Goal: Task Accomplishment & Management: Use online tool/utility

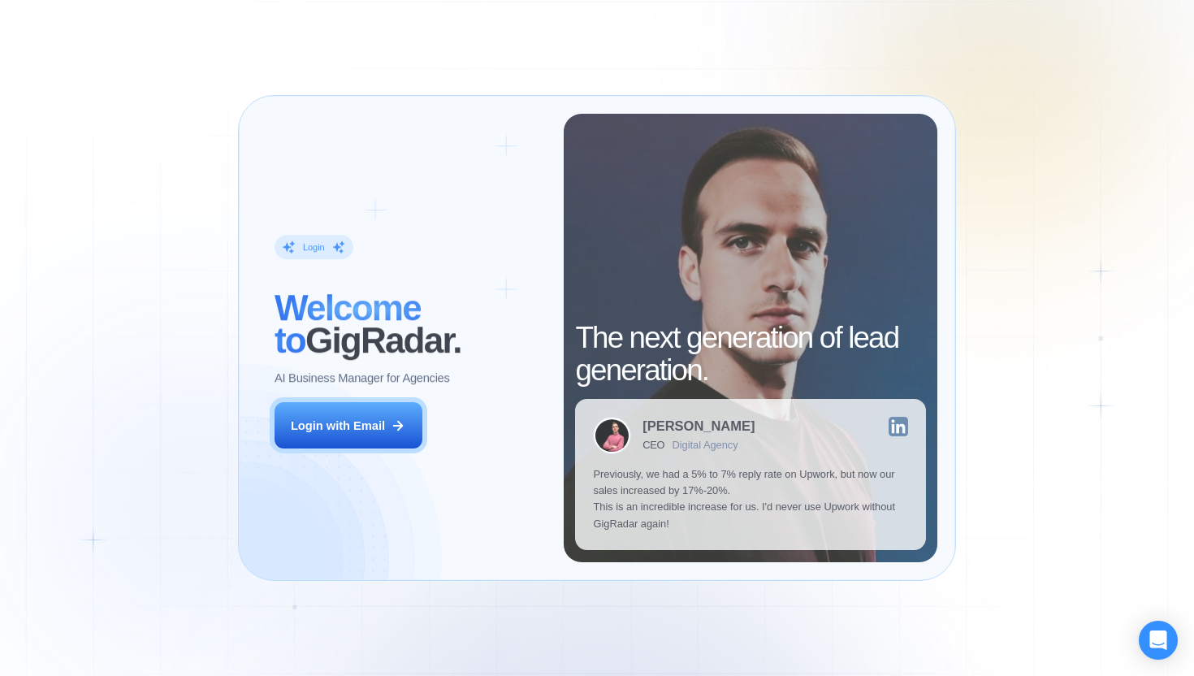
click at [427, 435] on div "Login ‍ Welcome to GigRadar. AI Business Manager for Agencies Login with Email" at bounding box center [410, 338] width 307 height 448
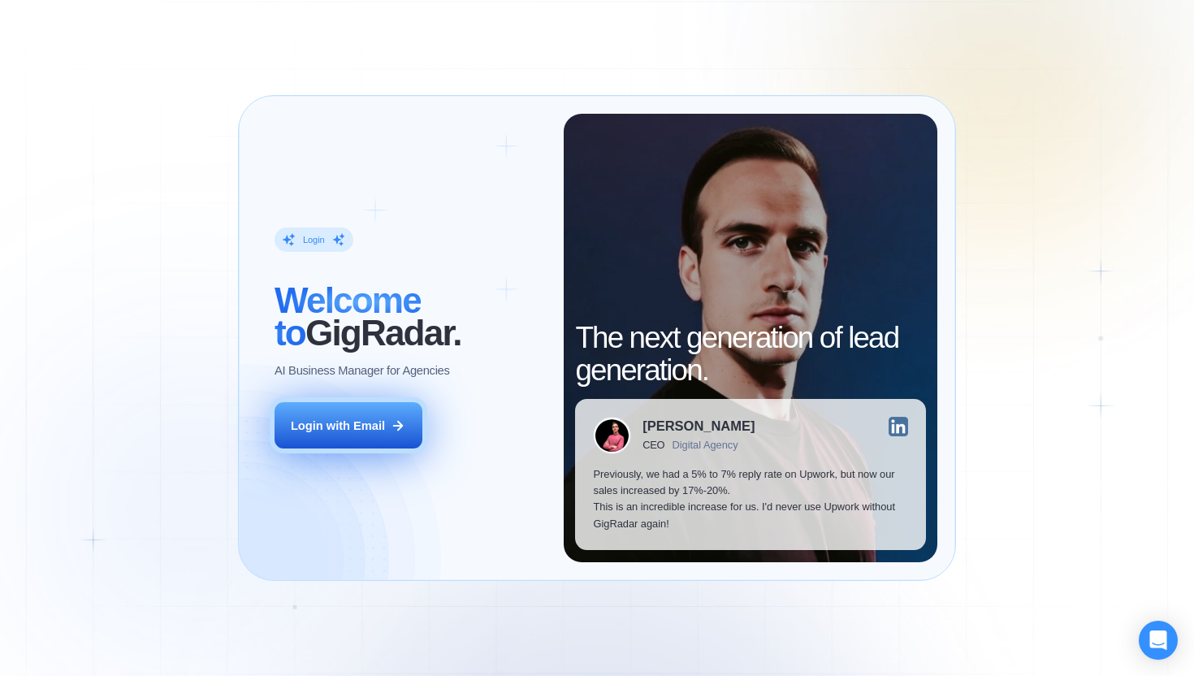
click at [416, 435] on button "Login with Email" at bounding box center [349, 425] width 148 height 46
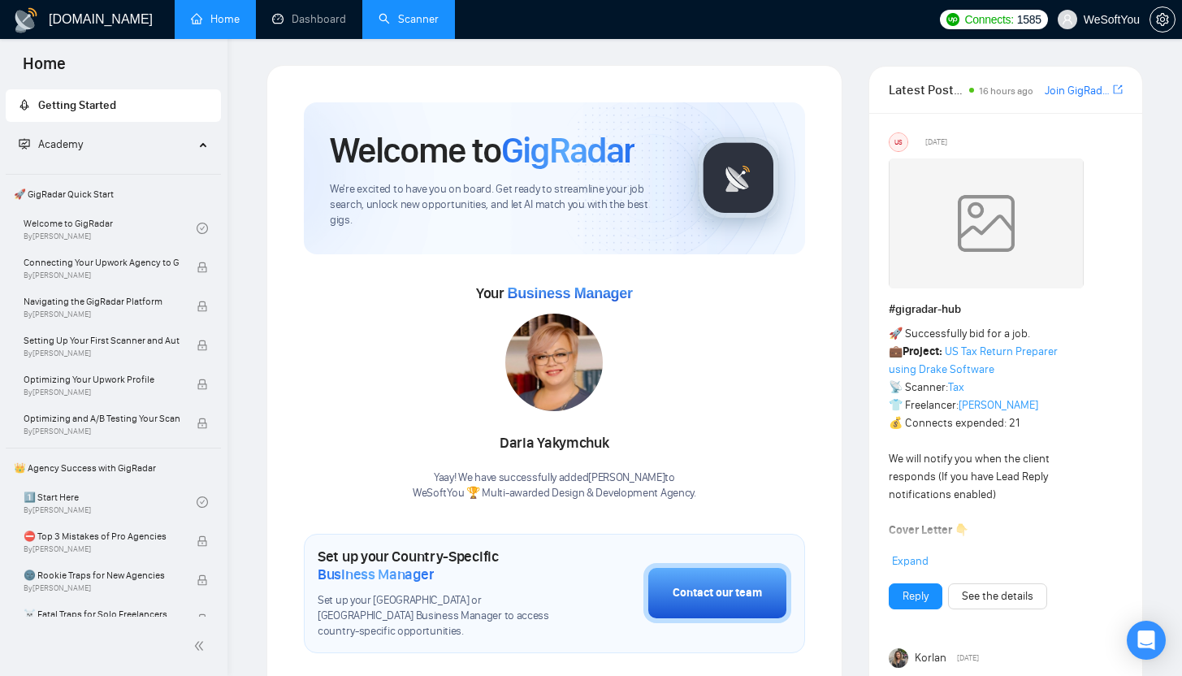
click at [422, 19] on link "Scanner" at bounding box center [409, 19] width 60 height 14
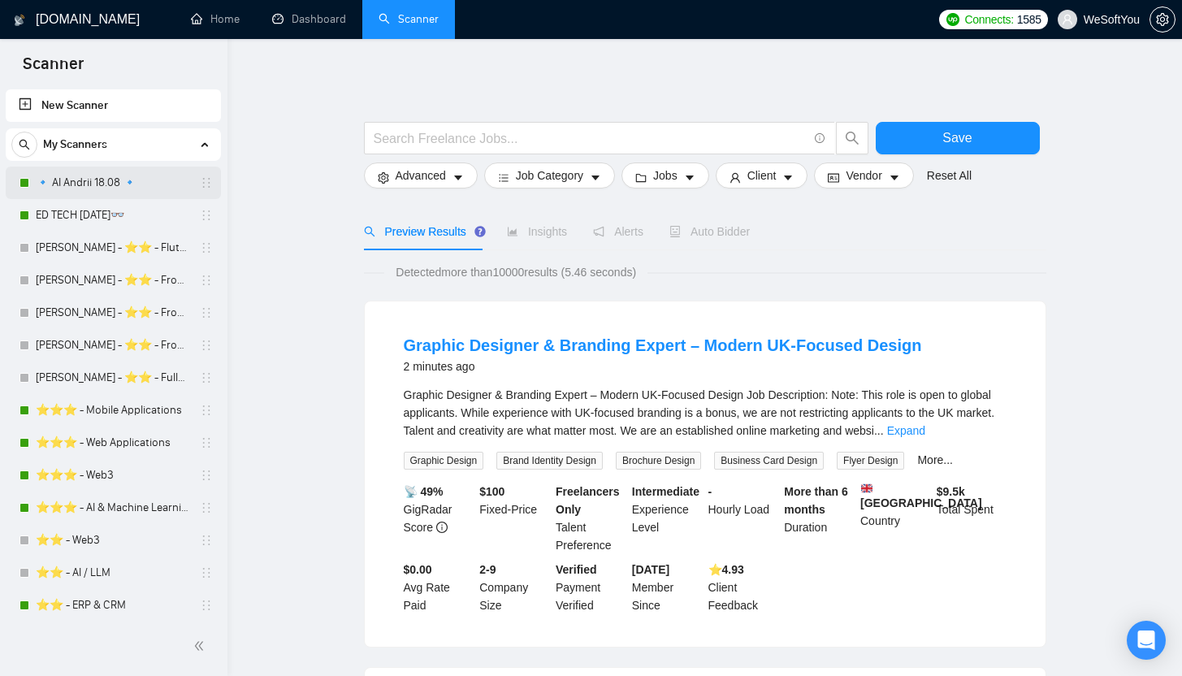
click at [89, 176] on link "🔹 AI Andrii 18.08 🔹" at bounding box center [113, 183] width 154 height 32
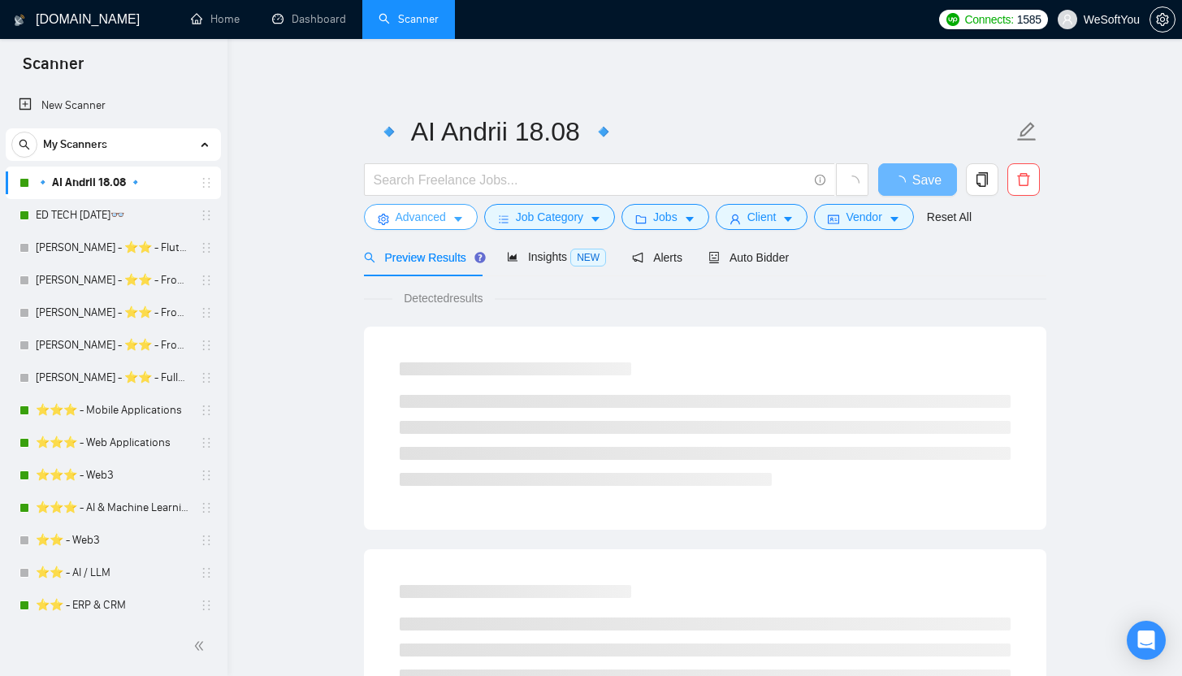
click at [453, 216] on icon "caret-down" at bounding box center [457, 219] width 11 height 11
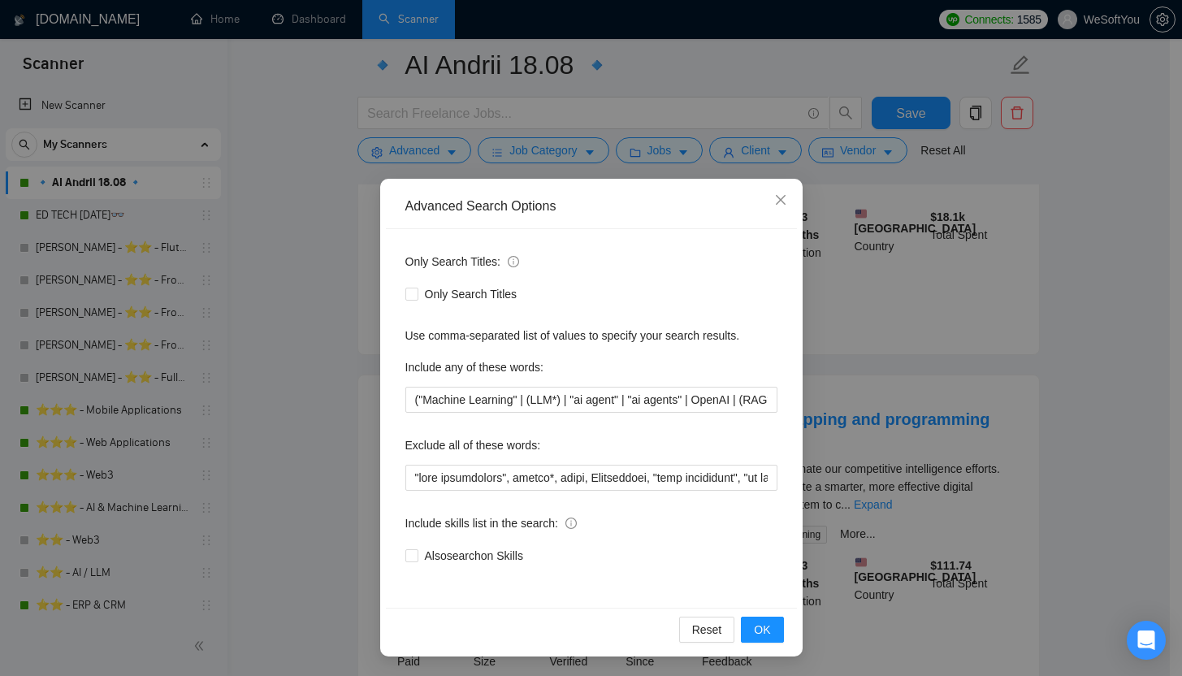
scroll to position [110, 0]
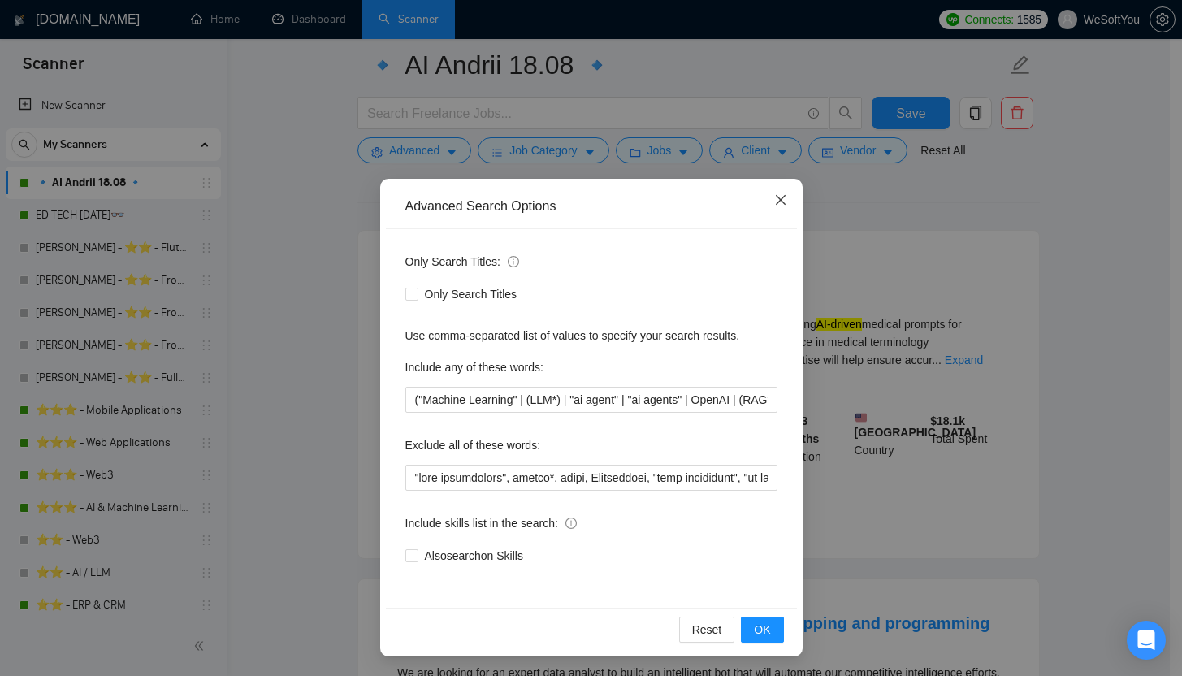
click at [777, 201] on icon "close" at bounding box center [780, 199] width 13 height 13
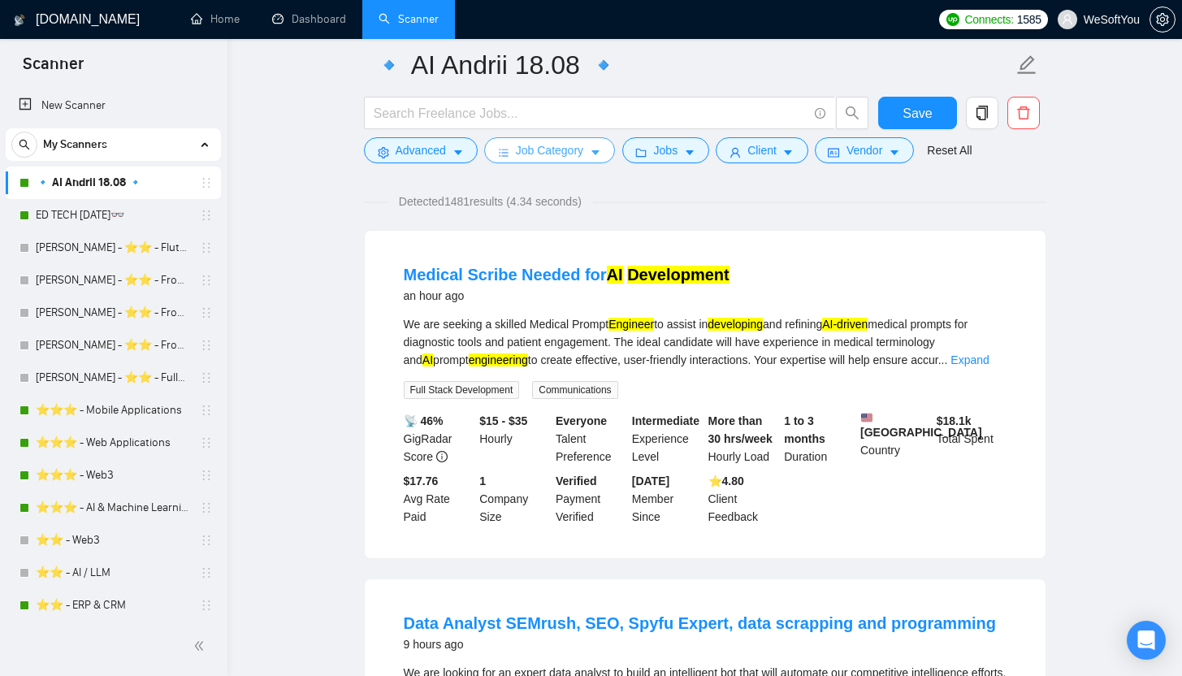
click at [521, 145] on span "Job Category" at bounding box center [549, 150] width 67 height 18
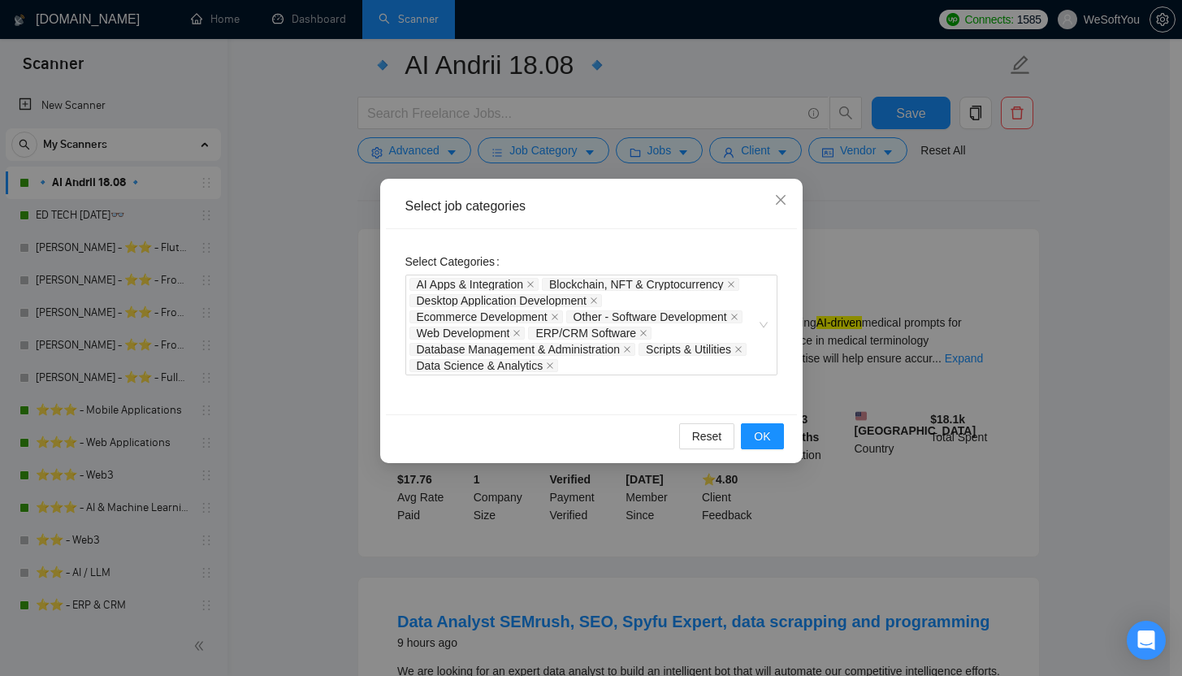
scroll to position [113, 0]
click at [779, 200] on icon "close" at bounding box center [780, 200] width 10 height 10
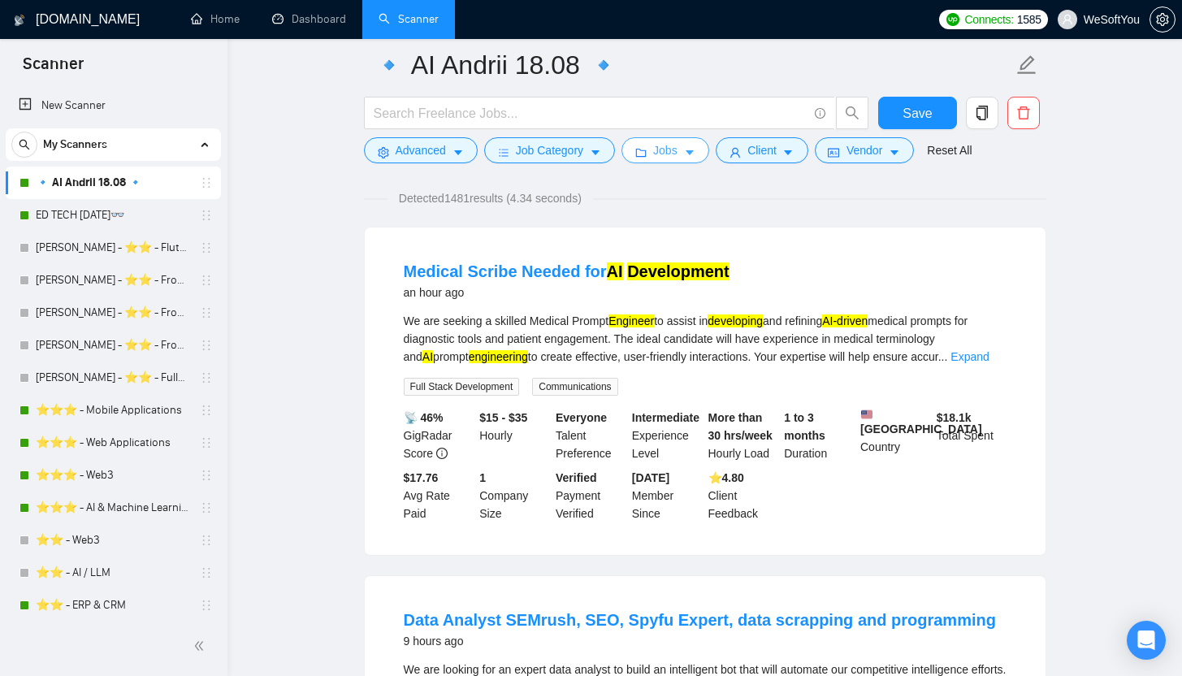
click at [686, 157] on button "Jobs" at bounding box center [665, 150] width 88 height 26
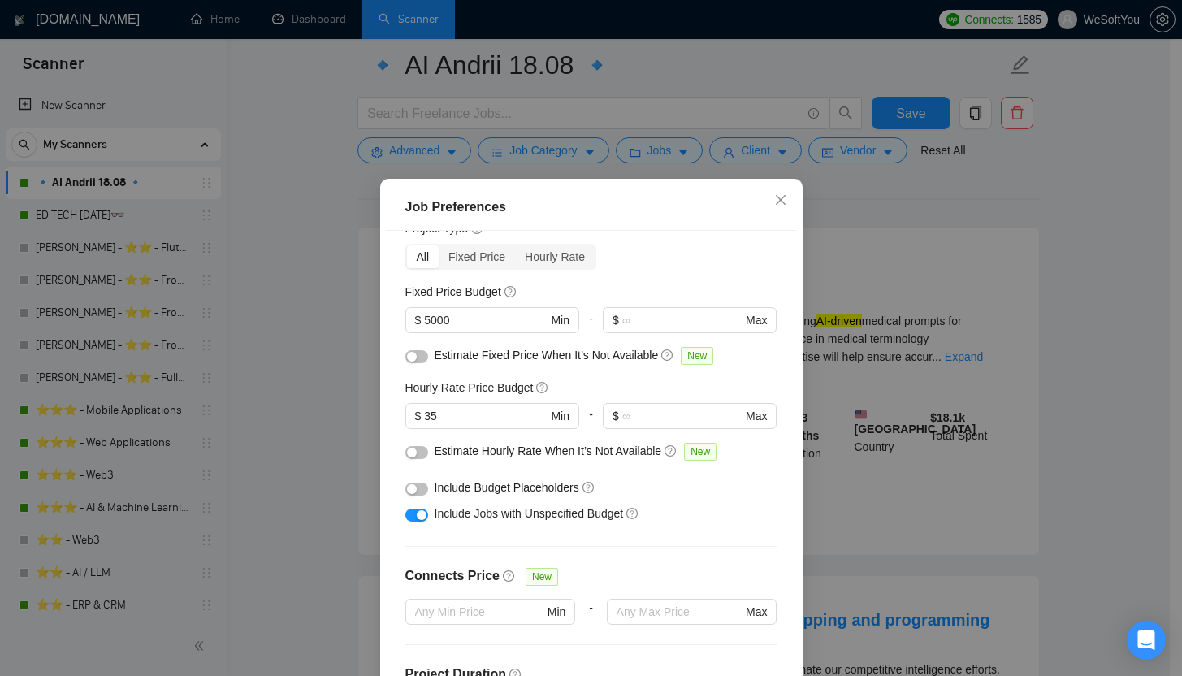
scroll to position [64, 0]
click at [407, 448] on div "button" at bounding box center [412, 452] width 10 height 10
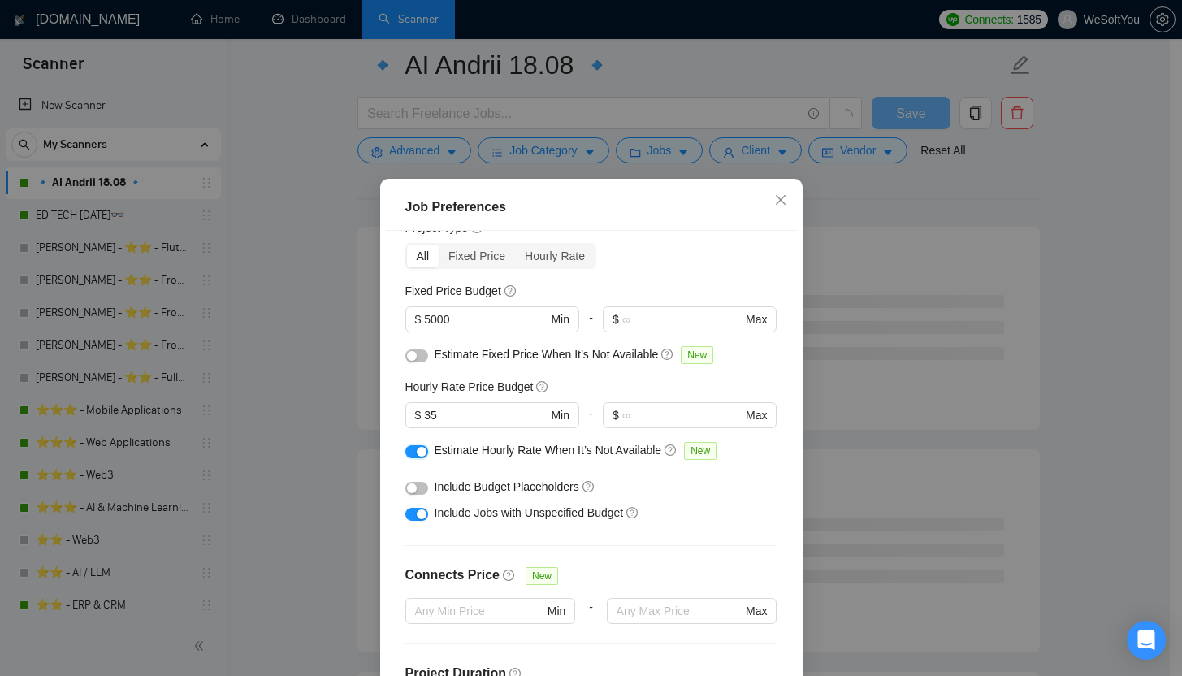
scroll to position [88, 0]
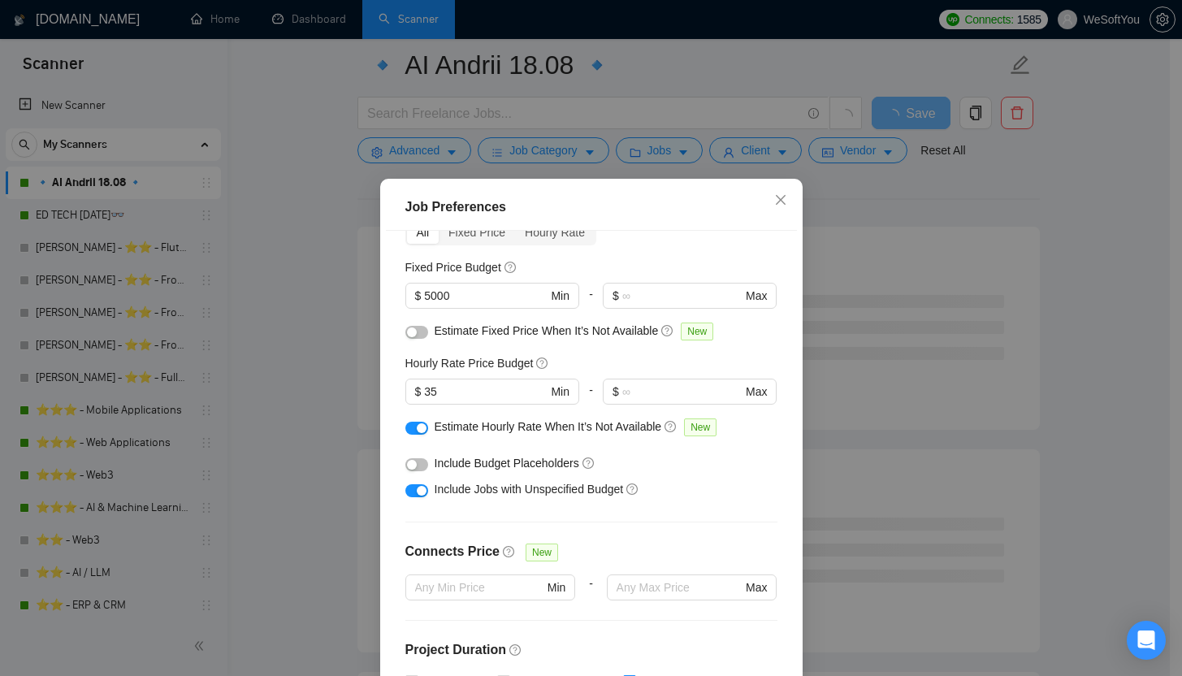
click at [407, 462] on div "button" at bounding box center [412, 465] width 10 height 10
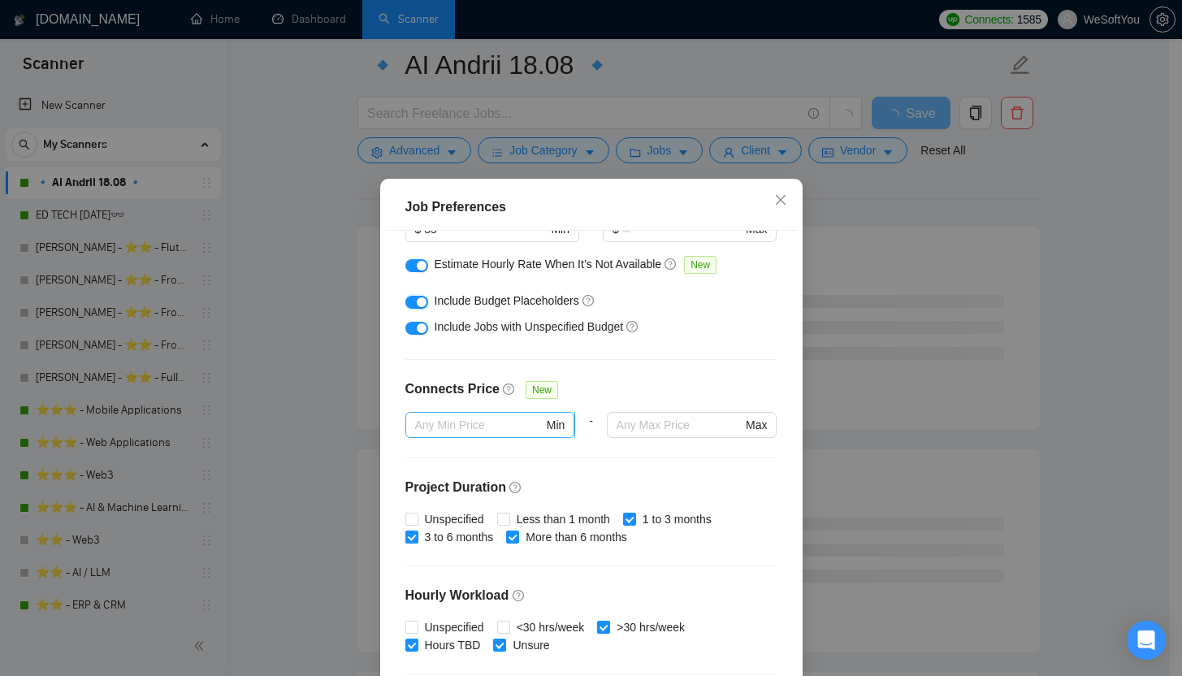
scroll to position [278, 0]
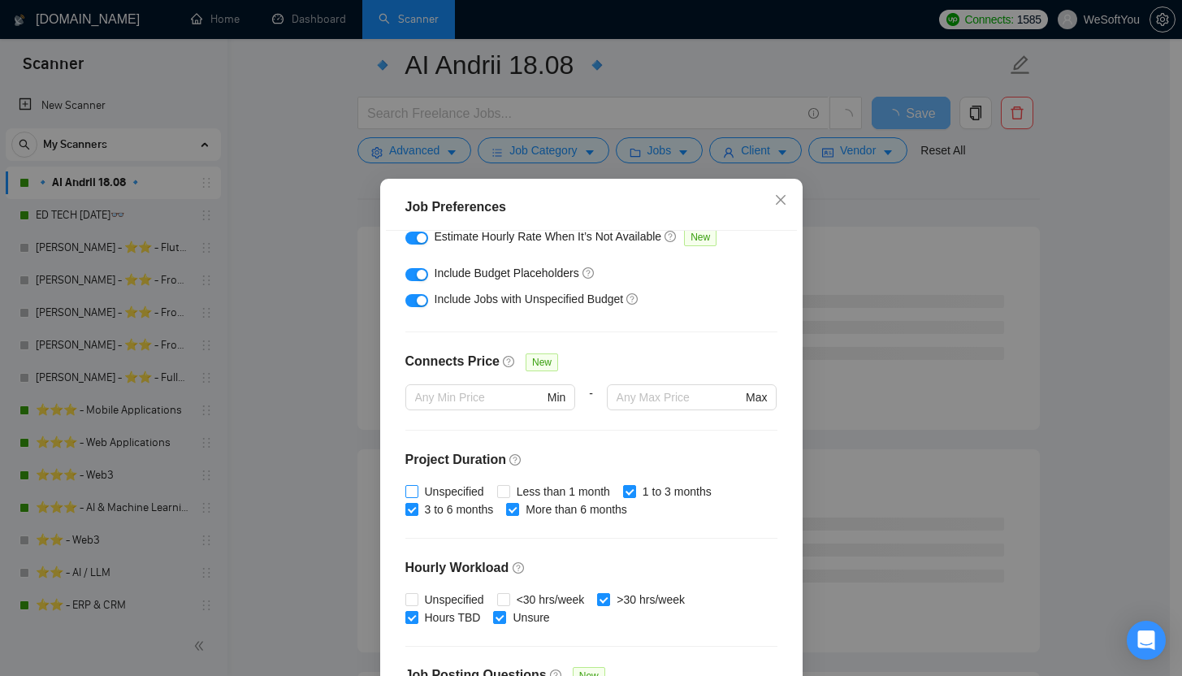
click at [406, 491] on input "Unspecified" at bounding box center [410, 490] width 11 height 11
checkbox input "true"
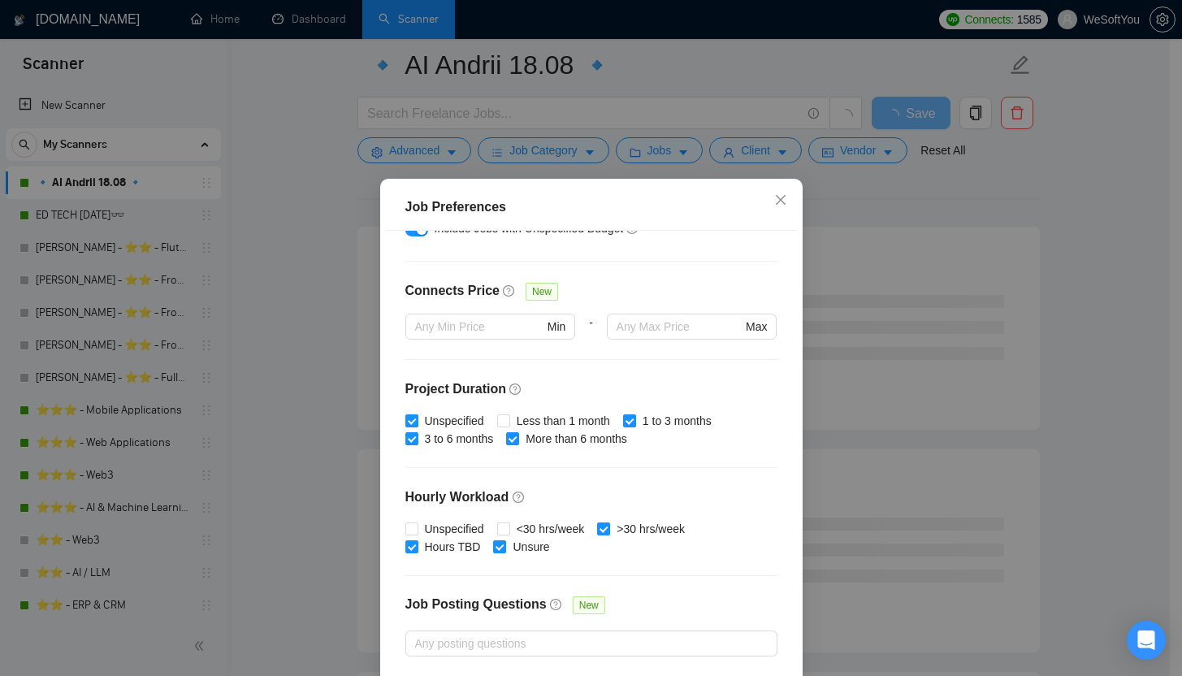
scroll to position [366, 0]
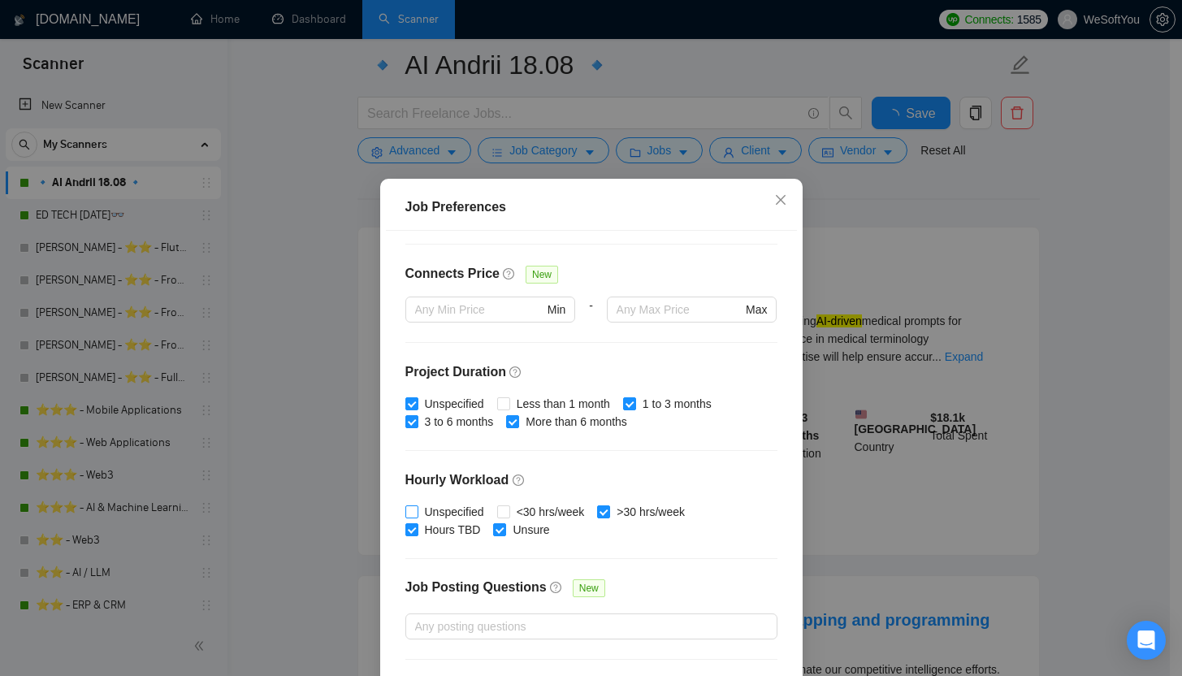
click at [409, 509] on input "Unspecified" at bounding box center [410, 510] width 11 height 11
checkbox input "true"
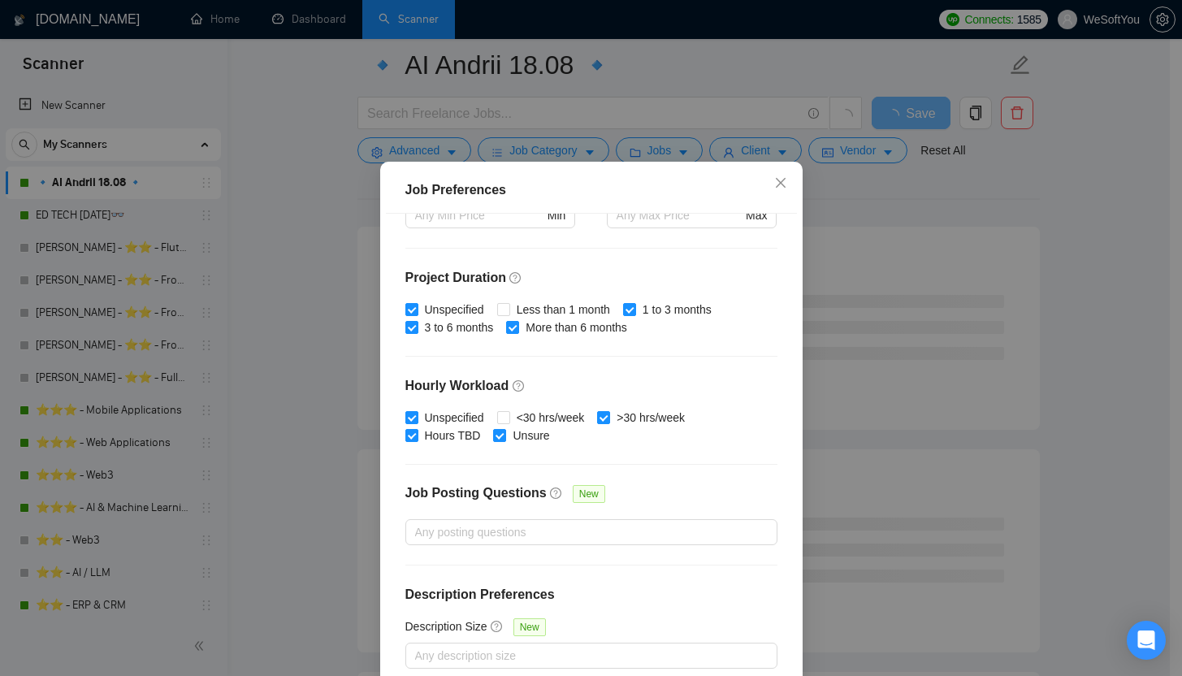
scroll to position [99, 0]
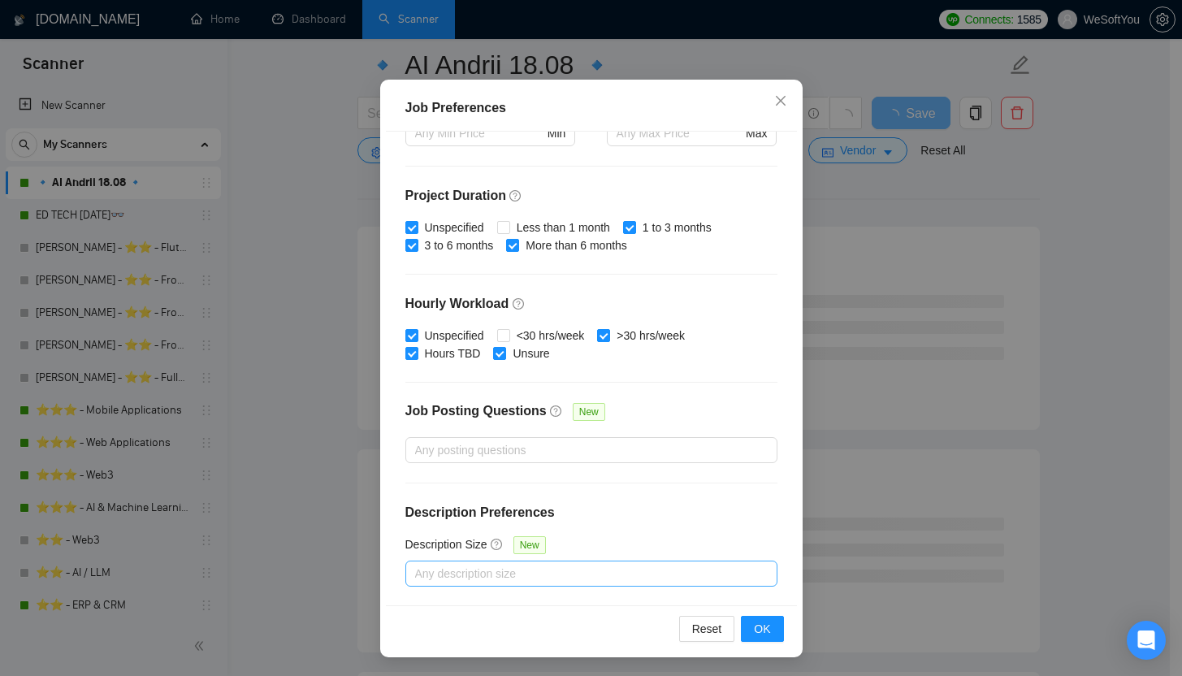
click at [511, 565] on div at bounding box center [583, 573] width 348 height 19
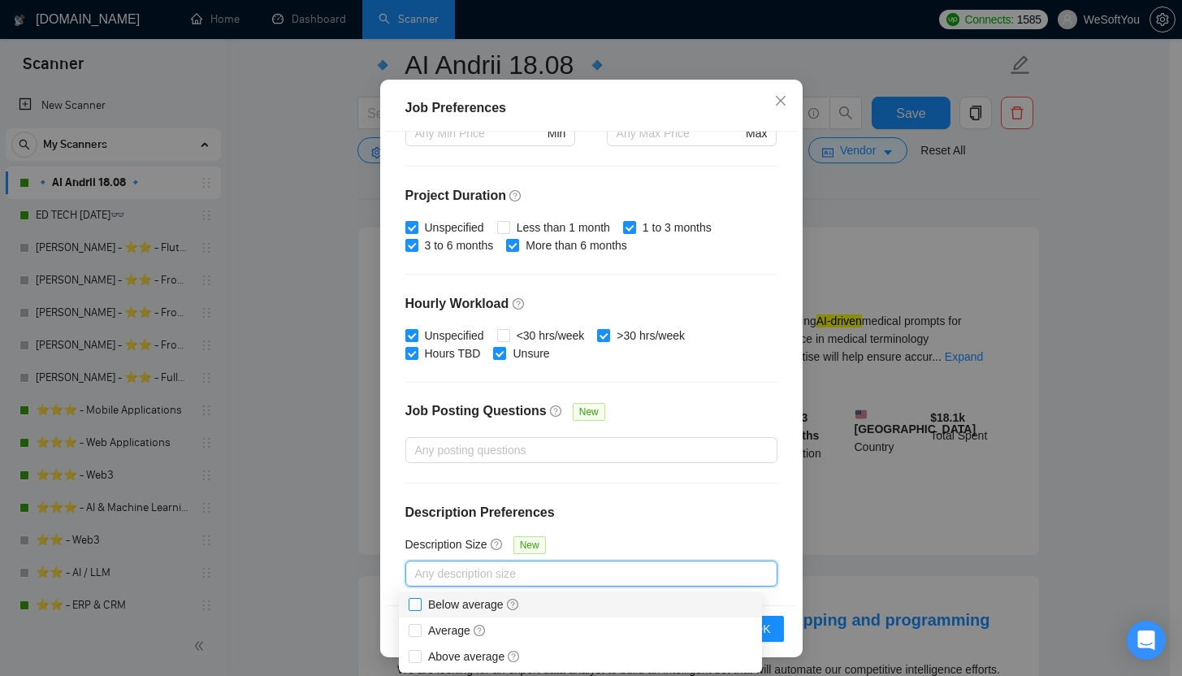
click at [422, 608] on span "Below average" at bounding box center [474, 604] width 105 height 18
click at [420, 608] on input "Below average" at bounding box center [414, 603] width 11 height 11
checkbox input "false"
click at [422, 629] on span "Average" at bounding box center [457, 630] width 71 height 18
click at [420, 629] on input "Average" at bounding box center [414, 629] width 11 height 11
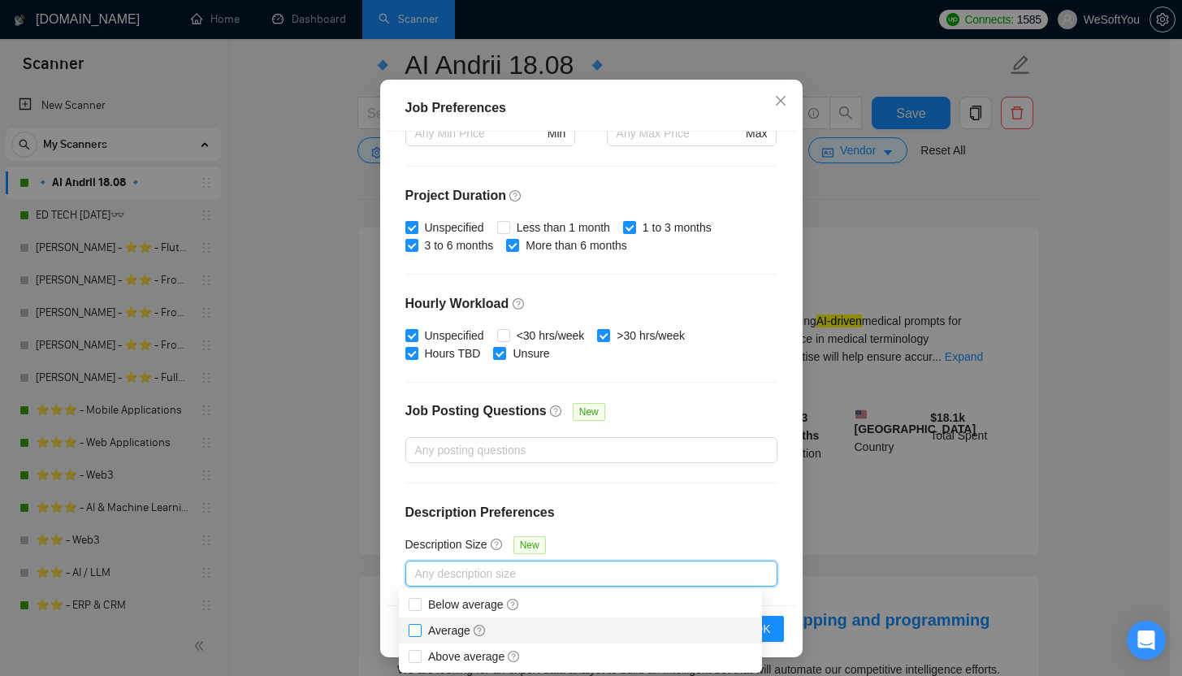
checkbox input "false"
click at [418, 657] on input "Above average" at bounding box center [414, 655] width 11 height 11
checkbox input "true"
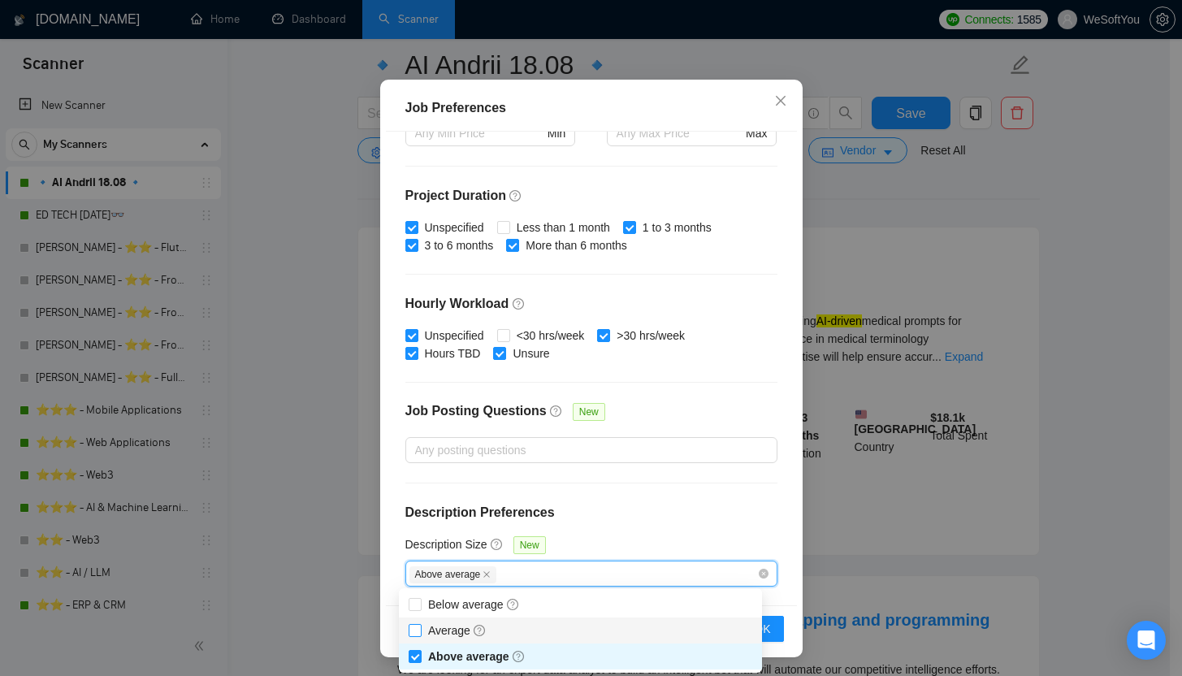
click at [416, 624] on input "Average" at bounding box center [414, 629] width 11 height 11
checkbox input "true"
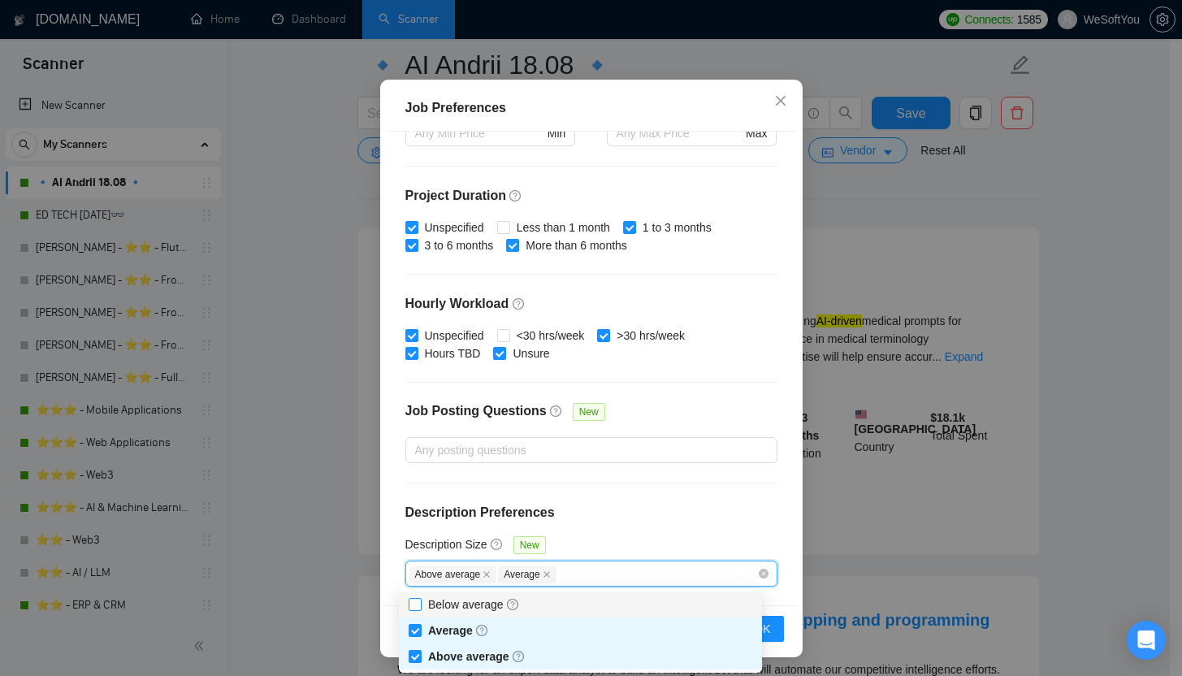
click at [420, 600] on span at bounding box center [415, 604] width 13 height 13
click at [420, 600] on input "Below average" at bounding box center [414, 603] width 11 height 11
click at [413, 603] on input "Below average" at bounding box center [414, 603] width 11 height 11
checkbox input "true"
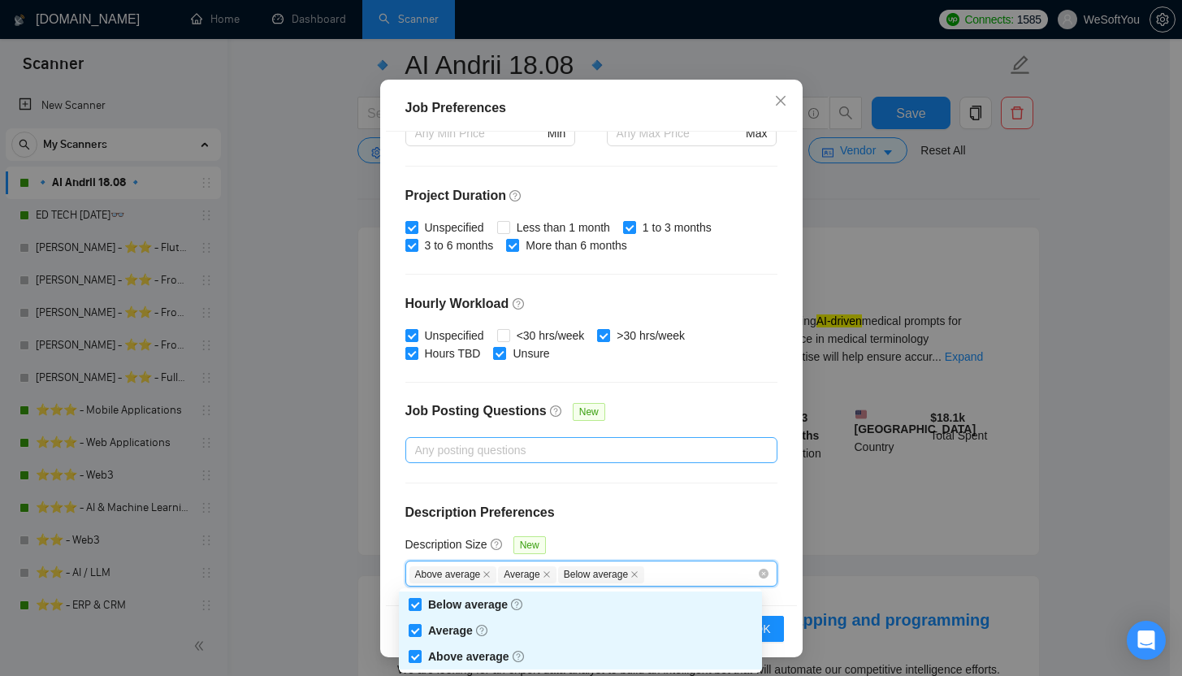
click at [457, 454] on div at bounding box center [583, 449] width 348 height 19
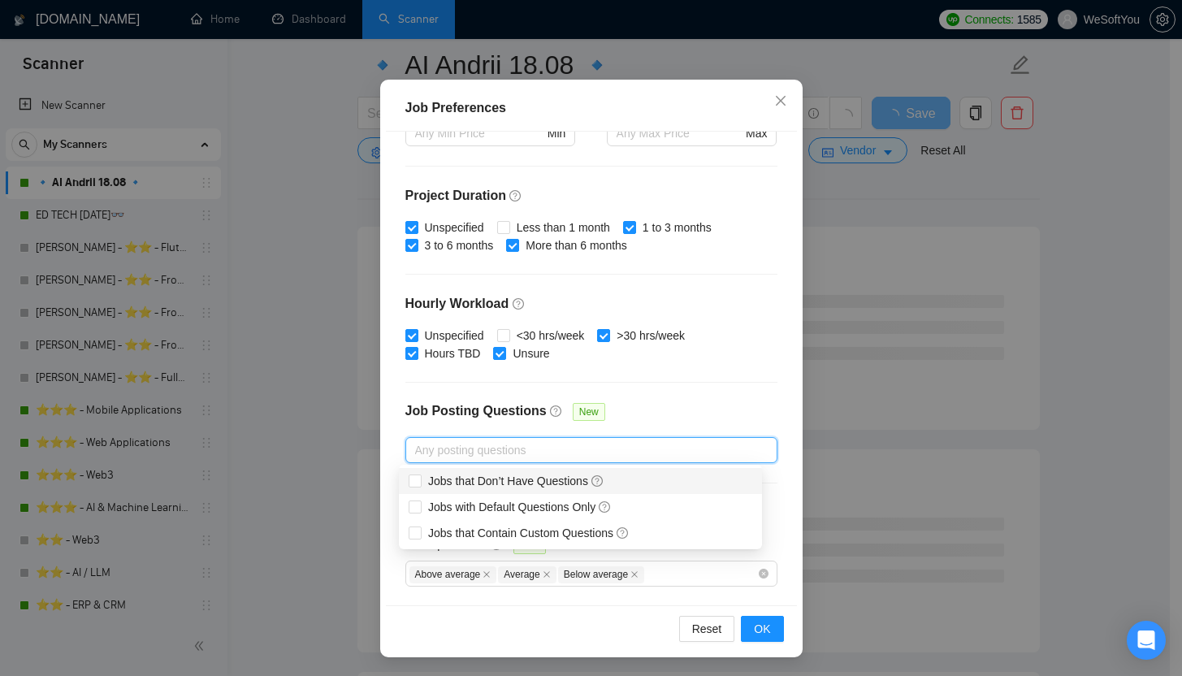
click at [411, 426] on div "Job Posting Questions" at bounding box center [475, 417] width 141 height 32
click at [415, 440] on input "Job Posting Questions New" at bounding box center [416, 449] width 3 height 19
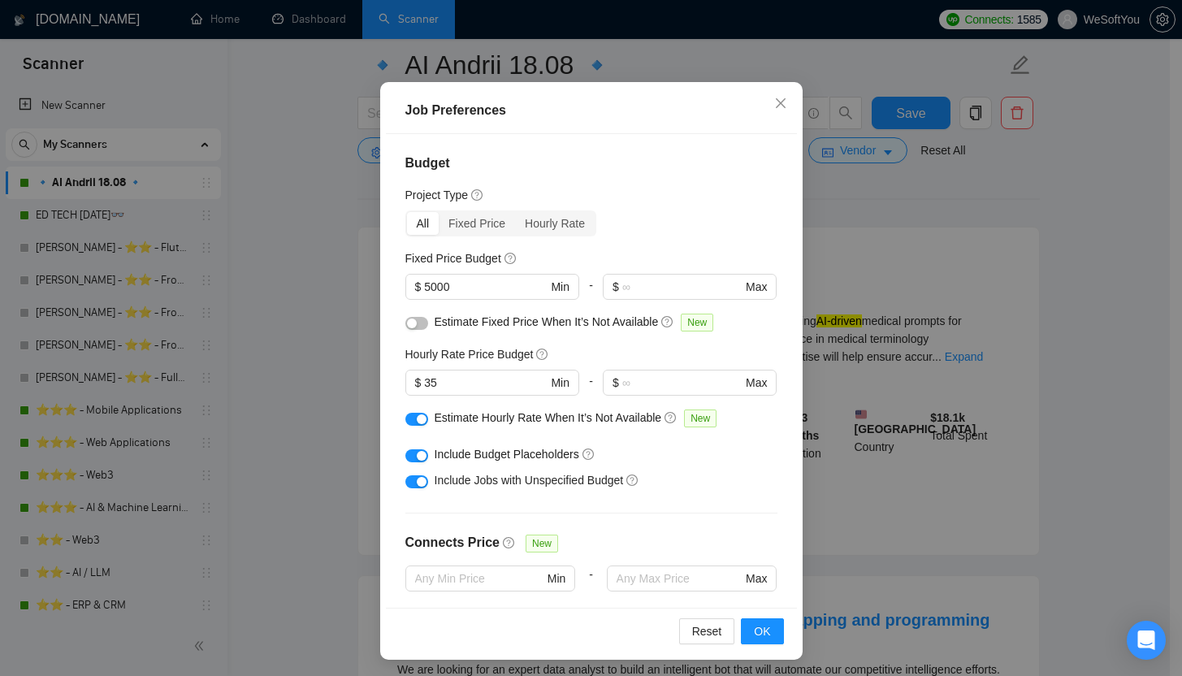
scroll to position [96, 0]
click at [479, 226] on div "Fixed Price" at bounding box center [477, 224] width 76 height 23
click at [439, 213] on input "Fixed Price" at bounding box center [439, 213] width 0 height 0
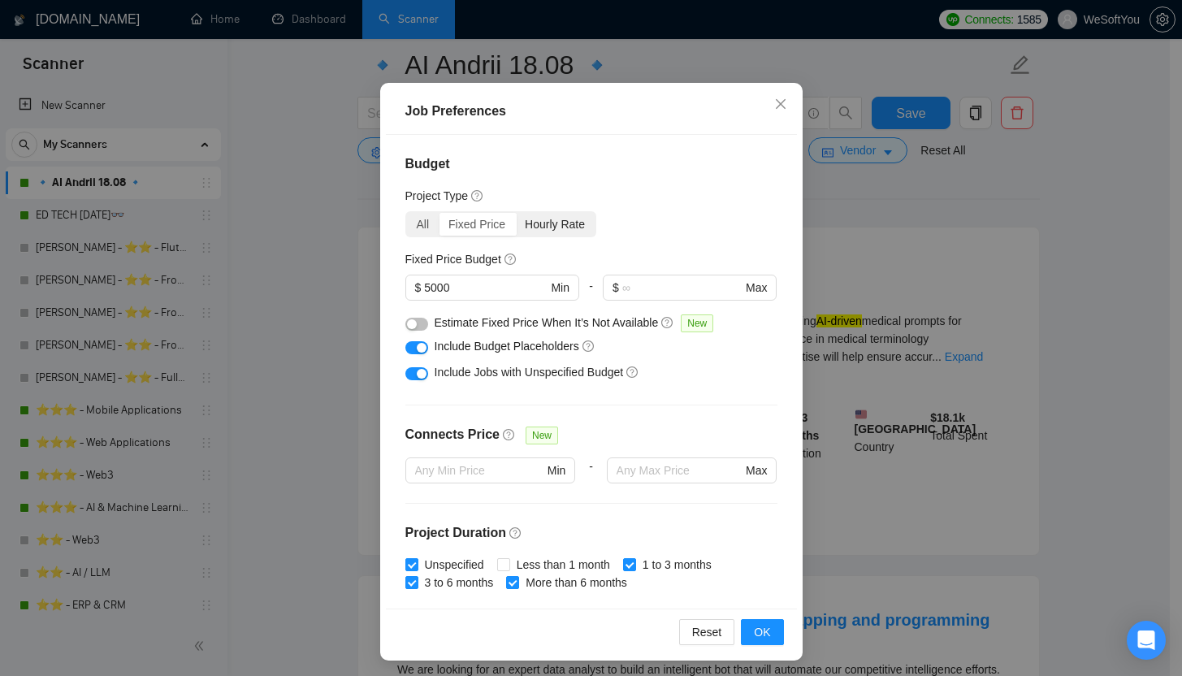
click at [533, 226] on div "Hourly Rate" at bounding box center [555, 224] width 80 height 23
click at [515, 213] on input "Hourly Rate" at bounding box center [515, 213] width 0 height 0
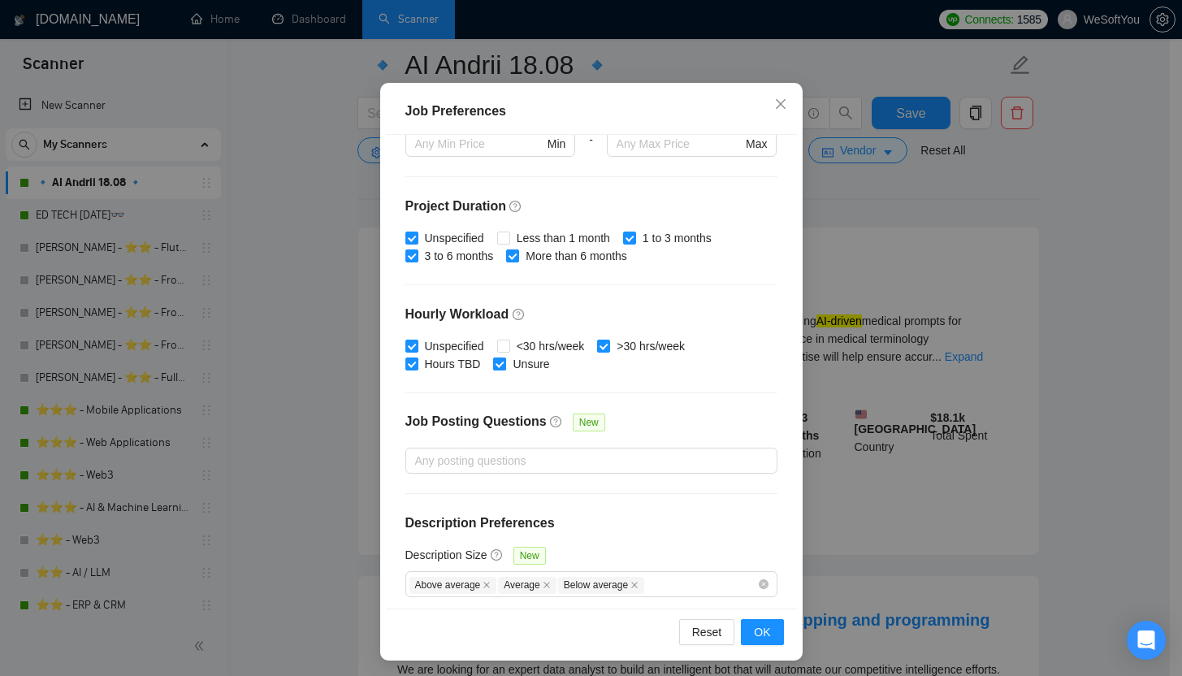
scroll to position [308, 0]
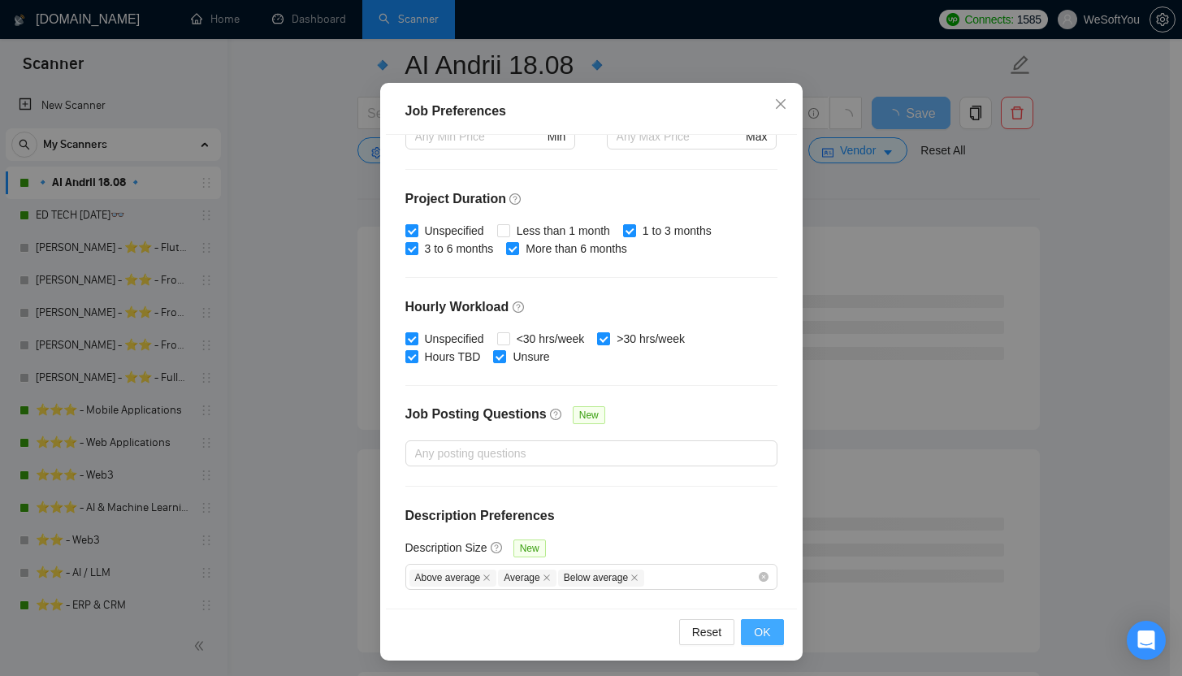
click at [766, 629] on button "OK" at bounding box center [762, 632] width 42 height 26
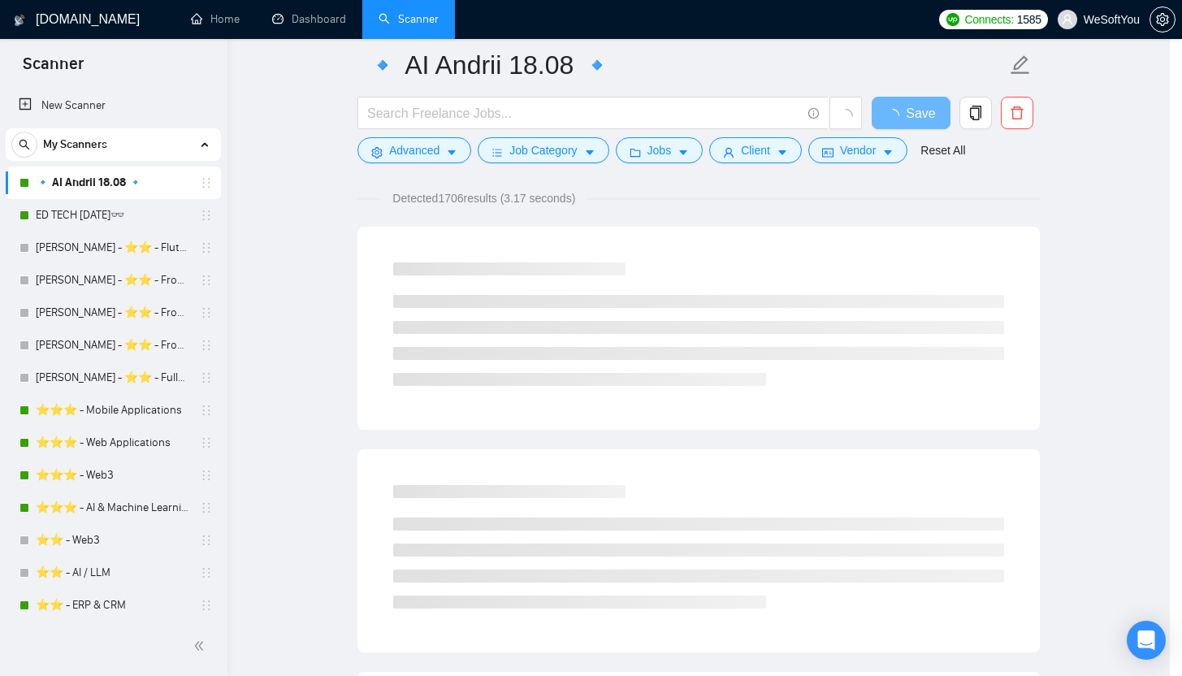
scroll to position [18, 0]
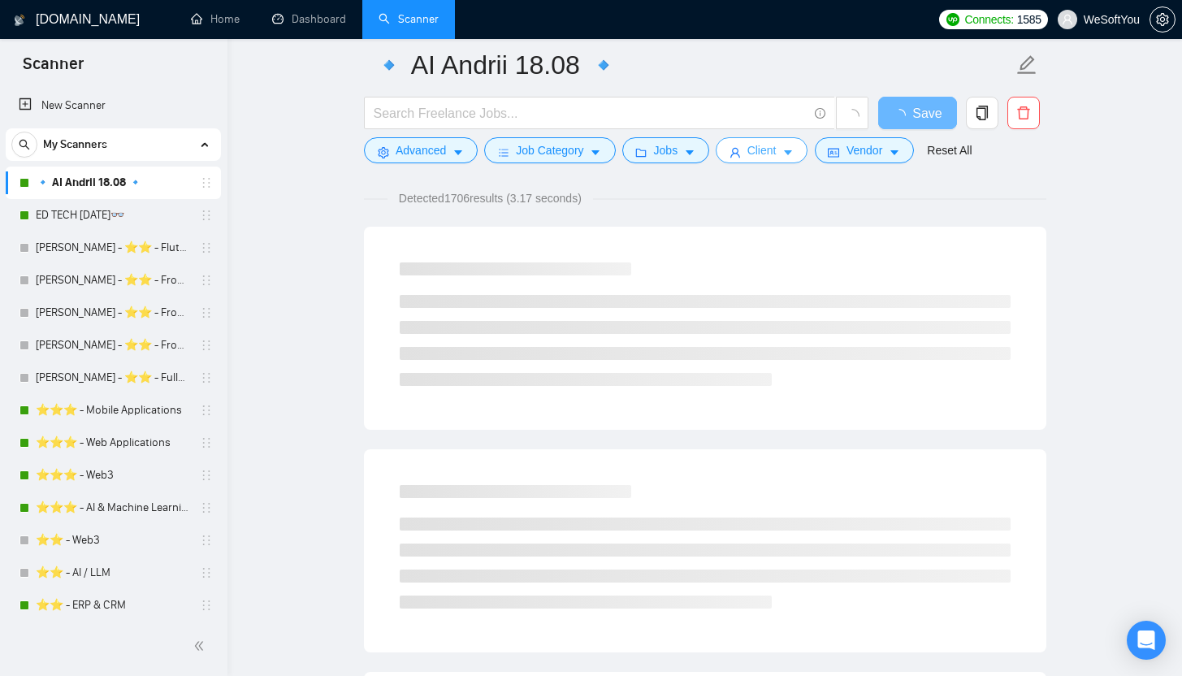
click at [753, 148] on span "Client" at bounding box center [761, 150] width 29 height 18
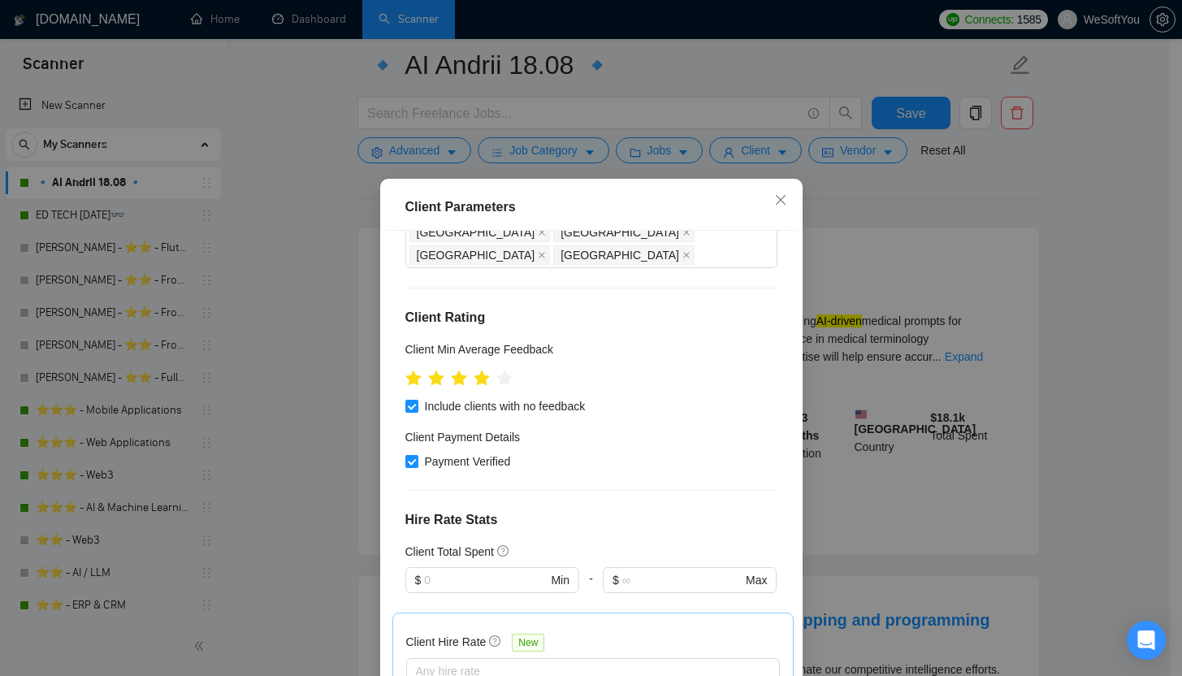
scroll to position [249, 0]
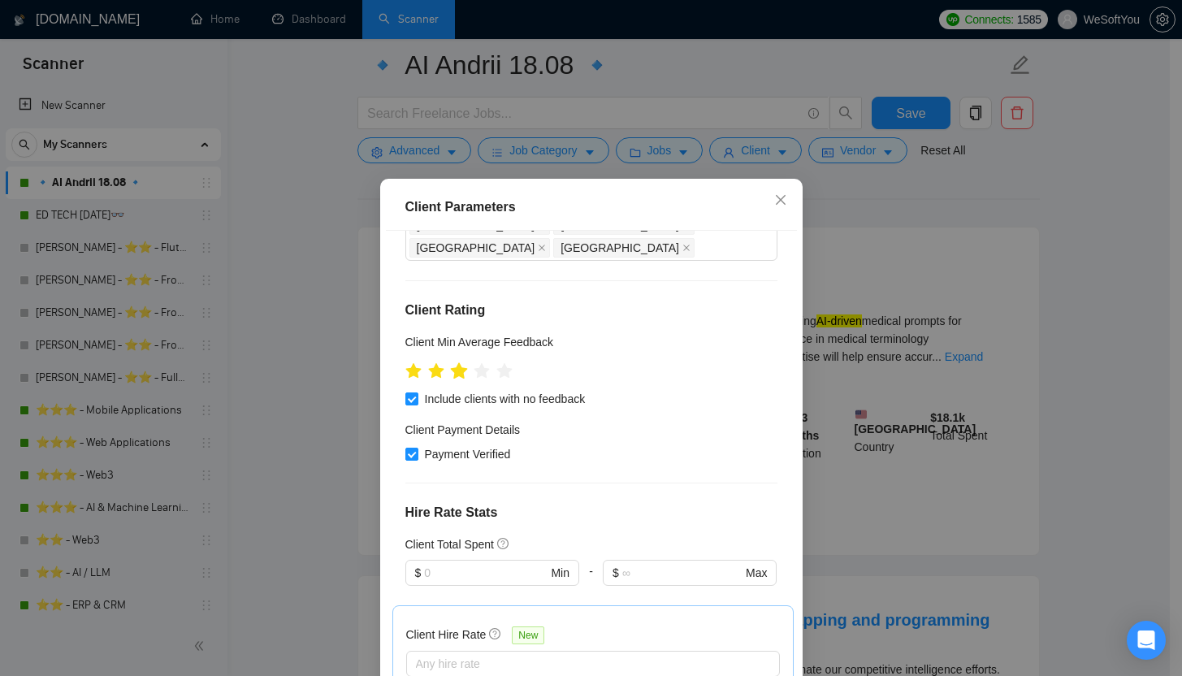
click at [455, 362] on icon "star" at bounding box center [458, 370] width 17 height 16
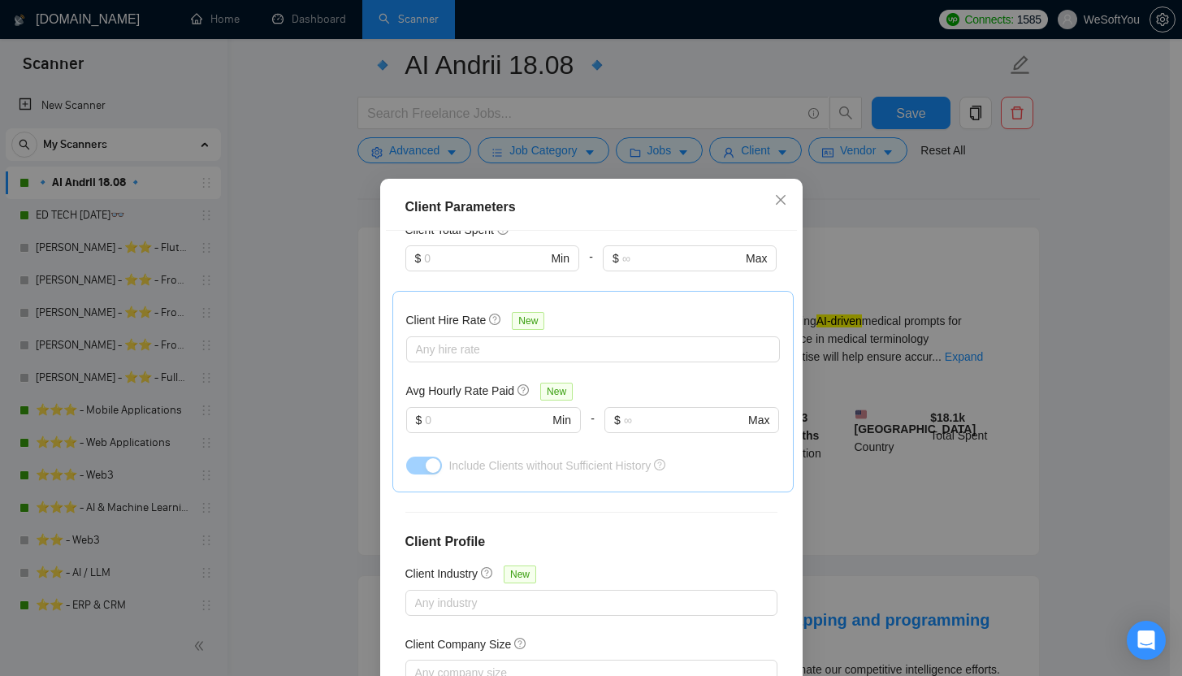
scroll to position [579, 0]
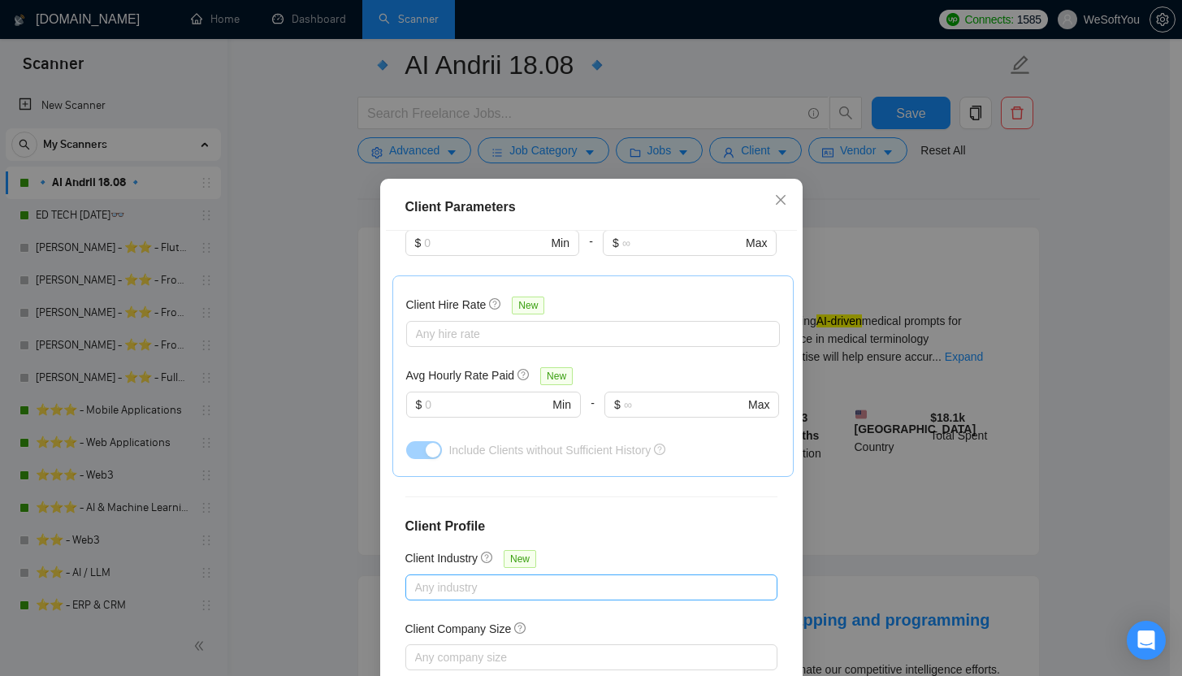
click at [487, 574] on div "Any industry" at bounding box center [591, 587] width 372 height 26
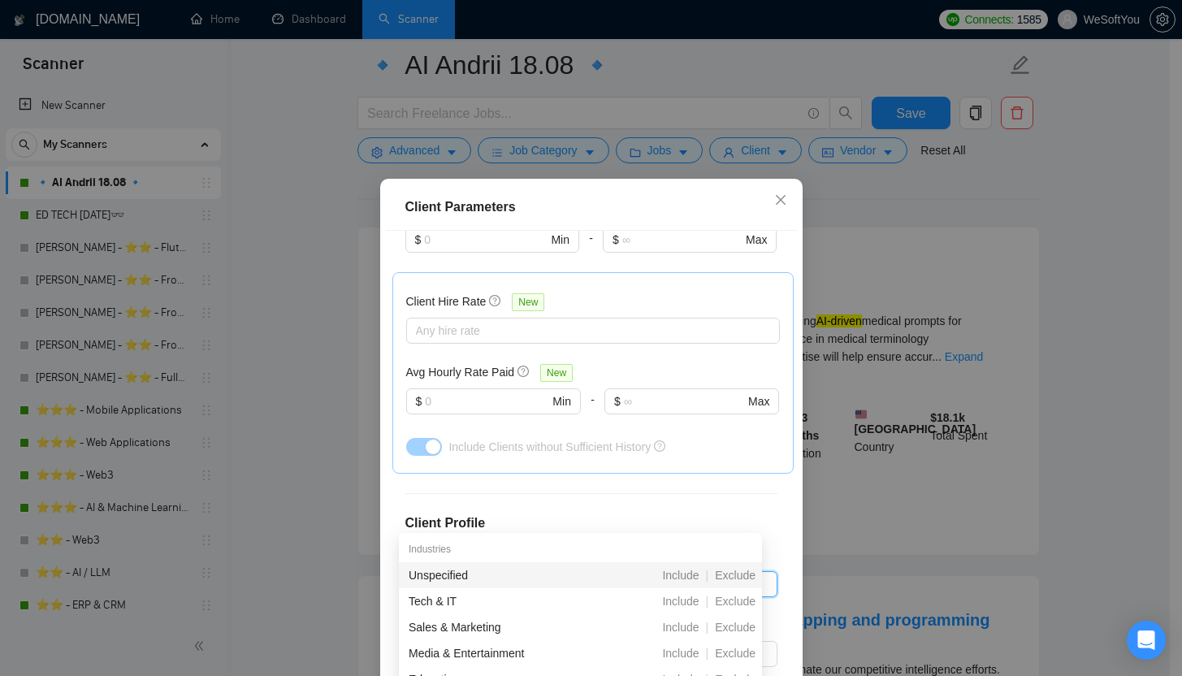
scroll to position [585, 0]
click at [386, 466] on div "Client Location Include Client Countries Select Exclude Client Countries [GEOGR…" at bounding box center [591, 467] width 411 height 473
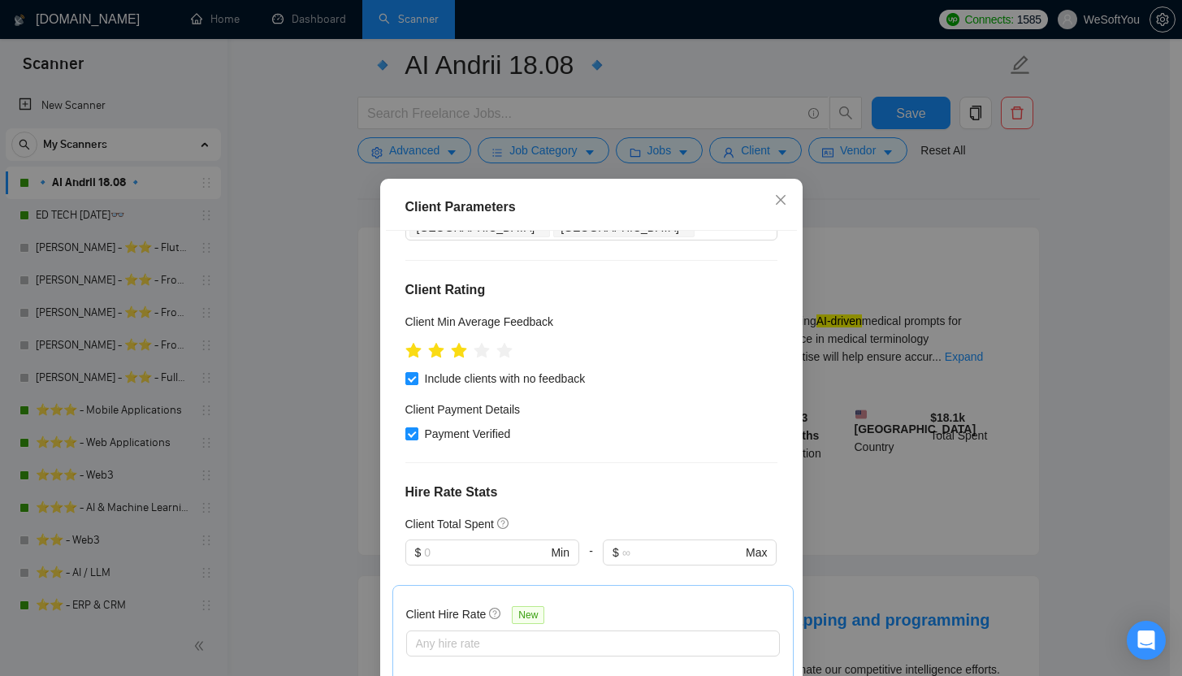
scroll to position [0, 0]
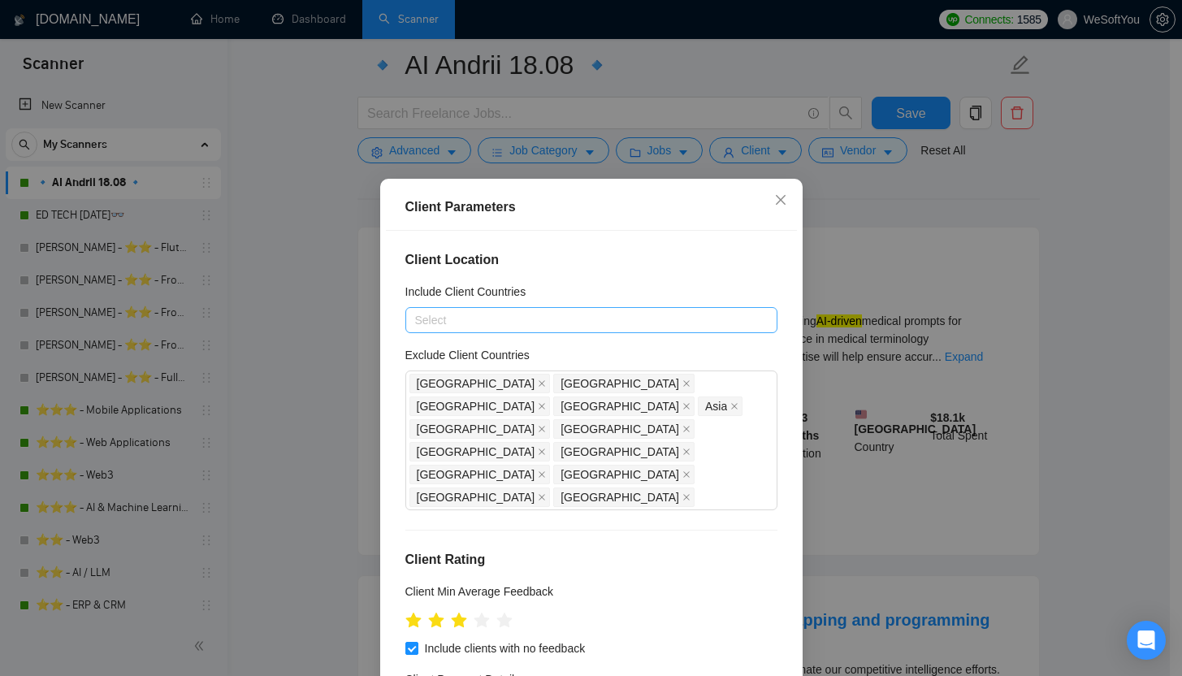
click at [539, 308] on div "Select" at bounding box center [591, 320] width 372 height 26
click at [386, 324] on div "Client Location Include Client Countries Select Exclude Client Countries [GEOGR…" at bounding box center [591, 467] width 411 height 473
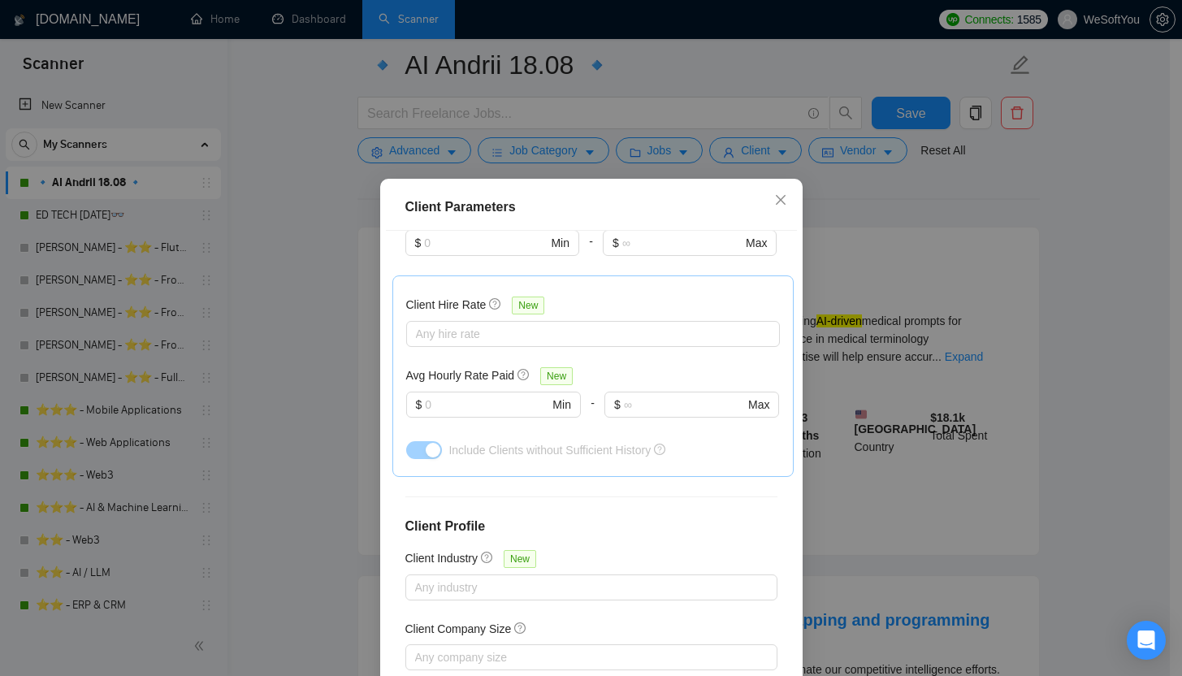
scroll to position [585, 0]
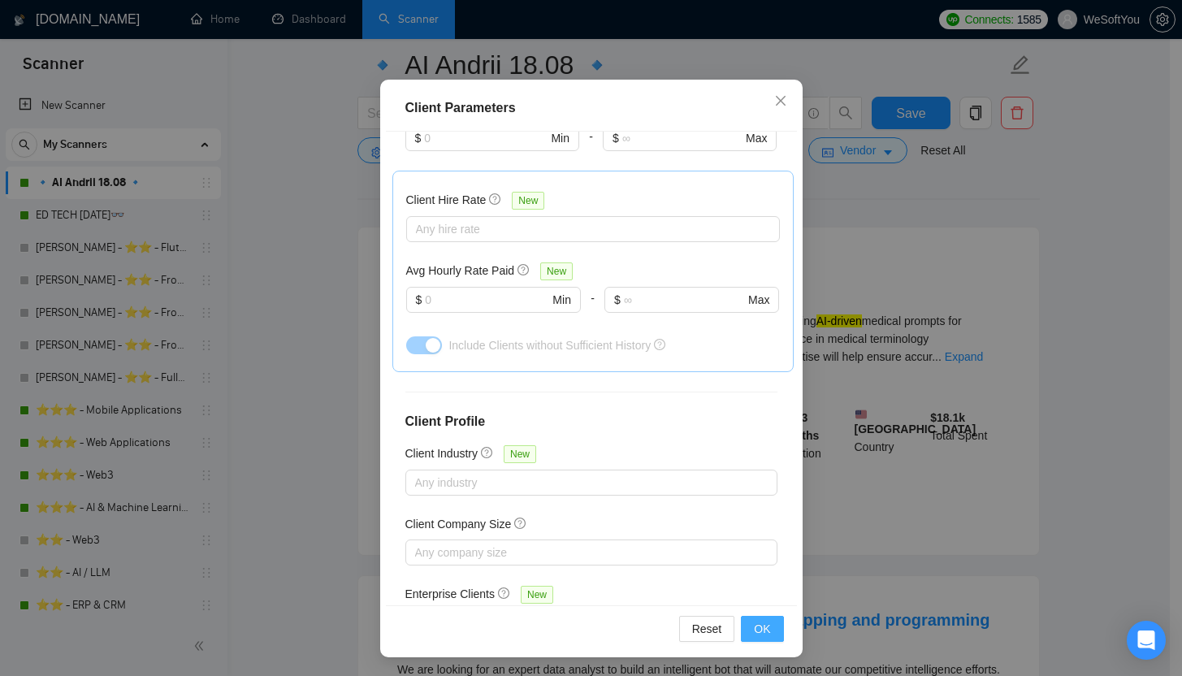
click at [772, 627] on button "OK" at bounding box center [762, 629] width 42 height 26
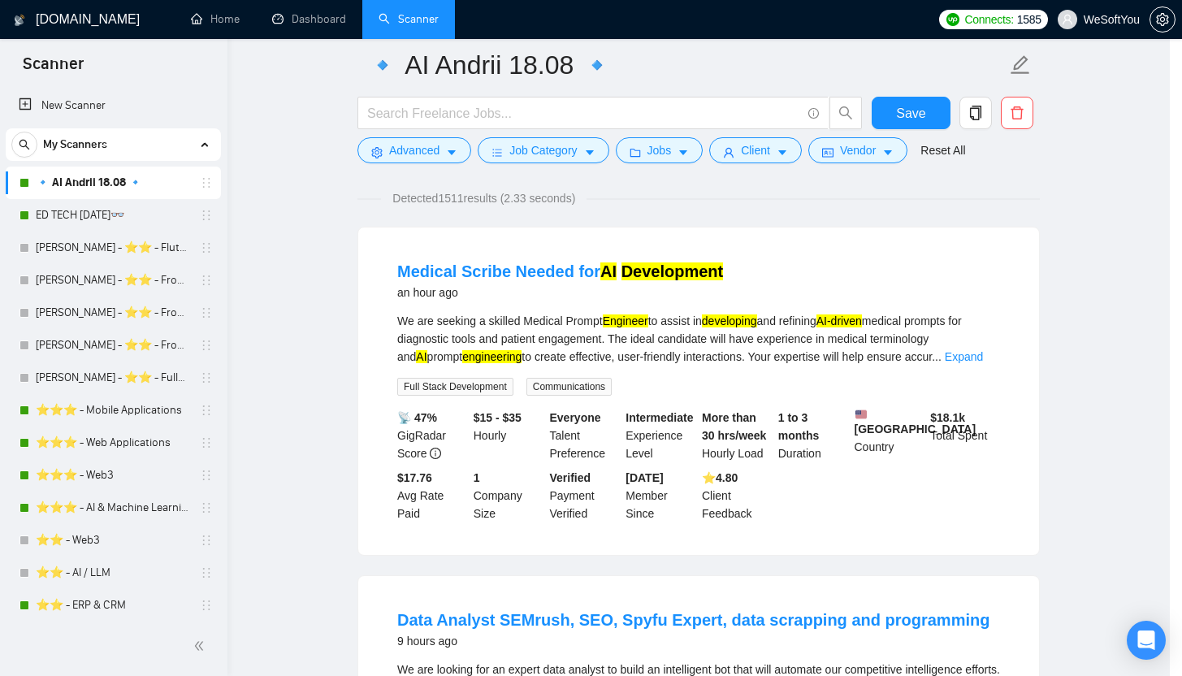
scroll to position [18, 0]
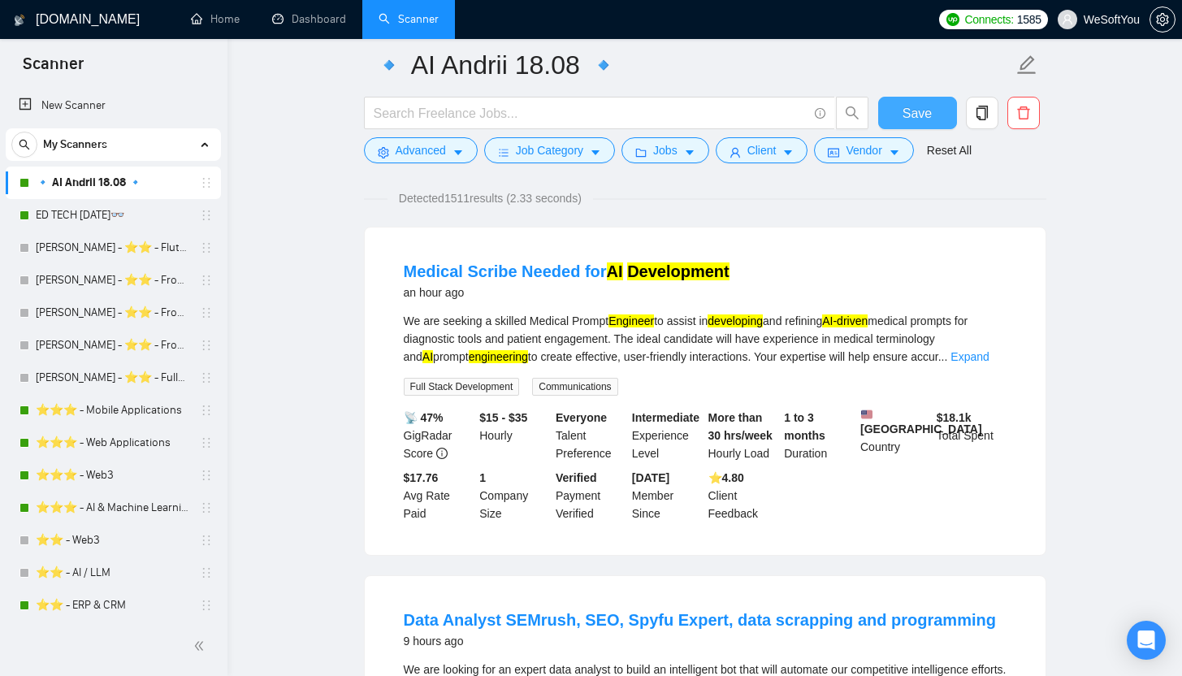
click at [925, 106] on span "Save" at bounding box center [916, 113] width 29 height 20
click at [142, 149] on div "My Scanners" at bounding box center [113, 144] width 204 height 32
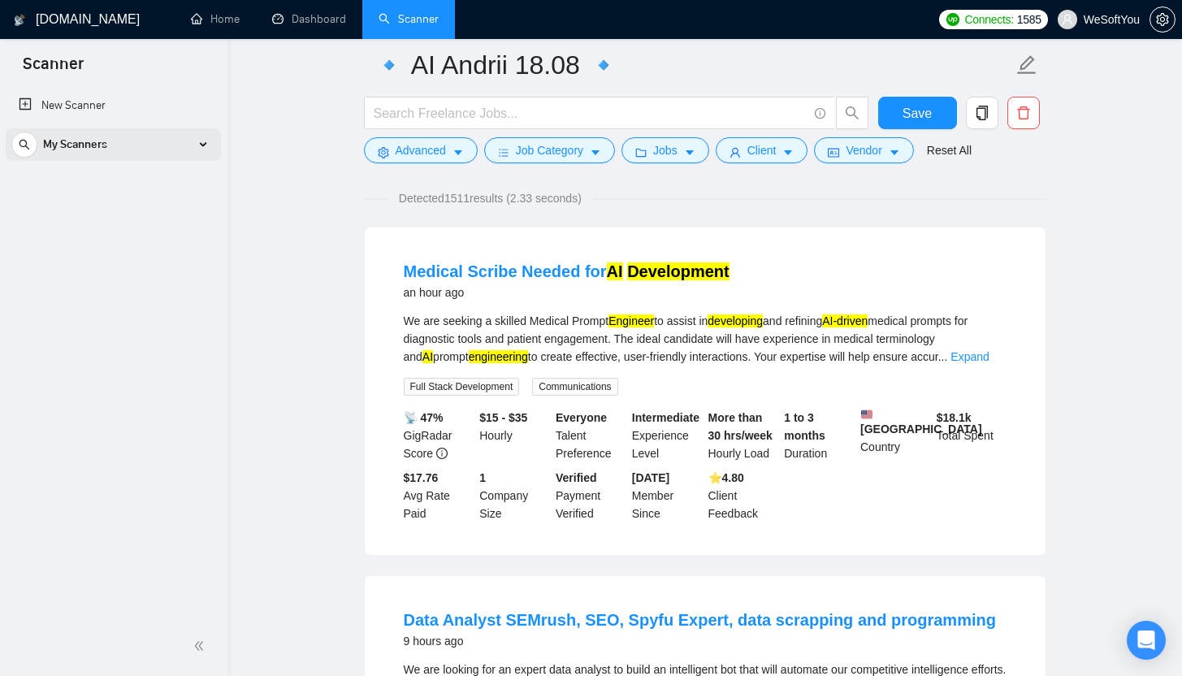
click at [142, 149] on div "My Scanners" at bounding box center [113, 144] width 204 height 32
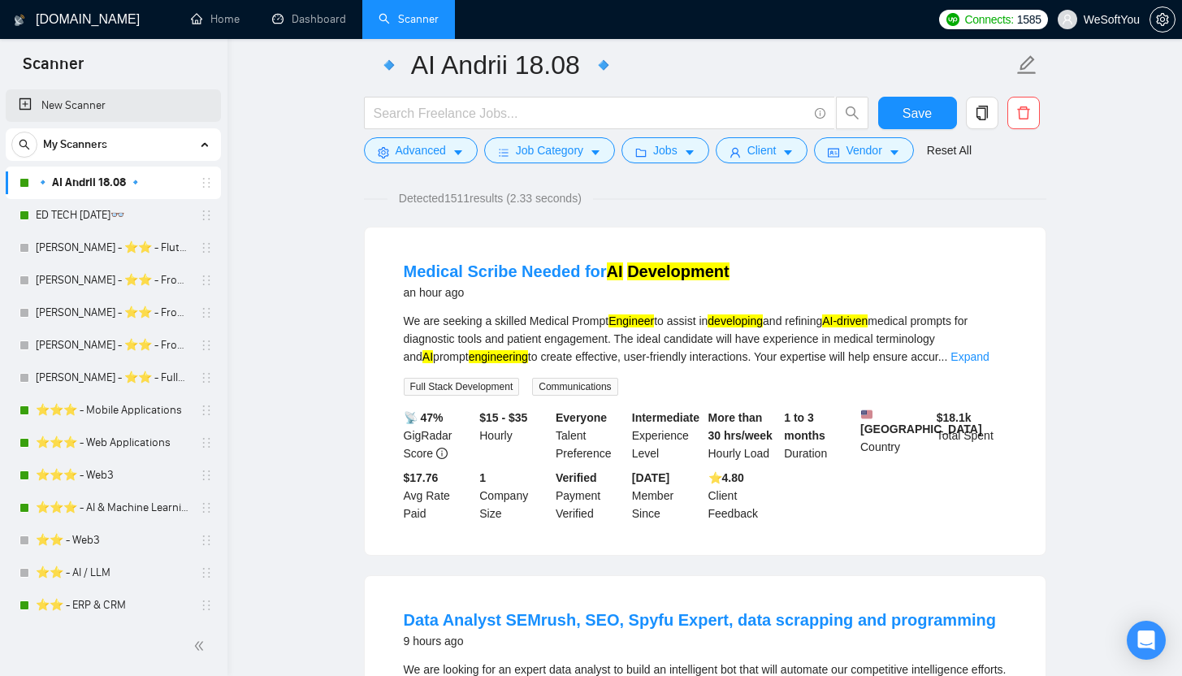
click at [119, 112] on link "New Scanner" at bounding box center [113, 105] width 189 height 32
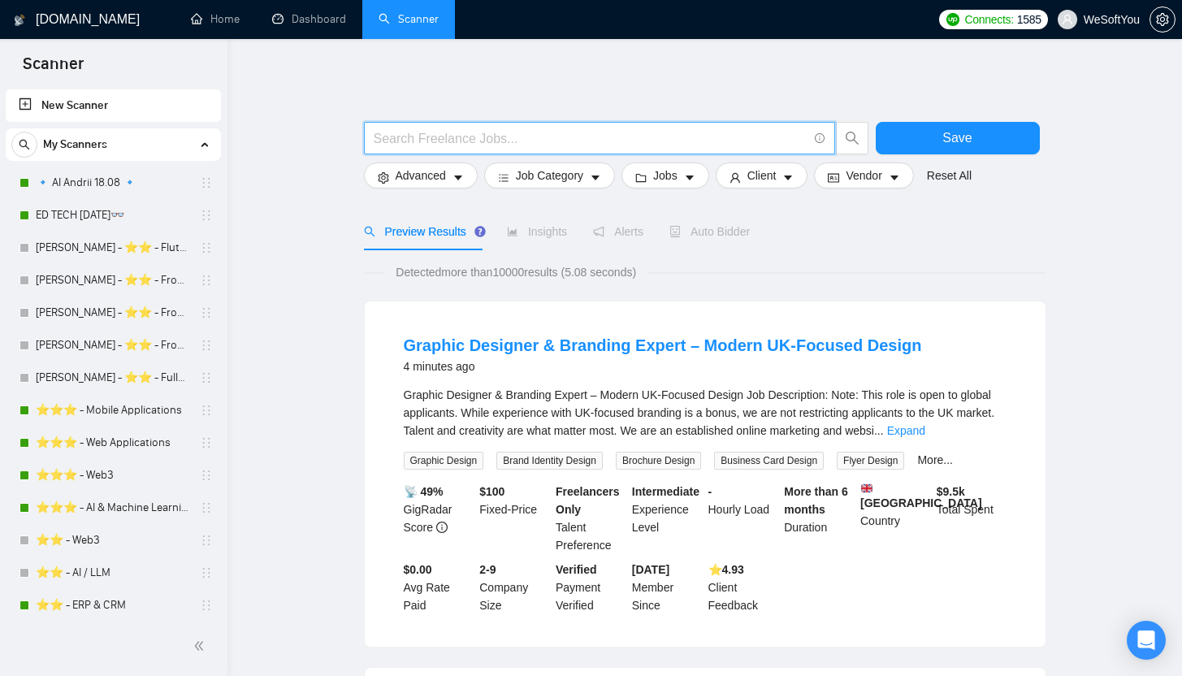
click at [530, 147] on input "text" at bounding box center [591, 138] width 434 height 20
type input "ч"
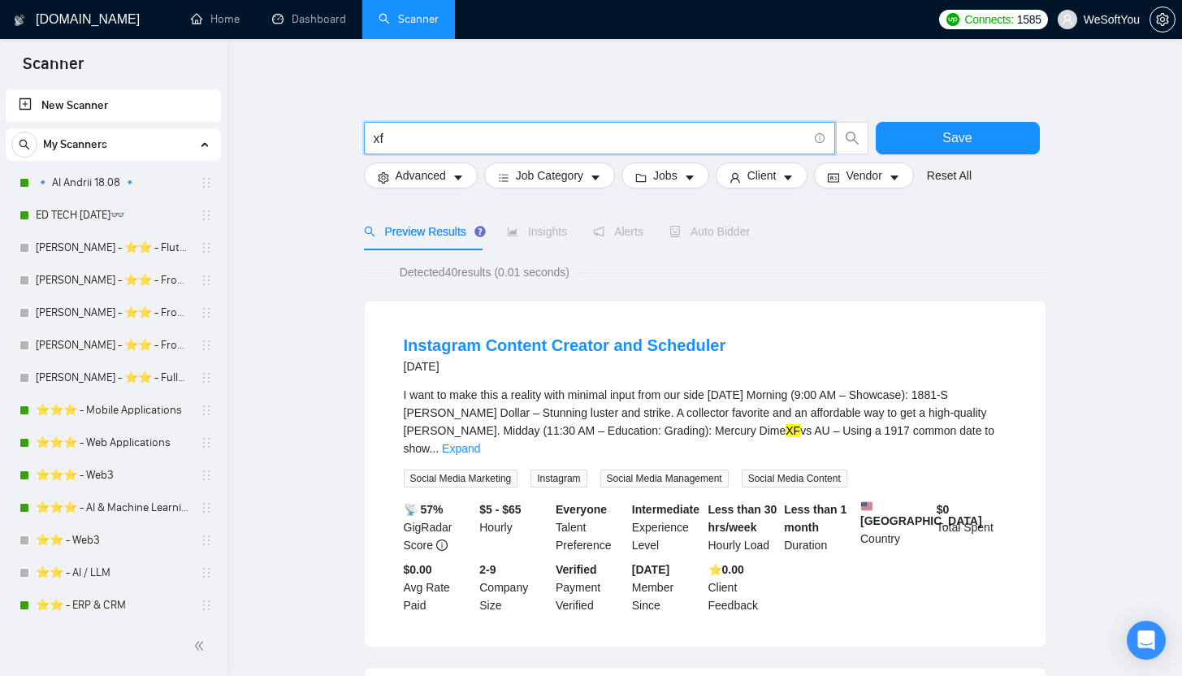
type input "x"
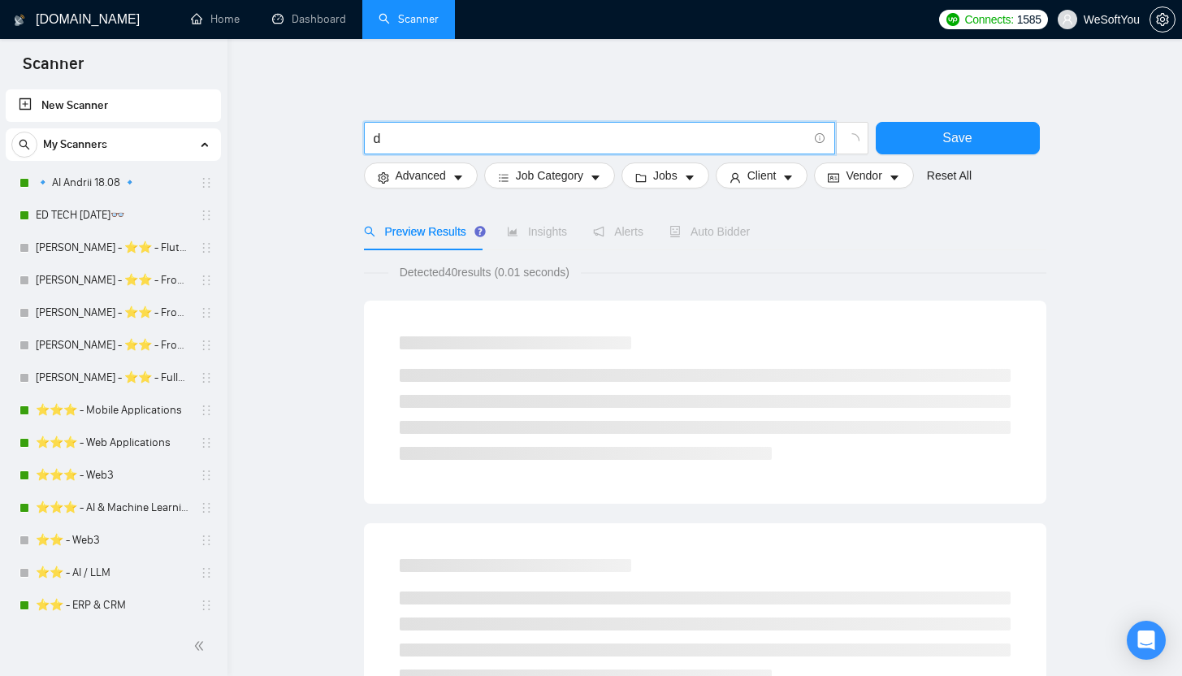
type input "đ"
type input "в"
type input "dd"
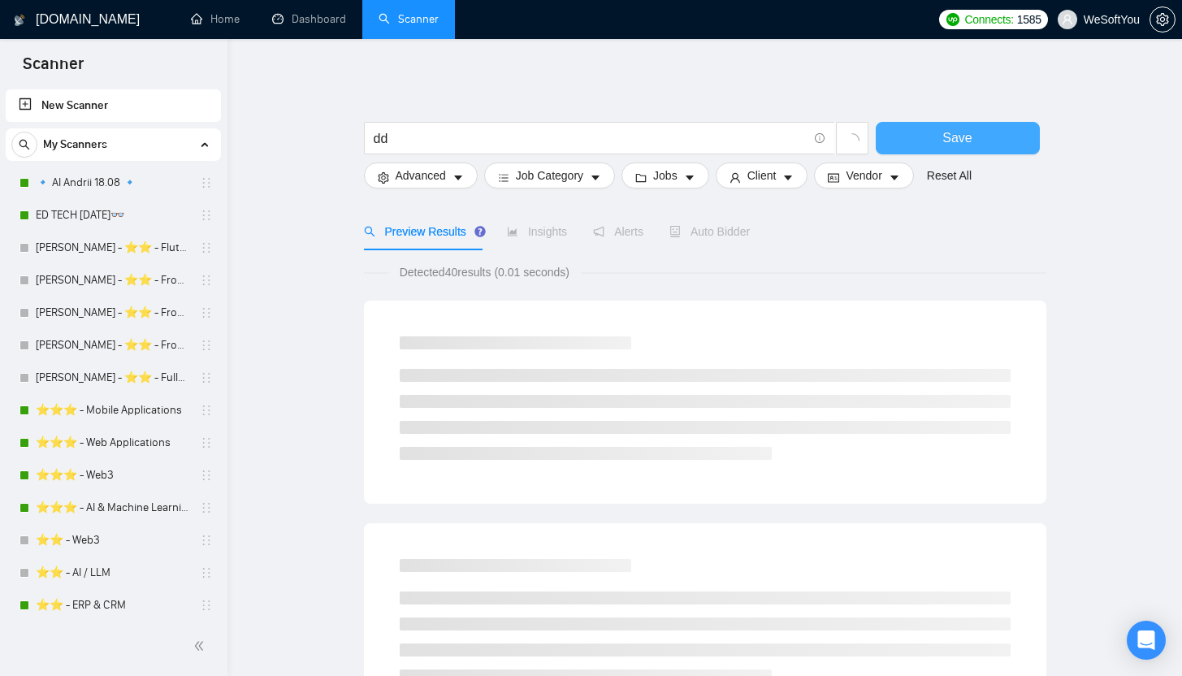
click at [898, 138] on button "Save" at bounding box center [958, 138] width 164 height 32
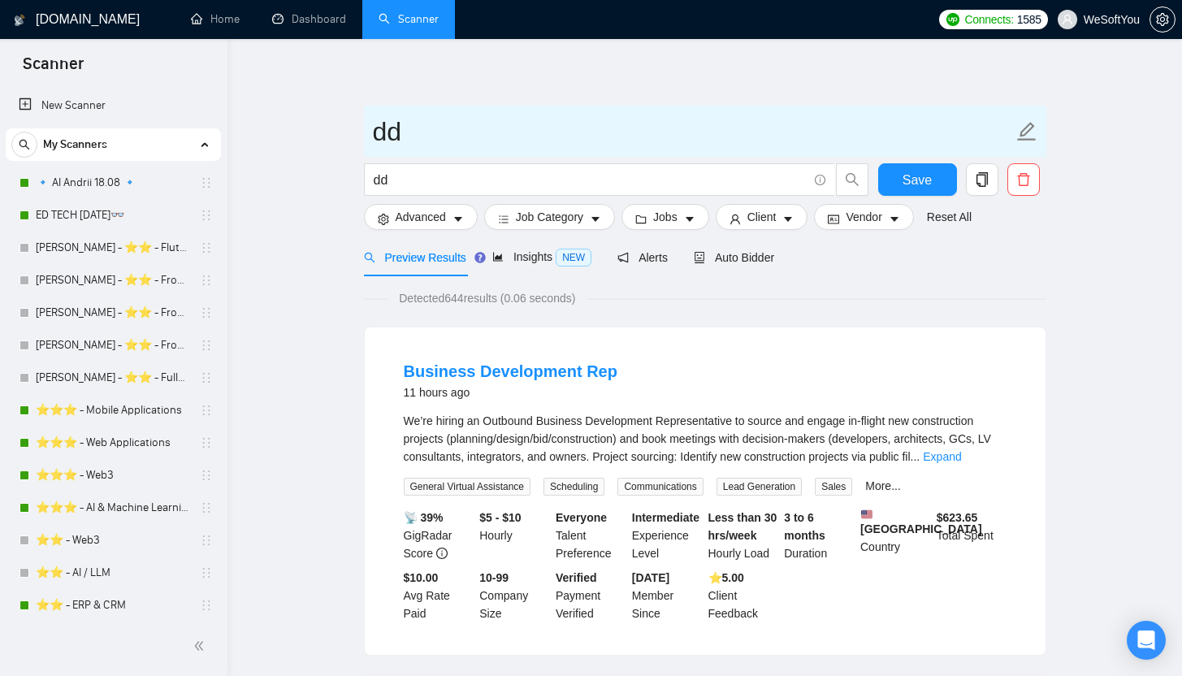
click at [1028, 132] on icon "edit" at bounding box center [1026, 131] width 19 height 19
click at [1025, 126] on icon "edit" at bounding box center [1026, 131] width 21 height 21
click at [1023, 127] on icon "edit" at bounding box center [1026, 131] width 21 height 21
type input "d"
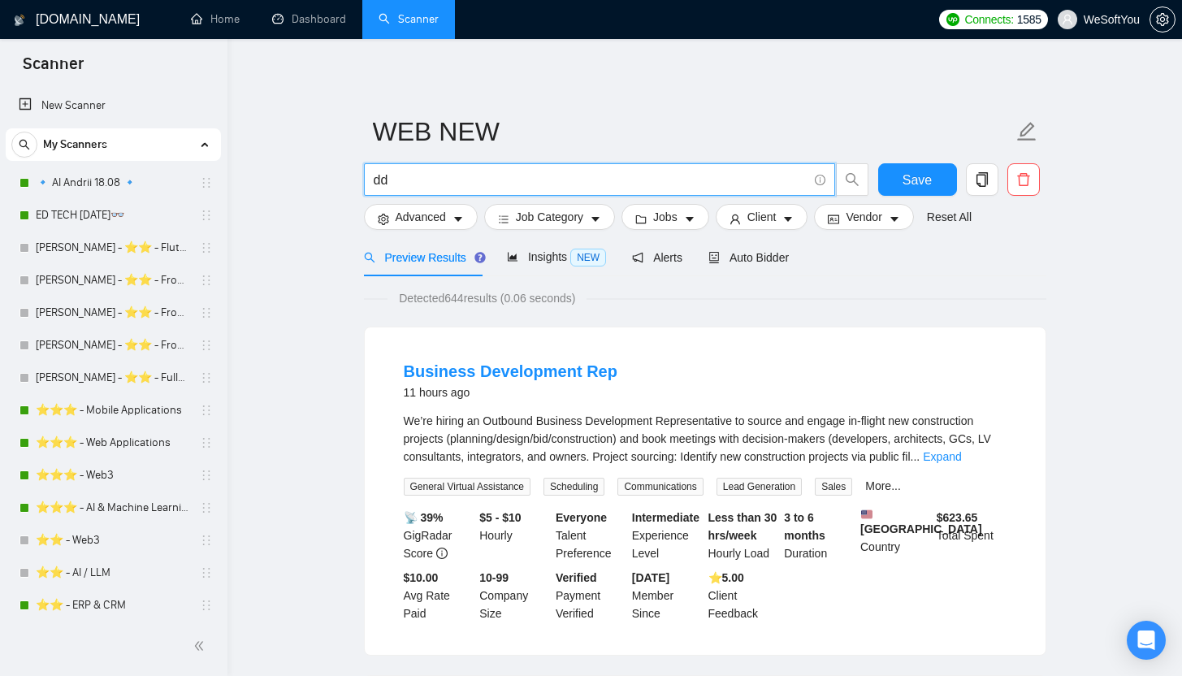
click at [403, 179] on input "dd" at bounding box center [591, 180] width 434 height 20
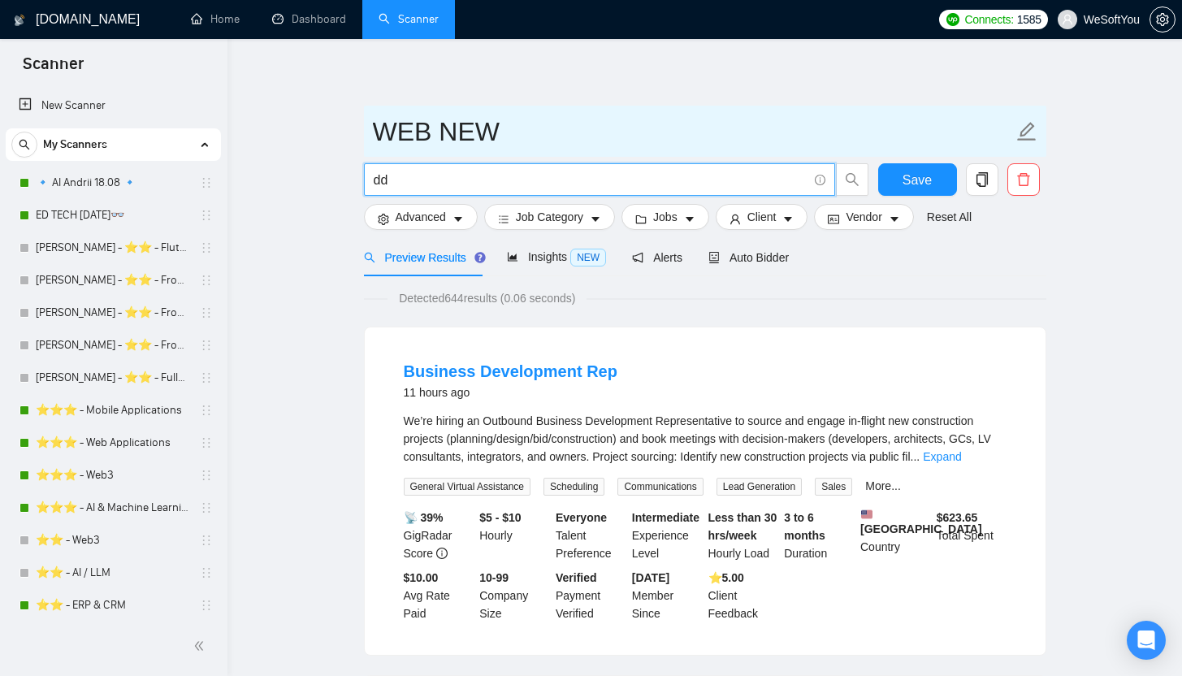
click at [499, 136] on input "WEB NEW" at bounding box center [693, 131] width 640 height 41
click at [371, 124] on span "WEB NEW" at bounding box center [705, 131] width 682 height 51
paste input "🔹"
click at [376, 130] on input "WEB NEW🔹" at bounding box center [693, 131] width 640 height 41
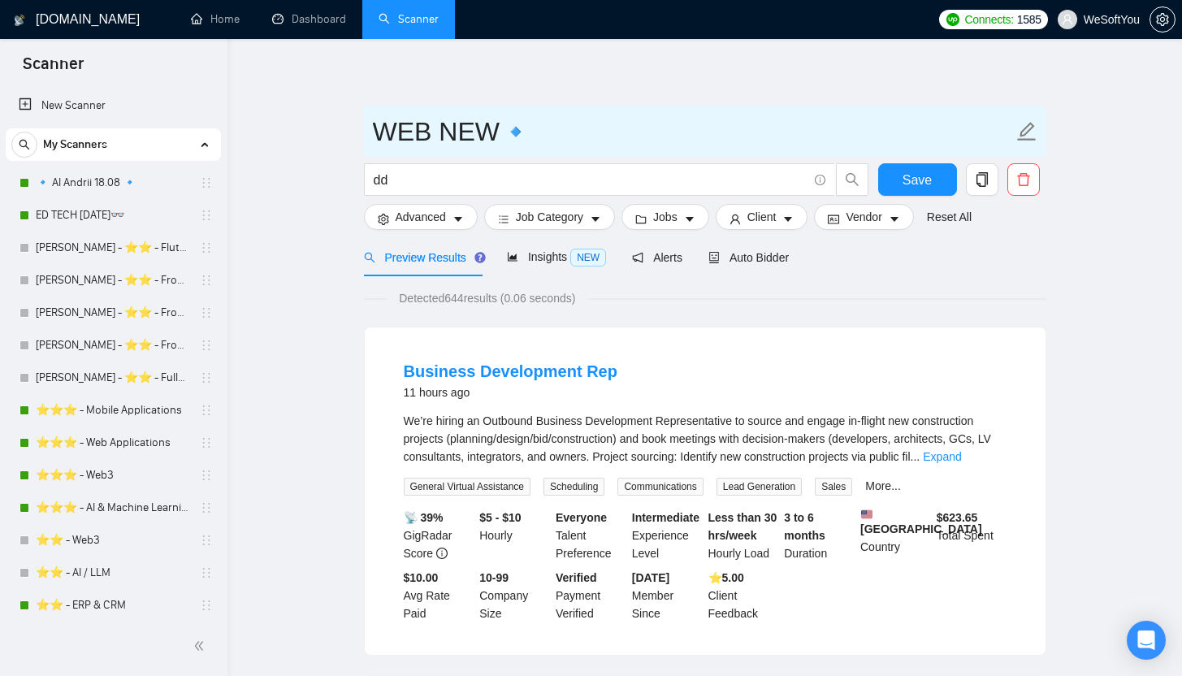
paste input "🔹"
click at [379, 130] on input "WEB NEW🔹" at bounding box center [693, 131] width 640 height 41
paste input "🔹"
click at [521, 132] on input "🔹 WEB NEW🔹" at bounding box center [693, 131] width 640 height 41
click at [725, 111] on input "🔹 WEB NEW [DATE]🔹" at bounding box center [693, 131] width 640 height 41
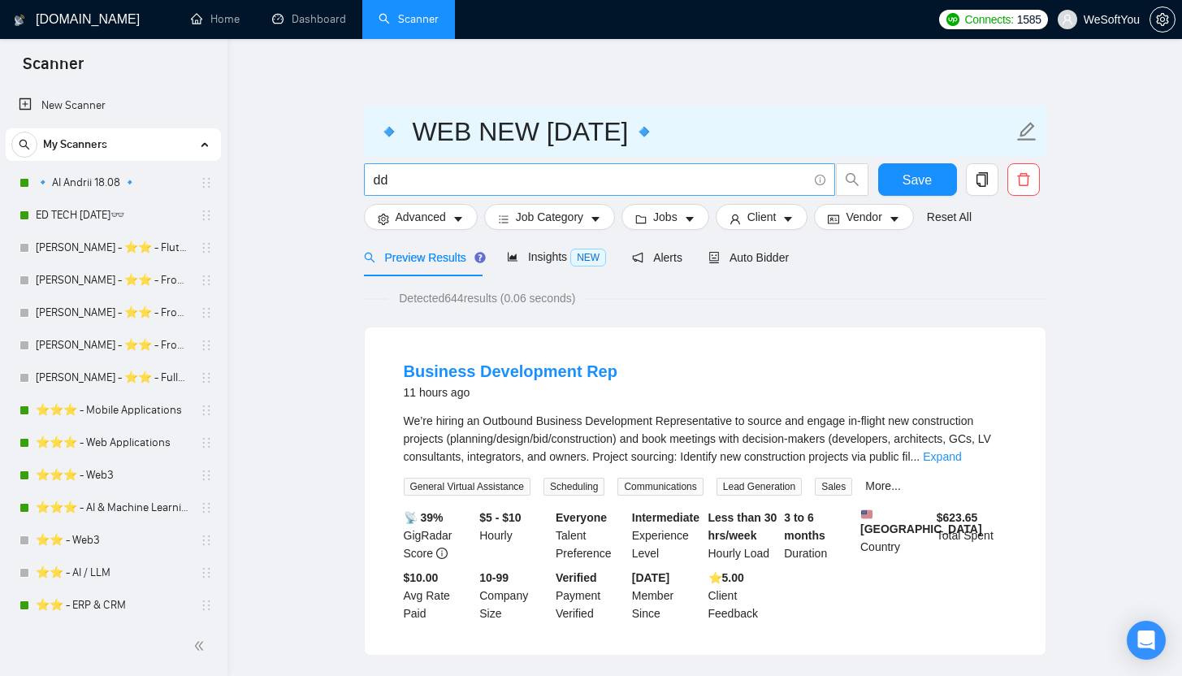
type input "🔹 WEB NEW [DATE]🔹"
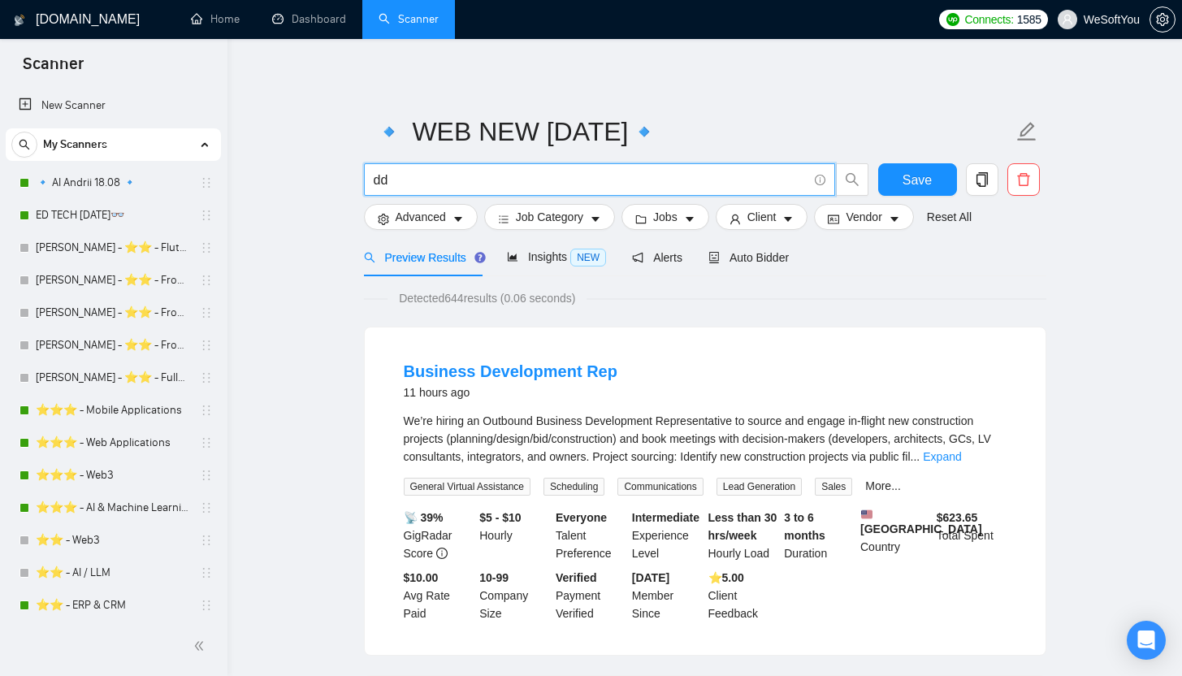
click at [742, 181] on input "dd" at bounding box center [591, 180] width 434 height 20
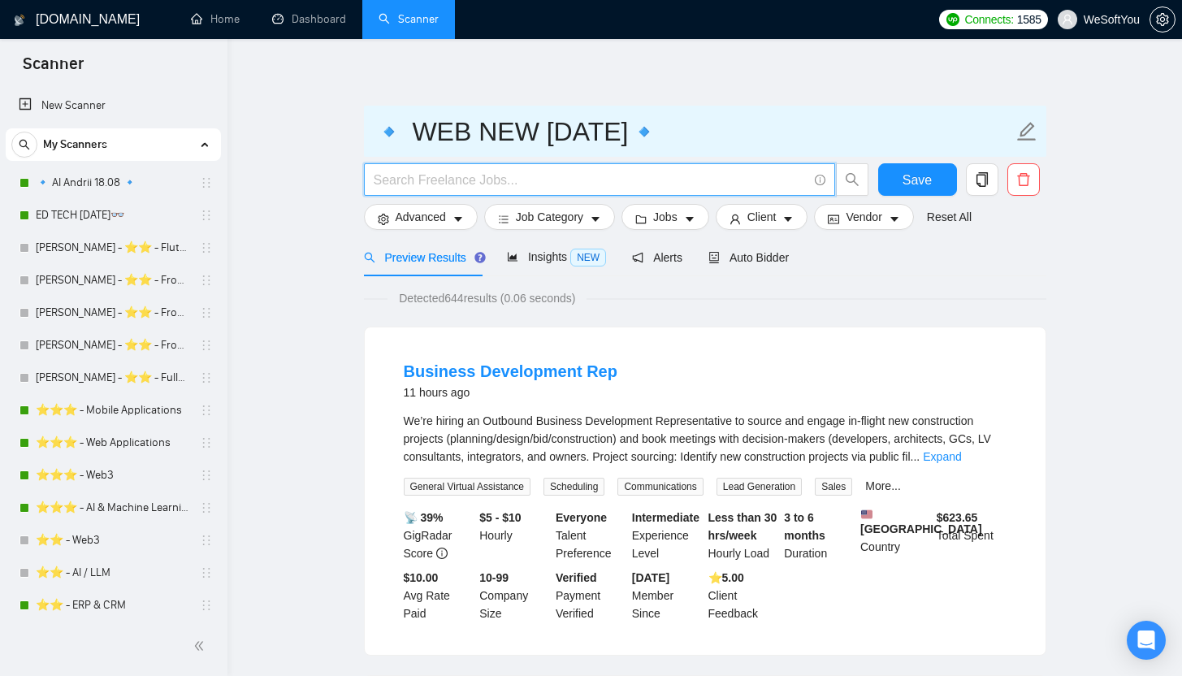
click at [855, 130] on input "🔹 WEB NEW [DATE]🔹" at bounding box center [693, 131] width 640 height 41
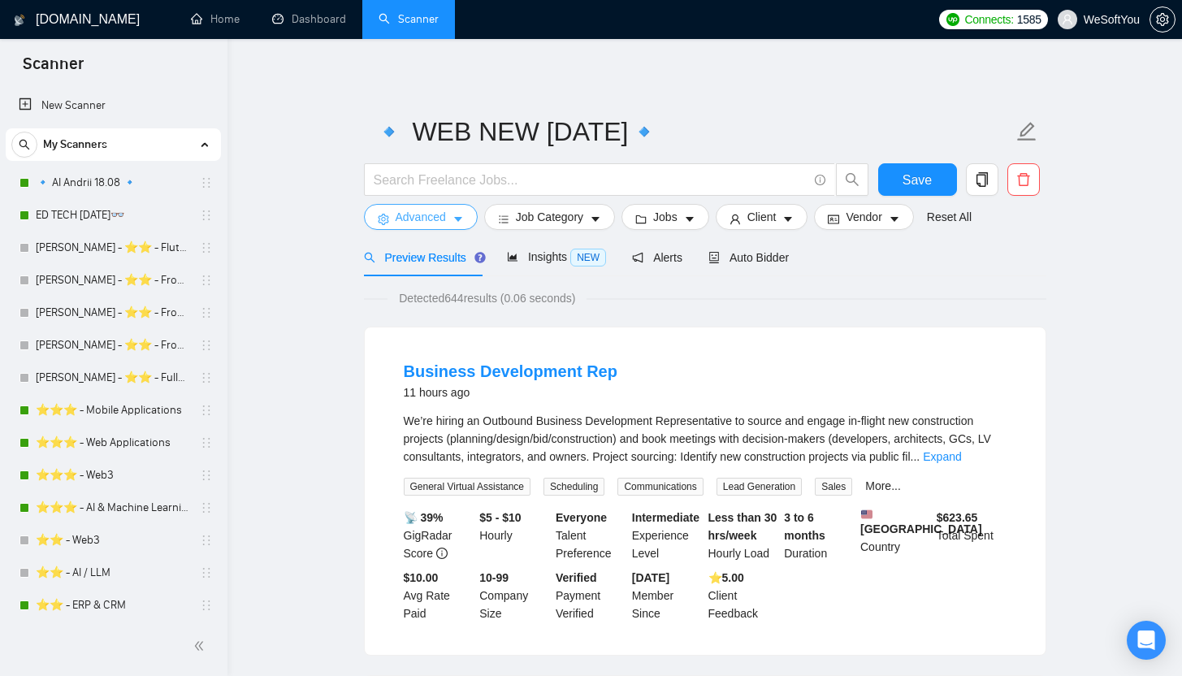
click at [442, 220] on span "Advanced" at bounding box center [421, 217] width 50 height 18
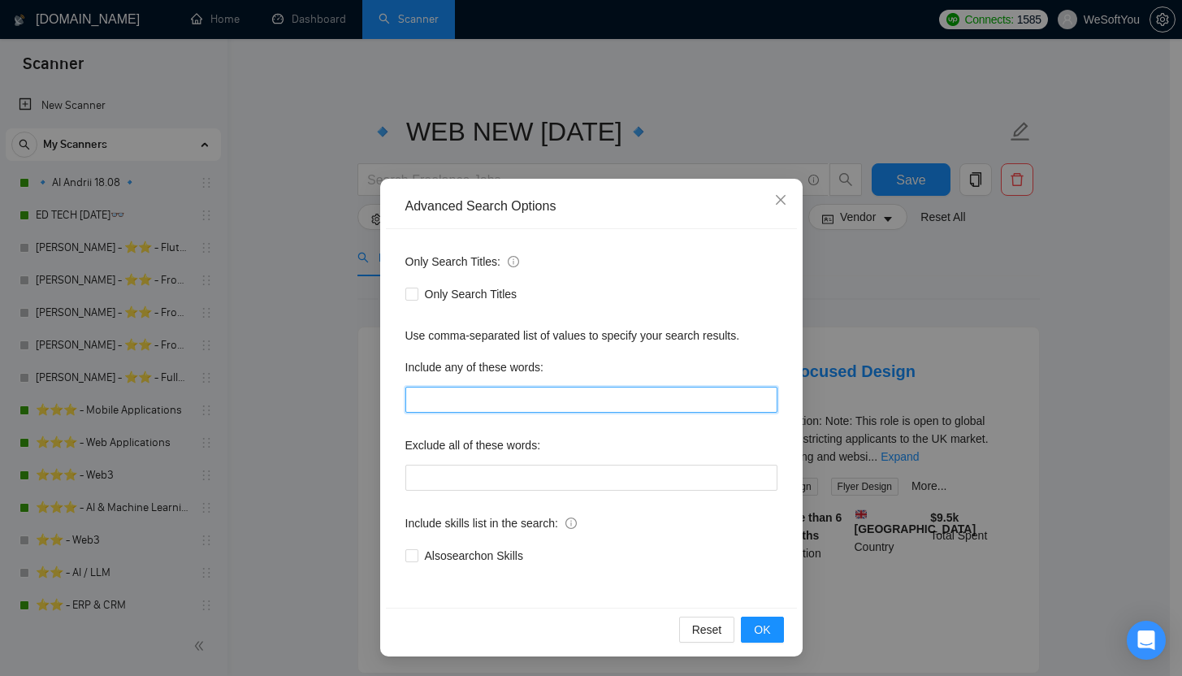
click at [529, 391] on input "text" at bounding box center [591, 400] width 372 height 26
paste input "Web app include: "application development", "custom app", "custom application",…"
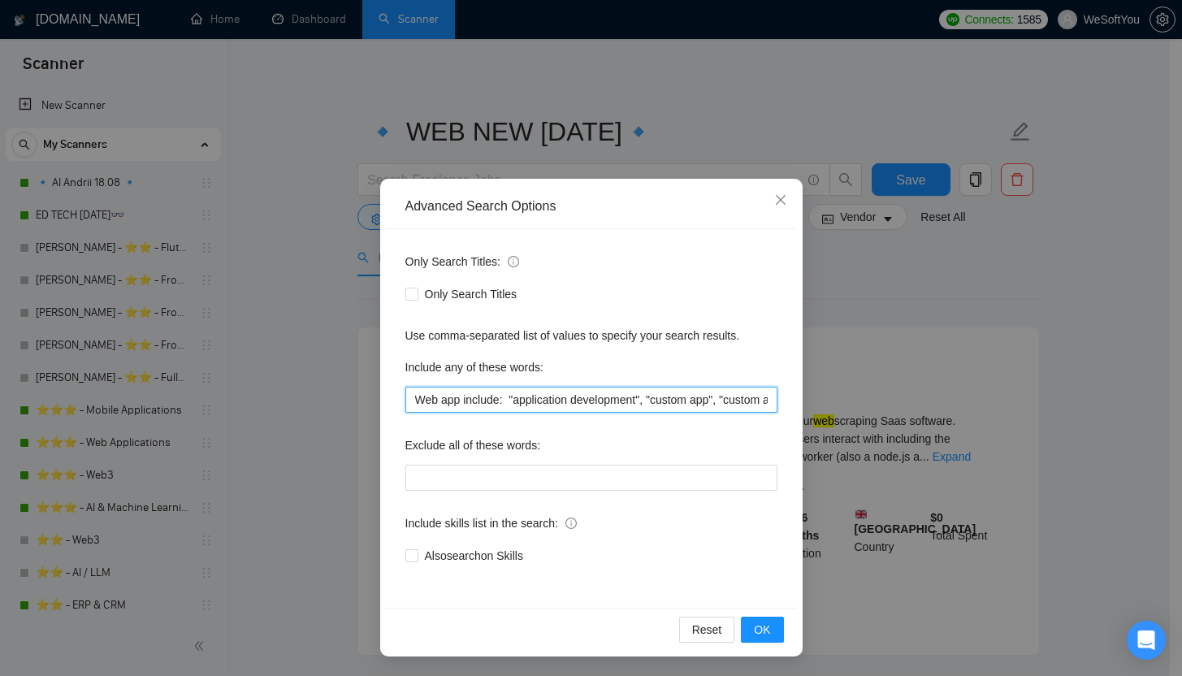
drag, startPoint x: 513, startPoint y: 401, endPoint x: 374, endPoint y: 402, distance: 139.7
click at [374, 402] on div "Advanced Search Options Only Search Titles: Only Search Titles Use comma-separa…" at bounding box center [591, 338] width 1182 height 676
type input ""application development", "custom app", "custom application", web app", "web a…"
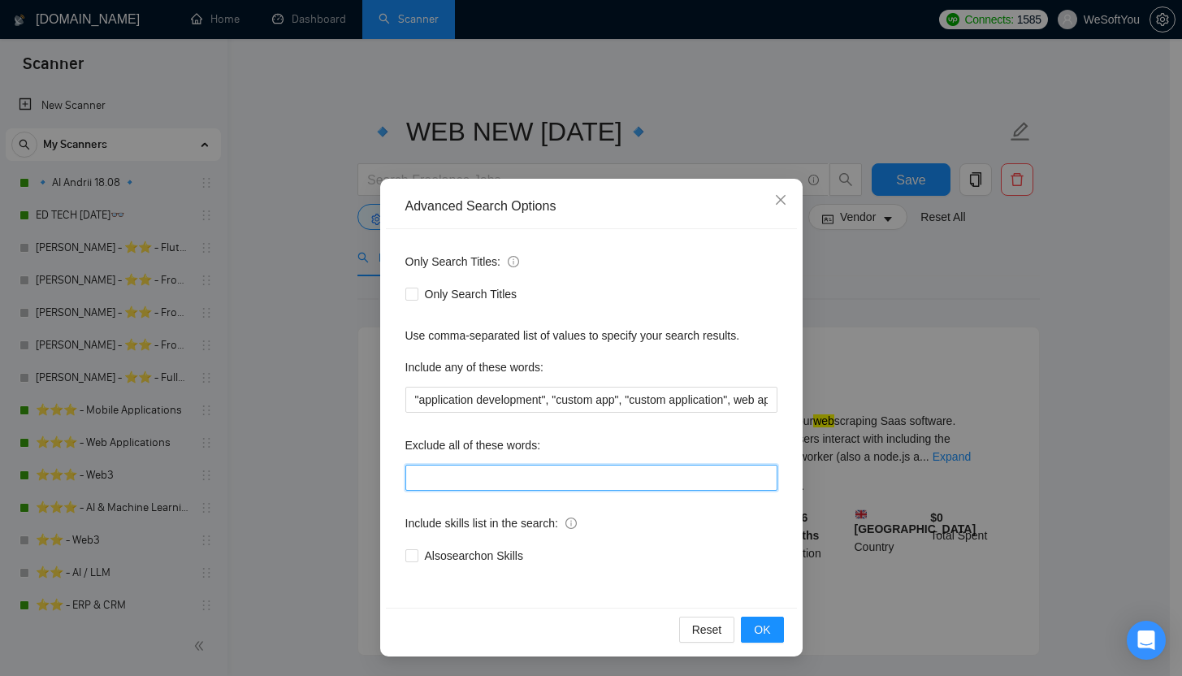
click at [458, 465] on input "text" at bounding box center [591, 478] width 372 height 26
paste input "framer, attio, smartsuite, suitedash, suite, "crm expert", "voice agent", "data…"
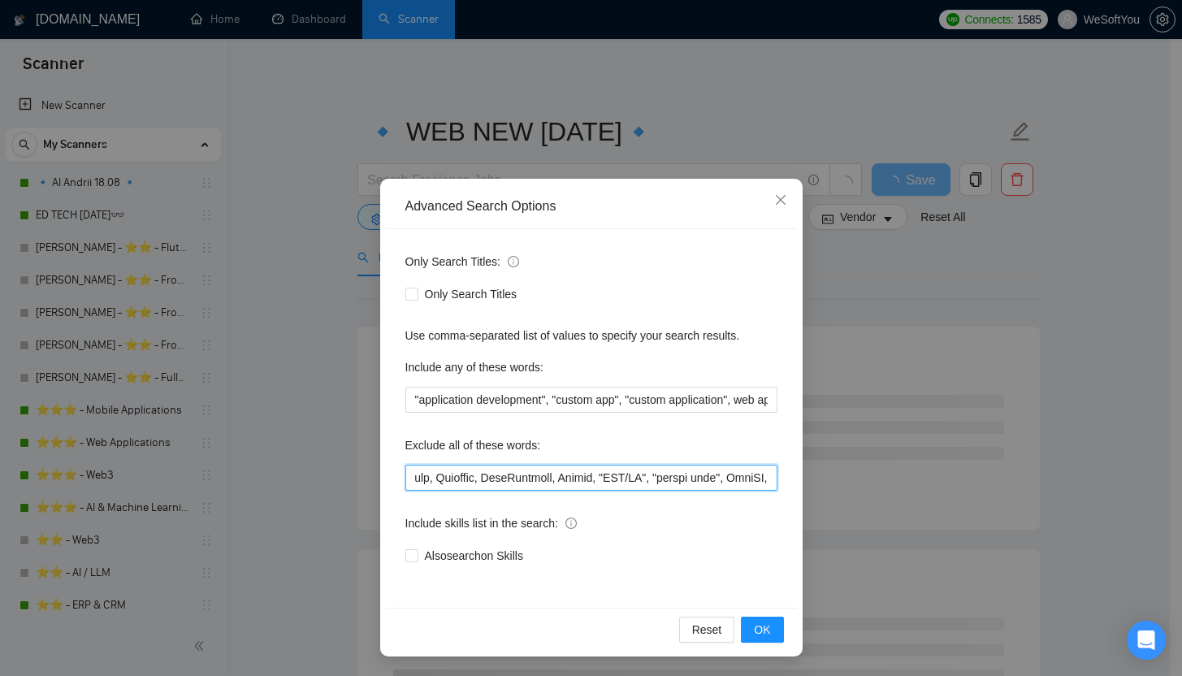
type input "framer, attio, smartsuite, suitedash, suite, "crm expert", "voice agent", "data…"
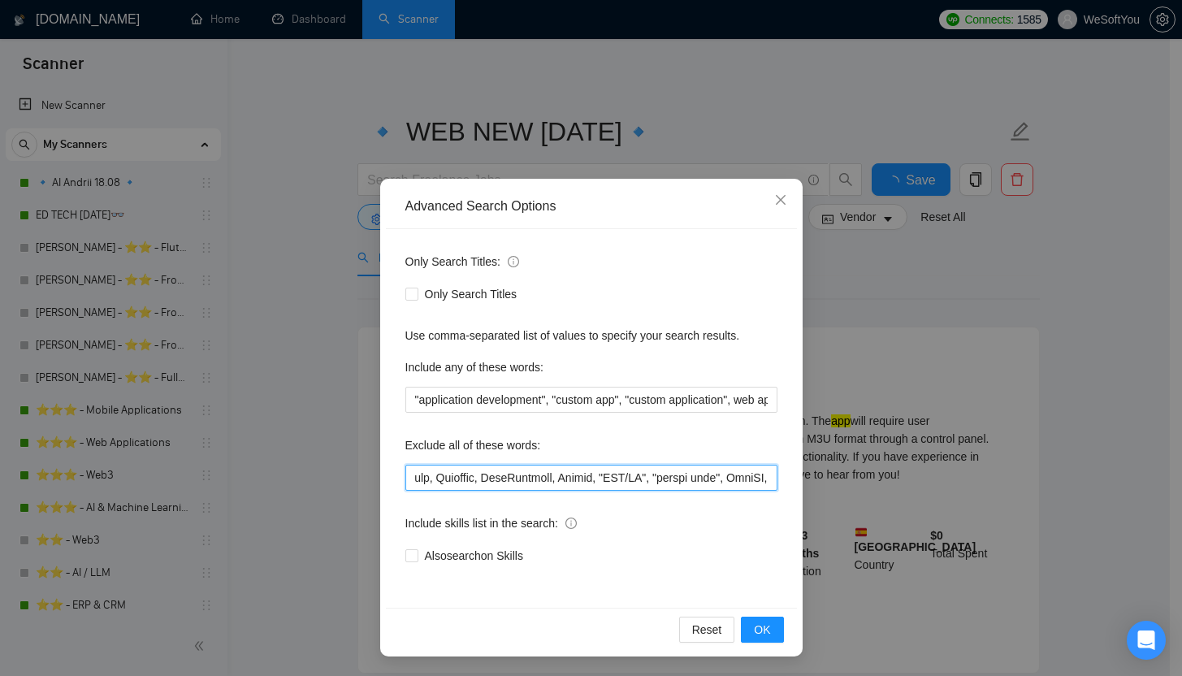
scroll to position [0, 0]
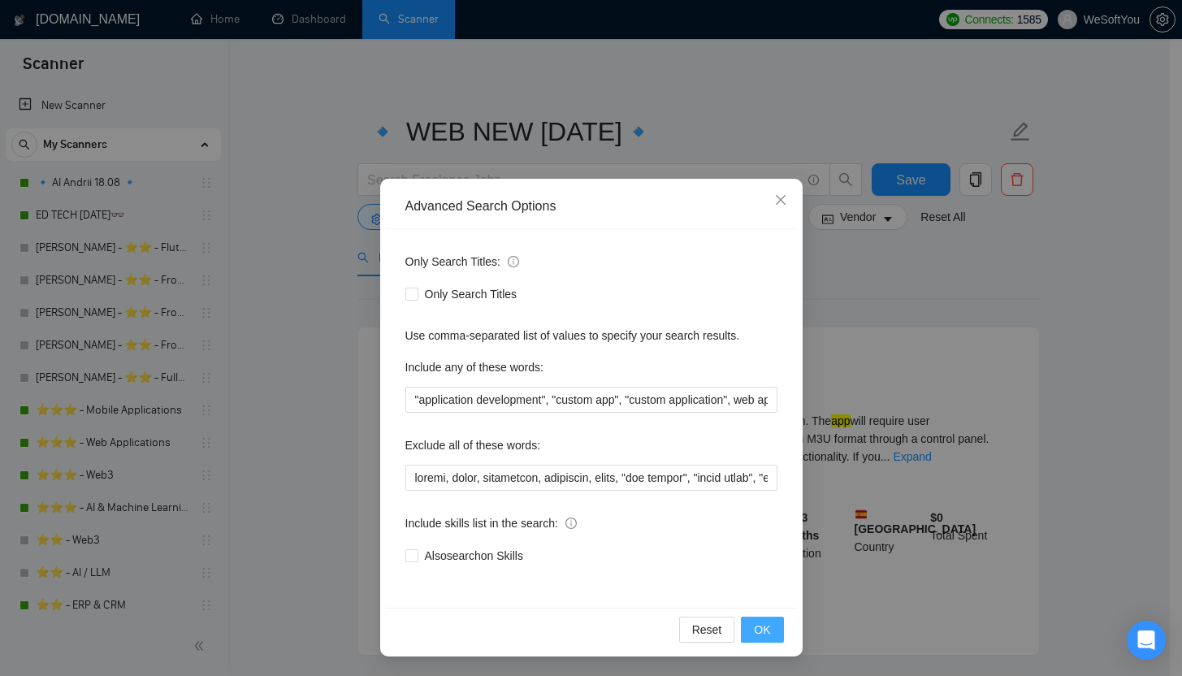
click at [768, 628] on span "OK" at bounding box center [762, 630] width 16 height 18
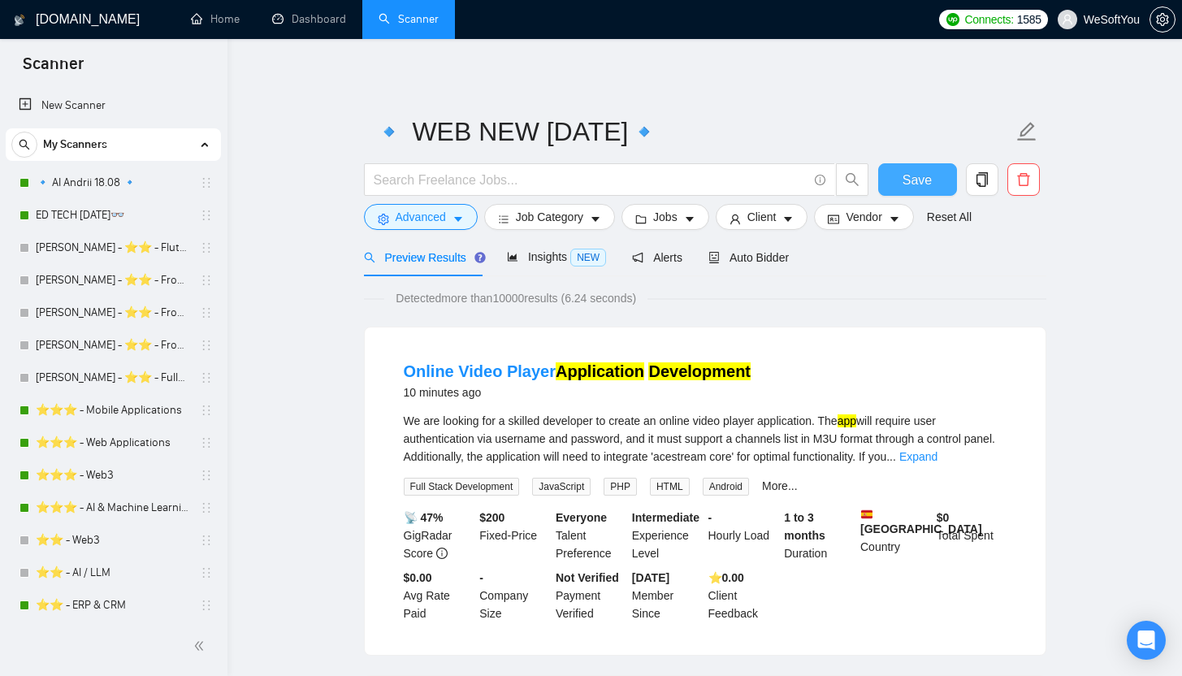
click at [914, 171] on span "Save" at bounding box center [916, 180] width 29 height 20
click at [538, 219] on span "Job Category" at bounding box center [549, 217] width 67 height 18
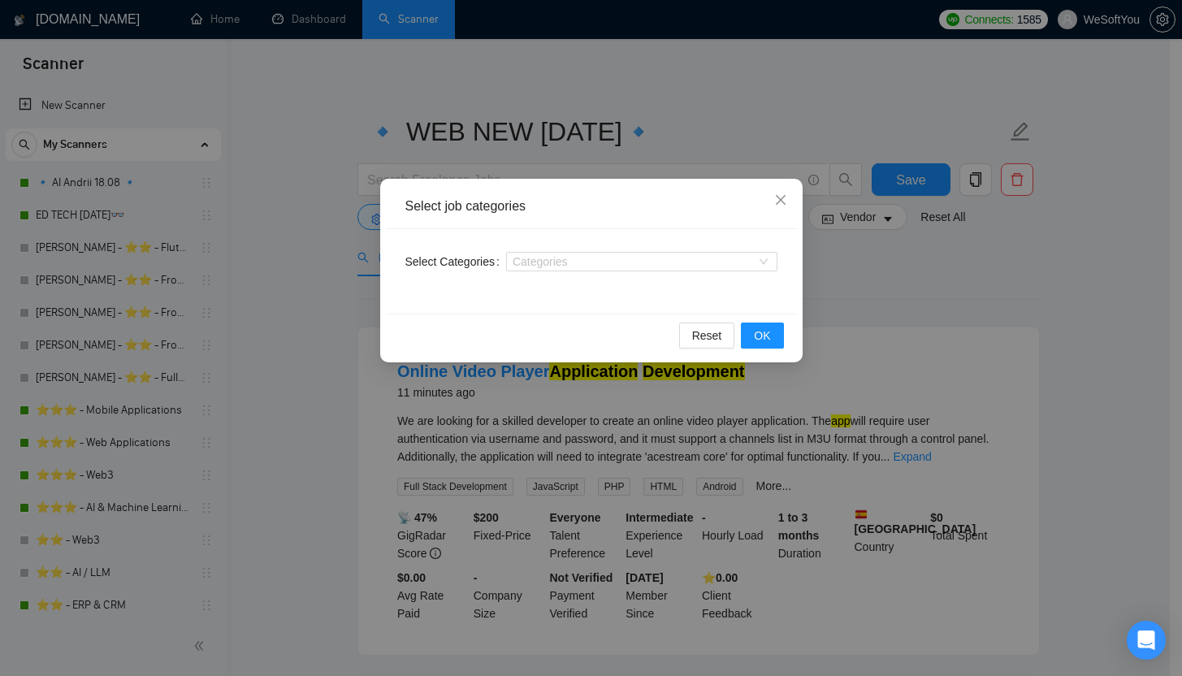
click at [563, 272] on div "Categories" at bounding box center [641, 262] width 271 height 26
click at [572, 256] on div at bounding box center [633, 261] width 247 height 13
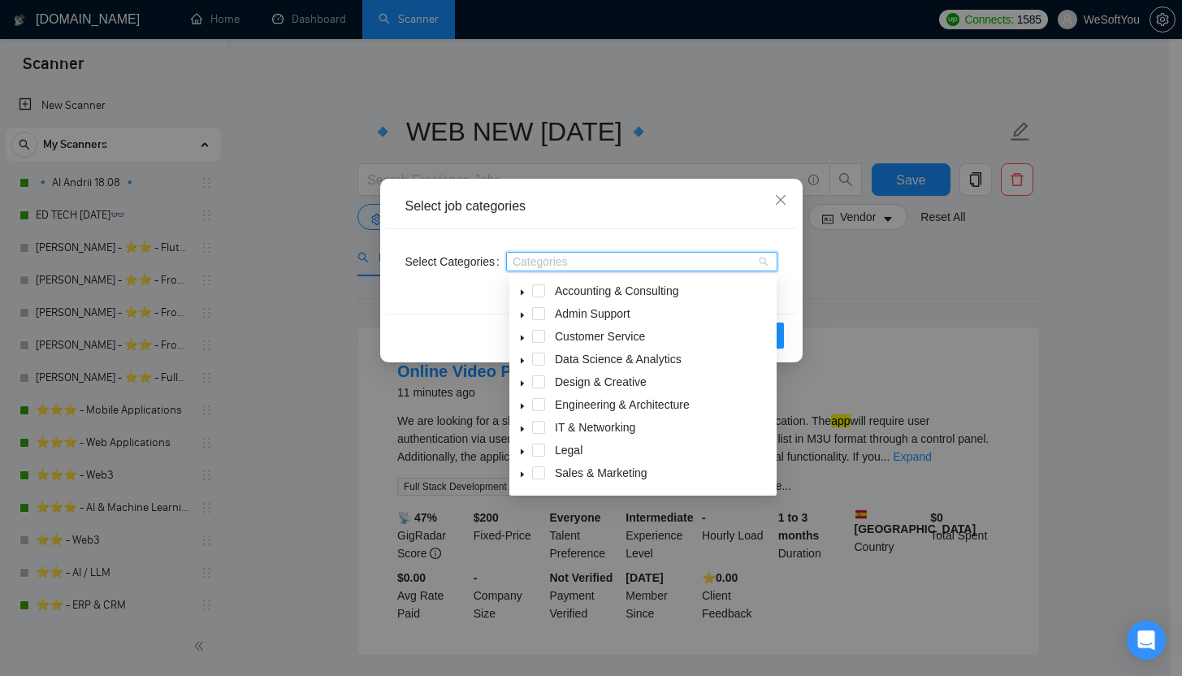
click at [537, 362] on span at bounding box center [538, 359] width 13 height 13
click at [542, 385] on span at bounding box center [538, 381] width 13 height 13
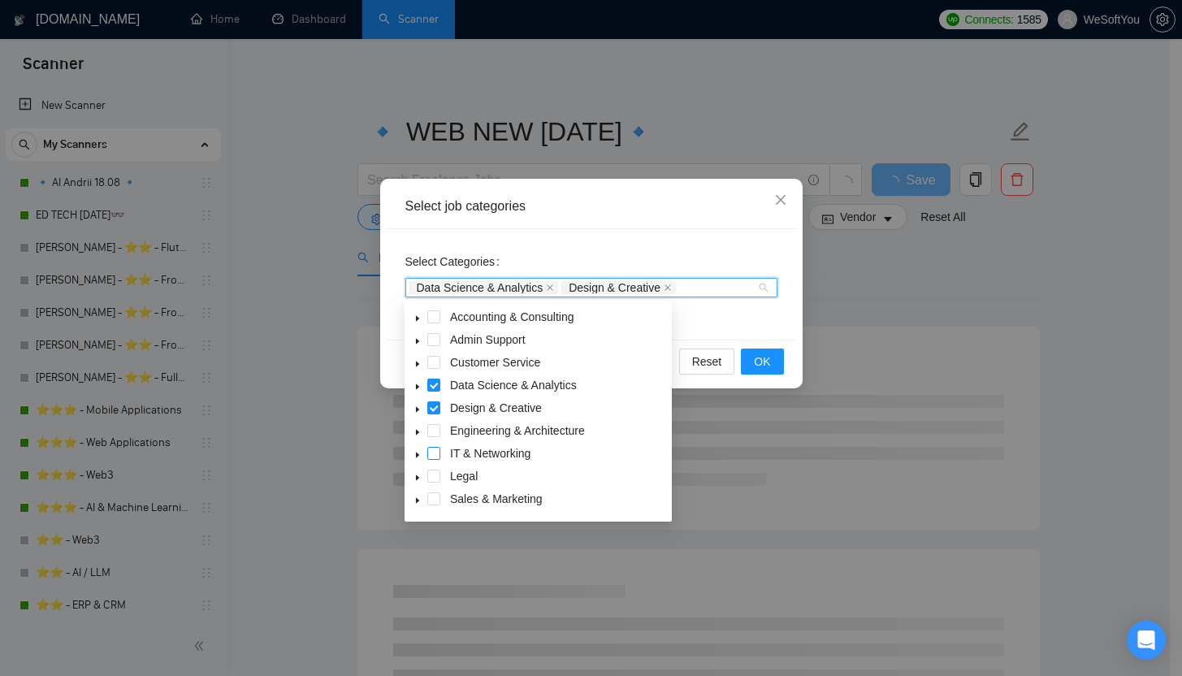
click at [435, 454] on span at bounding box center [433, 453] width 13 height 13
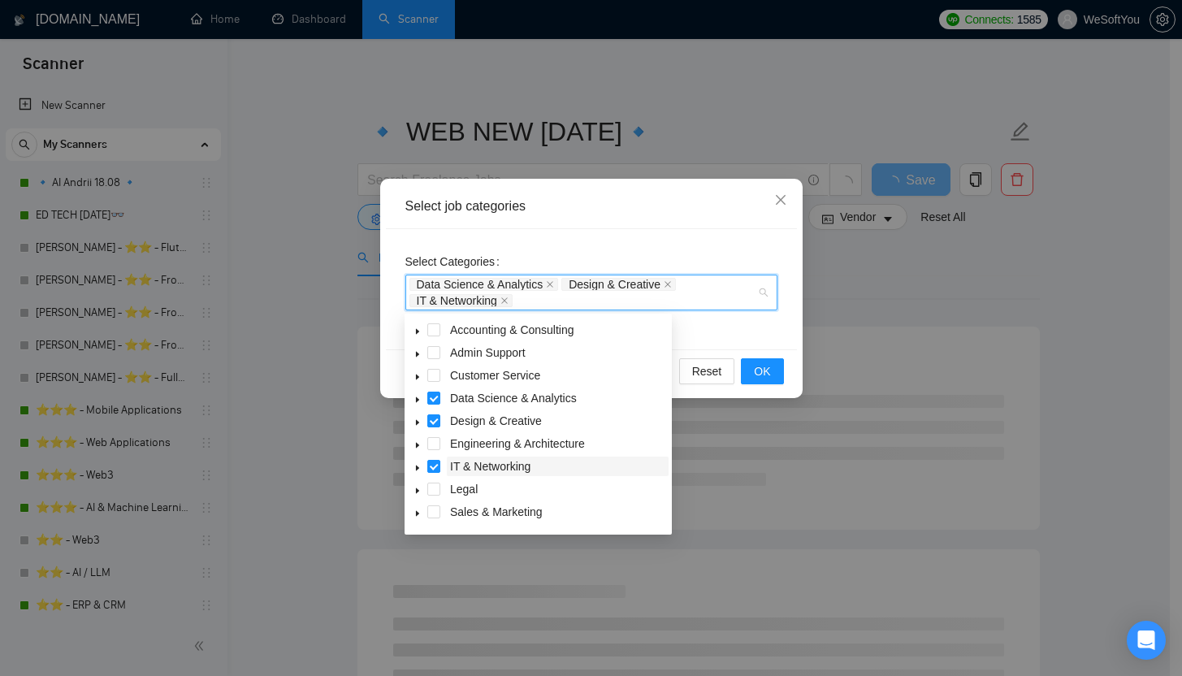
scroll to position [15, 0]
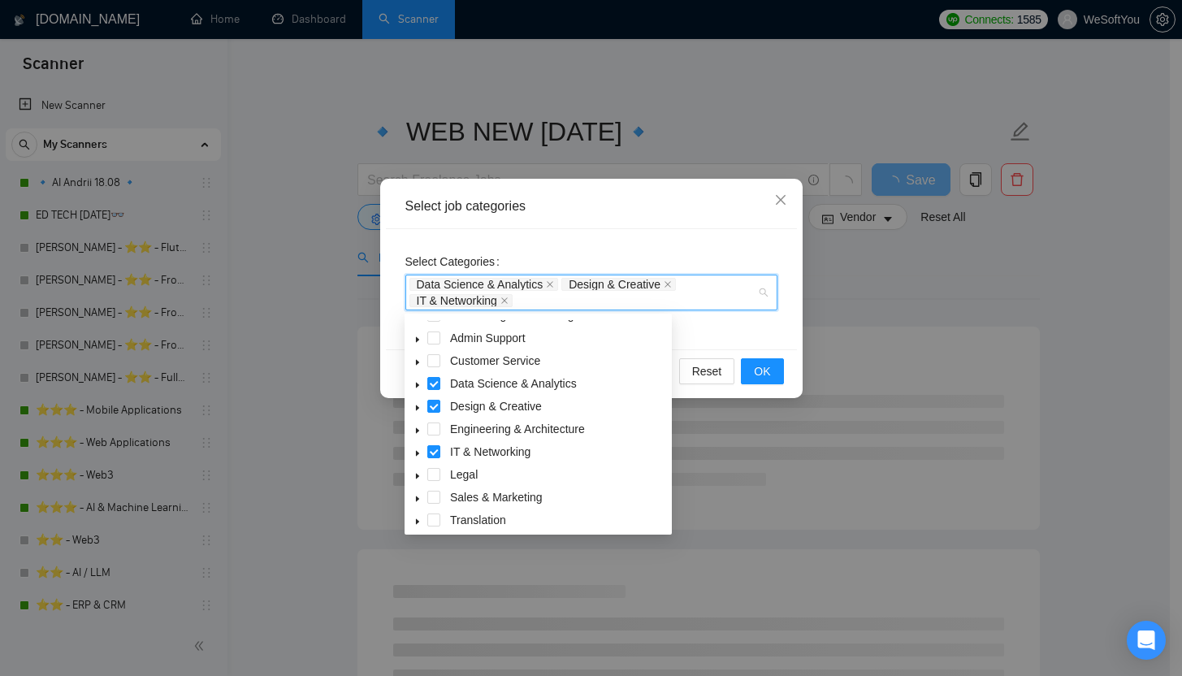
click at [418, 500] on icon "caret-down" at bounding box center [417, 499] width 8 height 8
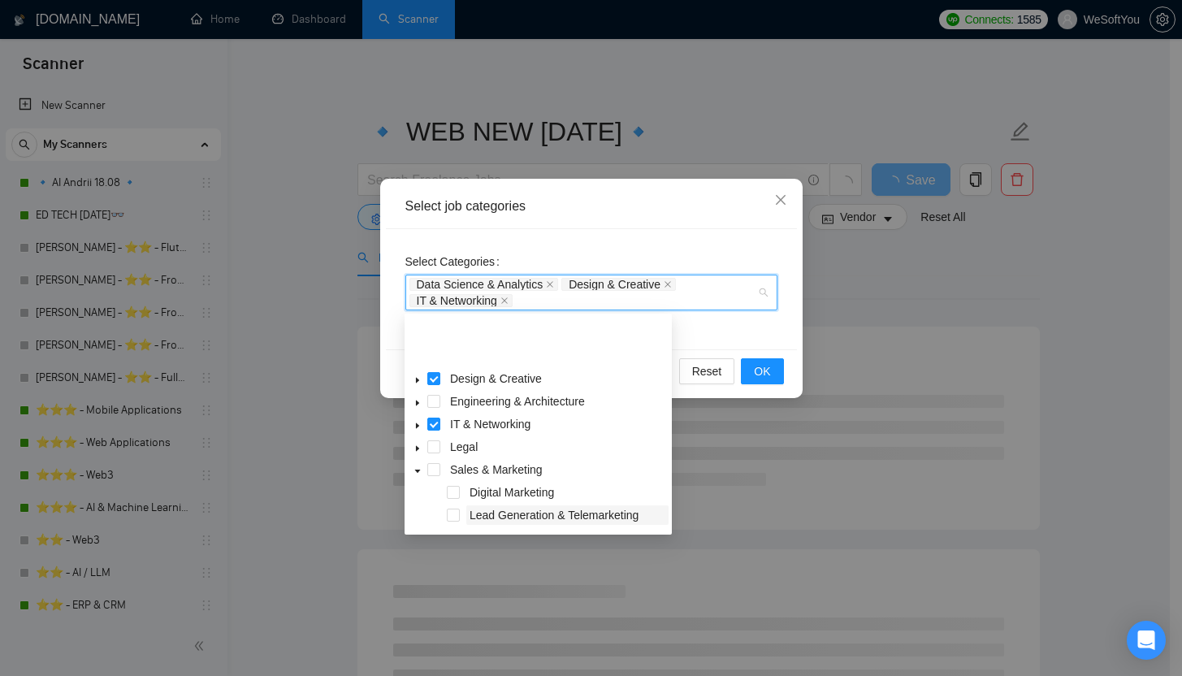
scroll to position [97, 0]
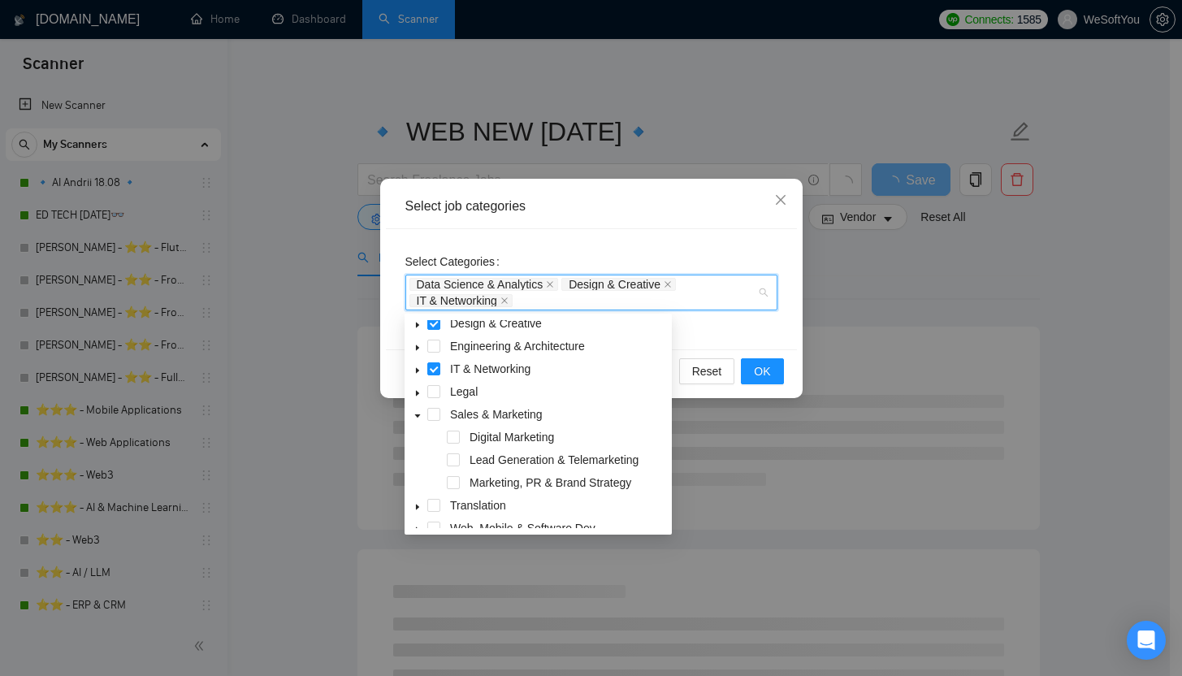
click at [417, 416] on icon "caret-down" at bounding box center [418, 415] width 6 height 3
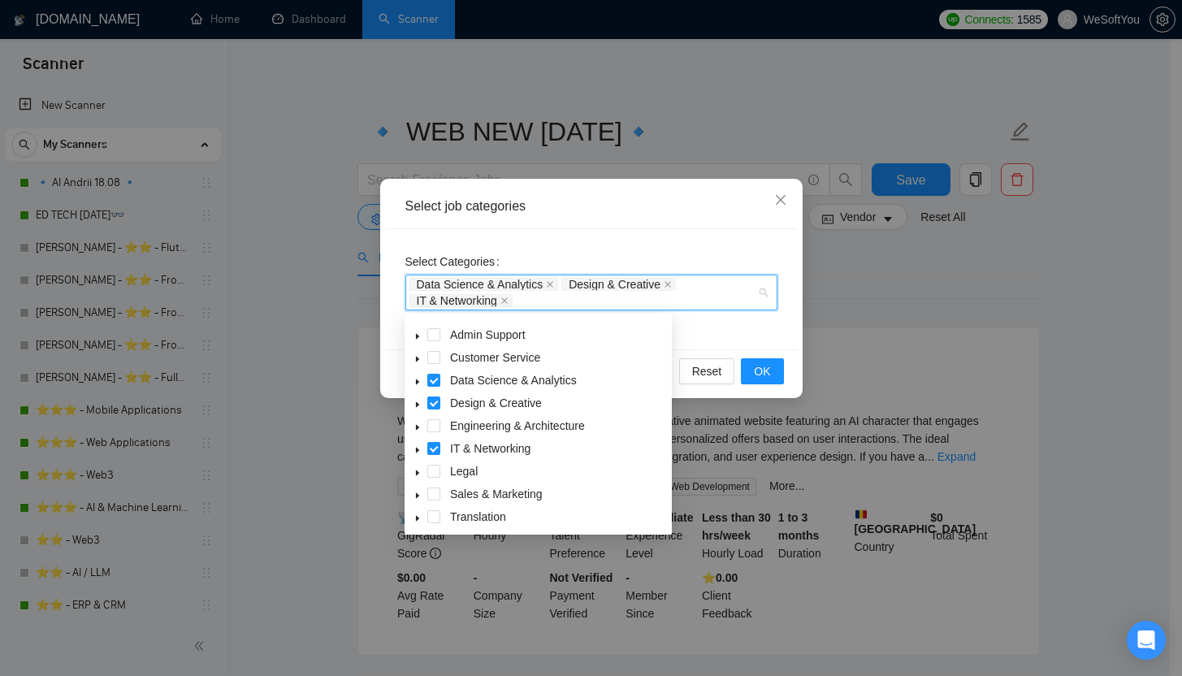
scroll to position [15, 0]
click at [419, 360] on icon "caret-down" at bounding box center [417, 362] width 8 height 8
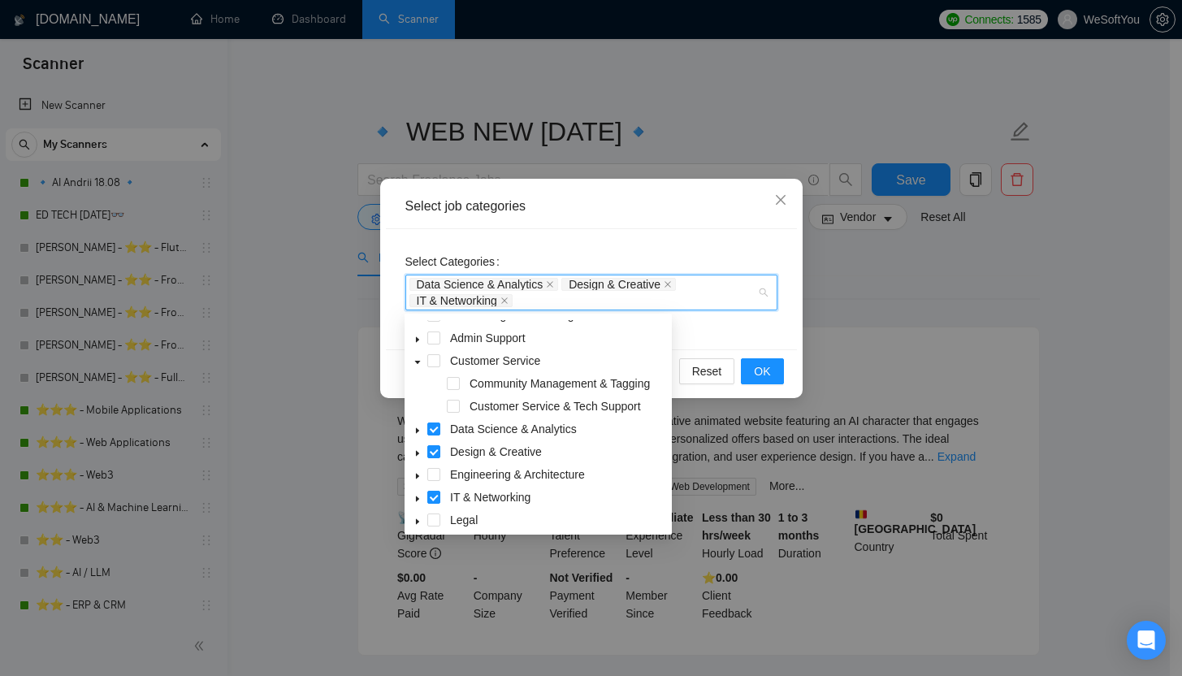
click at [419, 361] on icon "caret-down" at bounding box center [418, 362] width 6 height 3
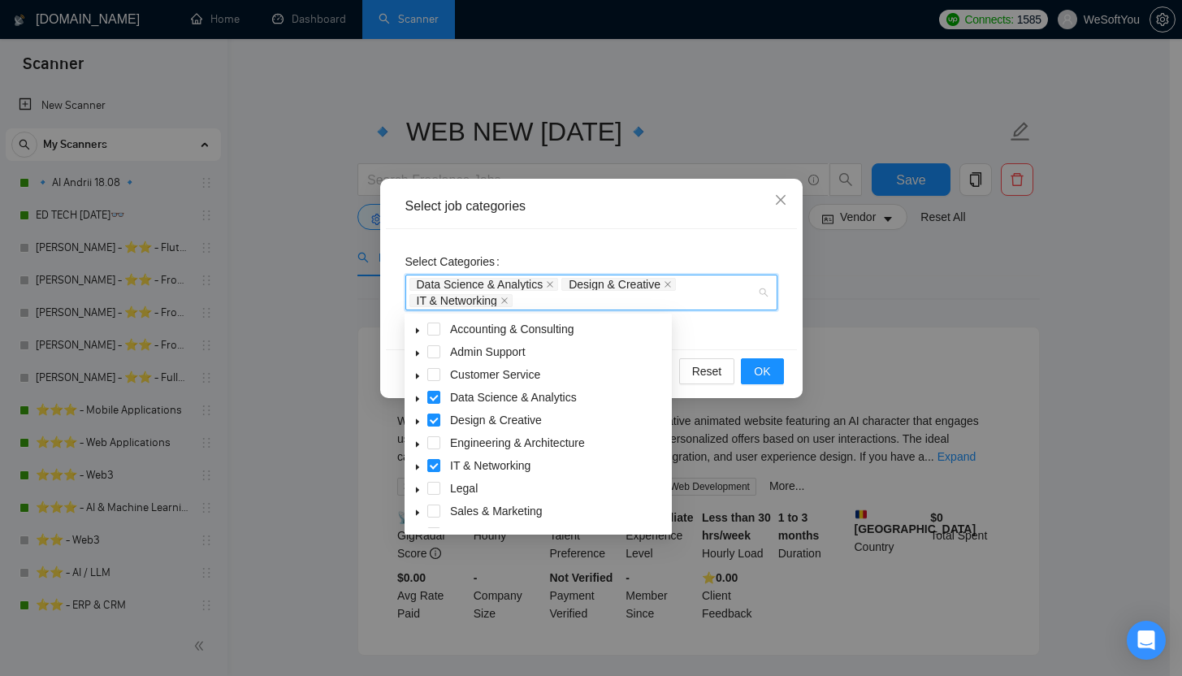
scroll to position [0, 0]
click at [418, 350] on icon "caret-down" at bounding box center [417, 354] width 8 height 8
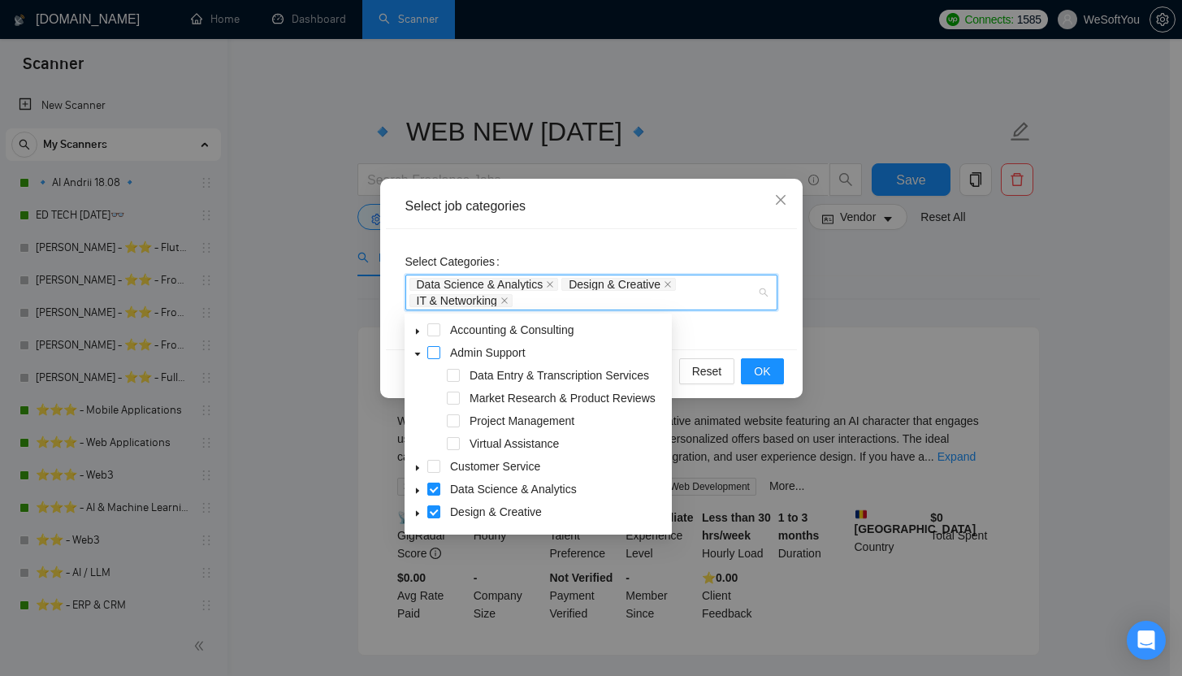
click at [433, 354] on span at bounding box center [433, 352] width 13 height 13
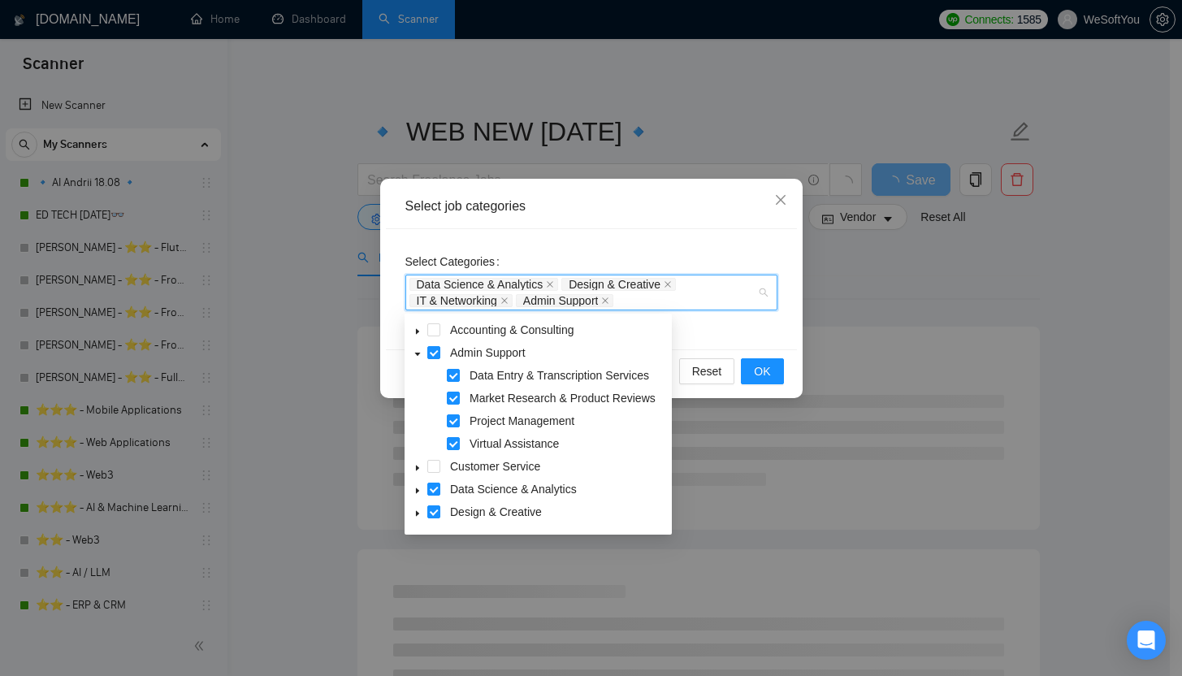
click at [417, 330] on icon "caret-down" at bounding box center [417, 332] width 3 height 6
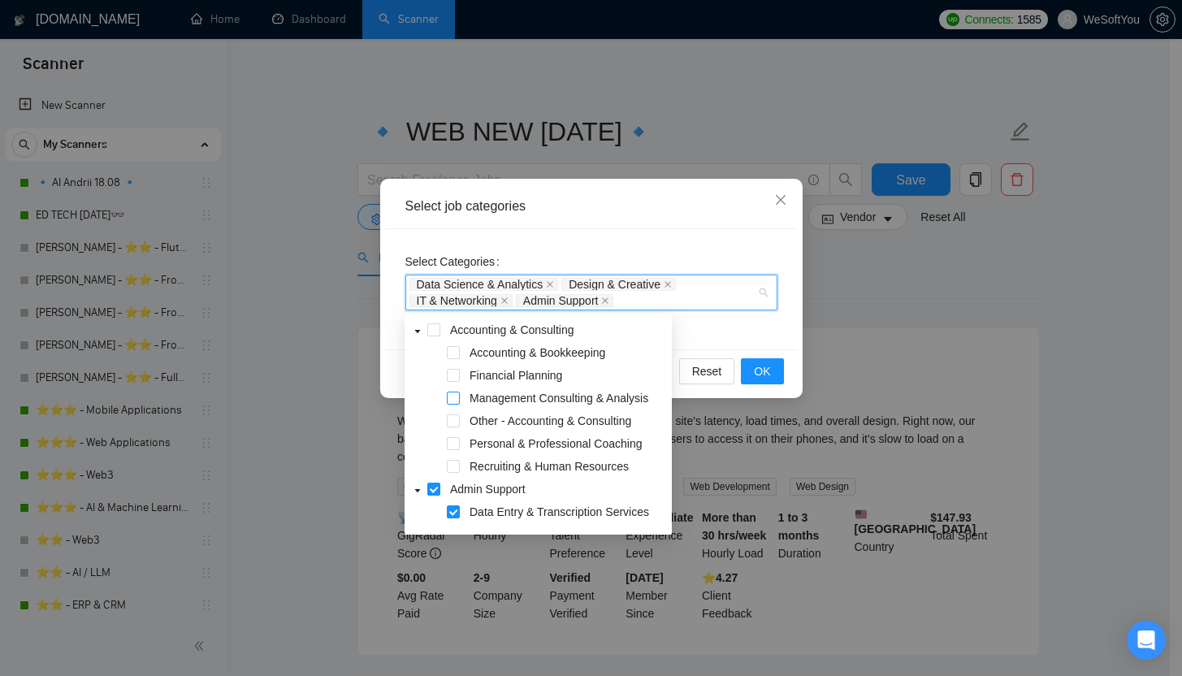
click at [455, 399] on span at bounding box center [453, 398] width 13 height 13
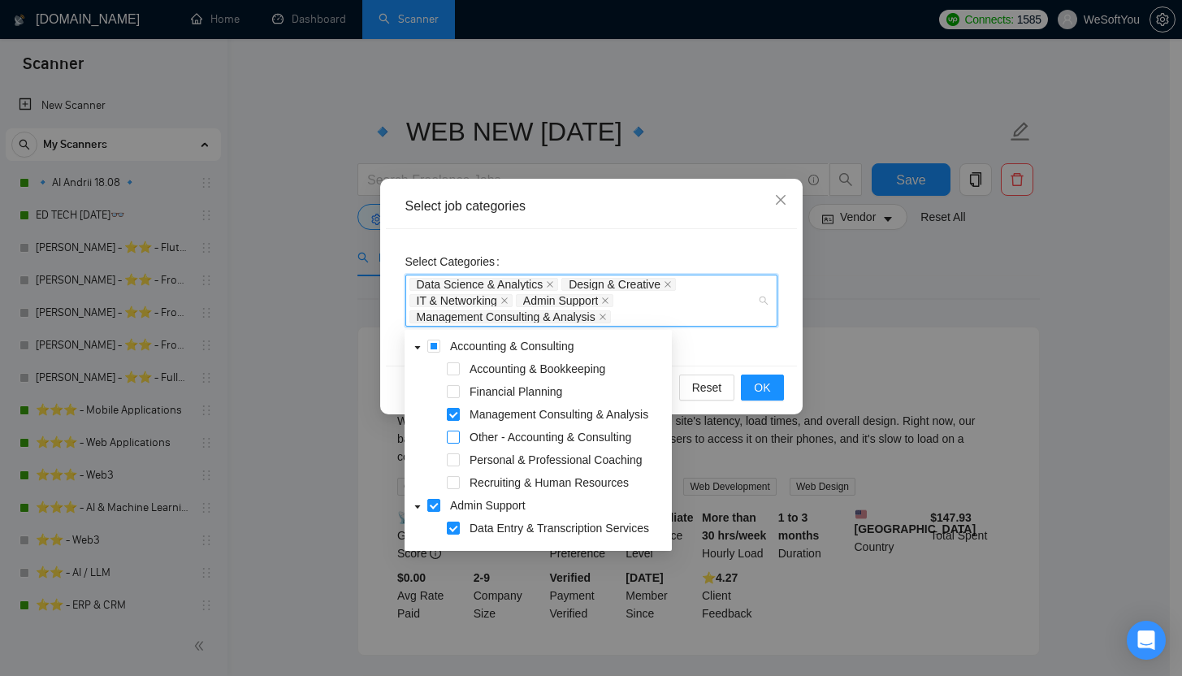
click at [453, 435] on span at bounding box center [453, 437] width 13 height 13
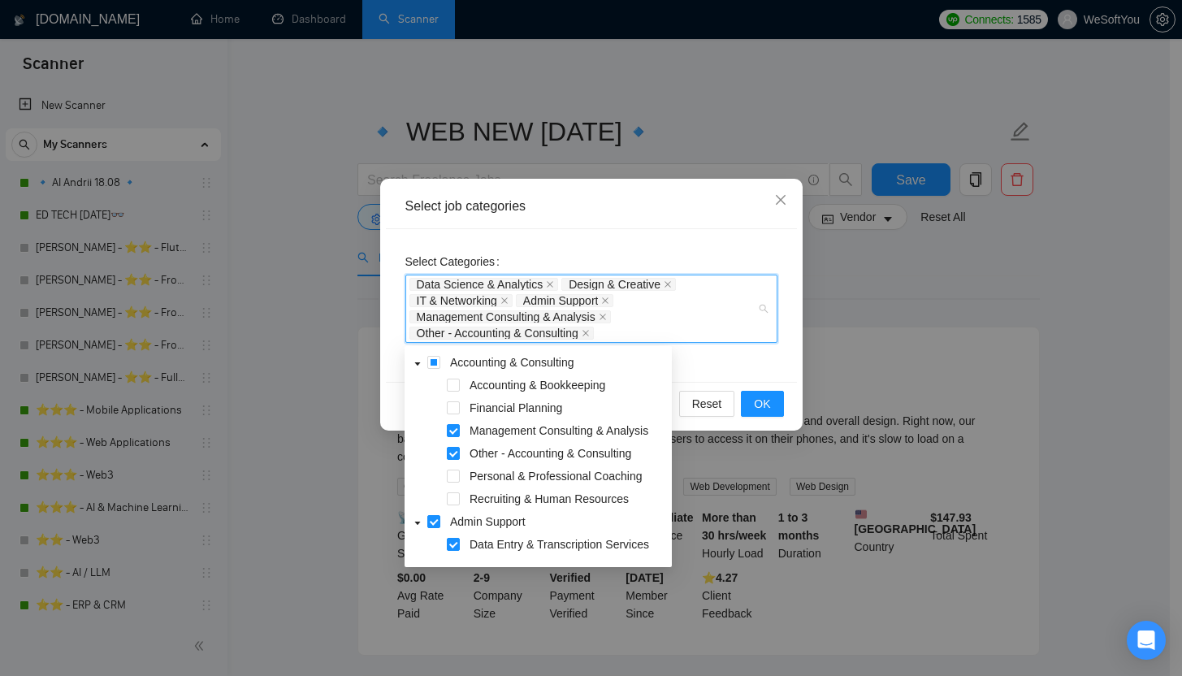
click at [728, 372] on div "Select Categories Data Science & Analytics Design & Creative IT & Networking Ad…" at bounding box center [591, 305] width 411 height 153
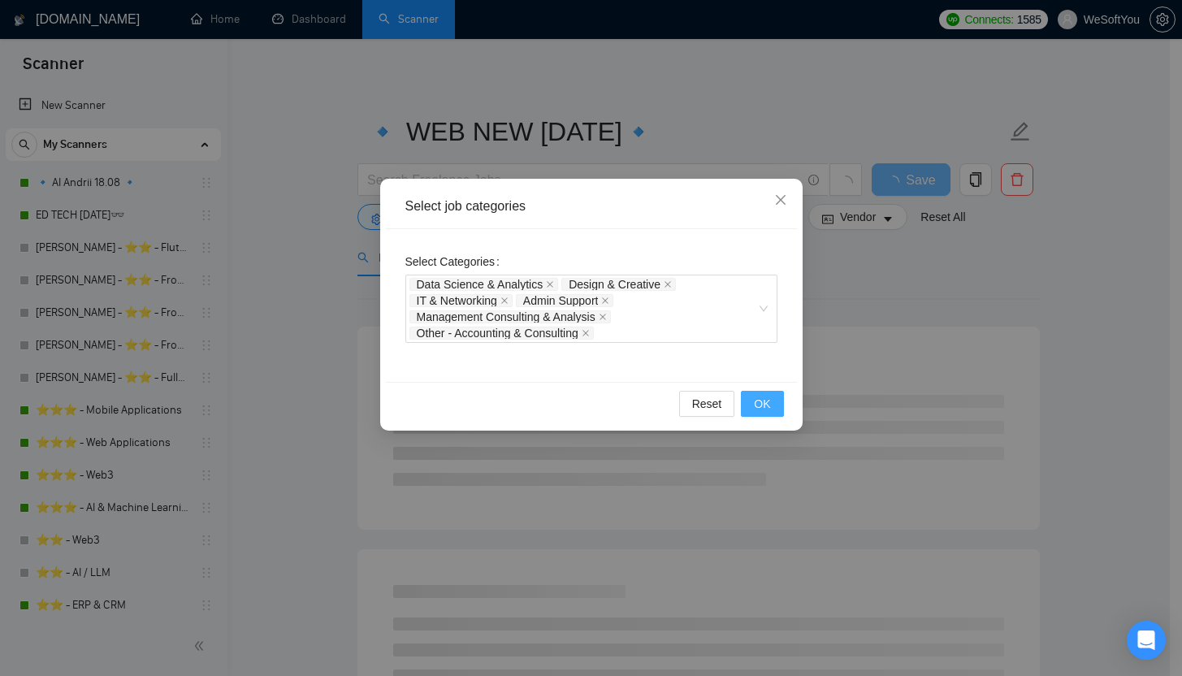
click at [764, 399] on span "OK" at bounding box center [762, 404] width 16 height 18
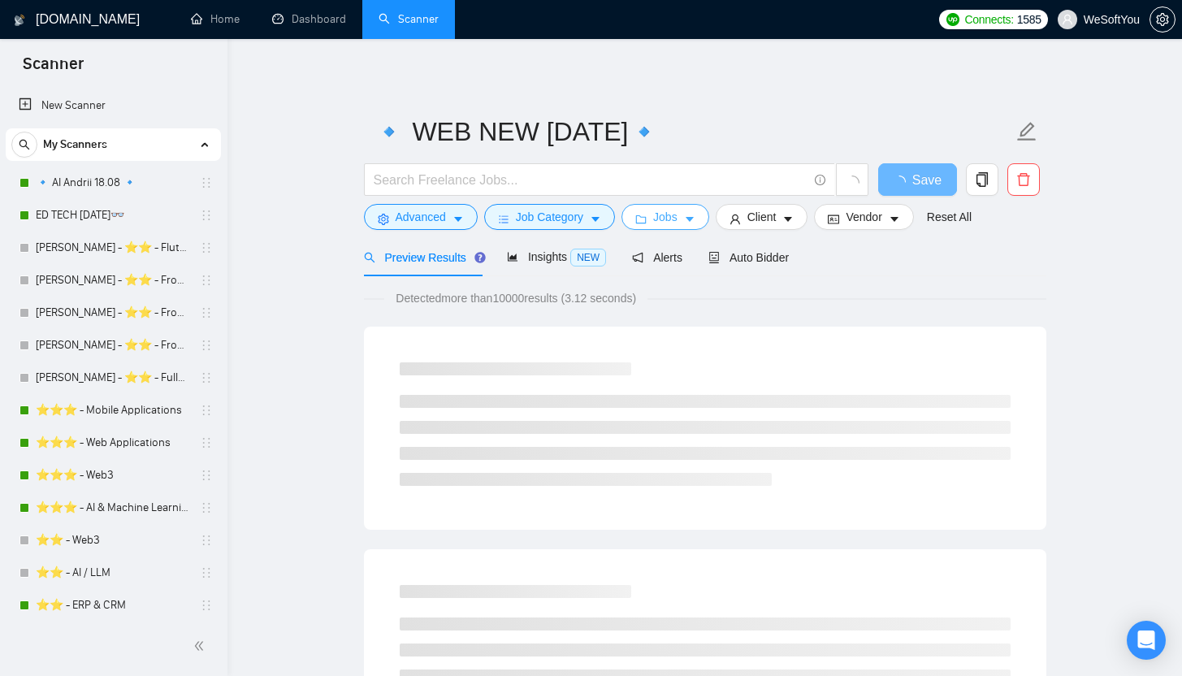
click at [656, 215] on button "Jobs" at bounding box center [665, 217] width 88 height 26
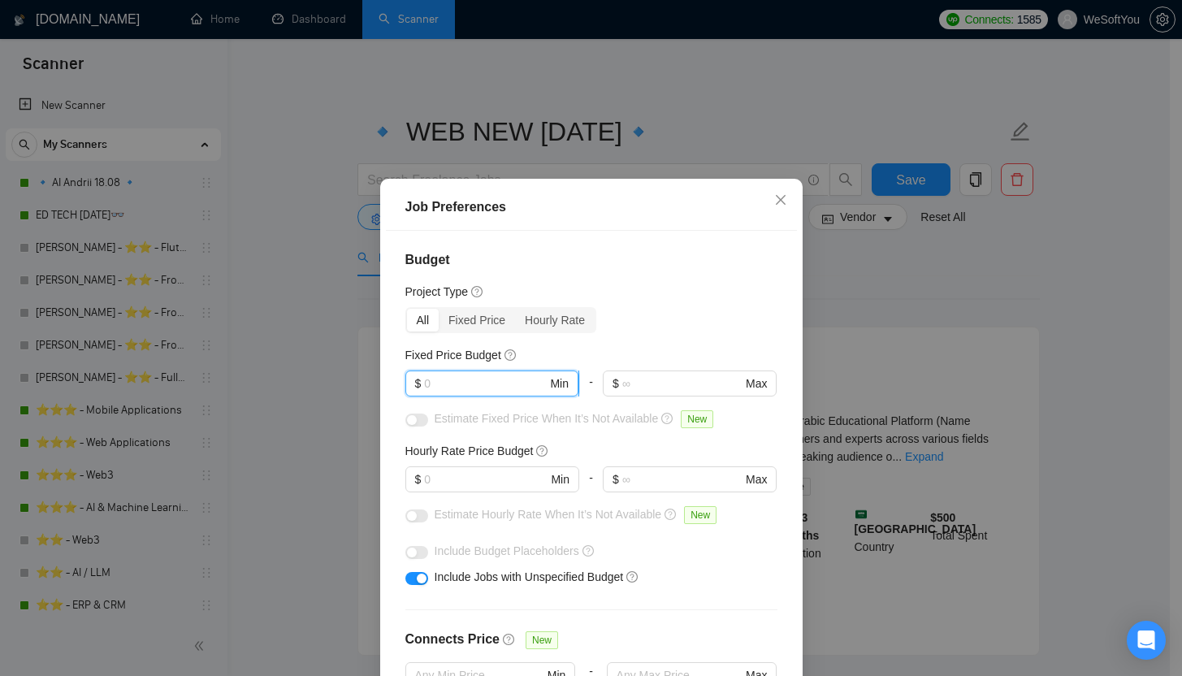
click at [504, 381] on input "text" at bounding box center [485, 383] width 123 height 18
type input "15000"
click at [631, 340] on div "Budget Project Type All Fixed Price Hourly Rate Fixed Price Budget 15000 $ 1500…" at bounding box center [591, 467] width 411 height 473
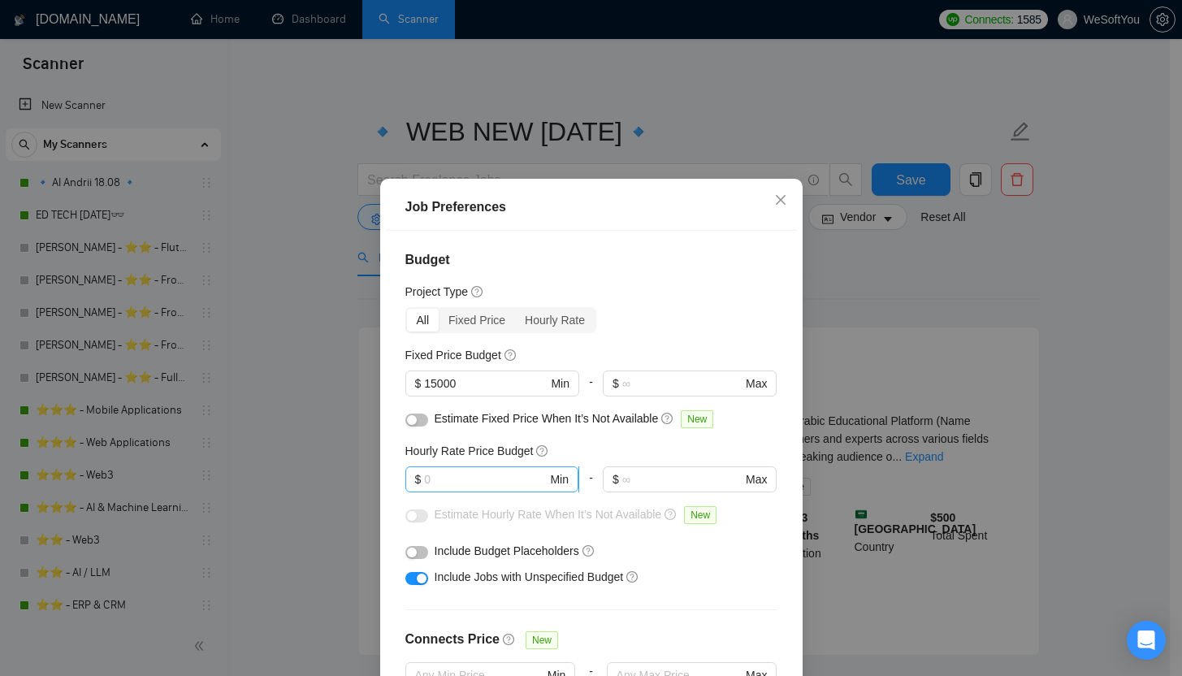
click at [462, 474] on input "text" at bounding box center [485, 479] width 123 height 18
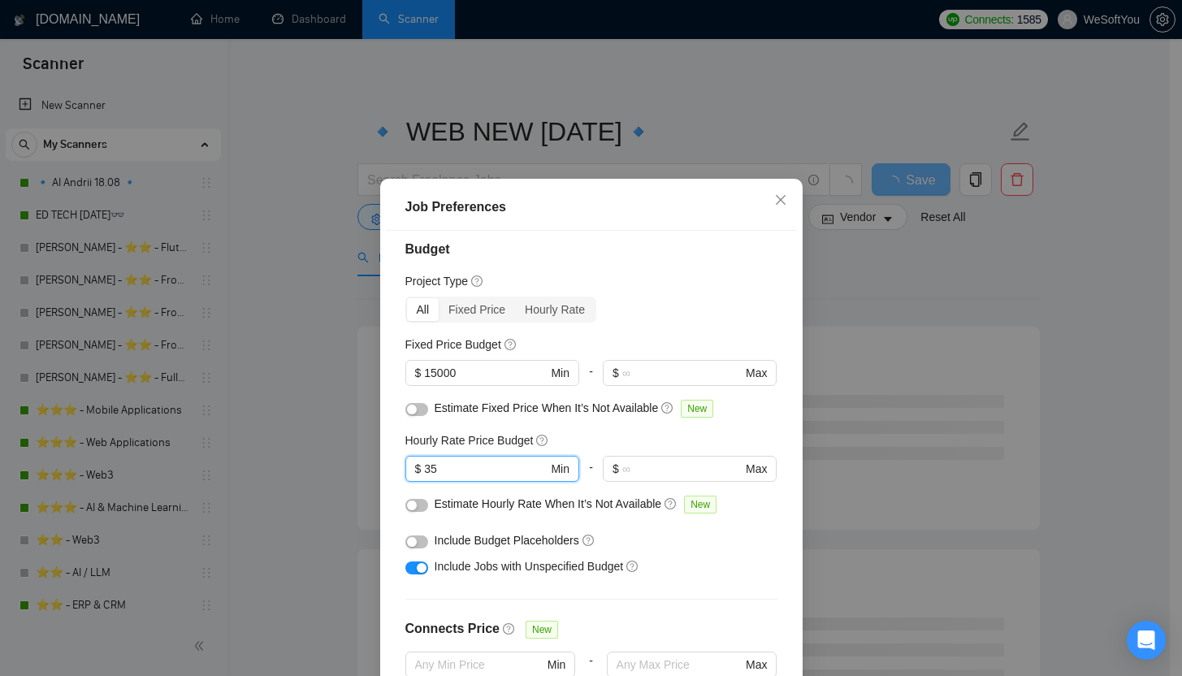
scroll to position [23, 0]
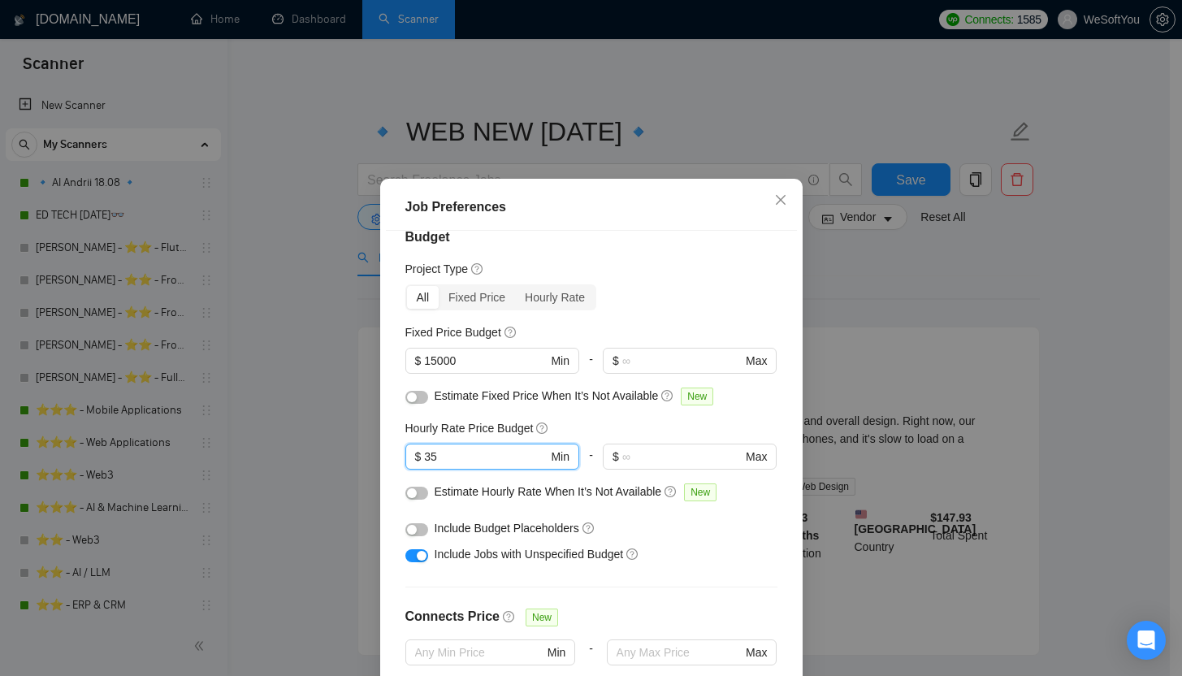
type input "35"
click at [407, 496] on div "button" at bounding box center [412, 493] width 10 height 10
click at [407, 530] on div "button" at bounding box center [412, 530] width 10 height 10
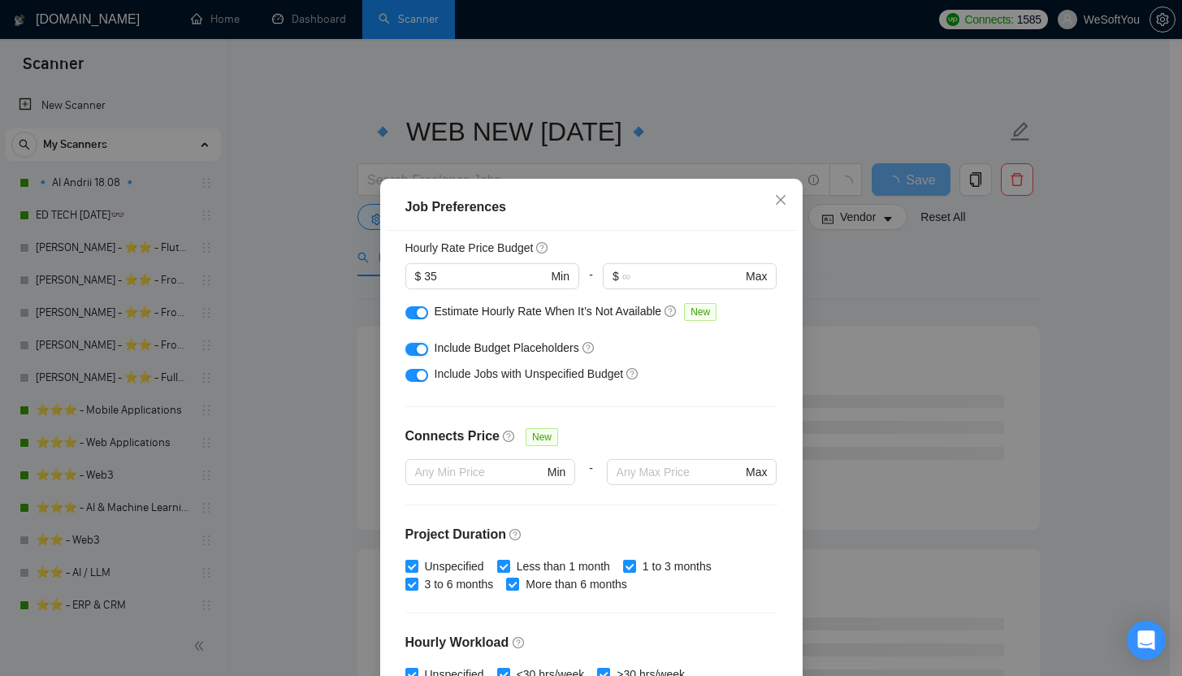
scroll to position [206, 0]
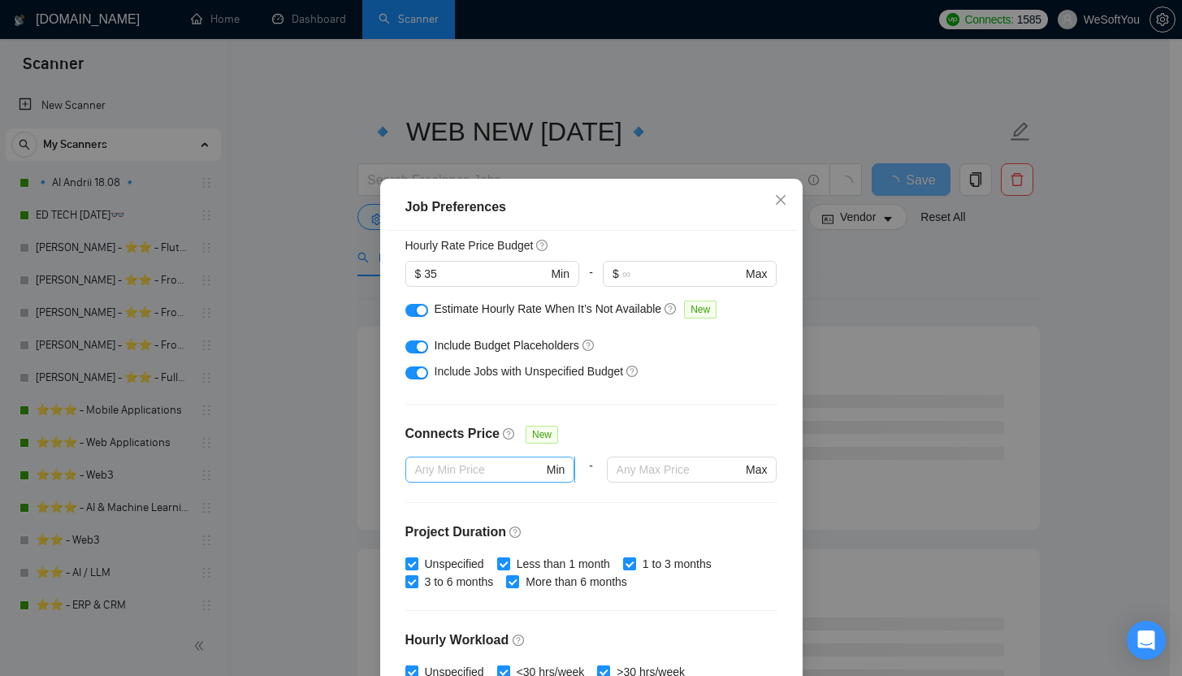
click at [476, 471] on input "text" at bounding box center [479, 470] width 128 height 18
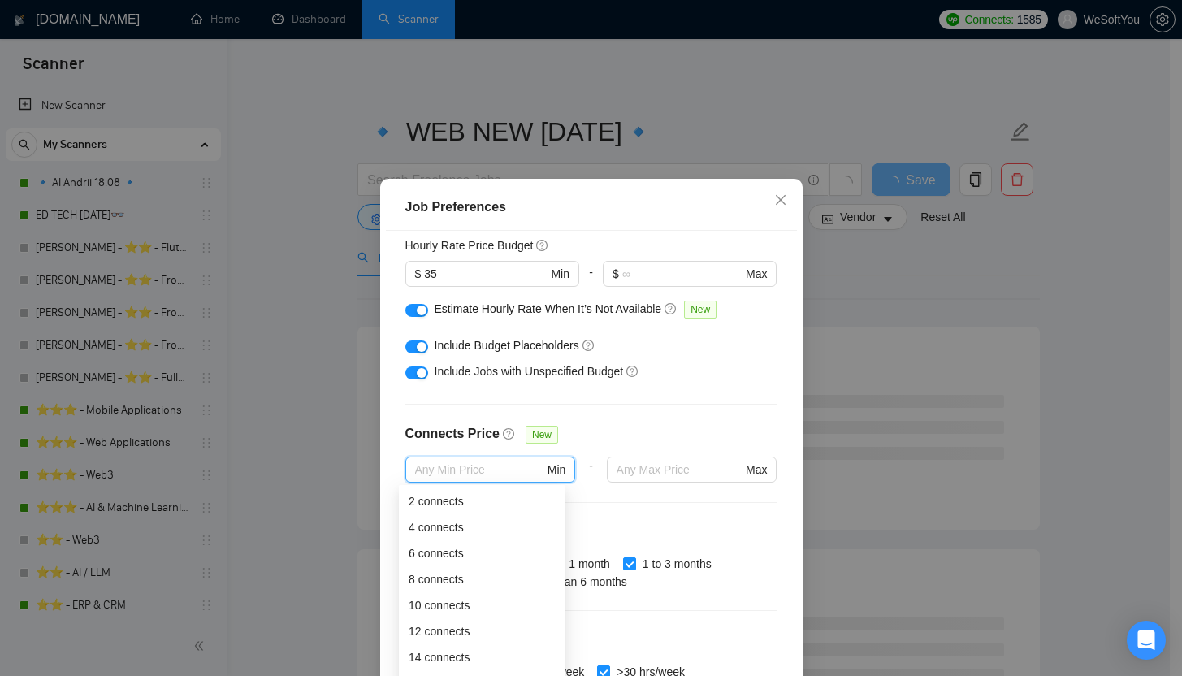
click at [578, 424] on div "Connects Price New" at bounding box center [591, 440] width 372 height 32
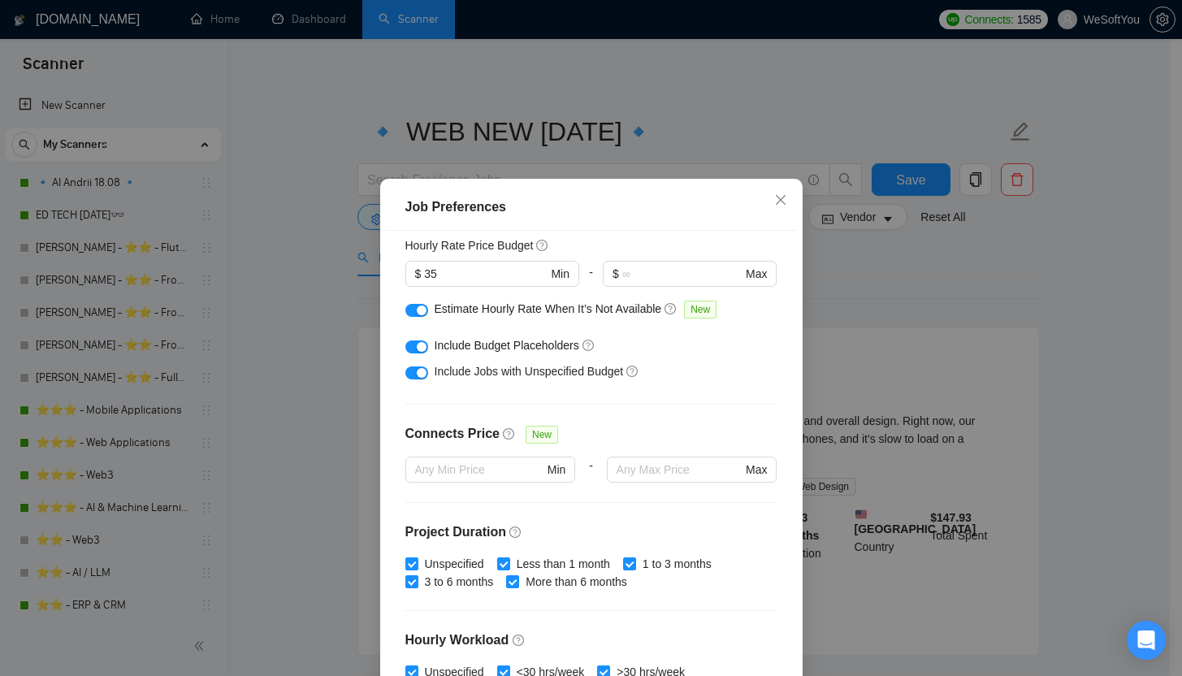
click at [580, 444] on div "Connects Price New" at bounding box center [591, 440] width 372 height 32
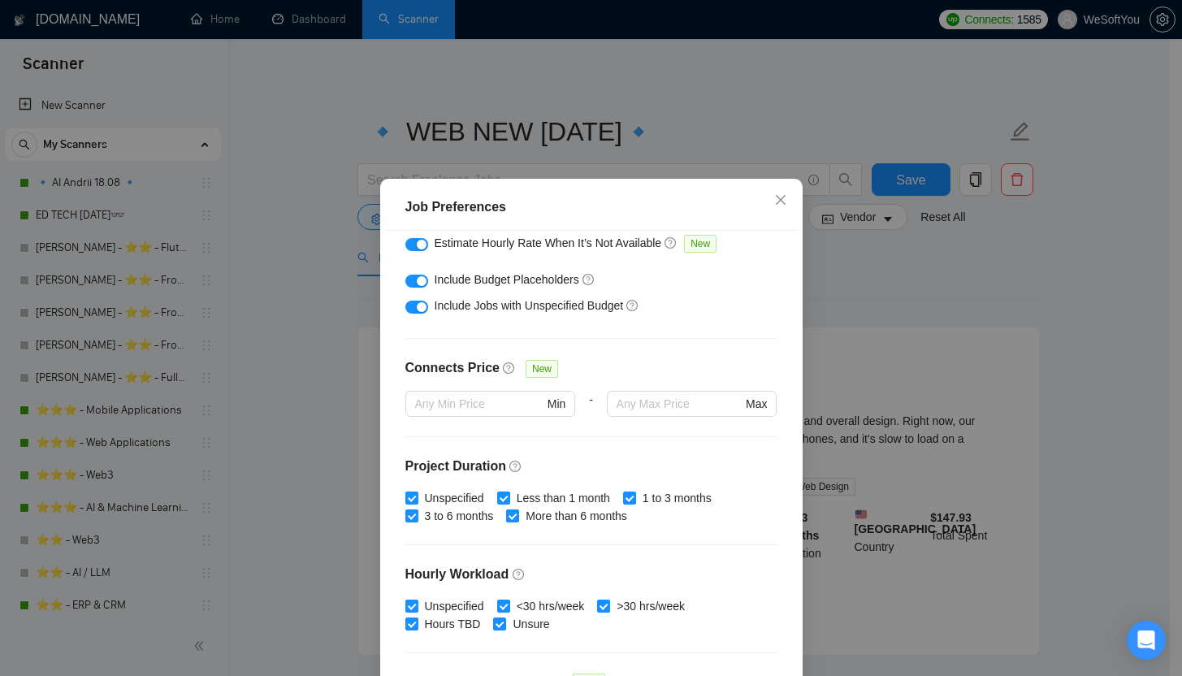
scroll to position [443, 0]
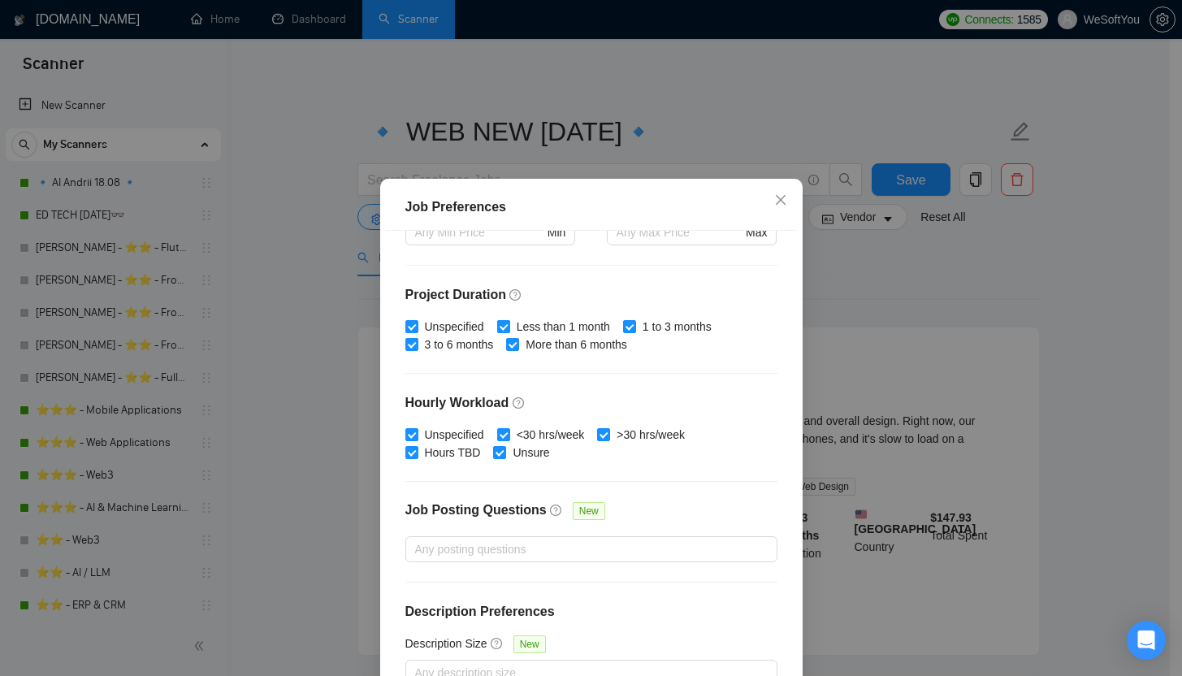
click at [511, 318] on span "Less than 1 month" at bounding box center [563, 327] width 106 height 18
click at [509, 320] on input "Less than 1 month" at bounding box center [502, 325] width 11 height 11
checkbox input "false"
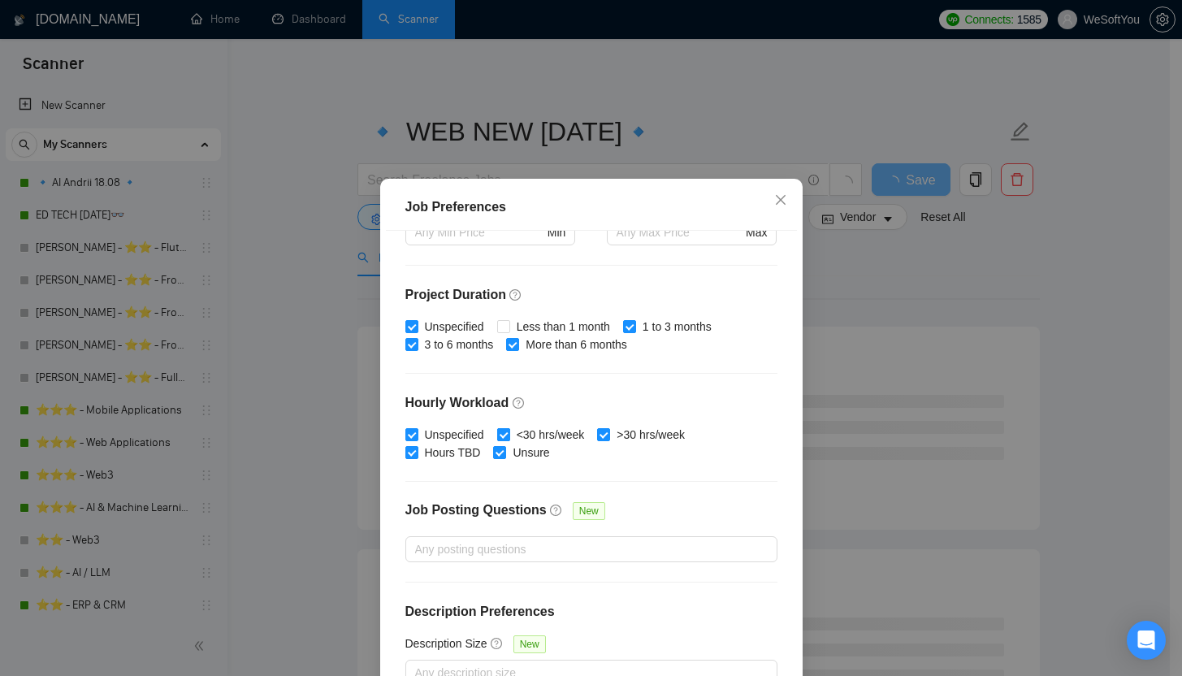
click at [497, 432] on input "<30 hrs/week" at bounding box center [502, 433] width 11 height 11
checkbox input "false"
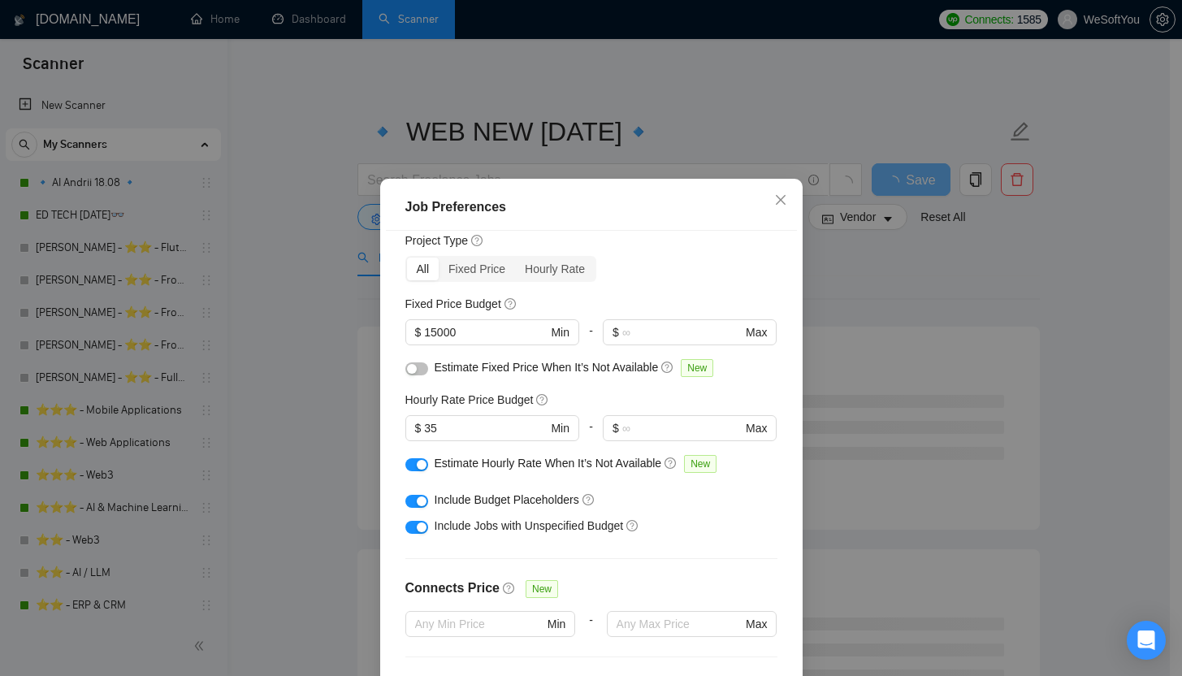
scroll to position [37, 0]
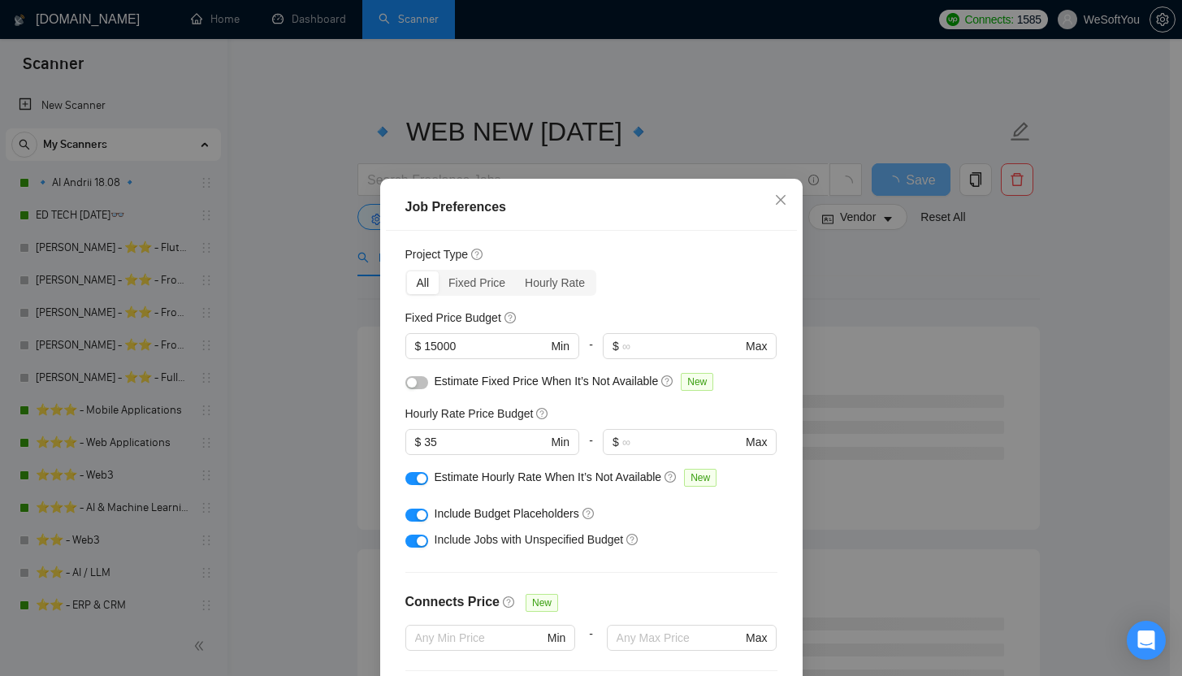
click at [407, 378] on div "button" at bounding box center [412, 383] width 10 height 10
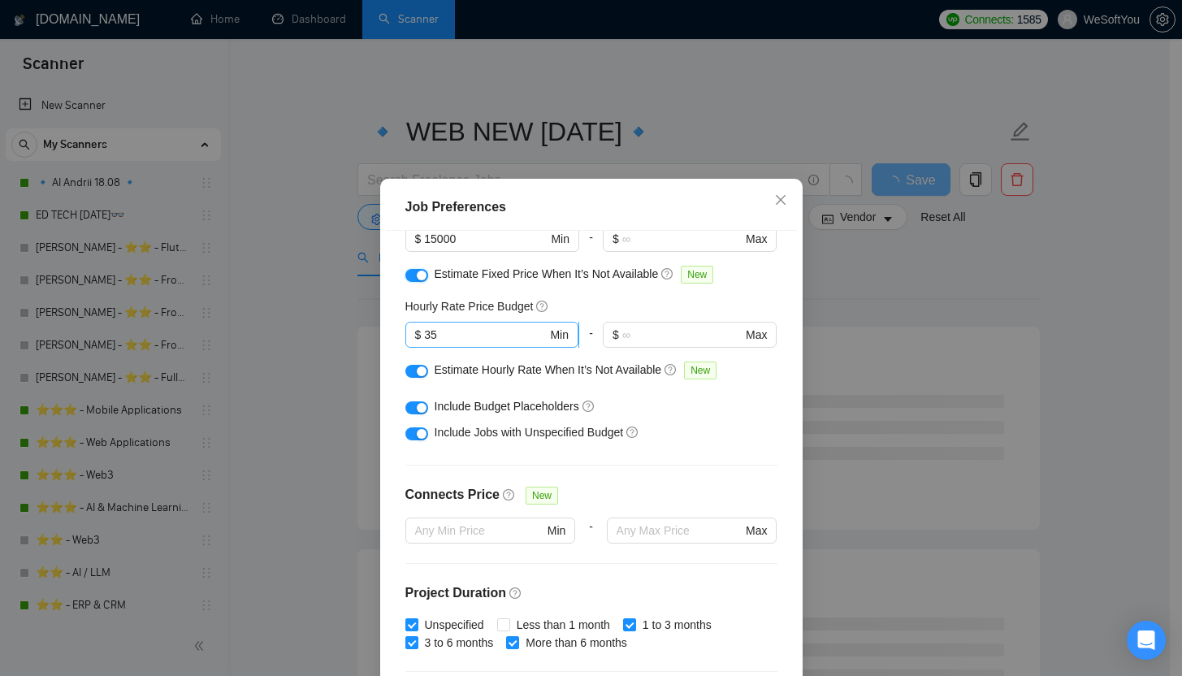
scroll to position [443, 0]
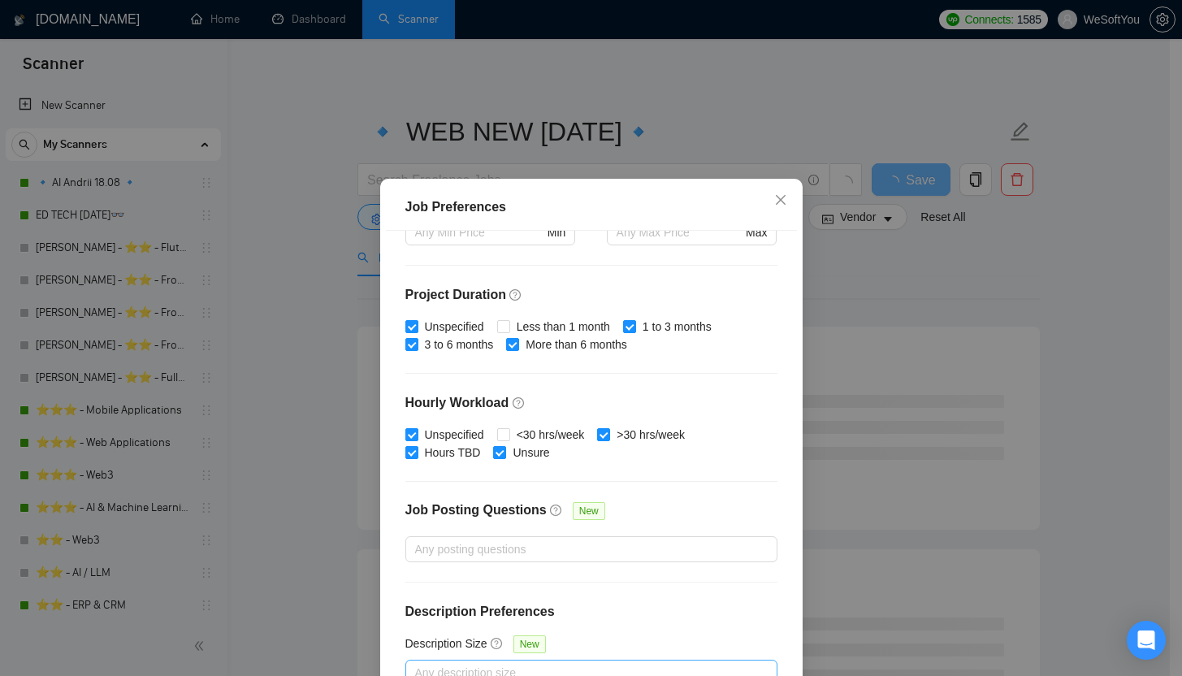
click at [485, 664] on div at bounding box center [583, 672] width 348 height 19
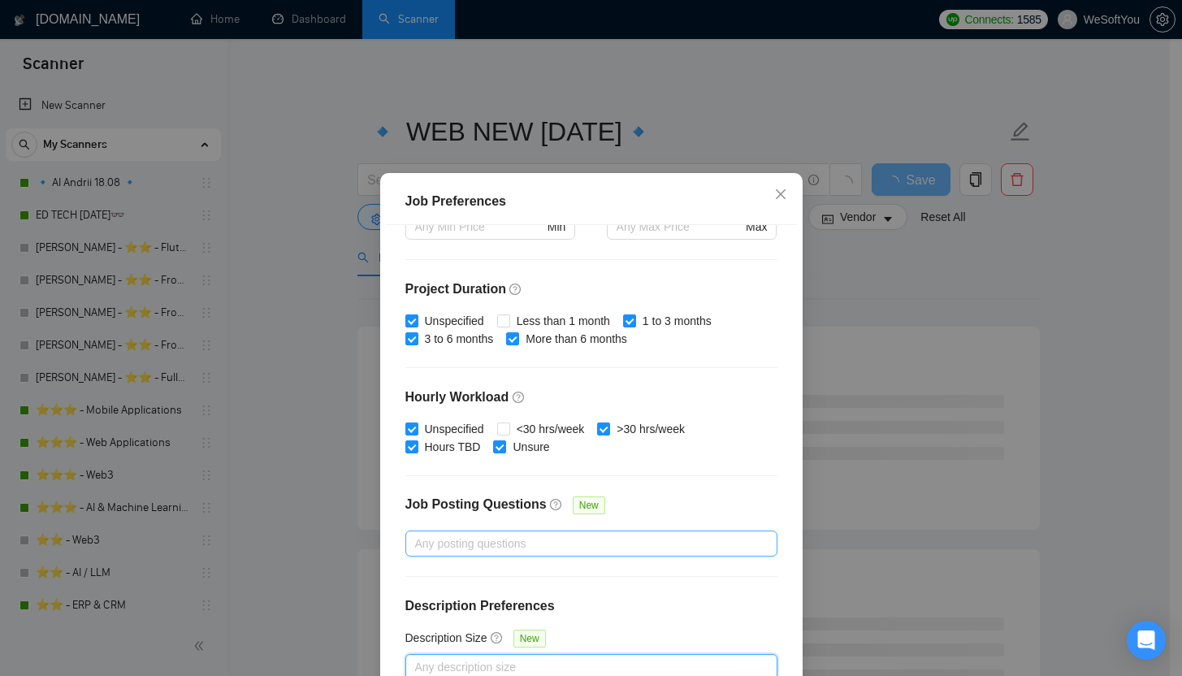
click at [537, 530] on div "Any posting questions" at bounding box center [591, 543] width 372 height 26
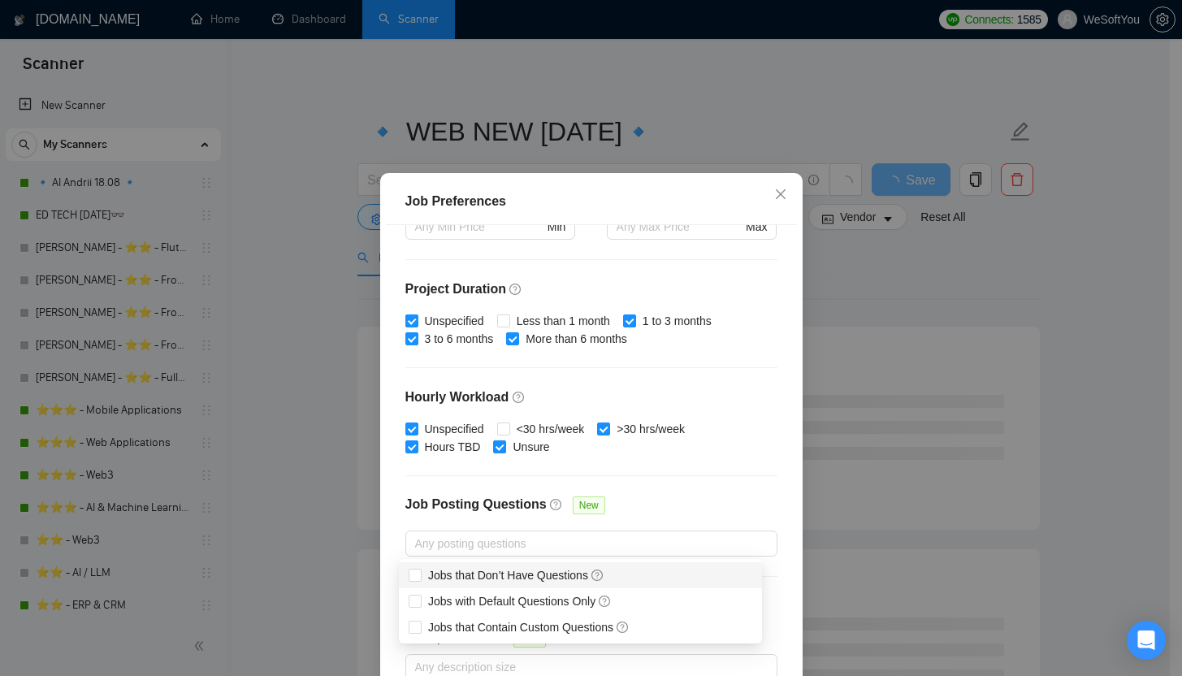
click at [405, 475] on div at bounding box center [591, 475] width 372 height 1
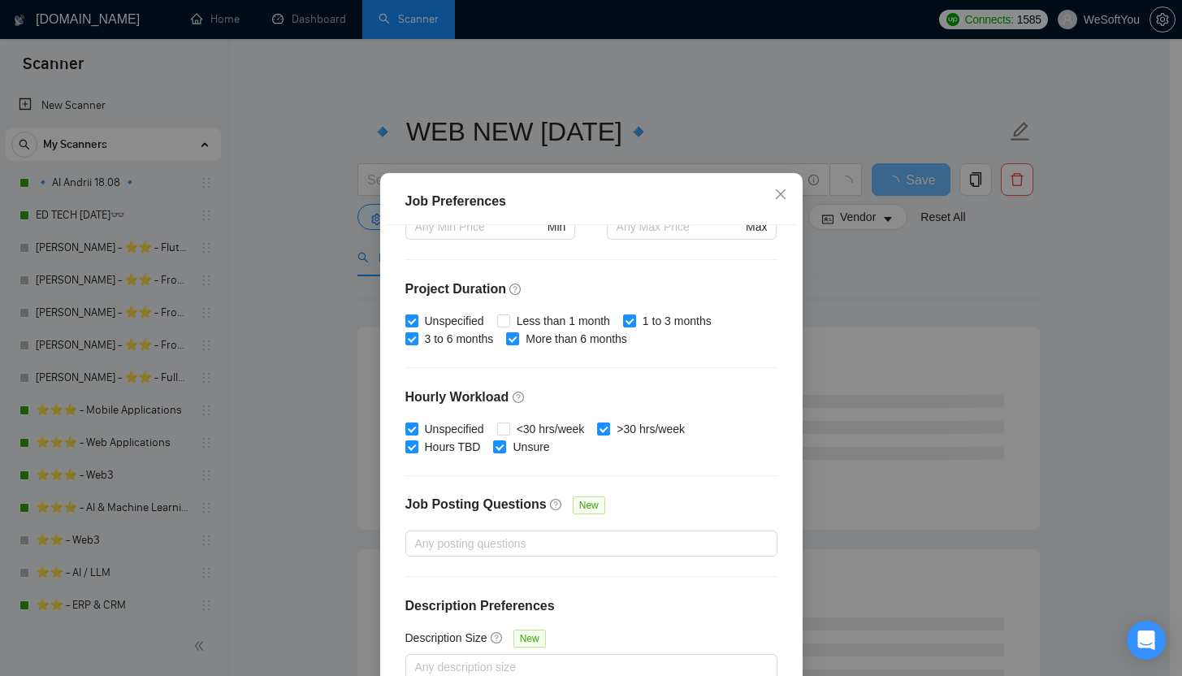
scroll to position [99, 0]
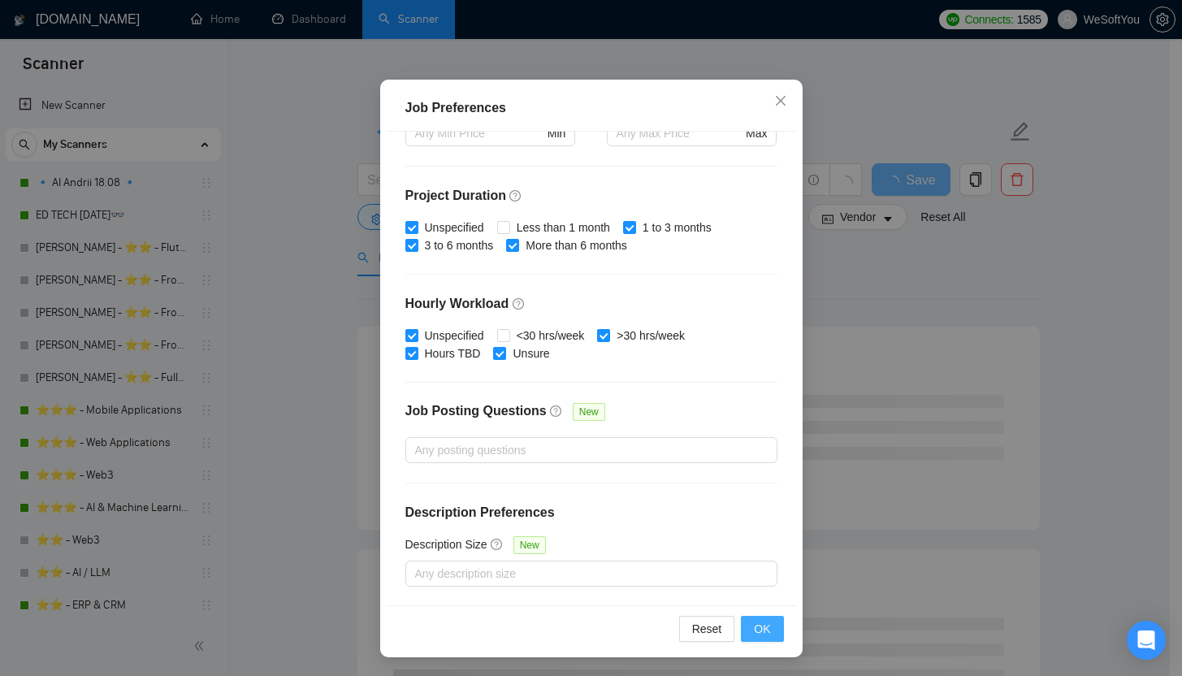
click at [746, 628] on button "OK" at bounding box center [762, 629] width 42 height 26
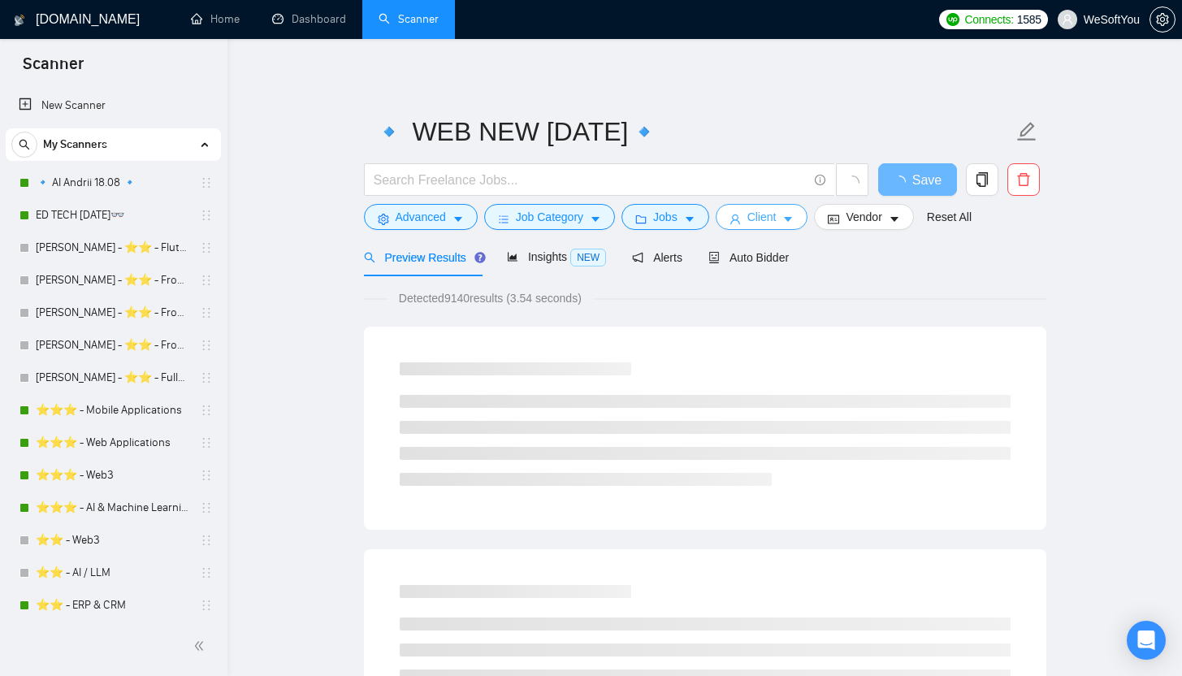
click at [773, 219] on span "Client" at bounding box center [761, 217] width 29 height 18
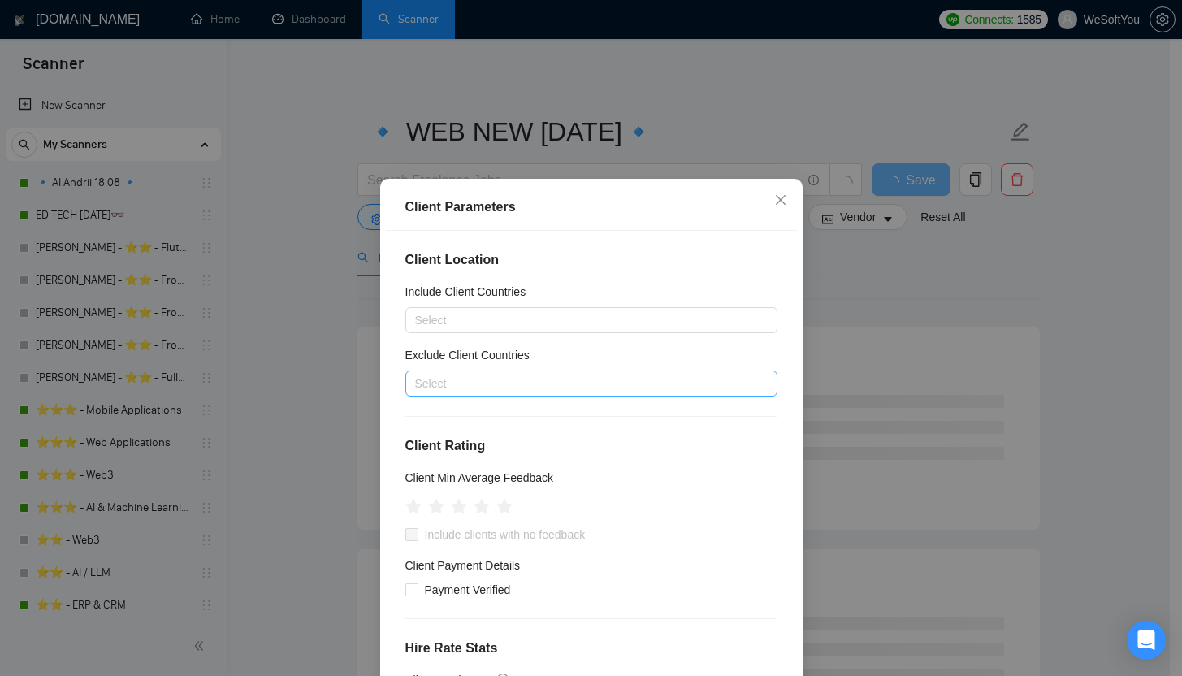
click at [498, 385] on div at bounding box center [583, 383] width 348 height 19
type input "к"
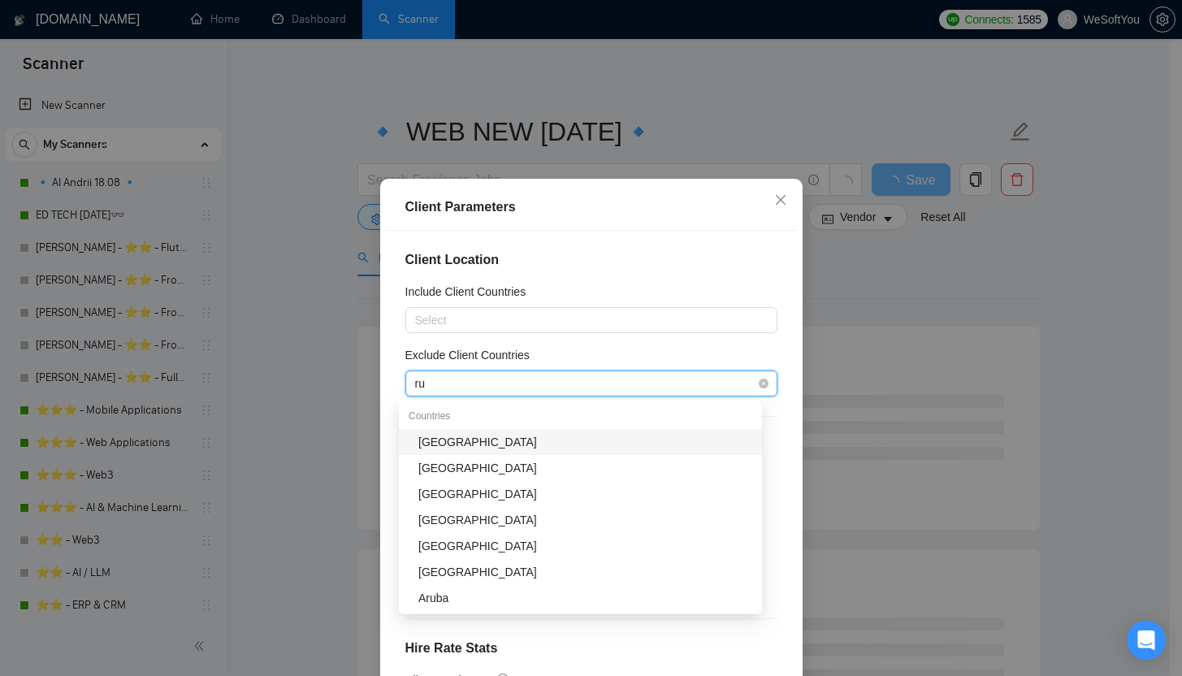
type input "rus"
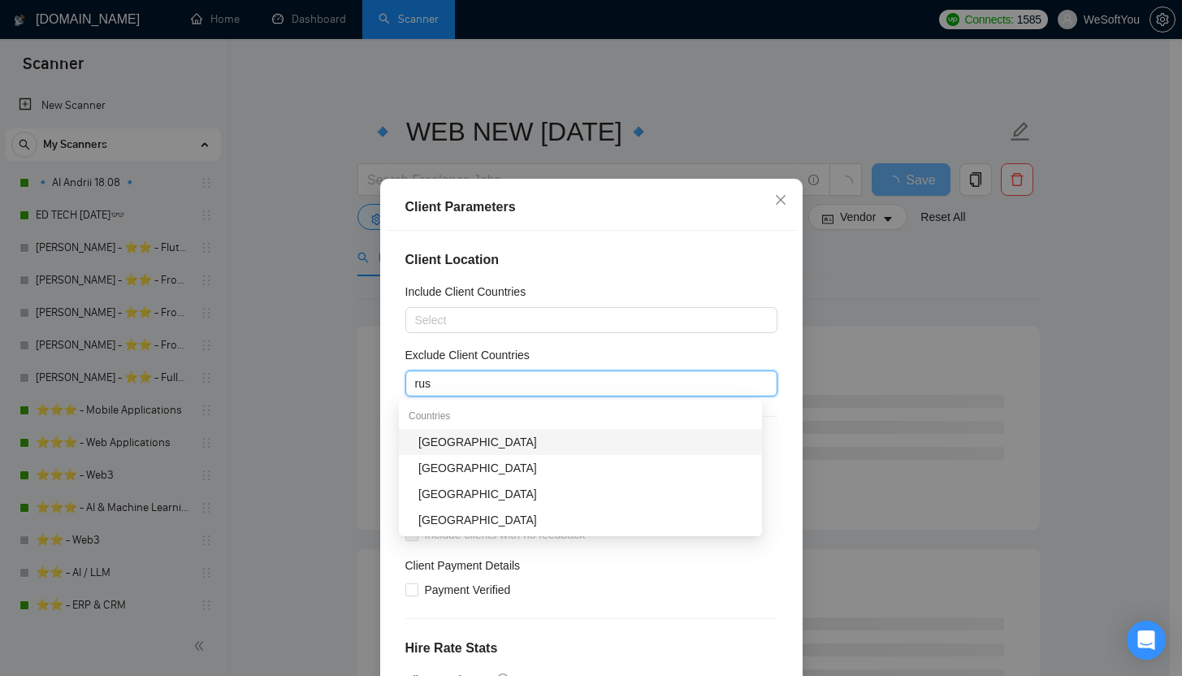
click at [430, 435] on div "[GEOGRAPHIC_DATA]" at bounding box center [585, 442] width 334 height 18
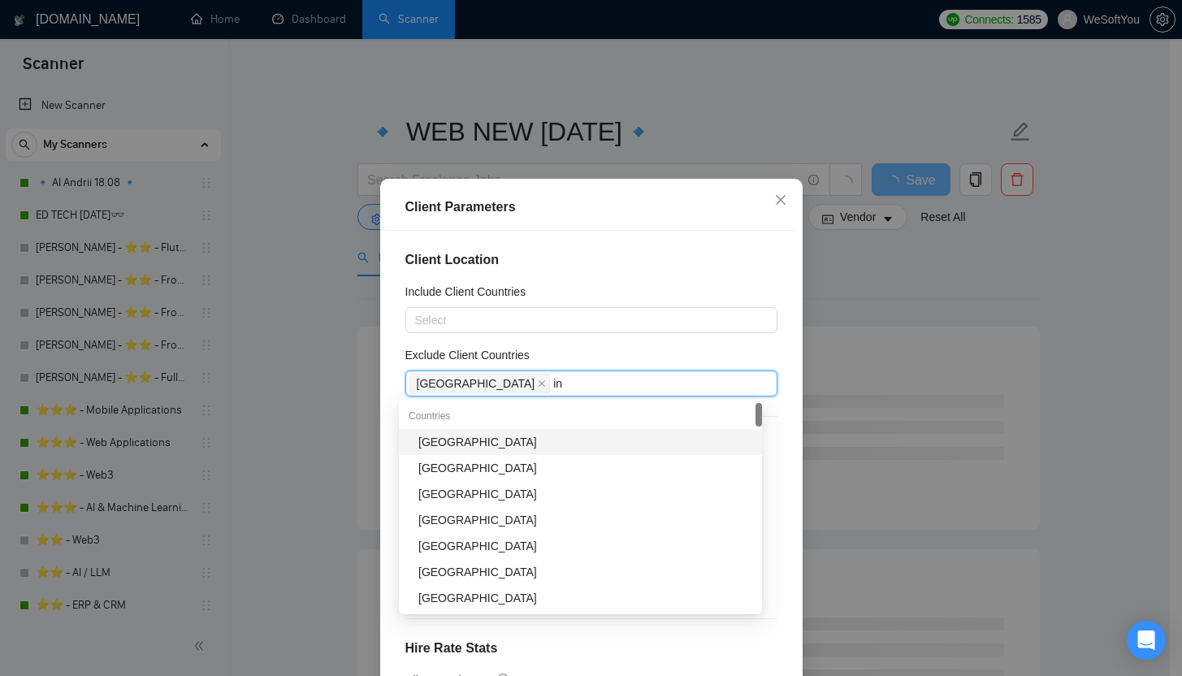
type input "ind"
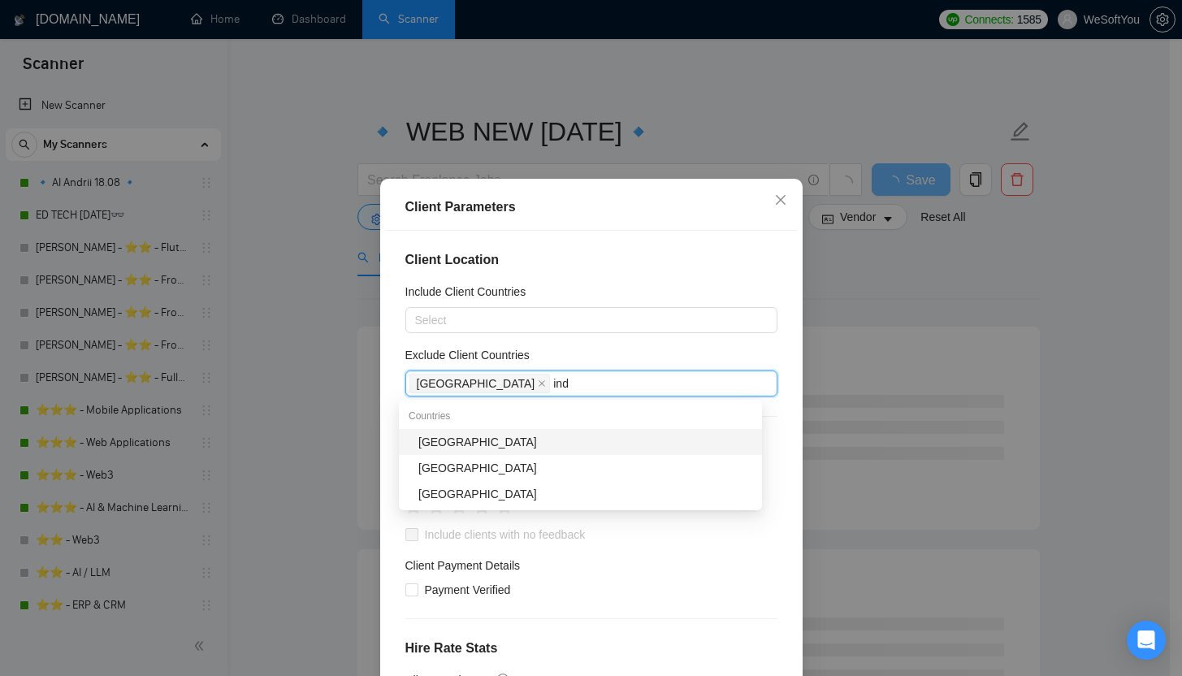
click at [440, 447] on div "[GEOGRAPHIC_DATA]" at bounding box center [585, 442] width 334 height 18
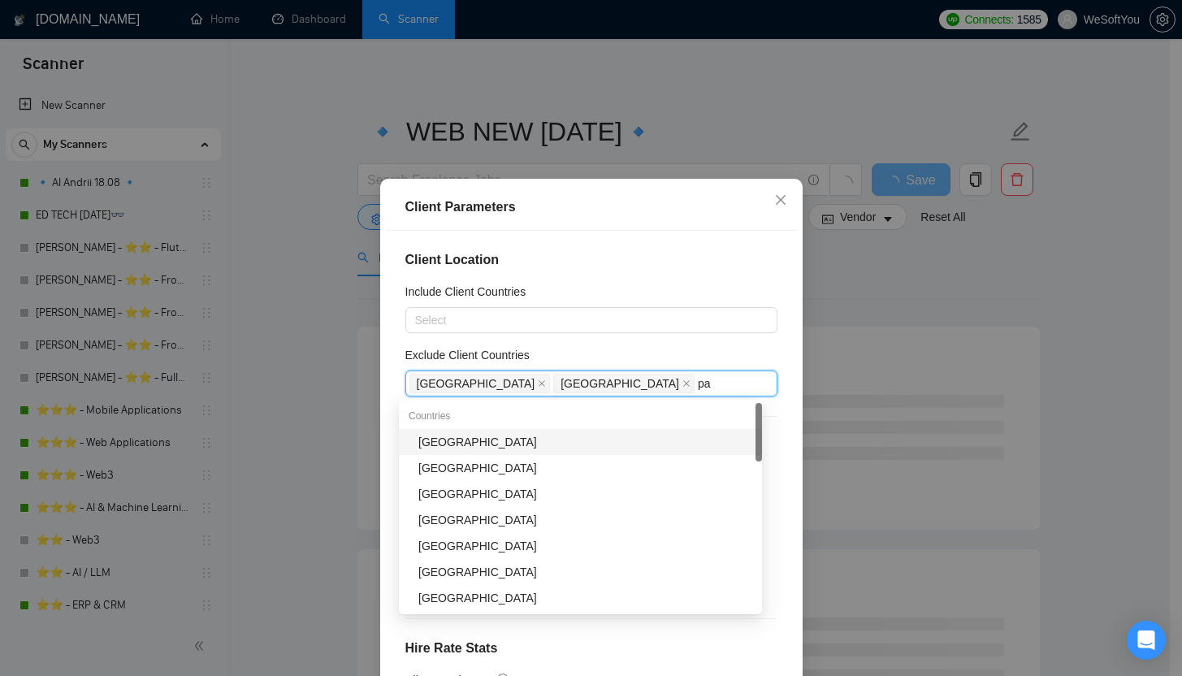
type input "pak"
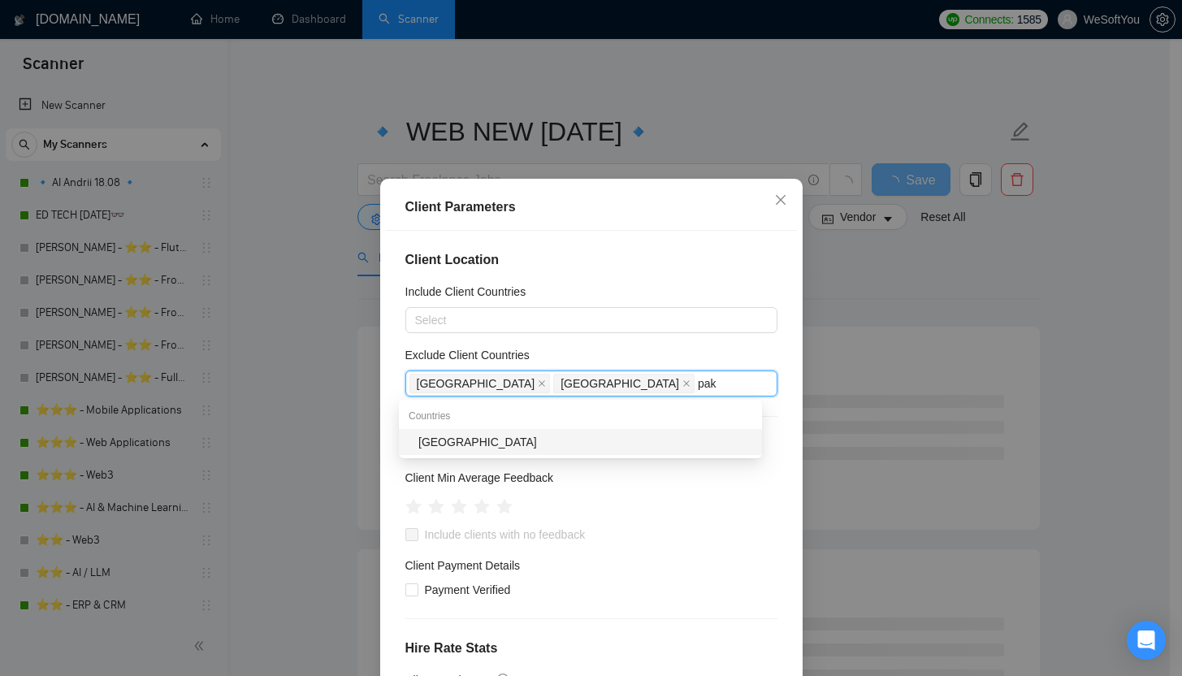
click at [453, 438] on div "[GEOGRAPHIC_DATA]" at bounding box center [585, 442] width 334 height 18
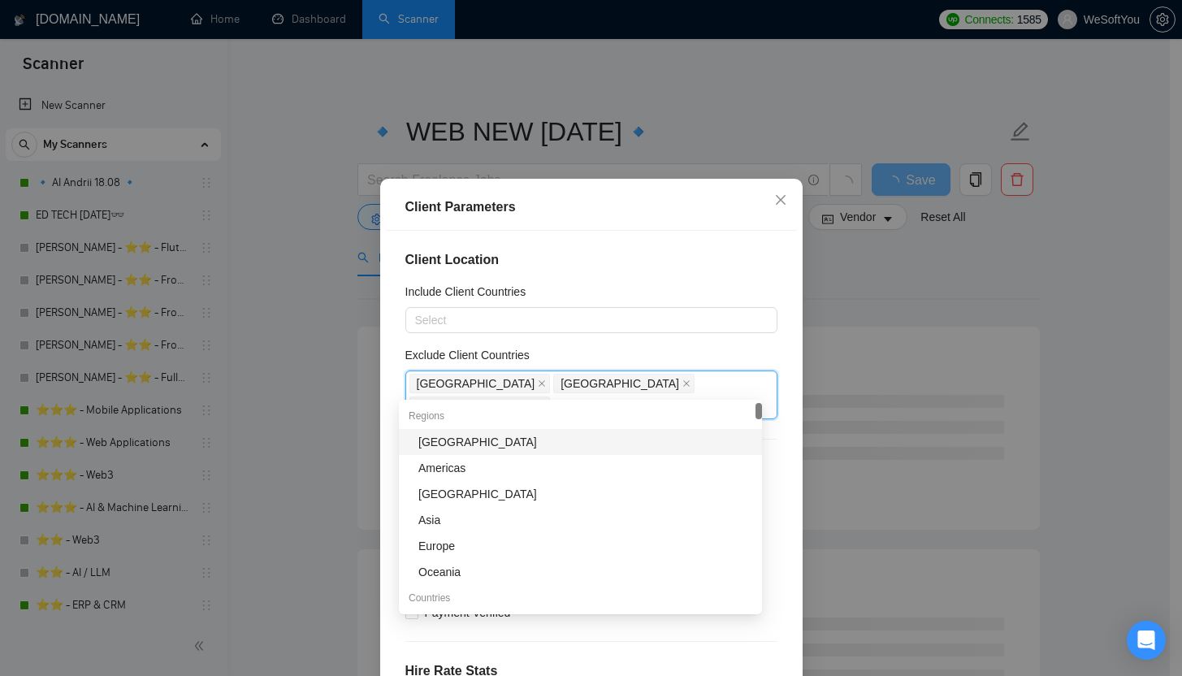
type input "ind"
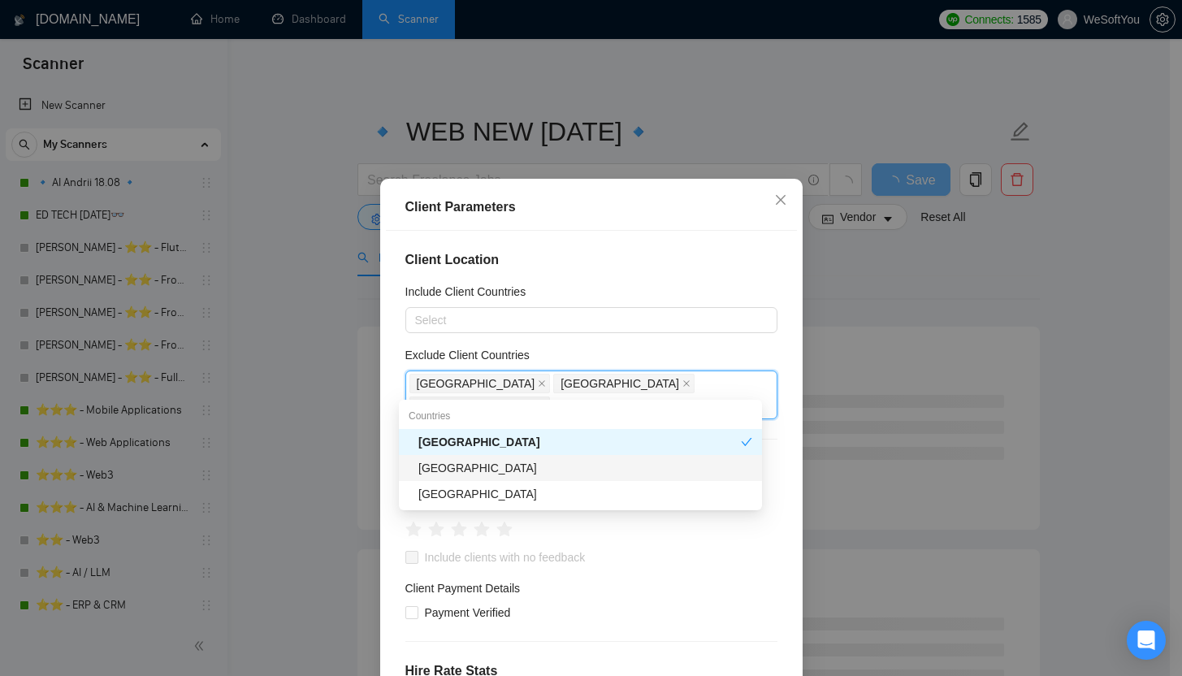
click at [458, 460] on div "[GEOGRAPHIC_DATA]" at bounding box center [585, 468] width 334 height 18
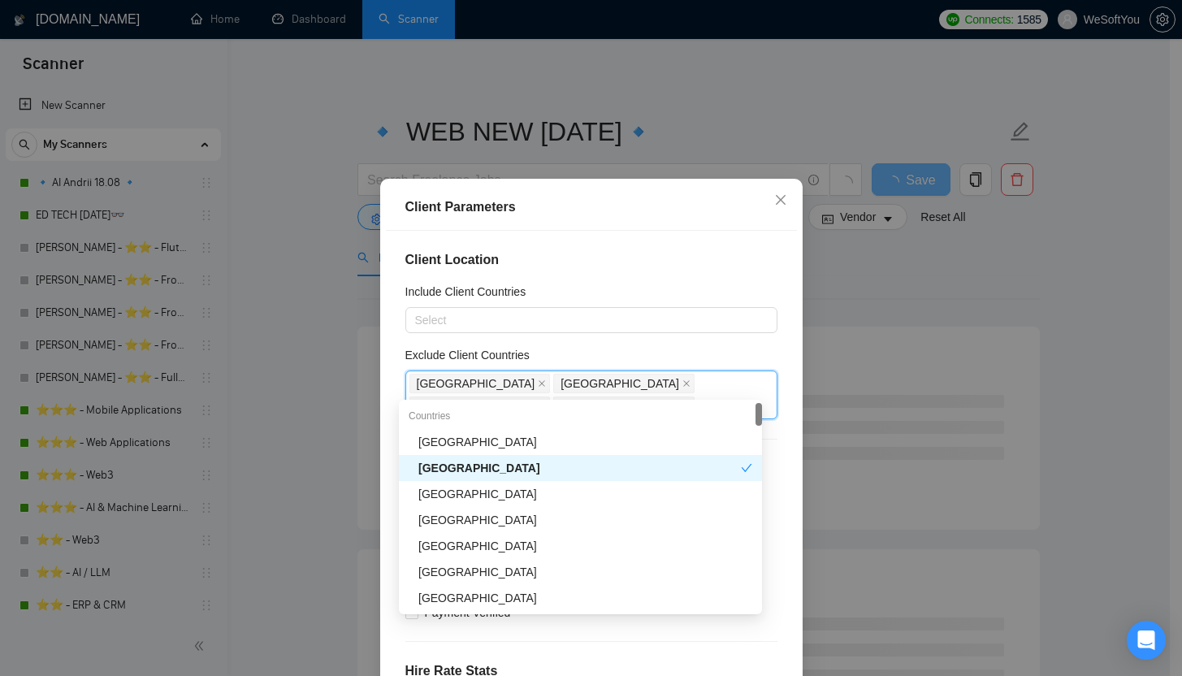
type input "ind"
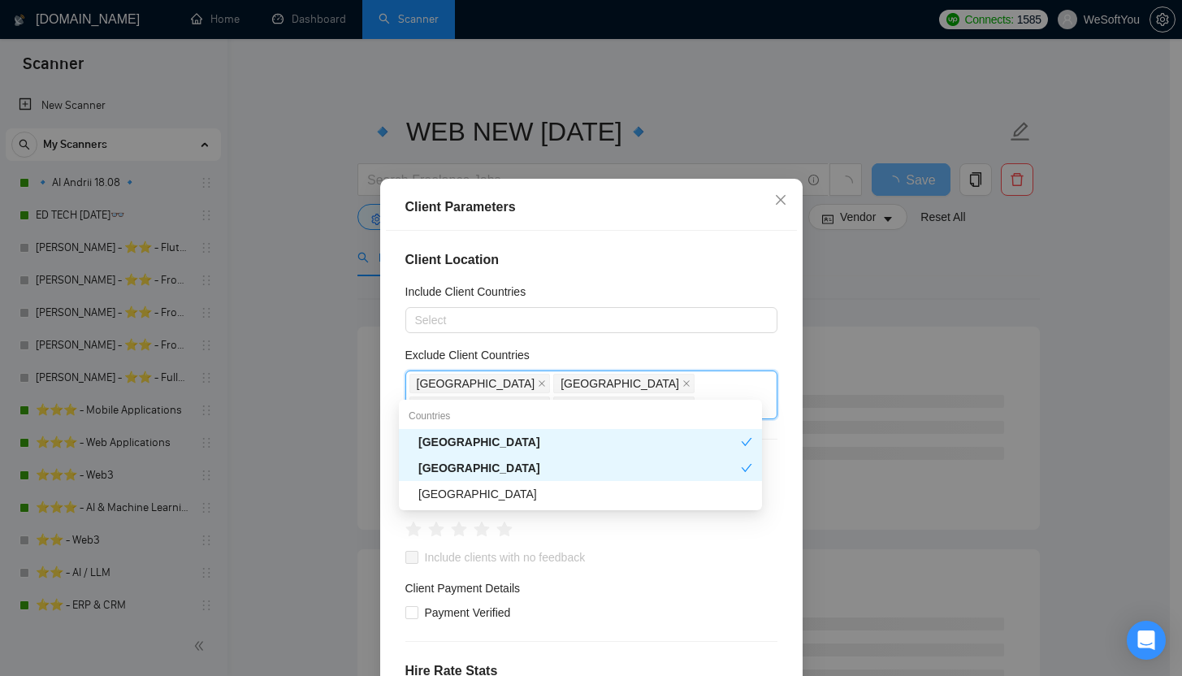
click at [461, 445] on div "[GEOGRAPHIC_DATA]" at bounding box center [579, 442] width 322 height 18
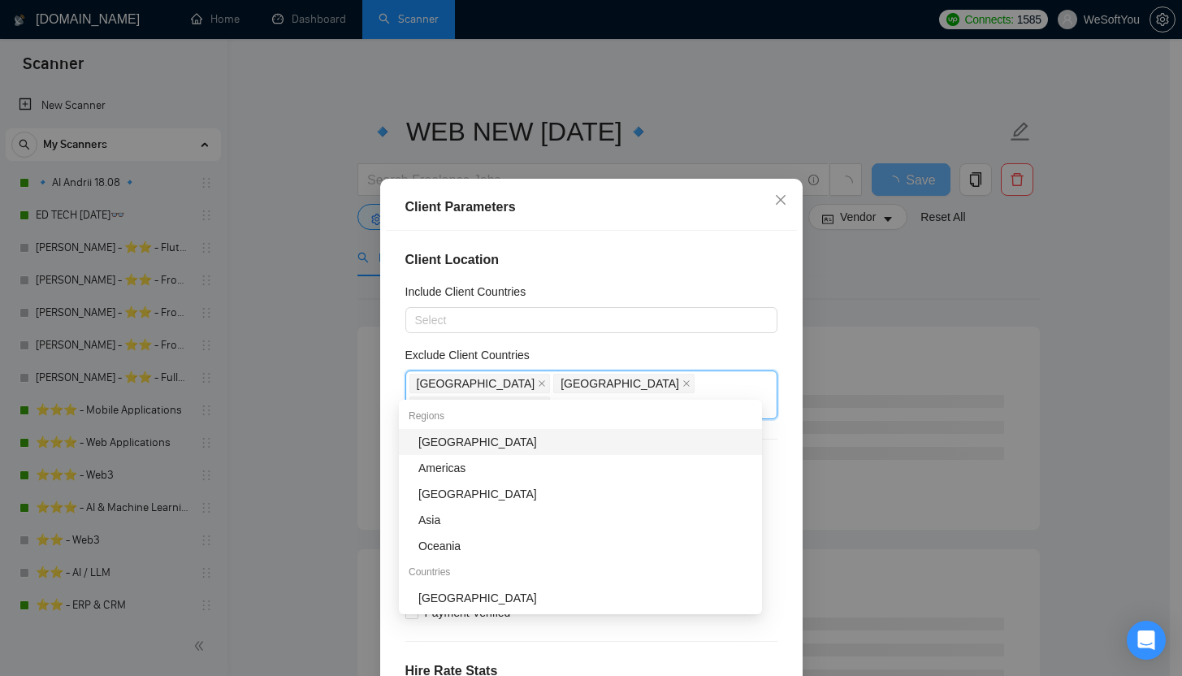
type input "as"
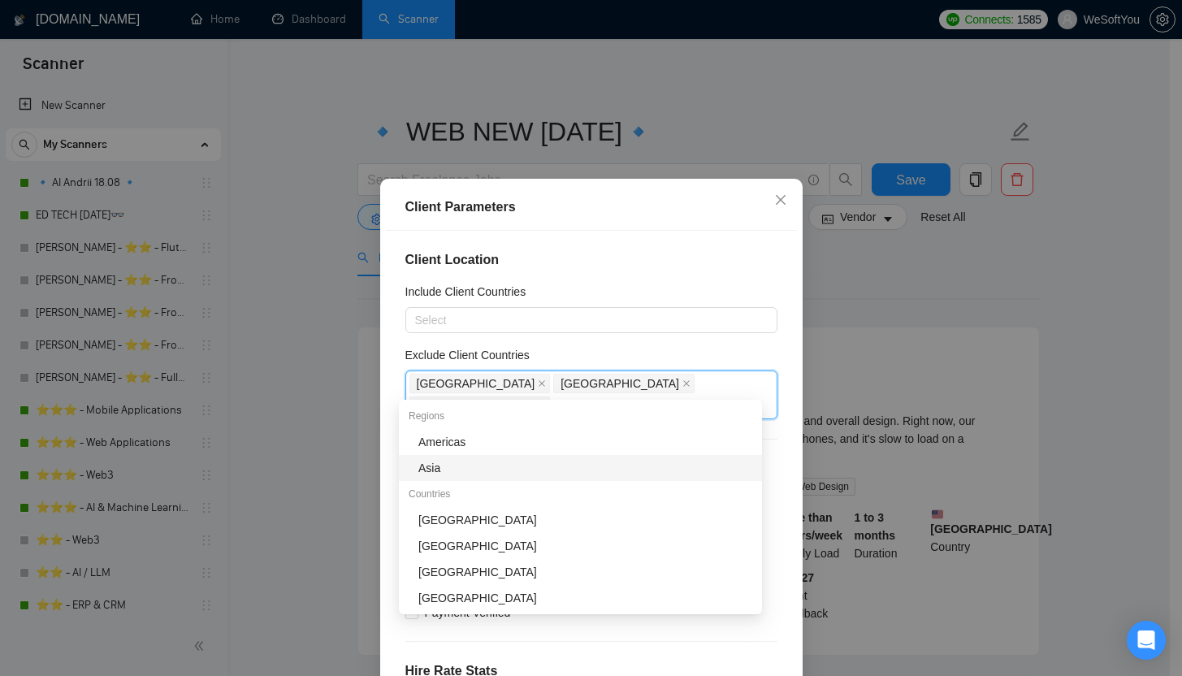
click at [546, 464] on div "Asia" at bounding box center [585, 468] width 334 height 18
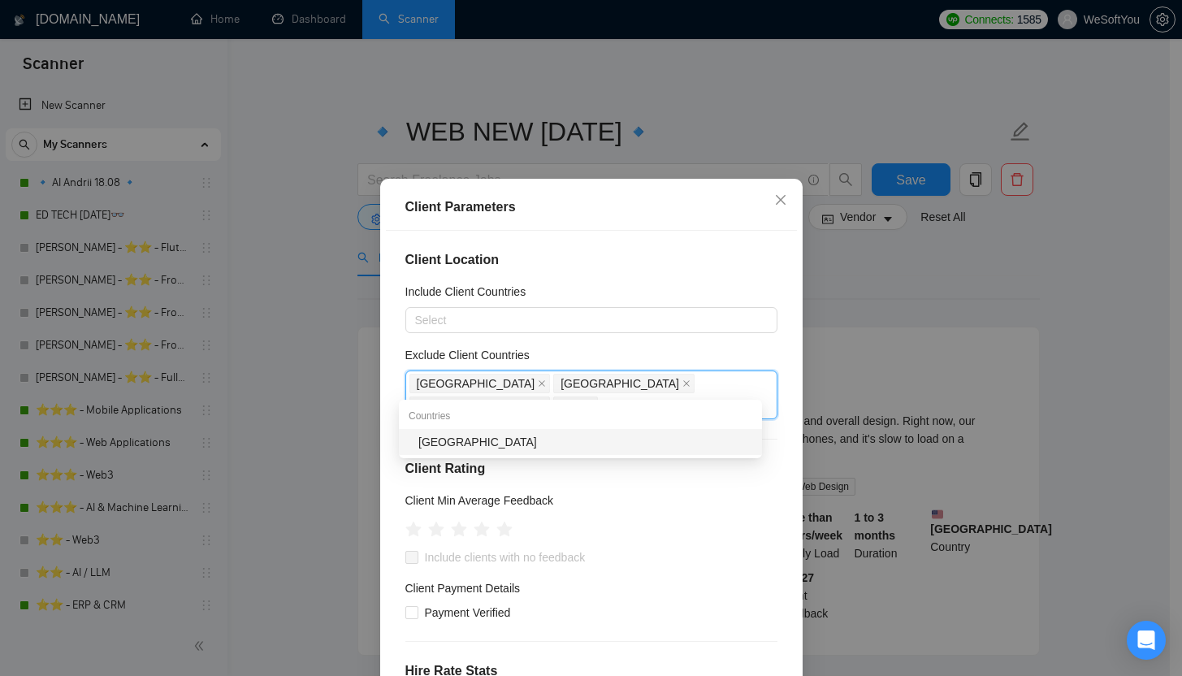
type input "ukr"
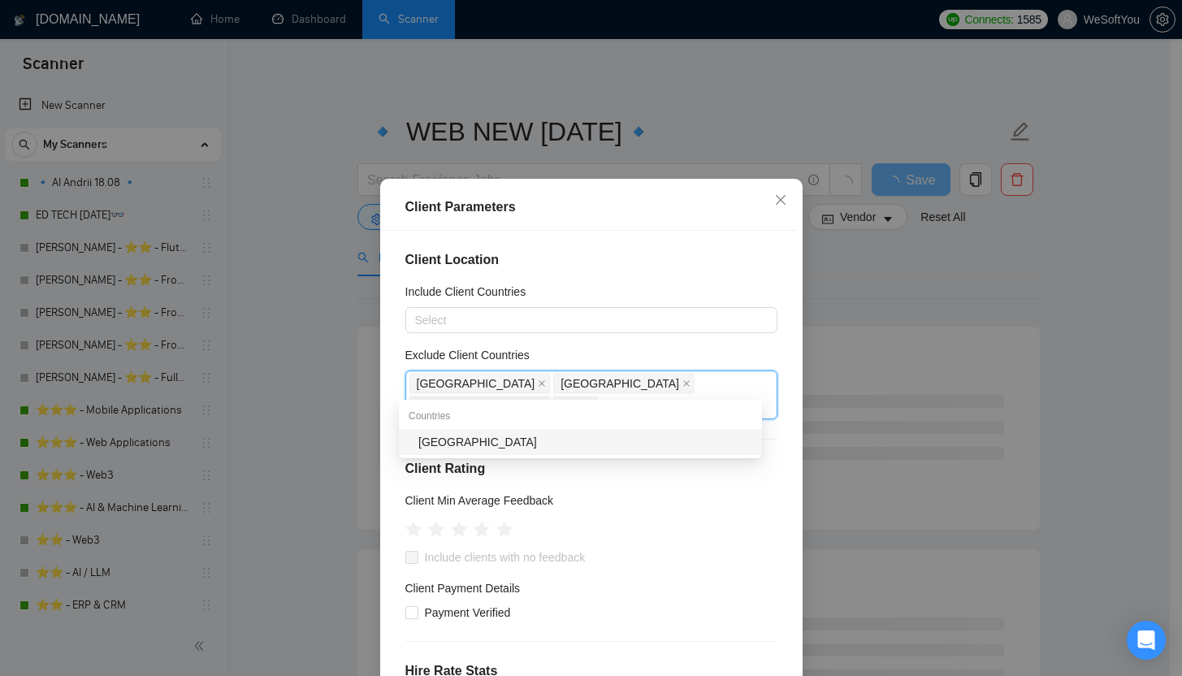
click at [529, 444] on div "[GEOGRAPHIC_DATA]" at bounding box center [585, 442] width 334 height 18
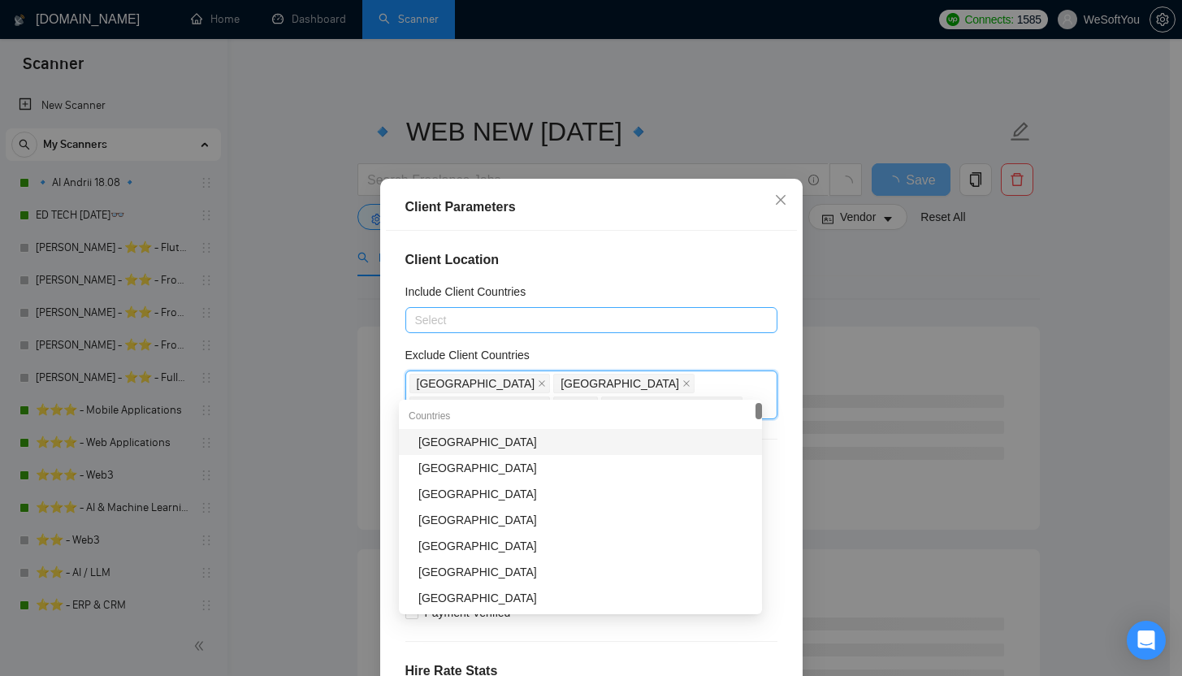
type input "bel"
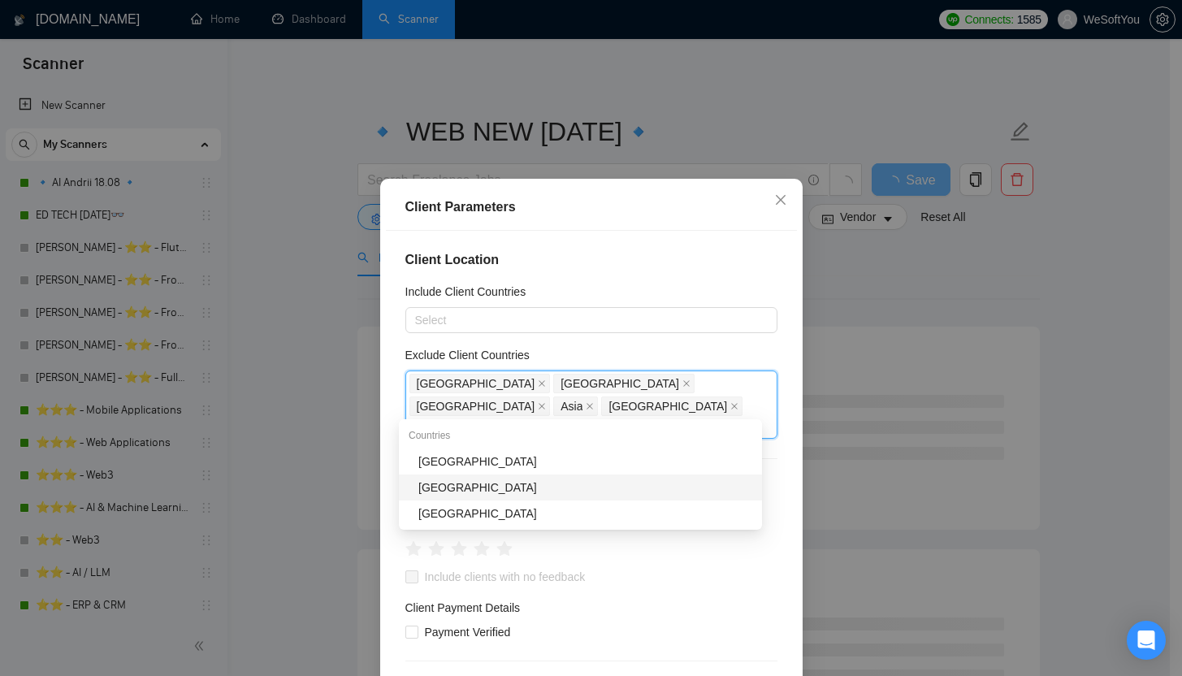
drag, startPoint x: 487, startPoint y: 462, endPoint x: 476, endPoint y: 493, distance: 32.6
click at [476, 493] on div "Countries Belgium Belarus Belize" at bounding box center [580, 474] width 363 height 104
click at [476, 493] on div "Belarus" at bounding box center [585, 487] width 334 height 18
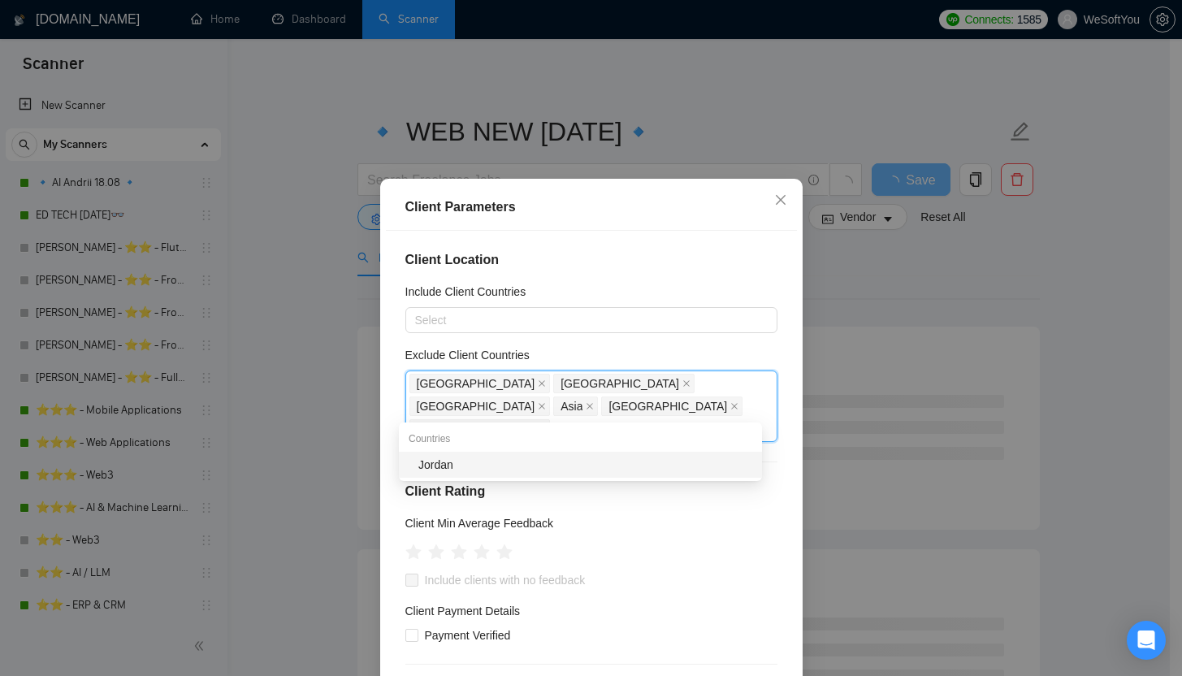
type input "j"
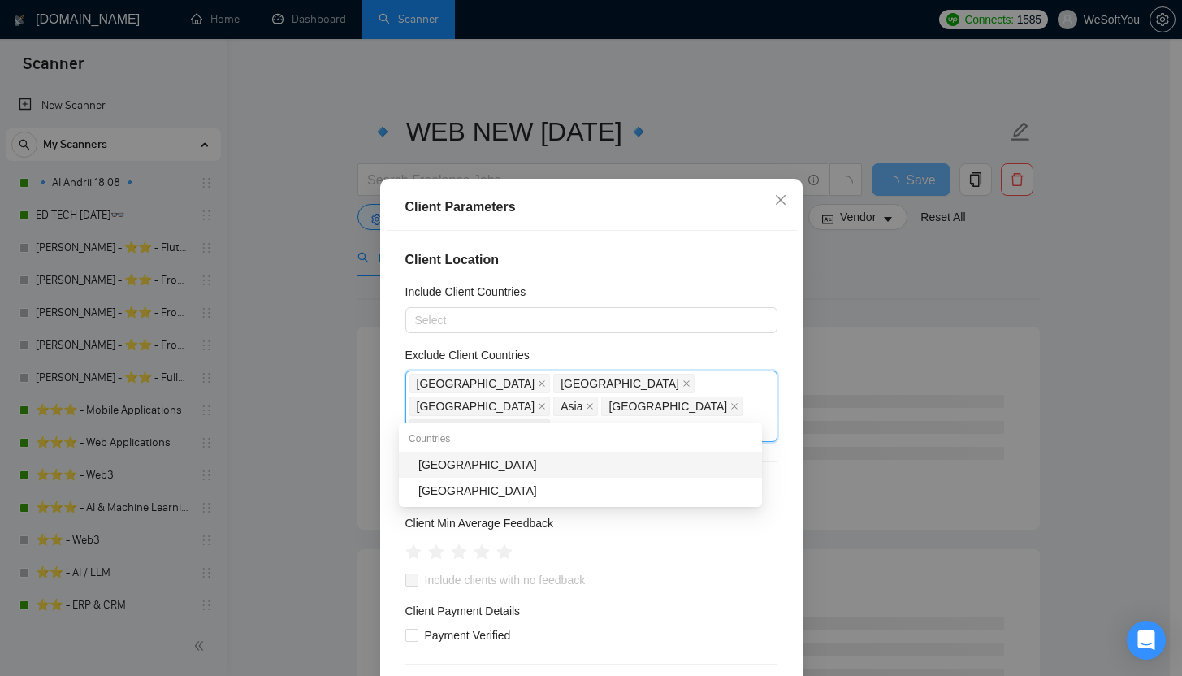
type input "hong"
click at [560, 460] on div "[GEOGRAPHIC_DATA]" at bounding box center [585, 465] width 334 height 18
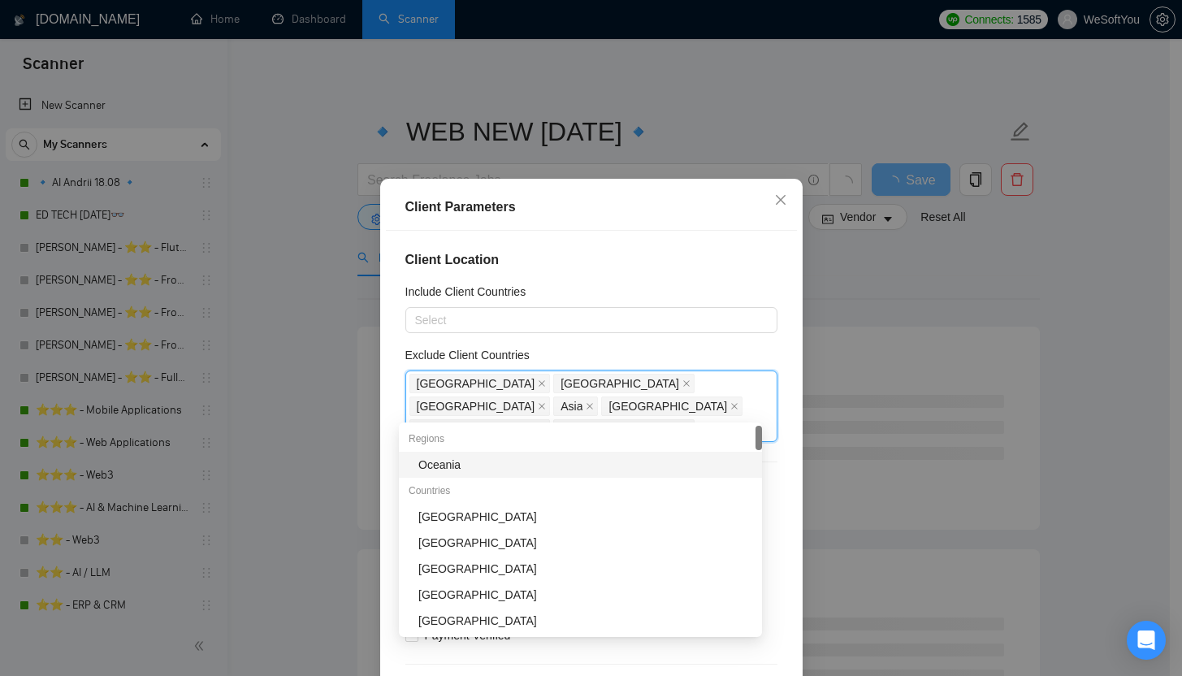
type input "nig"
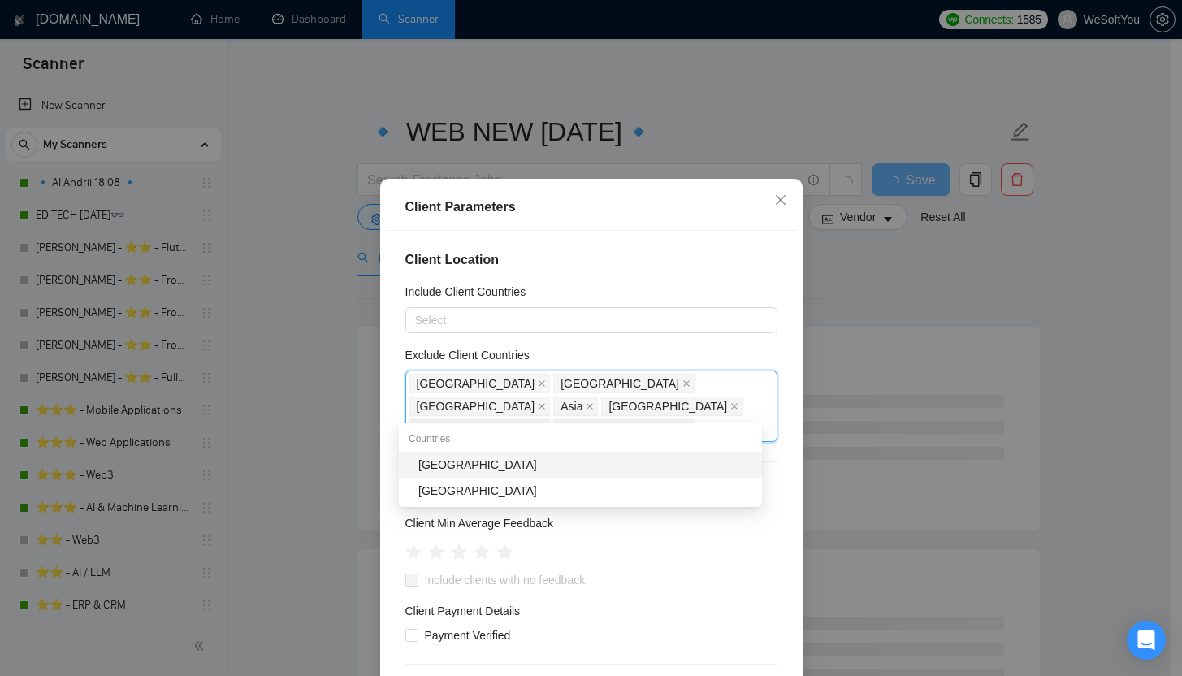
click at [497, 469] on div "[GEOGRAPHIC_DATA]" at bounding box center [585, 465] width 334 height 18
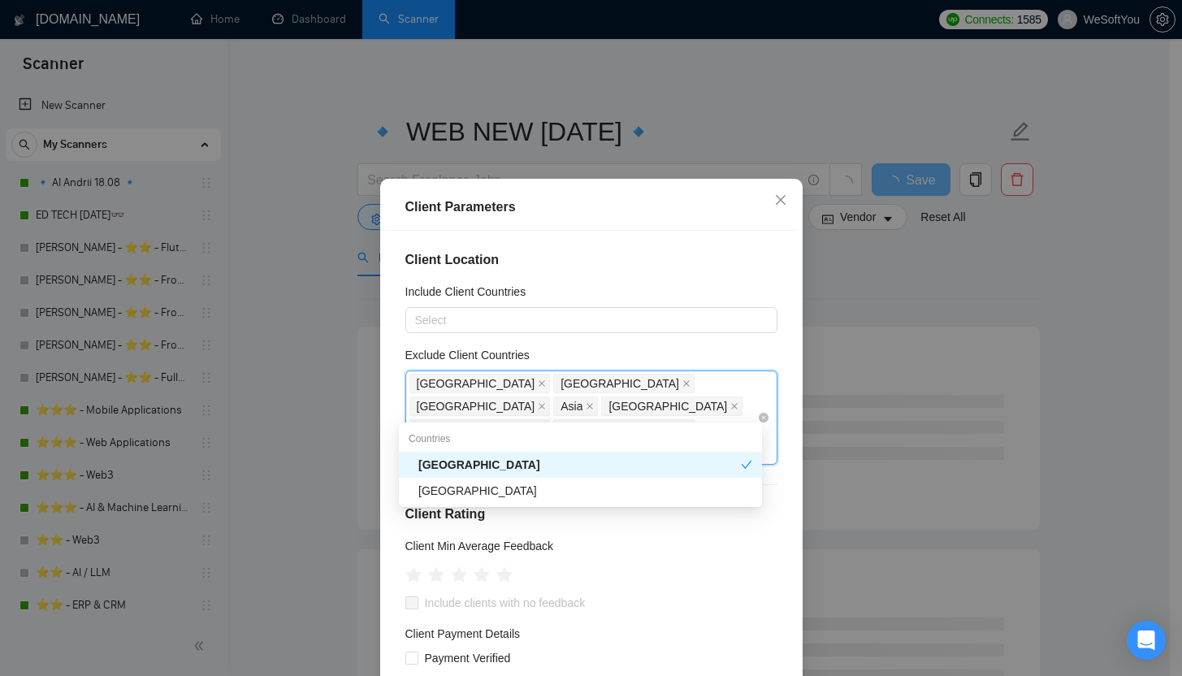
type input "iger"
click at [502, 491] on div "Niger" at bounding box center [585, 491] width 334 height 18
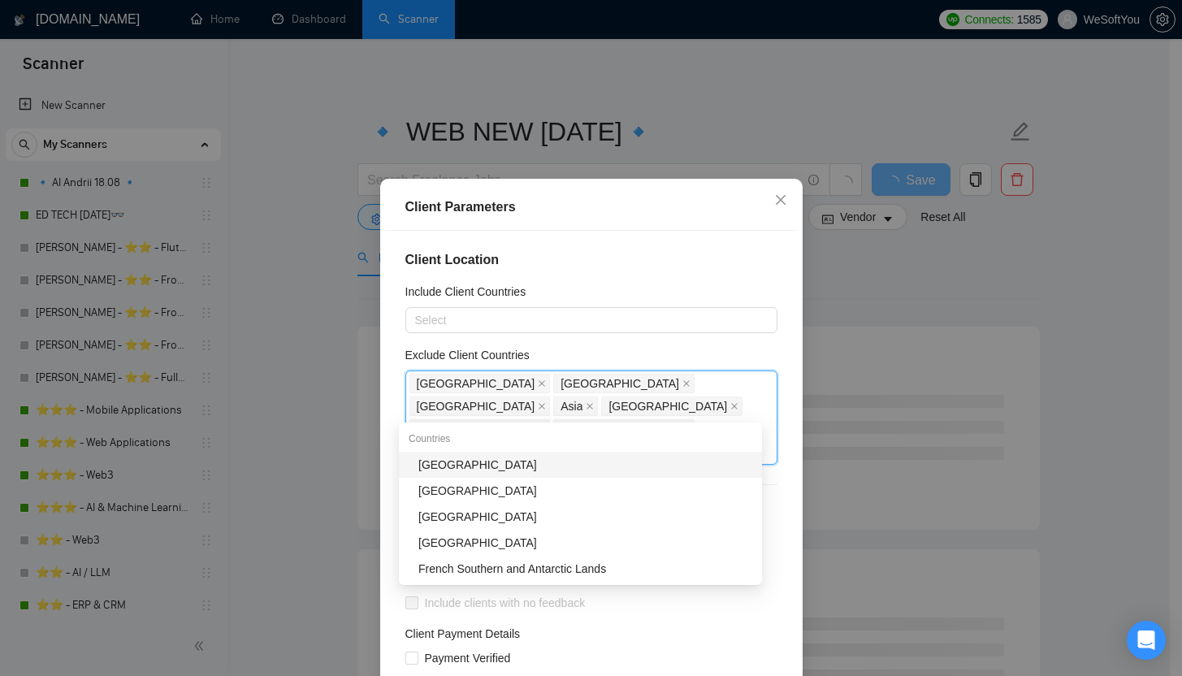
type input "sou"
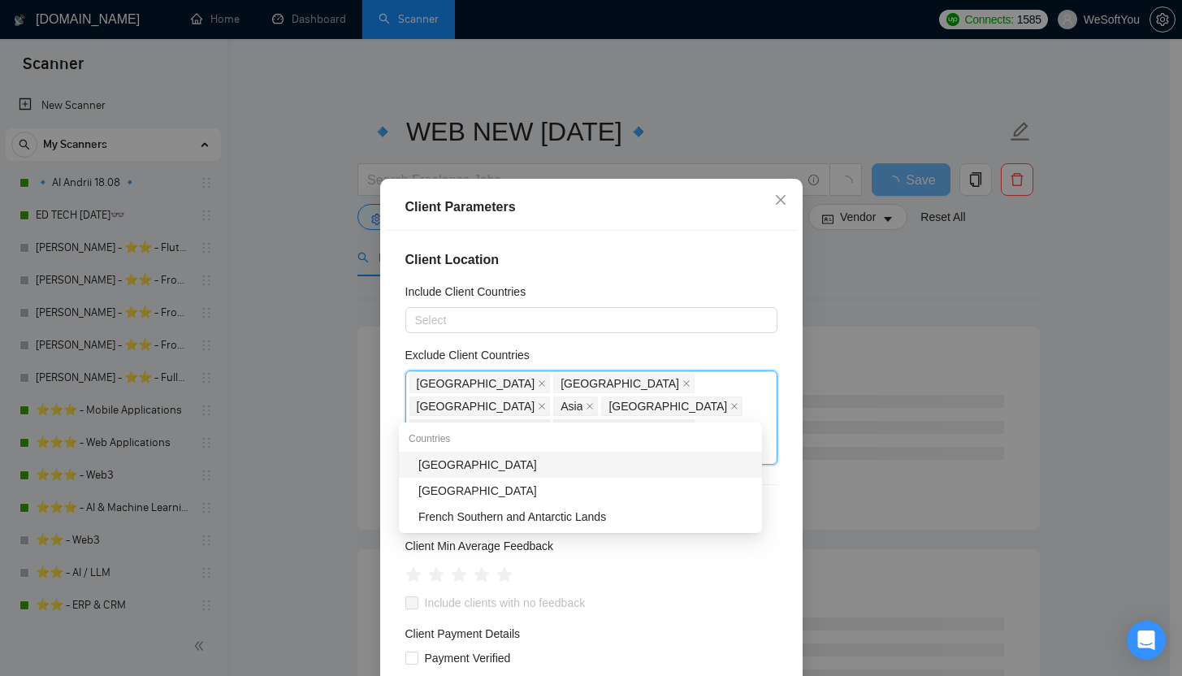
click at [592, 464] on div "[GEOGRAPHIC_DATA]" at bounding box center [585, 465] width 334 height 18
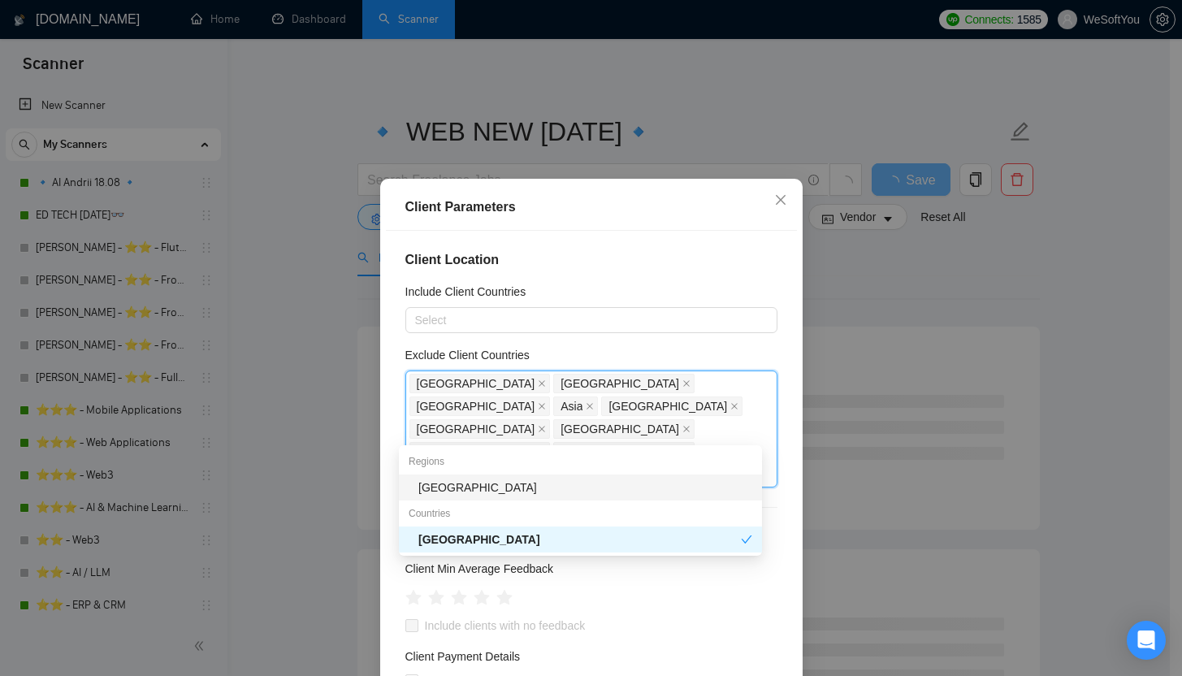
type input "afr"
click at [552, 487] on div "[GEOGRAPHIC_DATA]" at bounding box center [585, 487] width 334 height 18
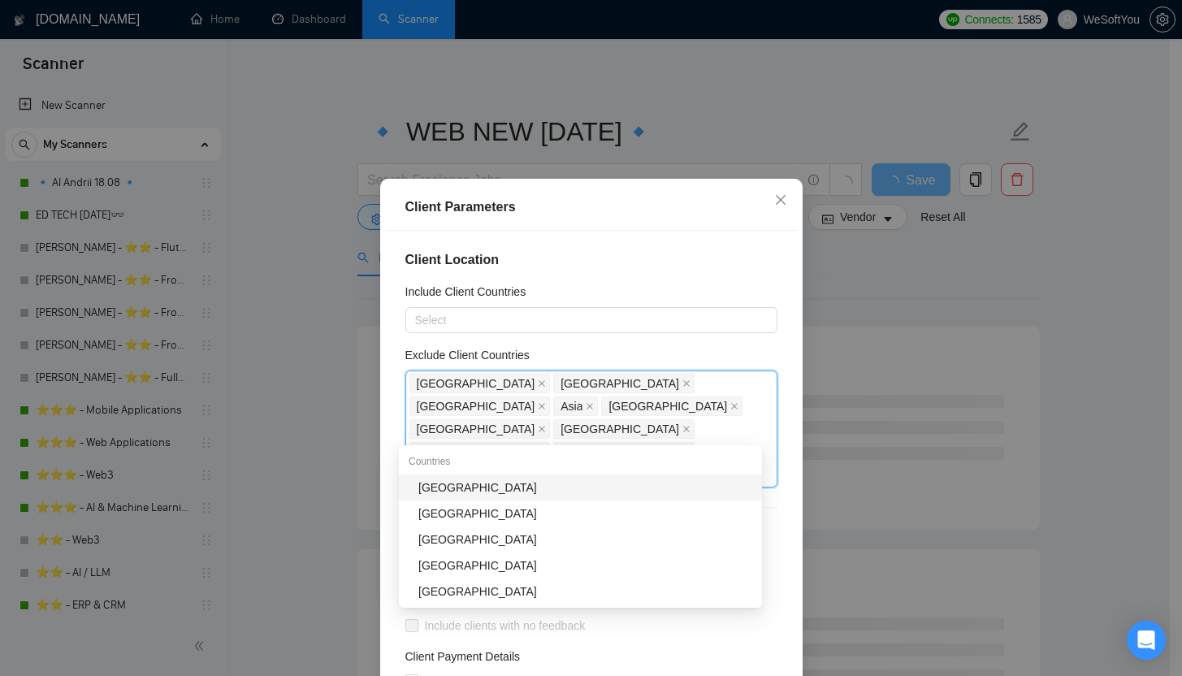
type input "bra"
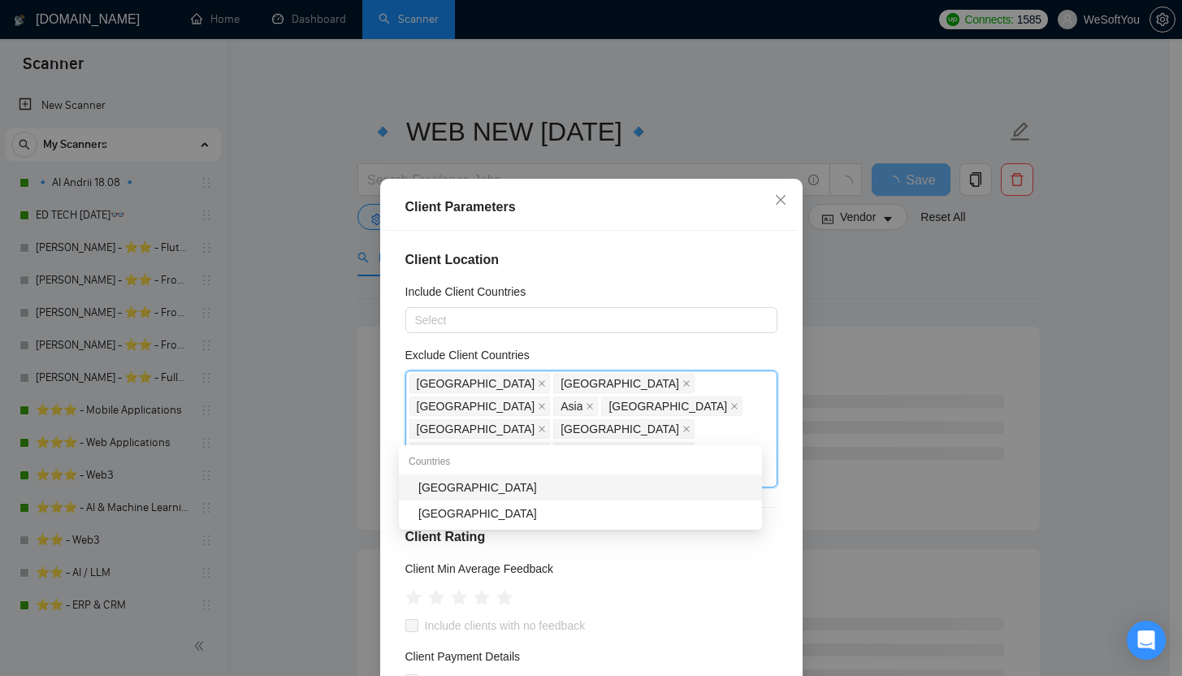
click at [509, 491] on div "[GEOGRAPHIC_DATA]" at bounding box center [585, 487] width 334 height 18
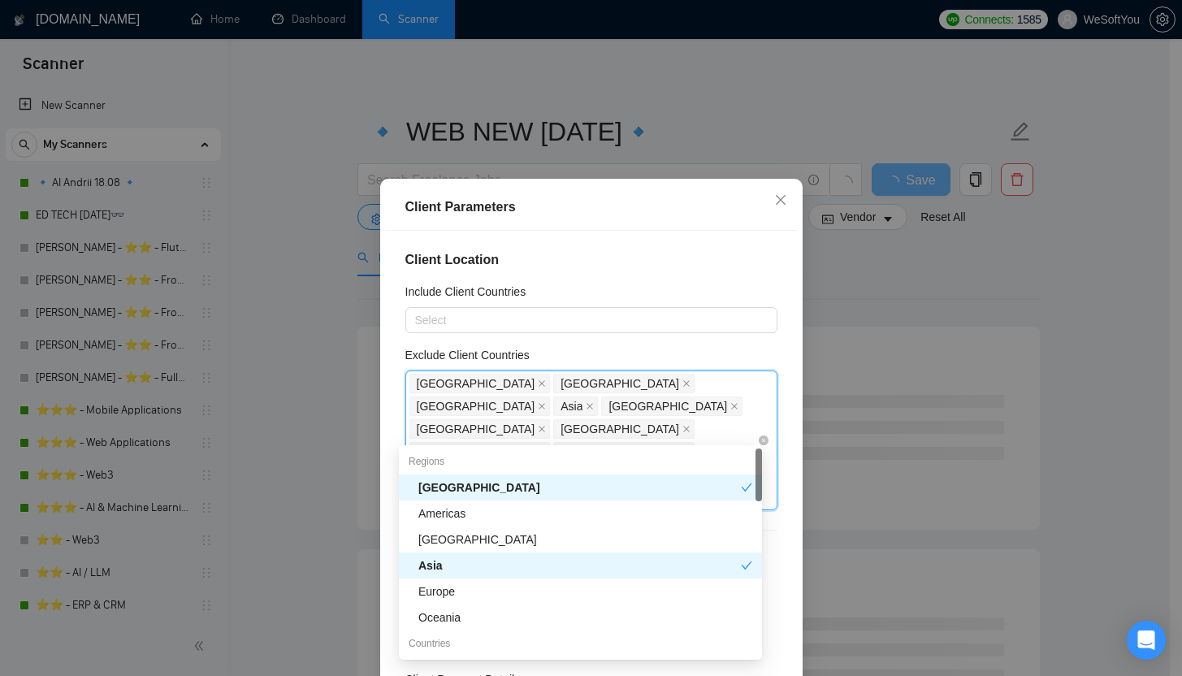
type input "gib"
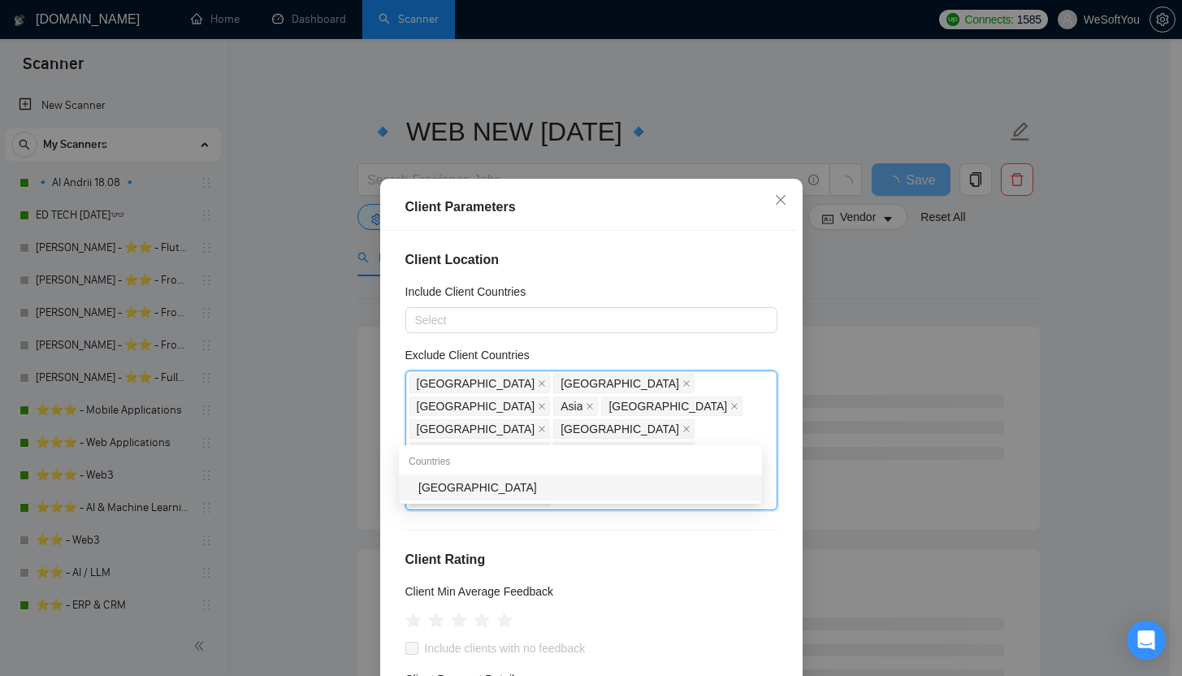
click at [570, 489] on div "Gibraltar" at bounding box center [585, 487] width 334 height 18
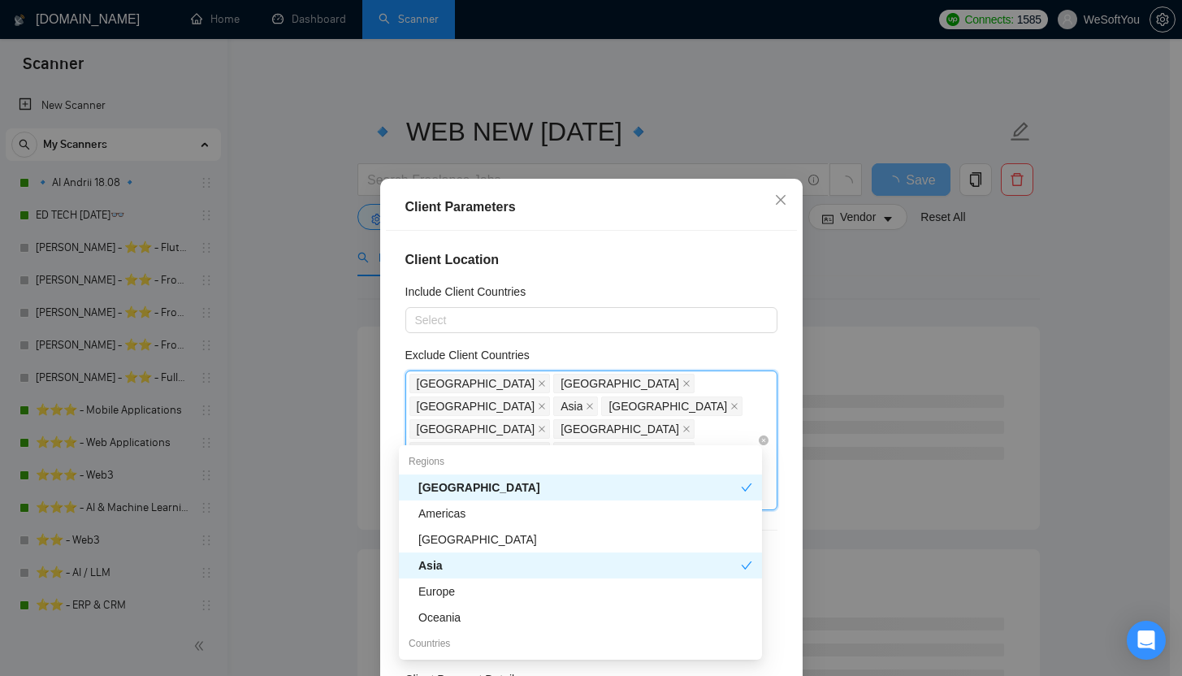
type input "egy"
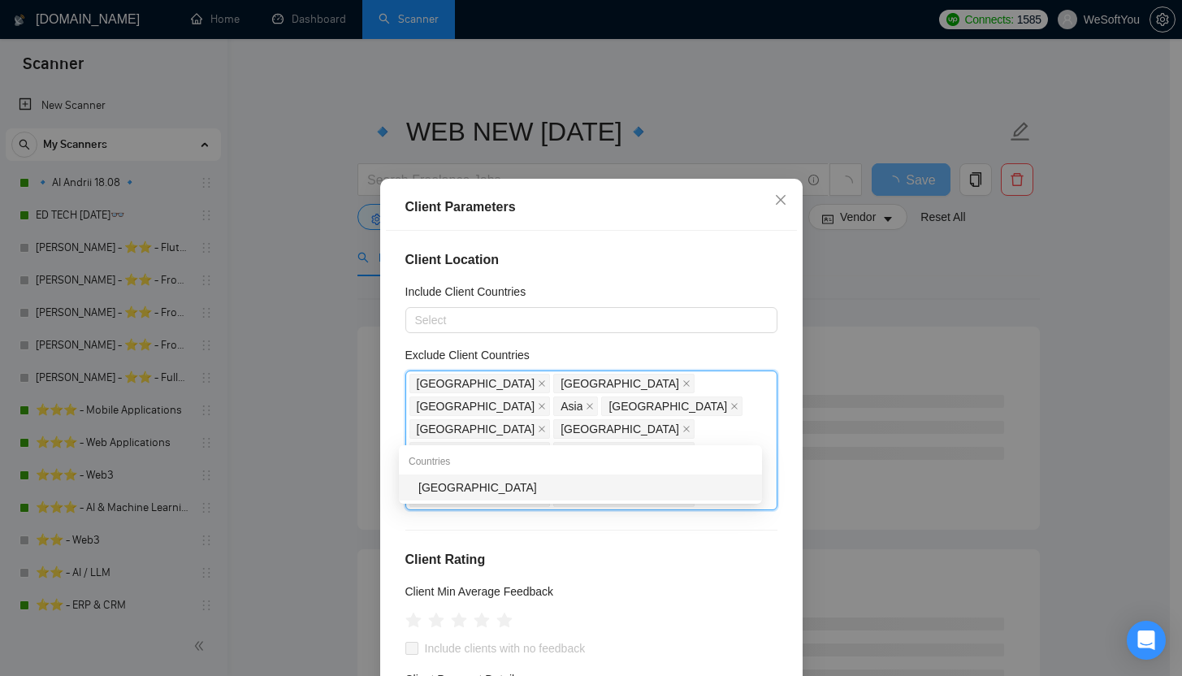
click at [458, 481] on div "[GEOGRAPHIC_DATA]" at bounding box center [585, 487] width 334 height 18
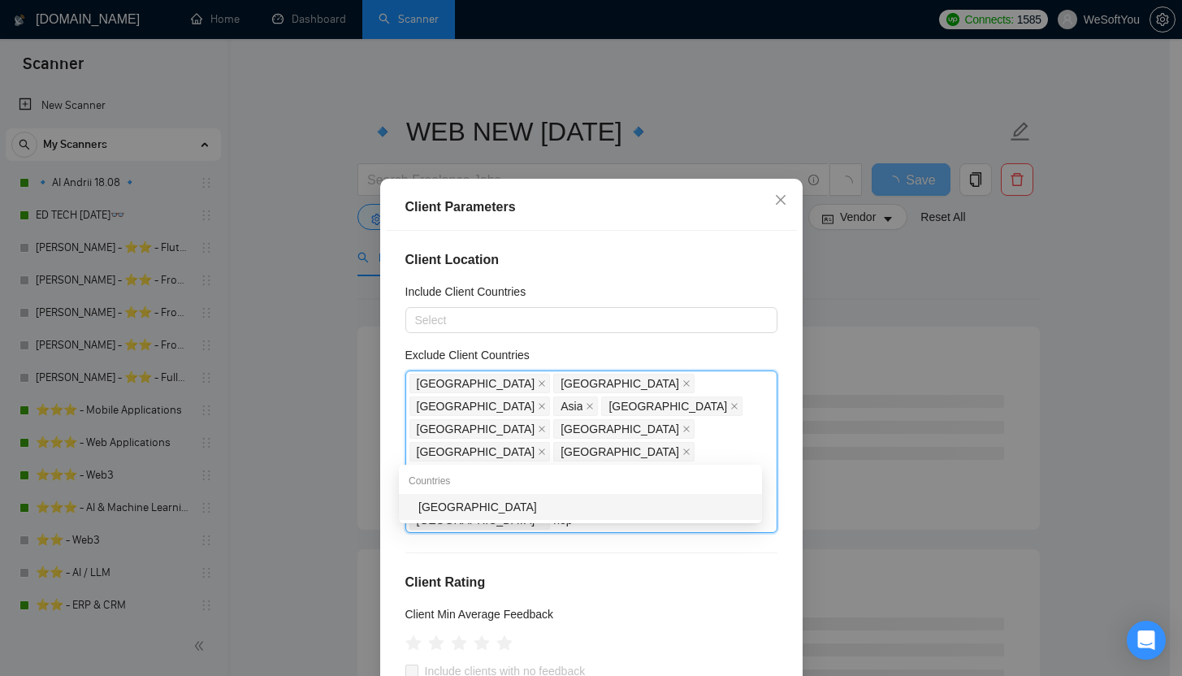
type input "nepa"
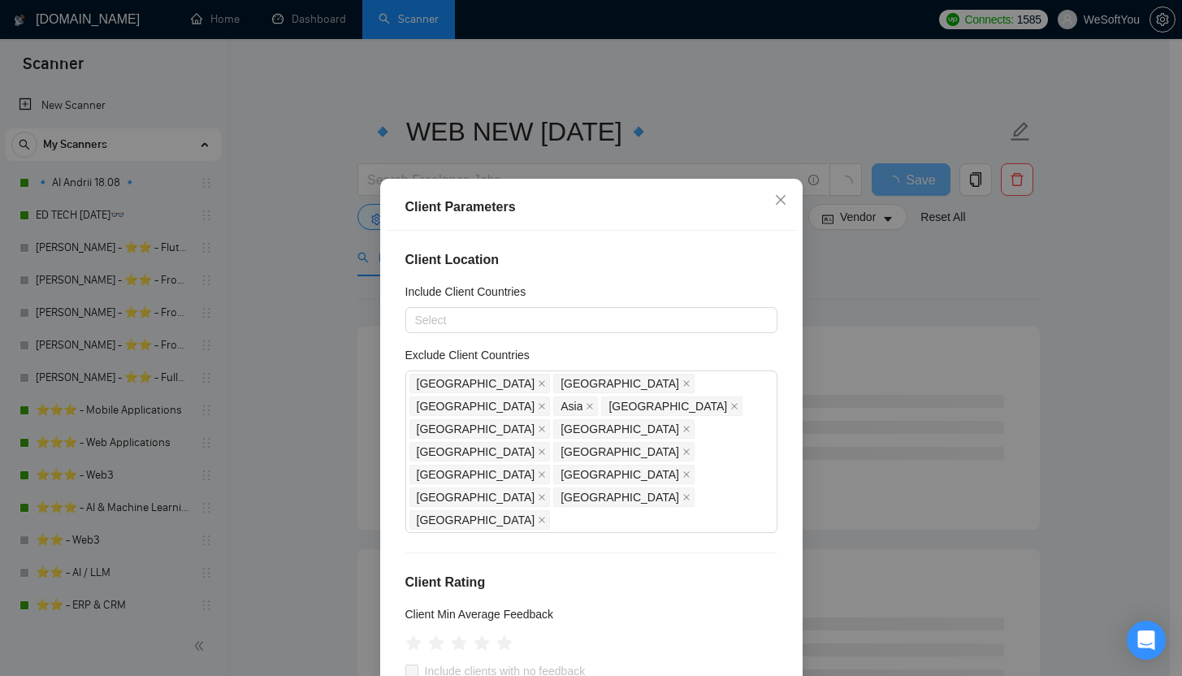
click at [478, 520] on body "Scanner New Scanner My Scanners 🔹 AI Andrii 18.08 🔹 ED TECH 29.08.2025👓 Andrii …" at bounding box center [585, 338] width 1170 height 676
click at [745, 426] on div "Russia Pakistan Indonesia Asia Ukraine Belarus Hong Kong Nigeria Niger South Af…" at bounding box center [591, 451] width 372 height 162
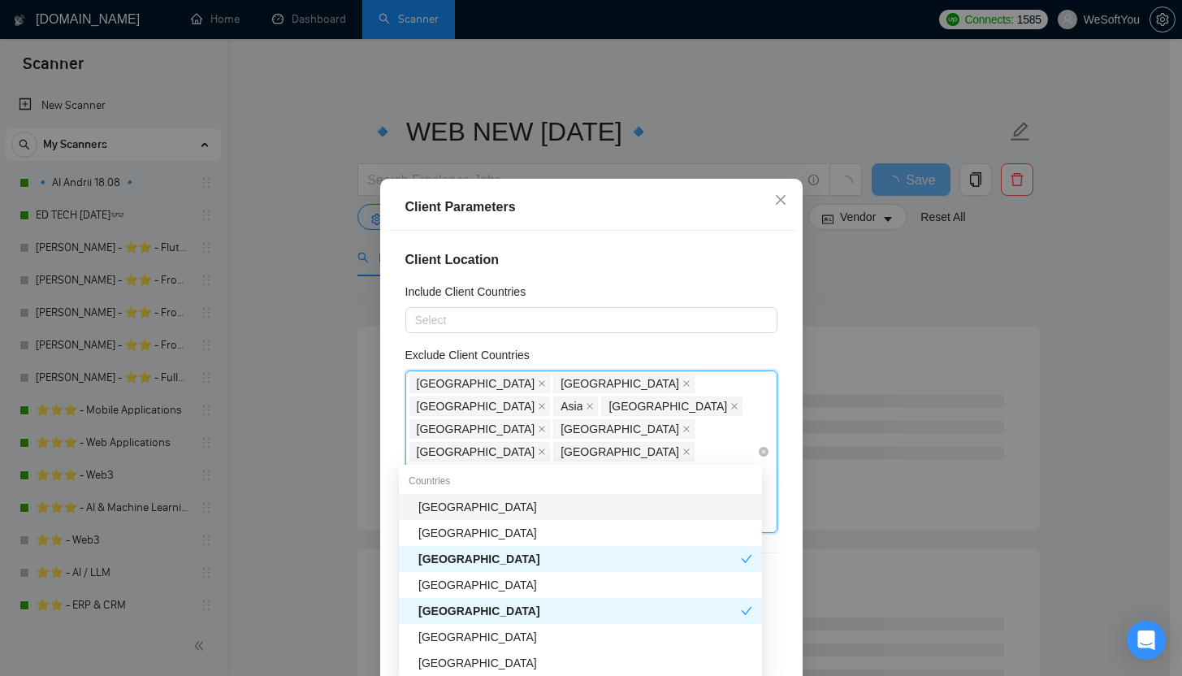
type input "nep"
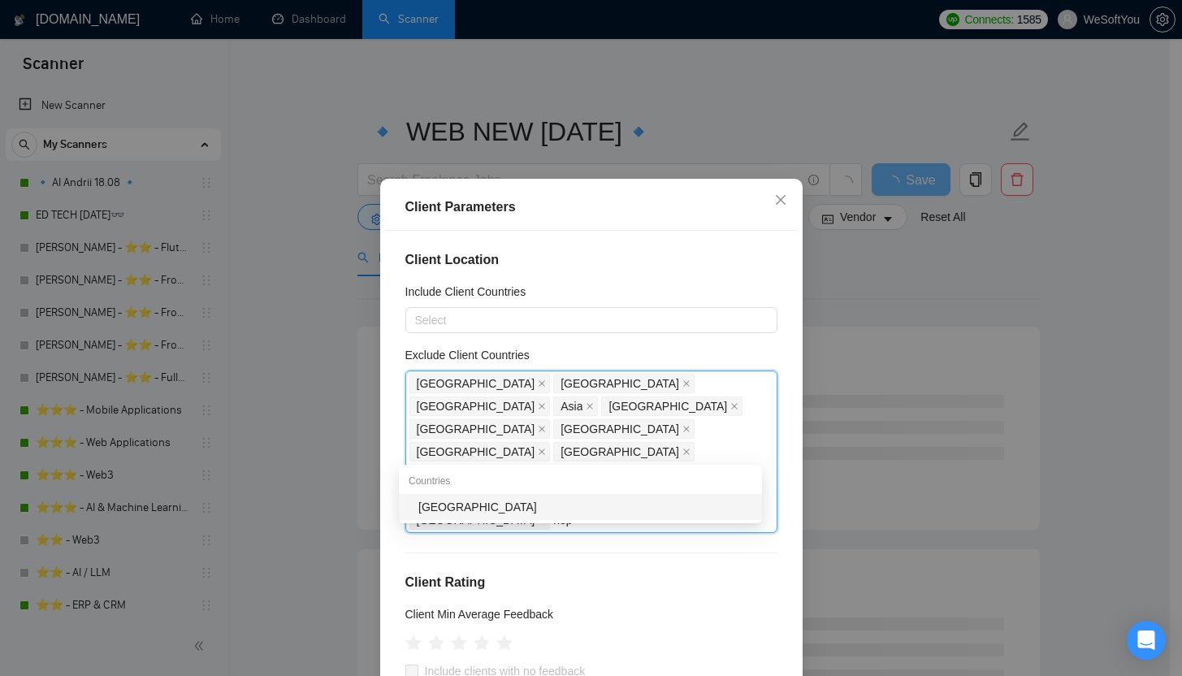
click at [699, 501] on div "Nepal" at bounding box center [585, 507] width 334 height 18
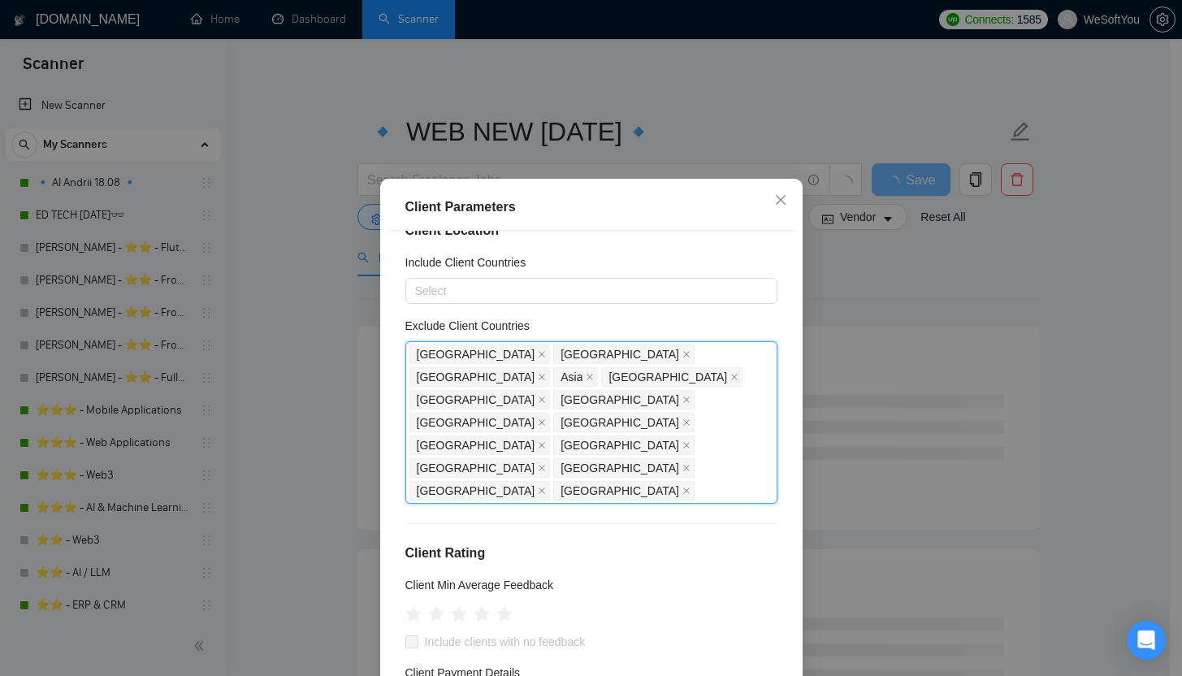
scroll to position [105, 0]
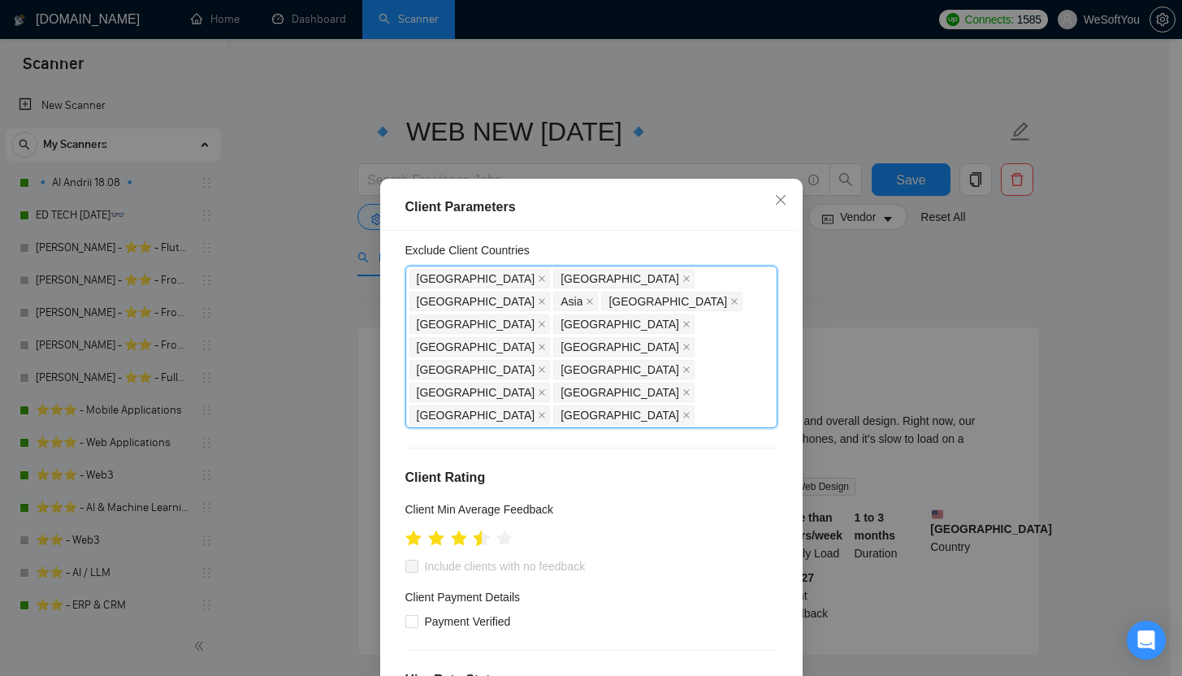
click at [473, 530] on icon "star" at bounding box center [482, 539] width 18 height 18
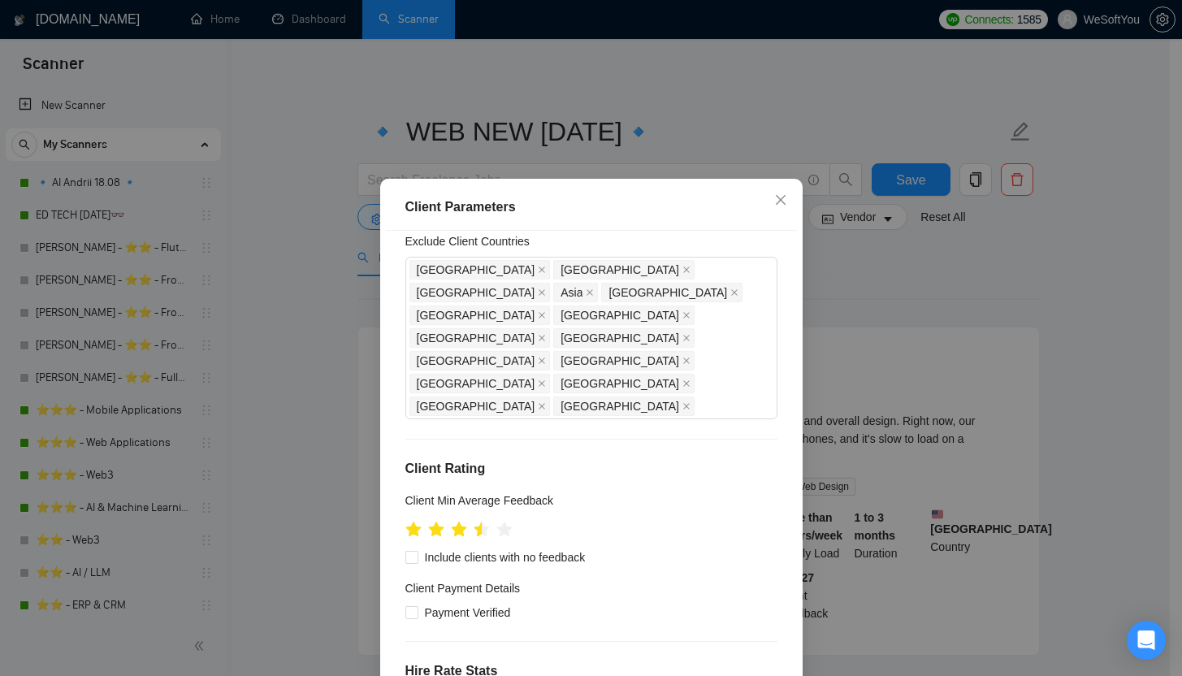
scroll to position [115, 0]
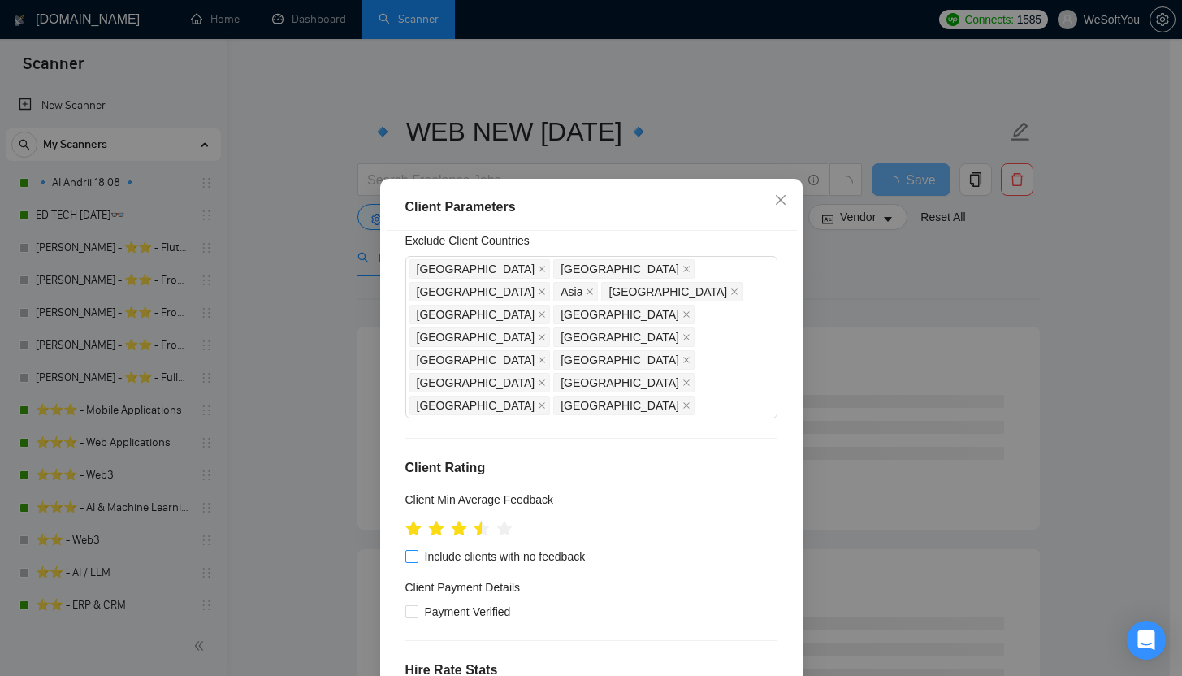
click at [507, 547] on span "Include clients with no feedback" at bounding box center [505, 556] width 174 height 18
click at [417, 550] on input "Include clients with no feedback" at bounding box center [410, 555] width 11 height 11
checkbox input "true"
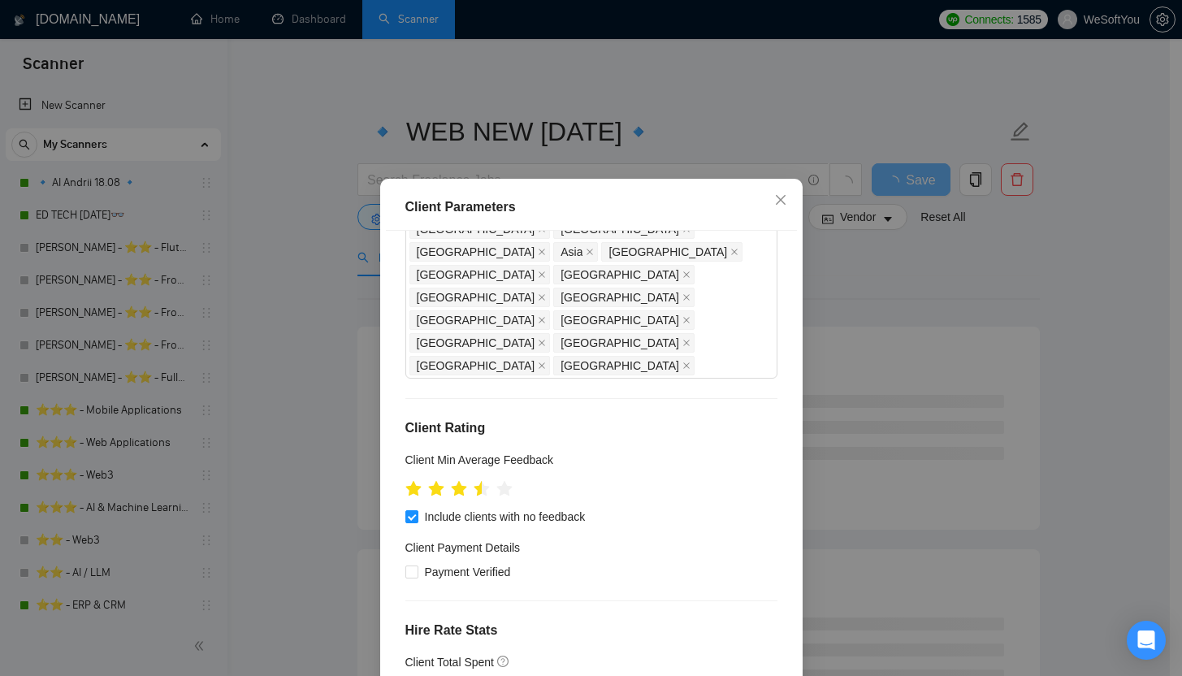
scroll to position [155, 0]
click at [475, 562] on span "Payment Verified" at bounding box center [467, 571] width 99 height 18
click at [417, 565] on input "Payment Verified" at bounding box center [410, 570] width 11 height 11
checkbox input "true"
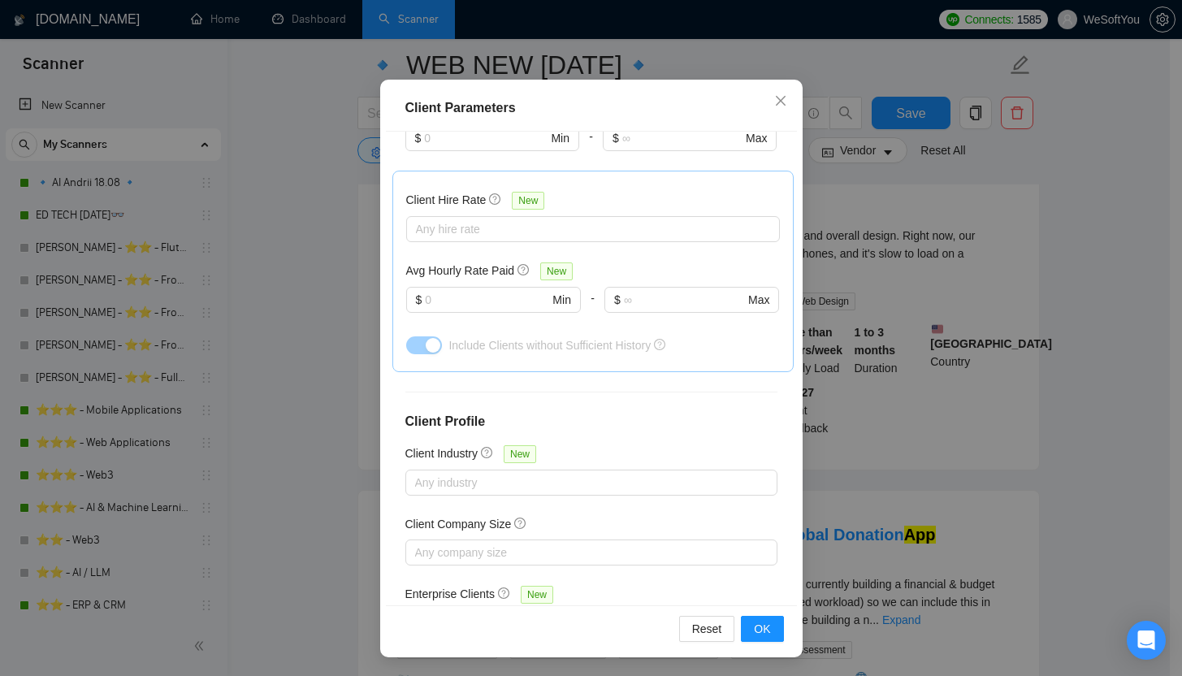
scroll to position [342, 0]
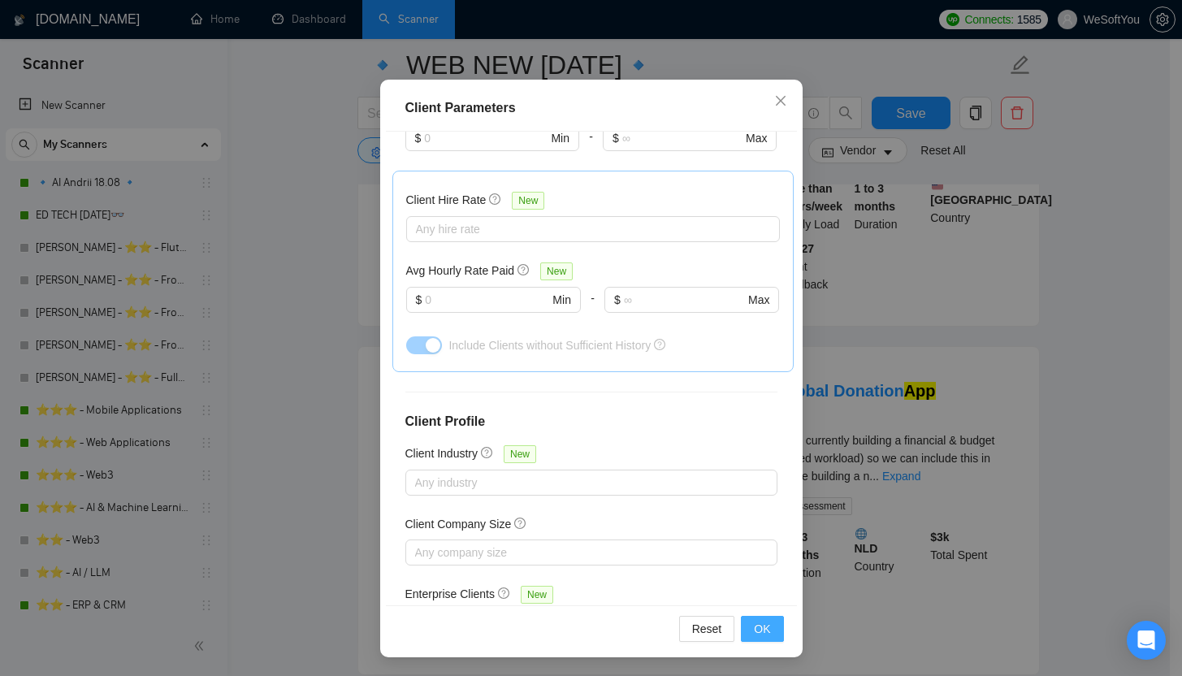
click at [758, 624] on span "OK" at bounding box center [762, 629] width 16 height 18
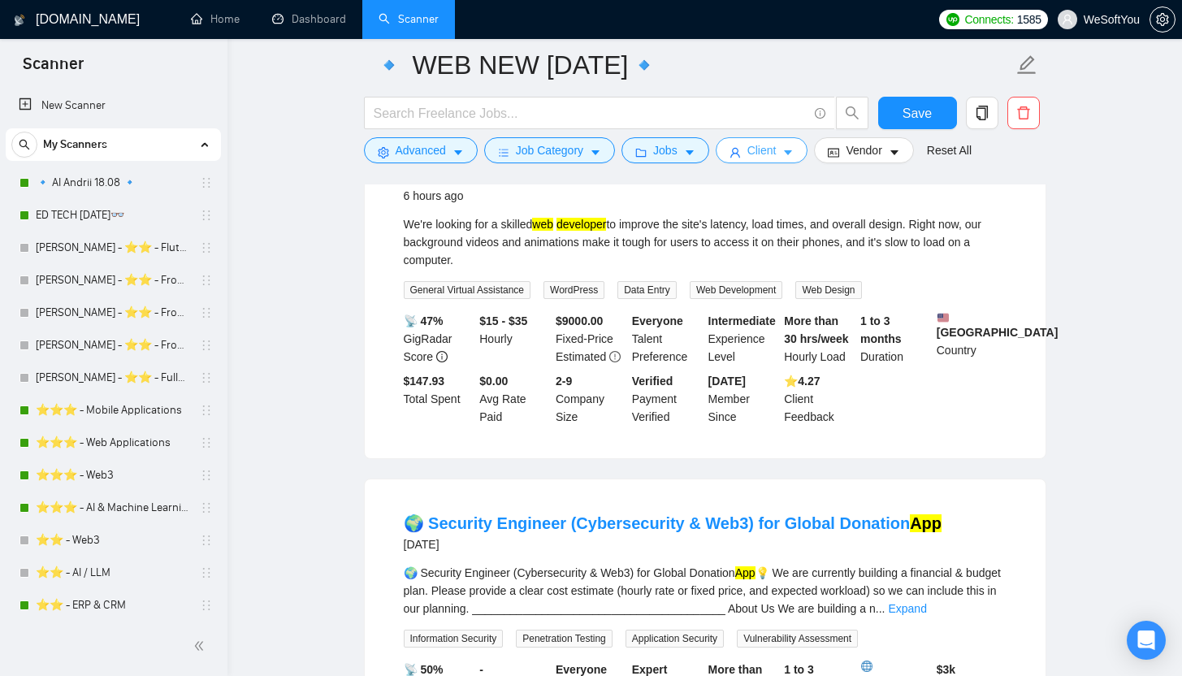
scroll to position [193, 0]
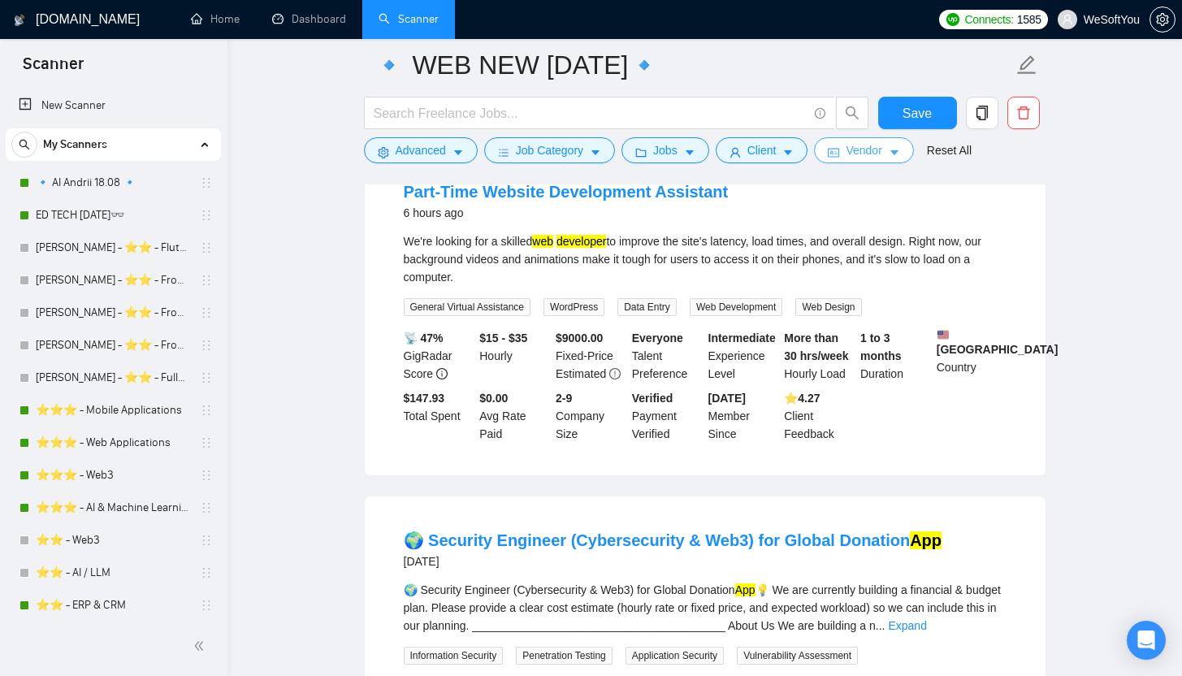
click at [864, 158] on span "Vendor" at bounding box center [864, 150] width 36 height 18
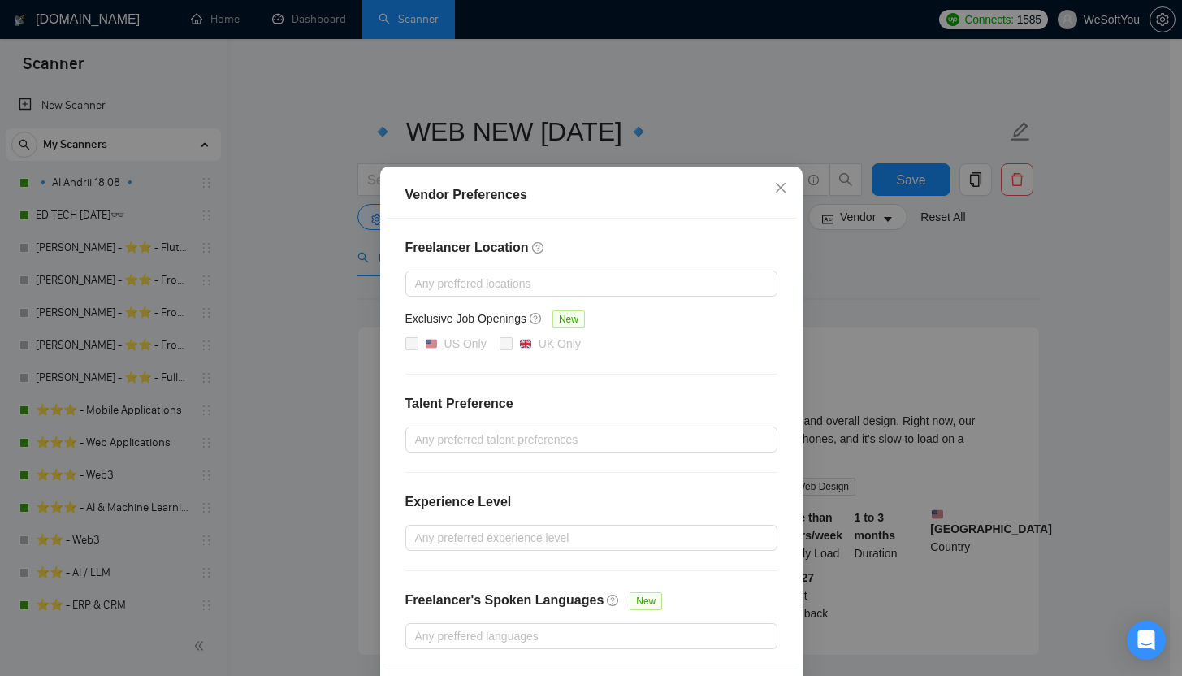
scroll to position [13, 0]
click at [532, 436] on div at bounding box center [583, 438] width 348 height 19
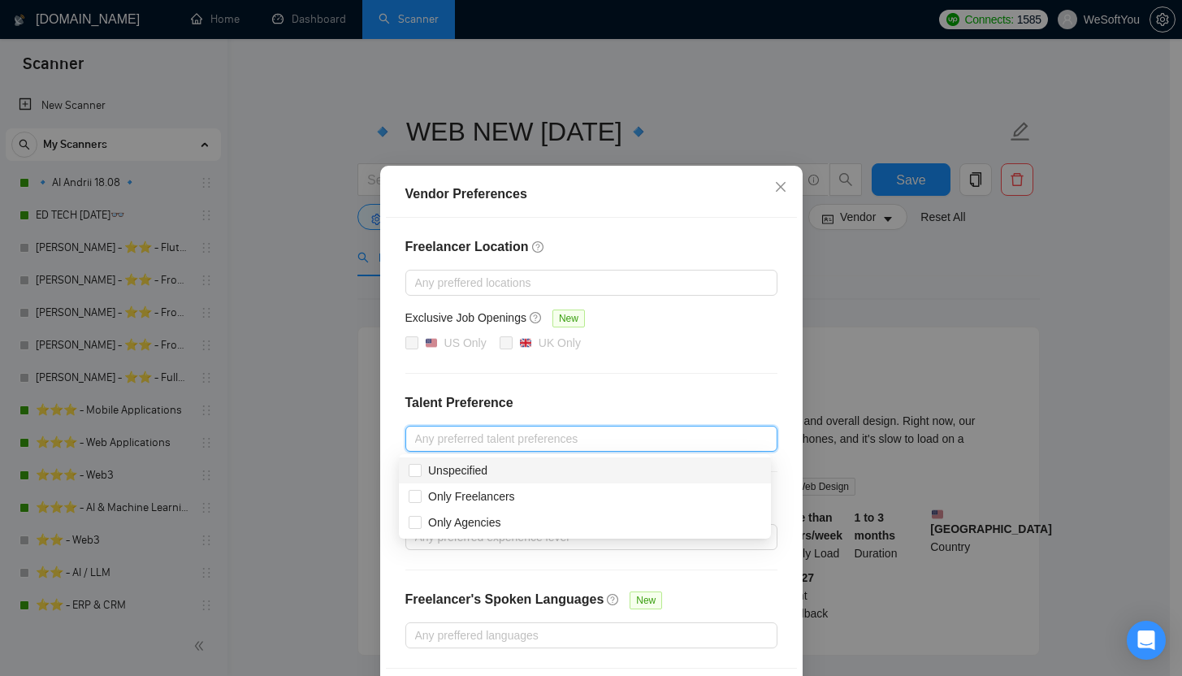
click at [594, 387] on div "Freelancer Location Any preffered locations Exclusive Job Openings New US Only …" at bounding box center [591, 443] width 411 height 450
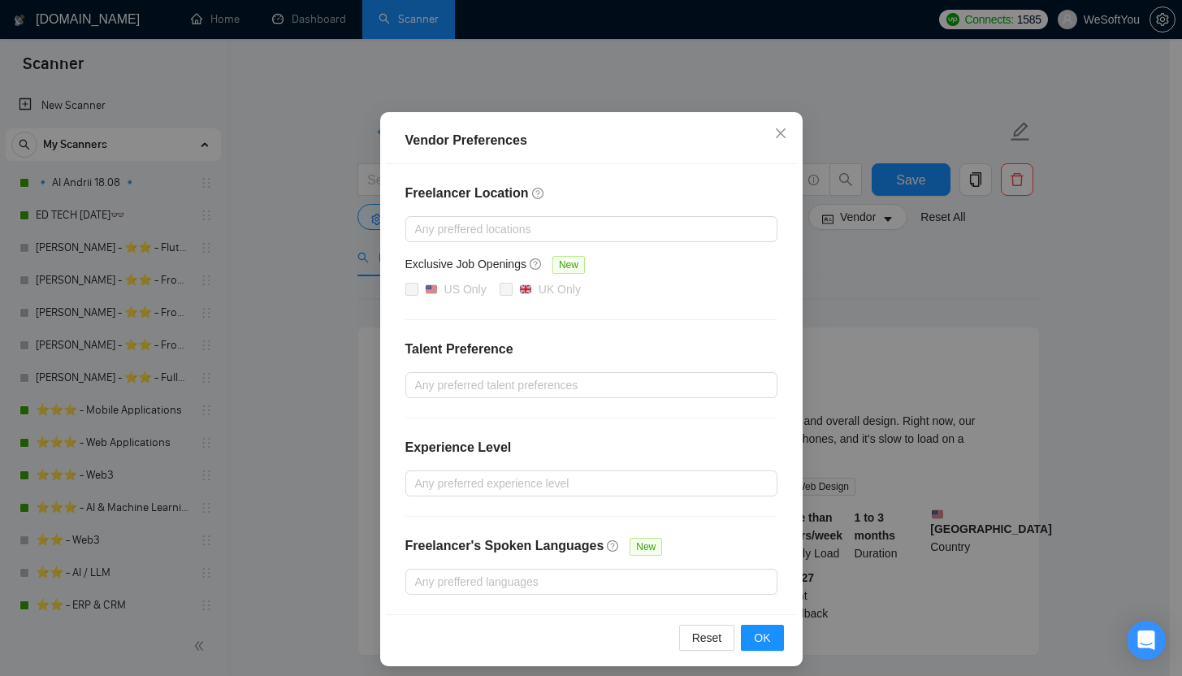
scroll to position [76, 0]
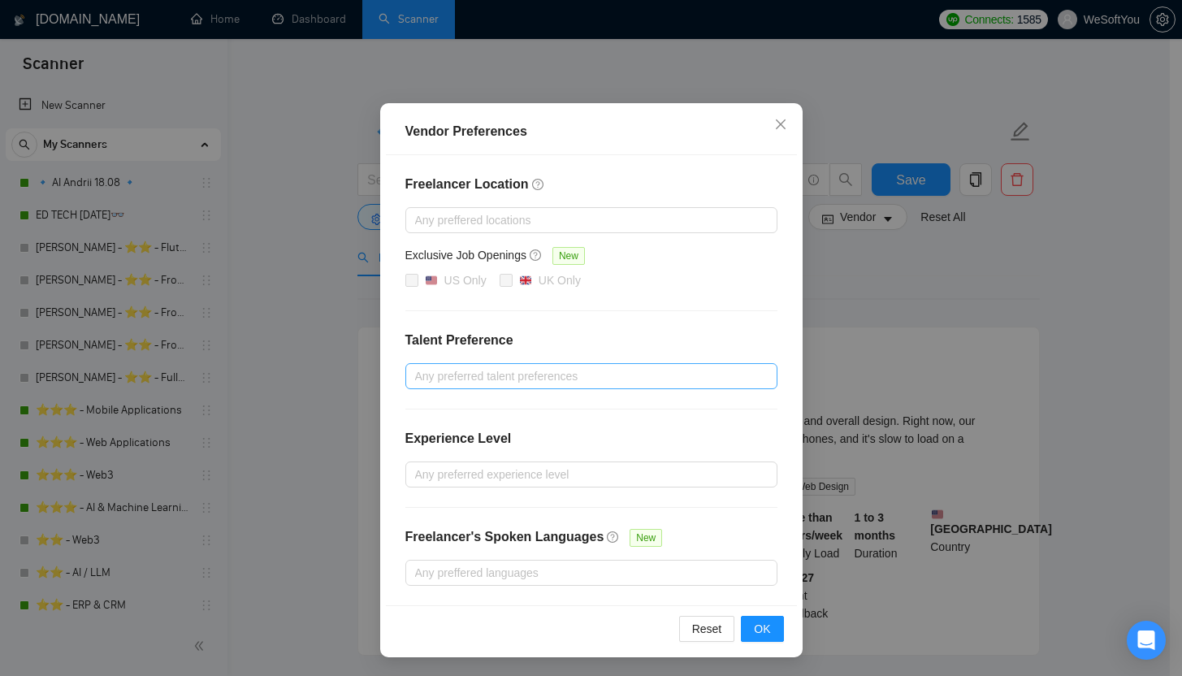
click at [465, 374] on div at bounding box center [583, 375] width 348 height 19
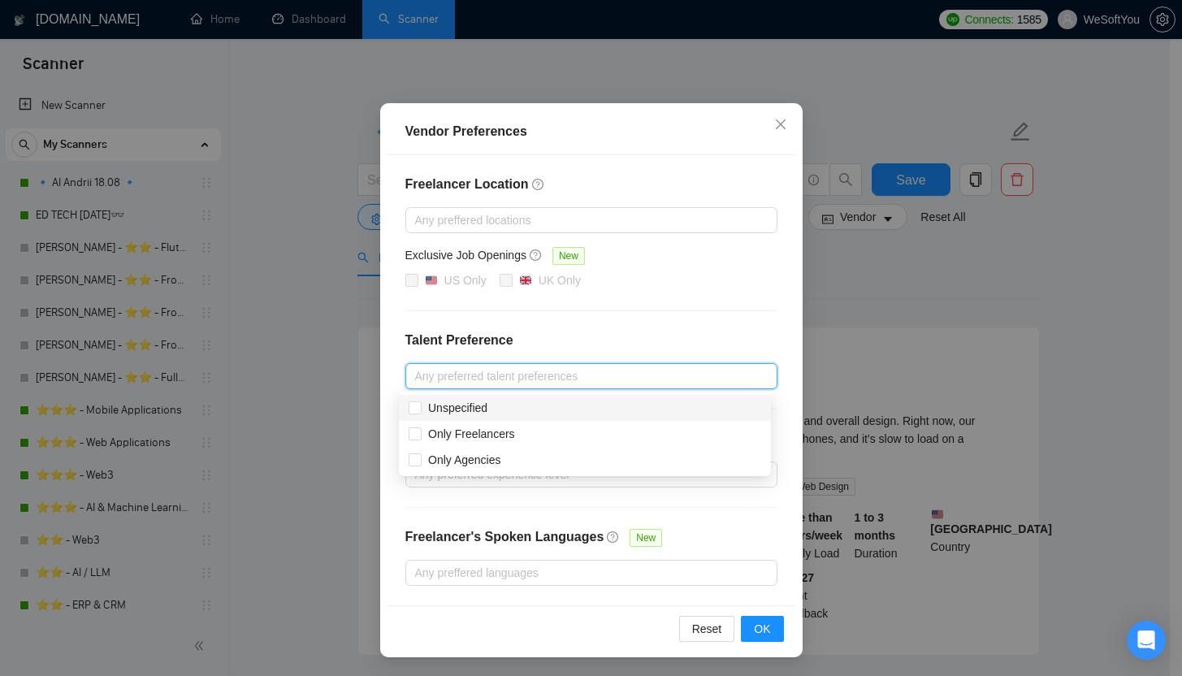
click at [532, 361] on div "Freelancer Location Any preffered locations Exclusive Job Openings New US Only …" at bounding box center [591, 380] width 411 height 450
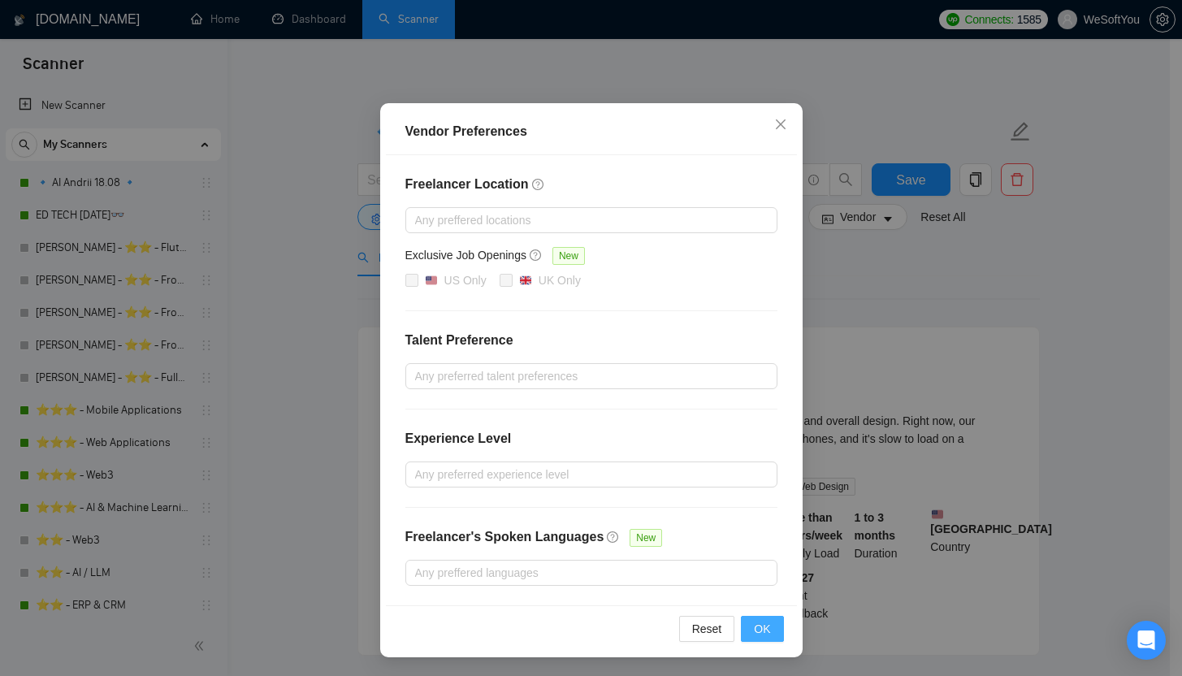
click at [749, 638] on button "OK" at bounding box center [762, 629] width 42 height 26
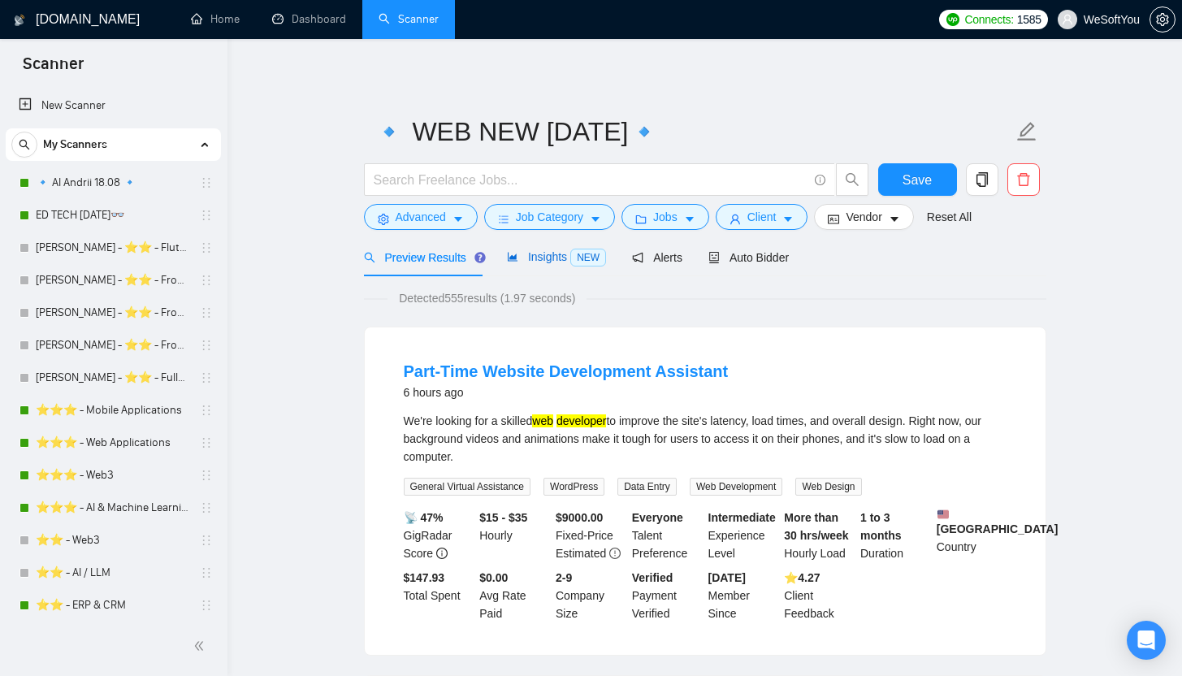
click at [531, 259] on span "Insights NEW" at bounding box center [556, 256] width 99 height 13
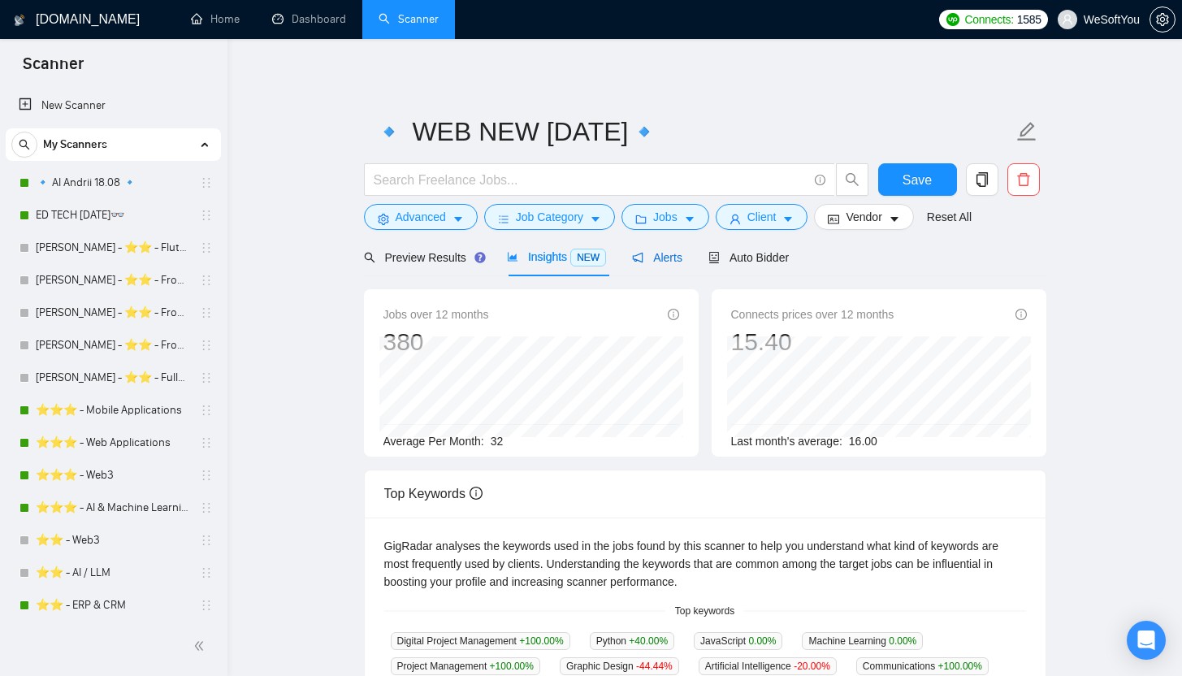
click at [653, 263] on span "Alerts" at bounding box center [657, 257] width 50 height 13
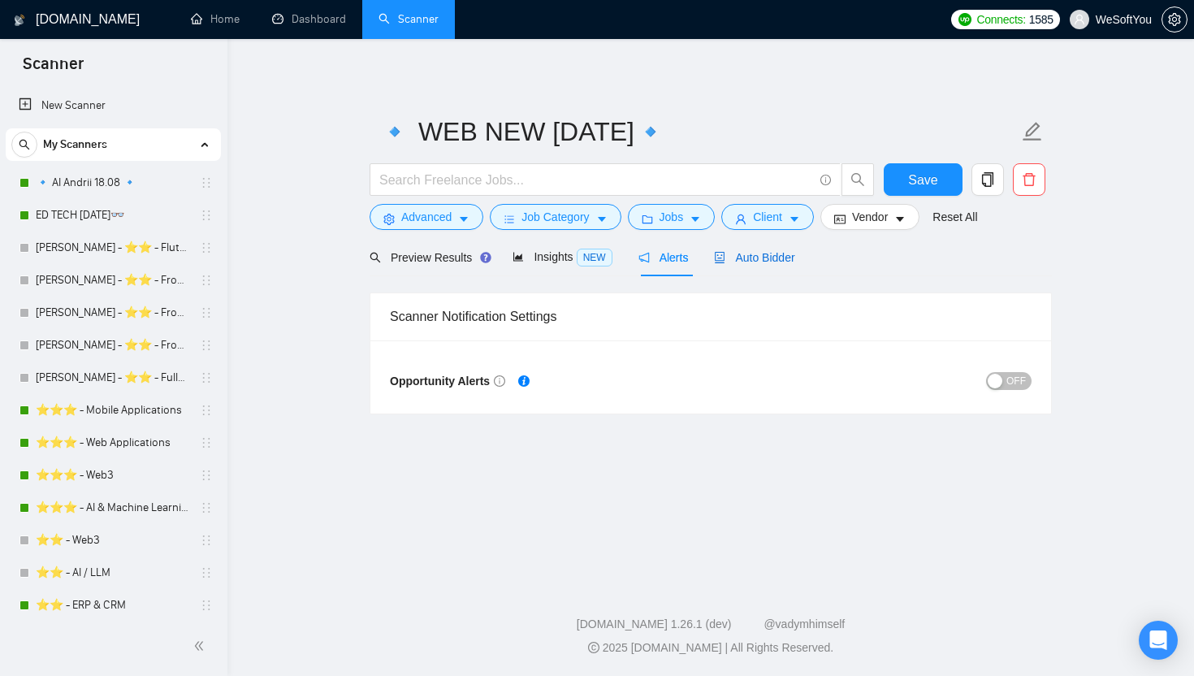
click at [725, 261] on icon "robot" at bounding box center [719, 257] width 11 height 11
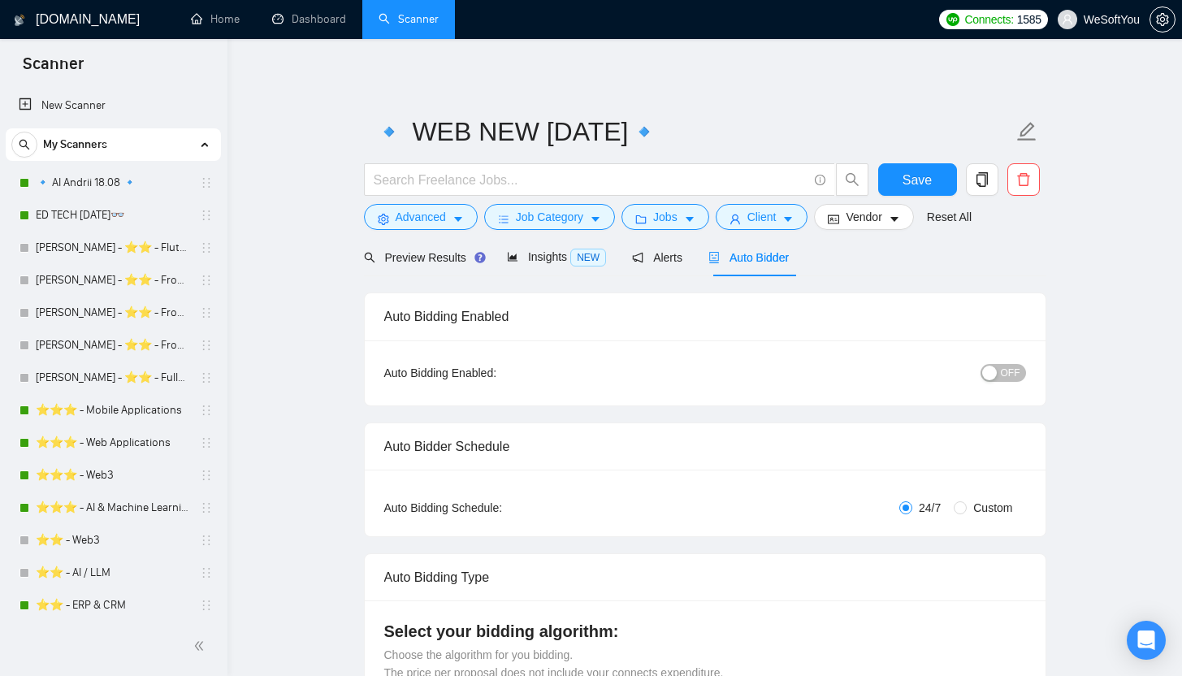
click at [1011, 374] on span "OFF" at bounding box center [1010, 373] width 19 height 18
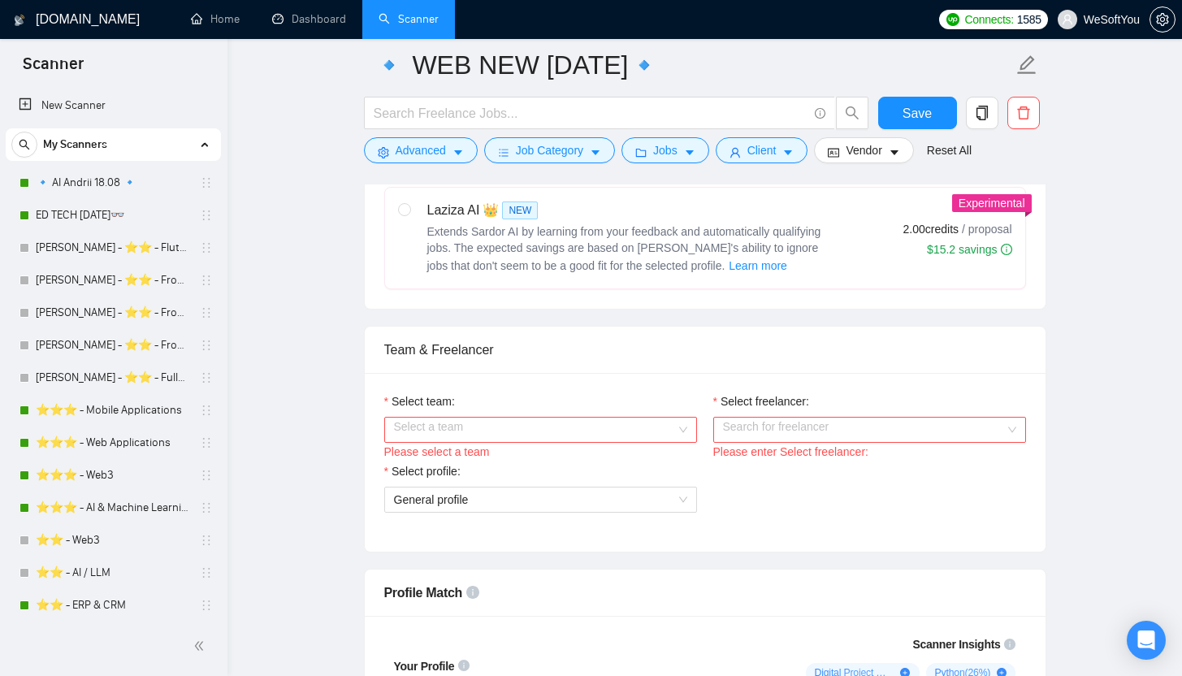
scroll to position [675, 0]
click at [569, 426] on input "Select team:" at bounding box center [535, 428] width 282 height 24
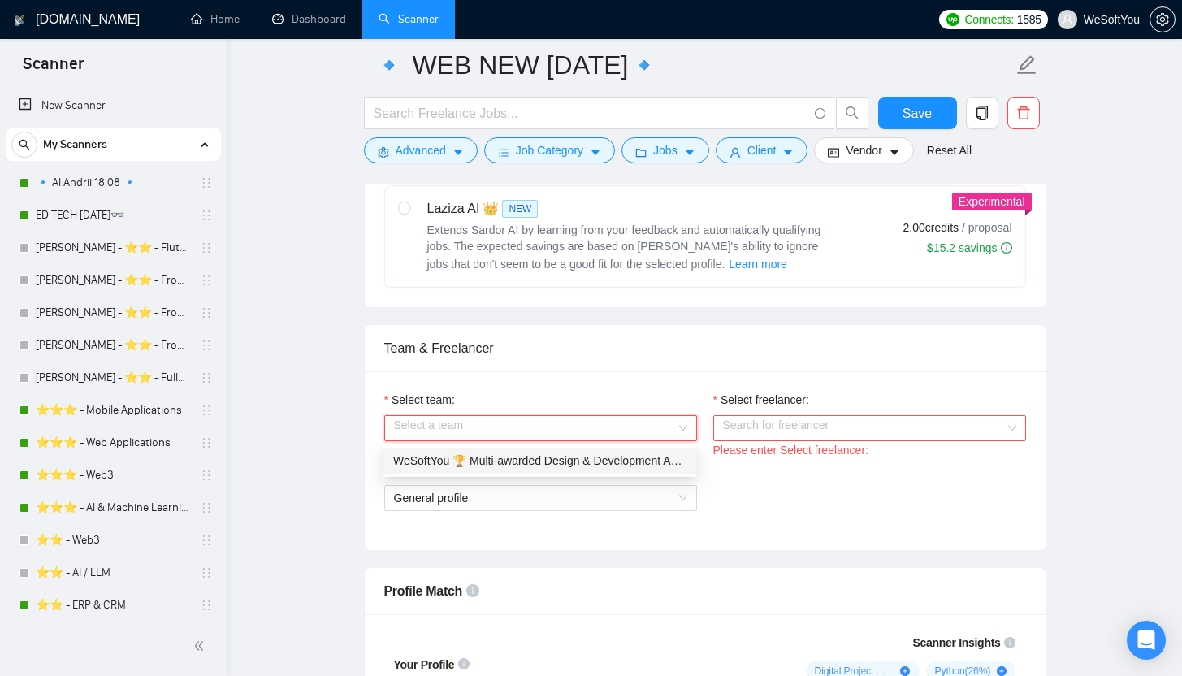
click at [472, 465] on div "WeSoftYou 🏆 Multi-awarded Design & Development Agency" at bounding box center [539, 461] width 293 height 18
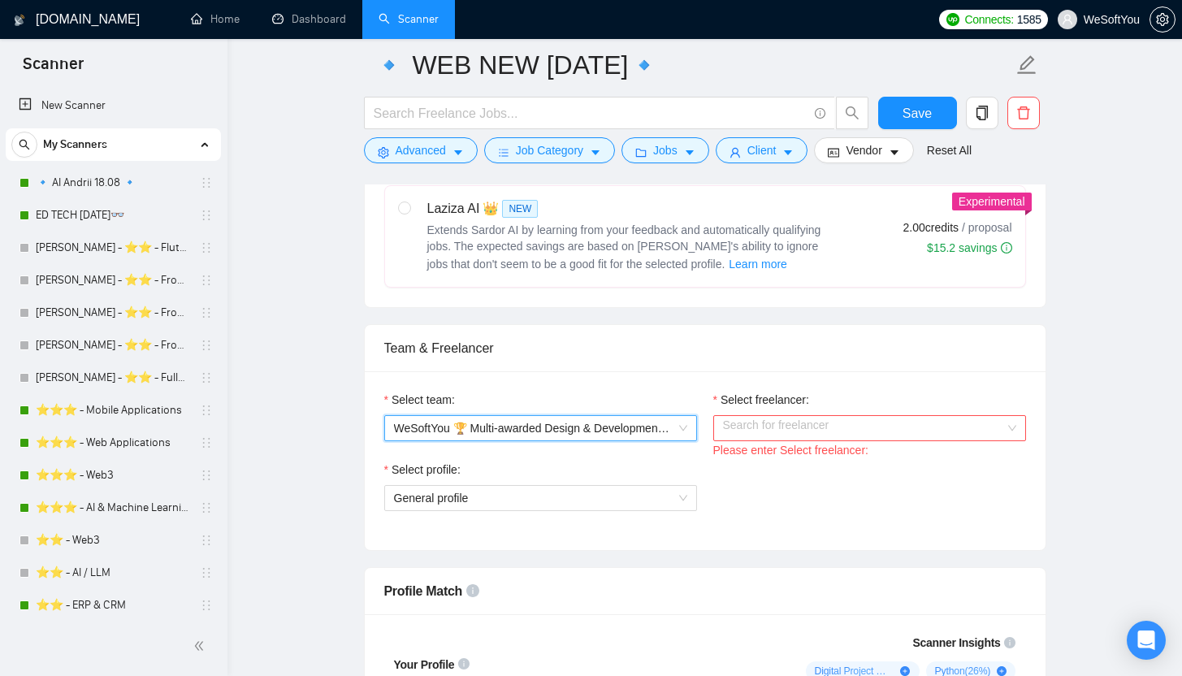
click at [782, 426] on input "Select freelancer:" at bounding box center [864, 428] width 282 height 24
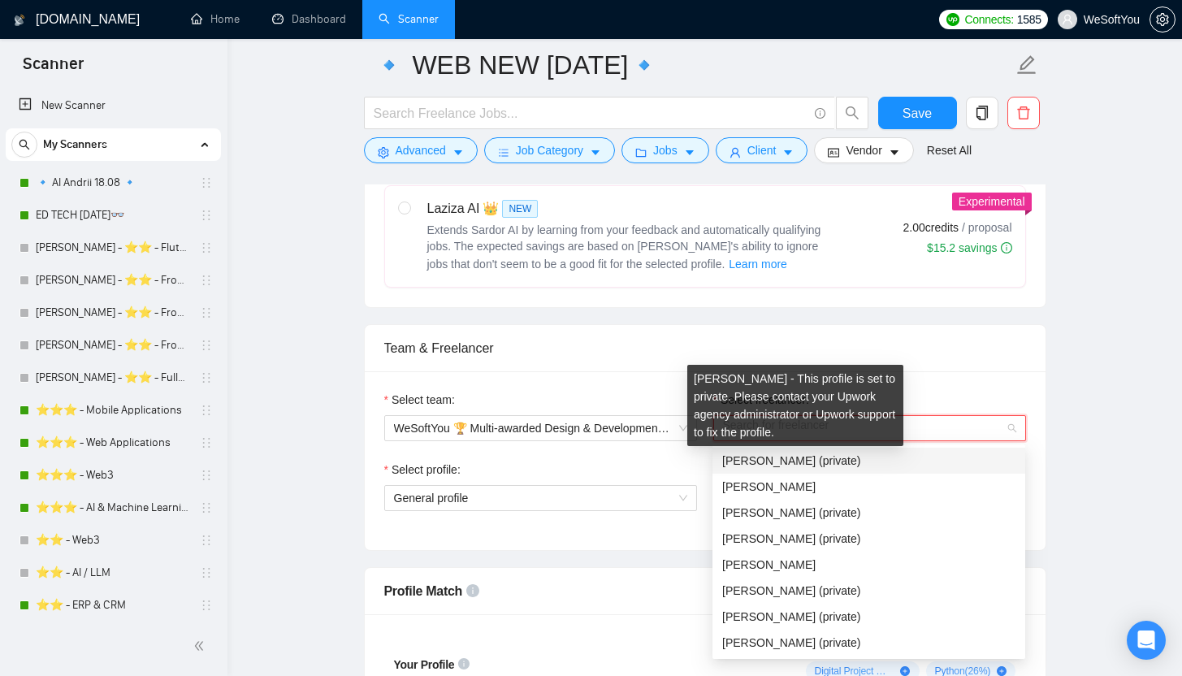
click at [796, 458] on span "Georgy Kozhushko (private)" at bounding box center [791, 460] width 138 height 13
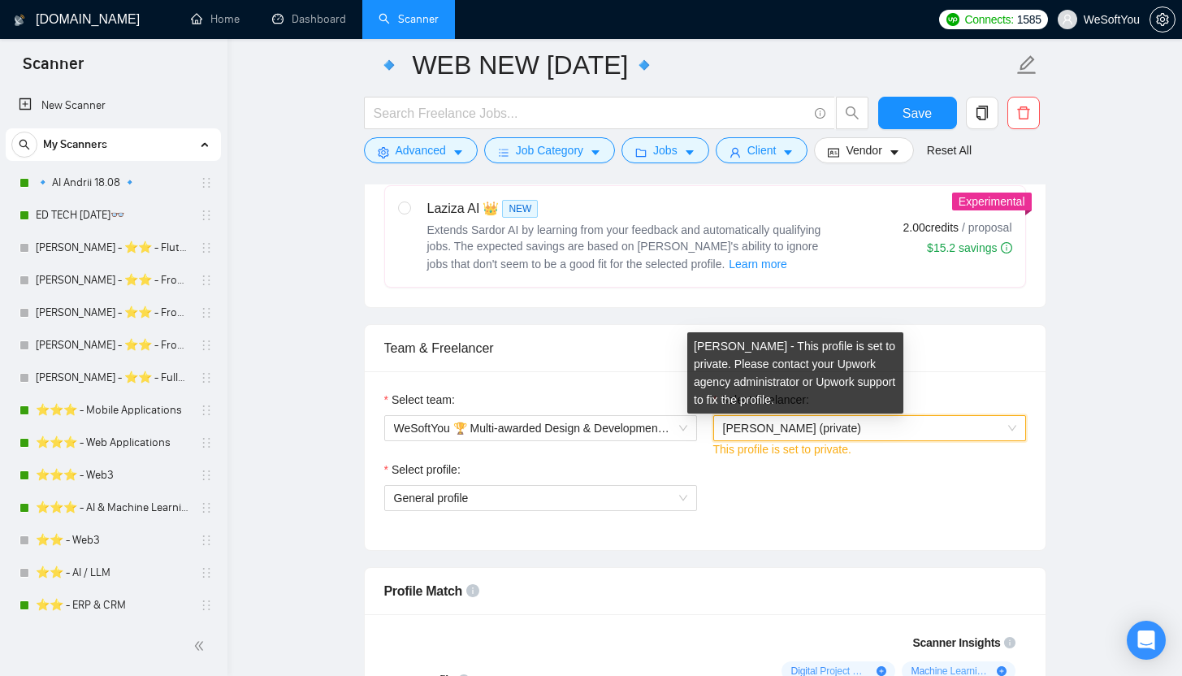
click at [790, 428] on span "Georgy Kozhushko (private)" at bounding box center [792, 428] width 138 height 13
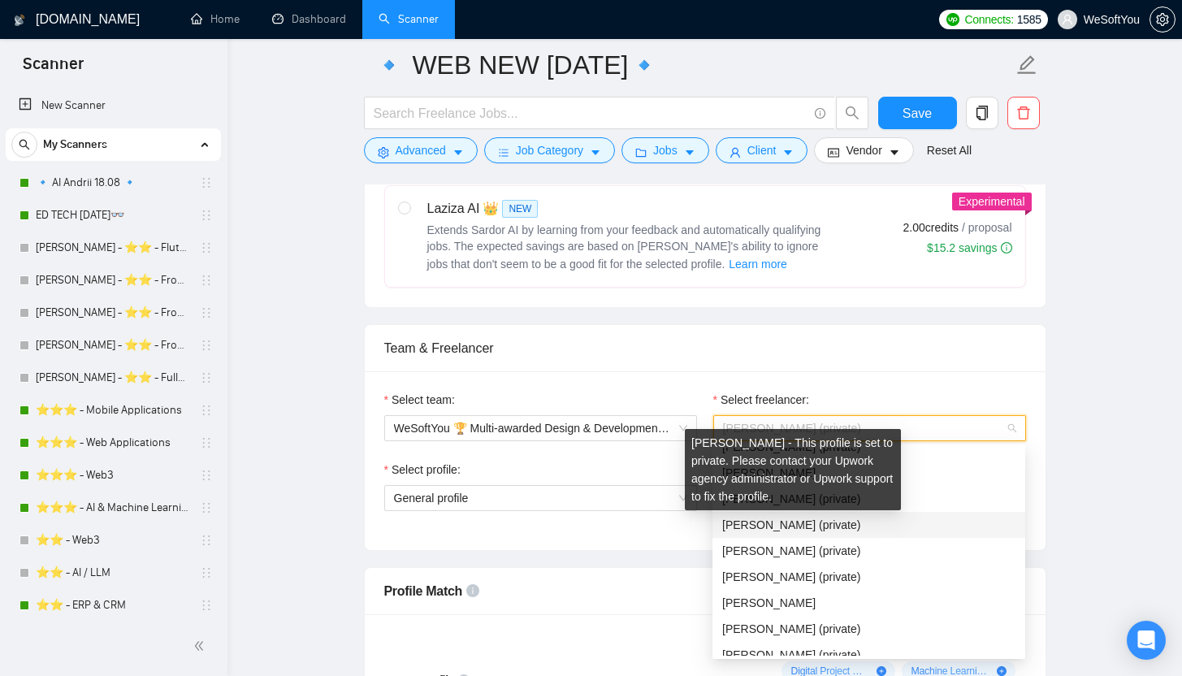
scroll to position [0, 0]
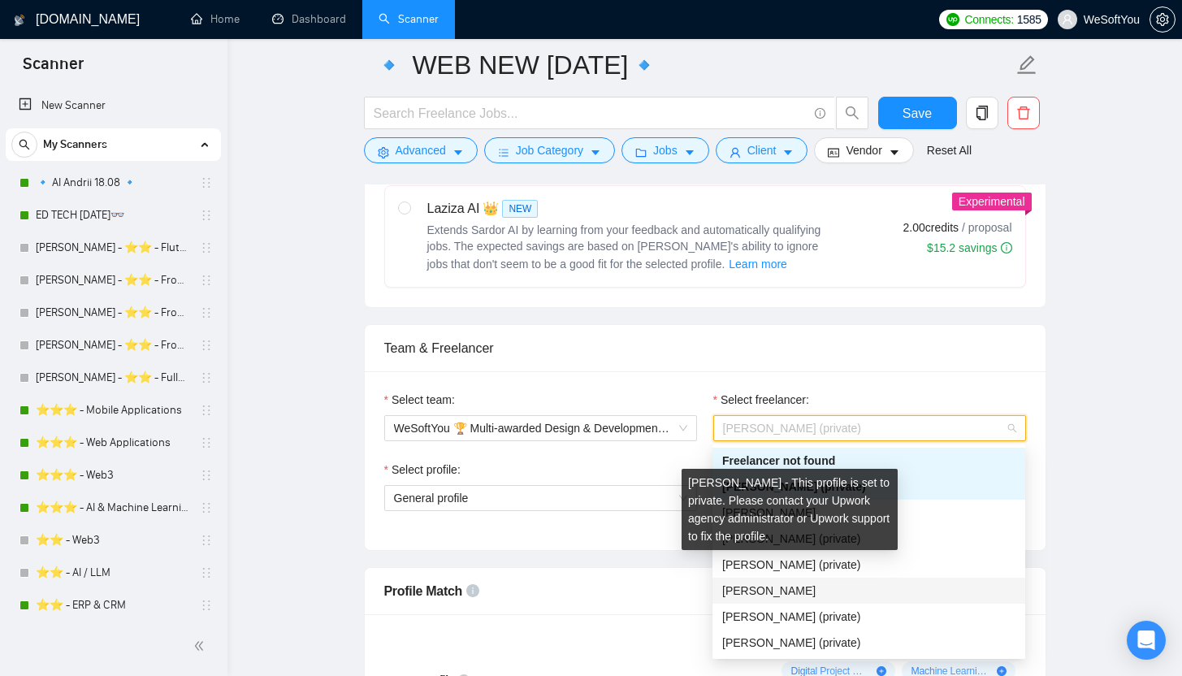
click at [815, 586] on span "Bohdan Didchenko" at bounding box center [768, 590] width 93 height 13
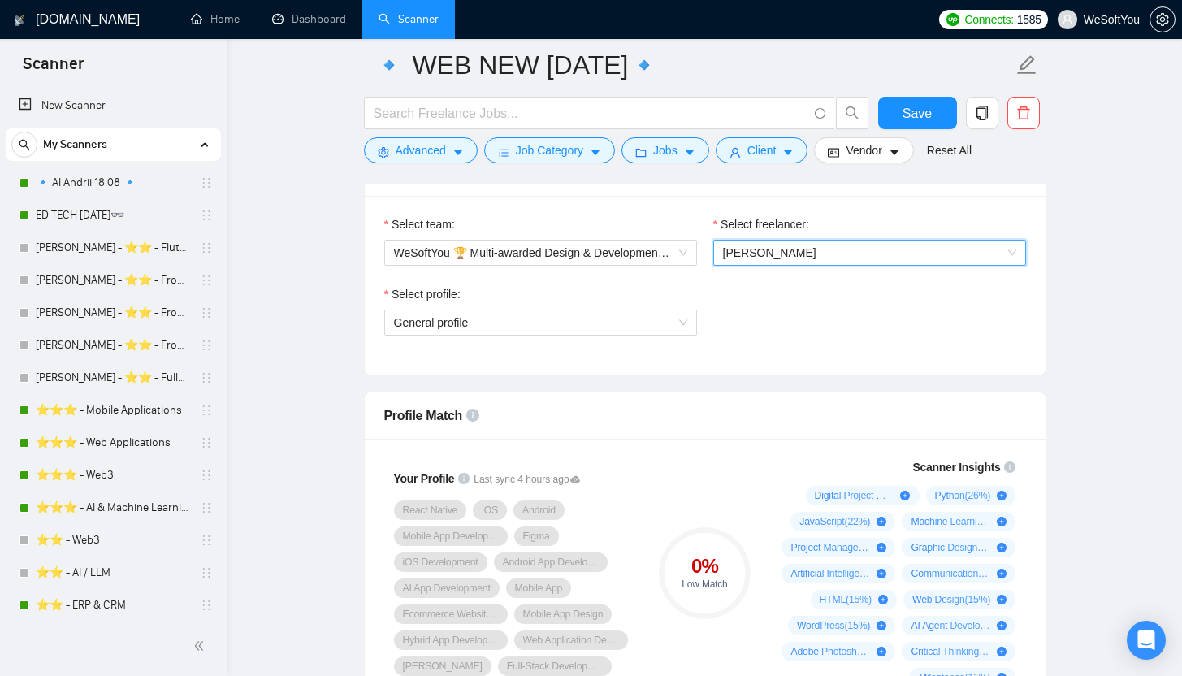
scroll to position [833, 0]
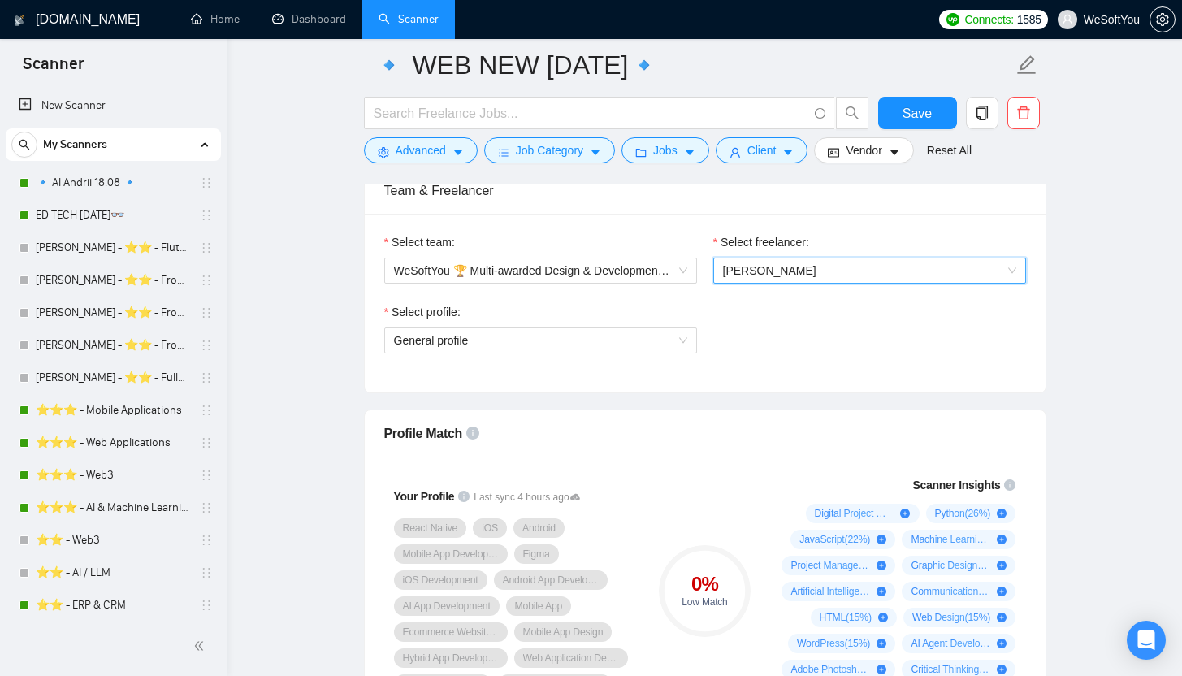
click at [852, 258] on div "Select freelancer: 1150771546567249920 Bohdan Didchenko" at bounding box center [869, 258] width 313 height 50
click at [855, 275] on span "Bohdan Didchenko" at bounding box center [869, 270] width 293 height 24
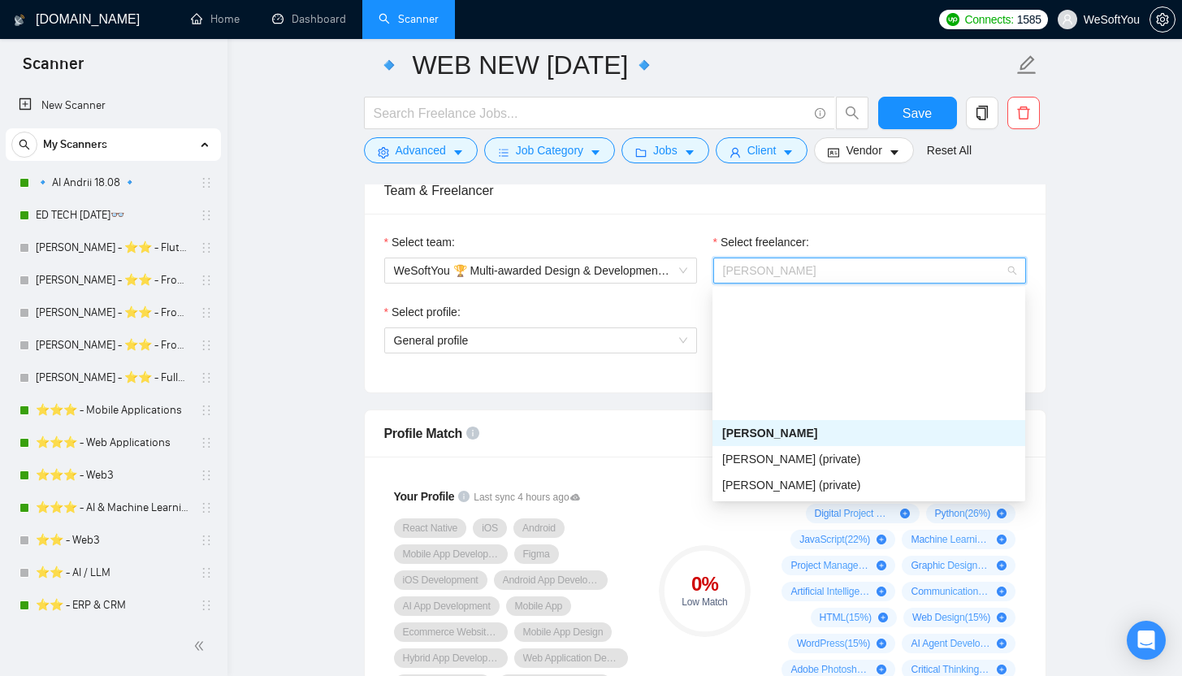
scroll to position [513, 0]
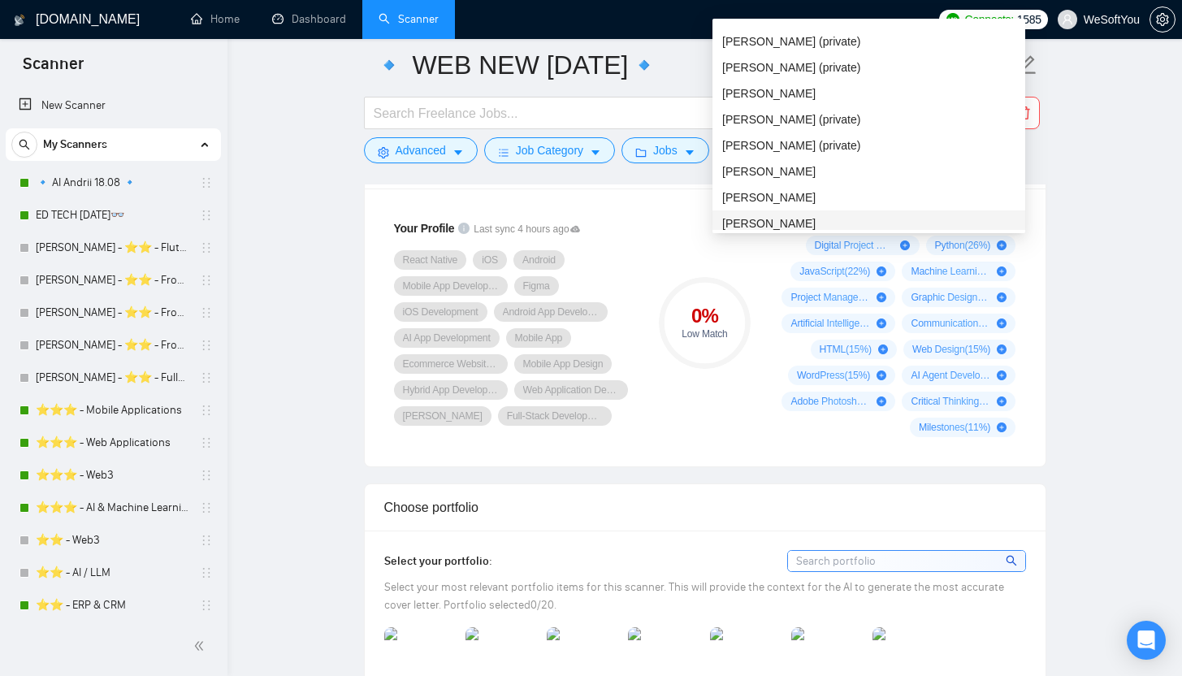
click at [801, 217] on span "Maksym Petruk" at bounding box center [768, 223] width 93 height 13
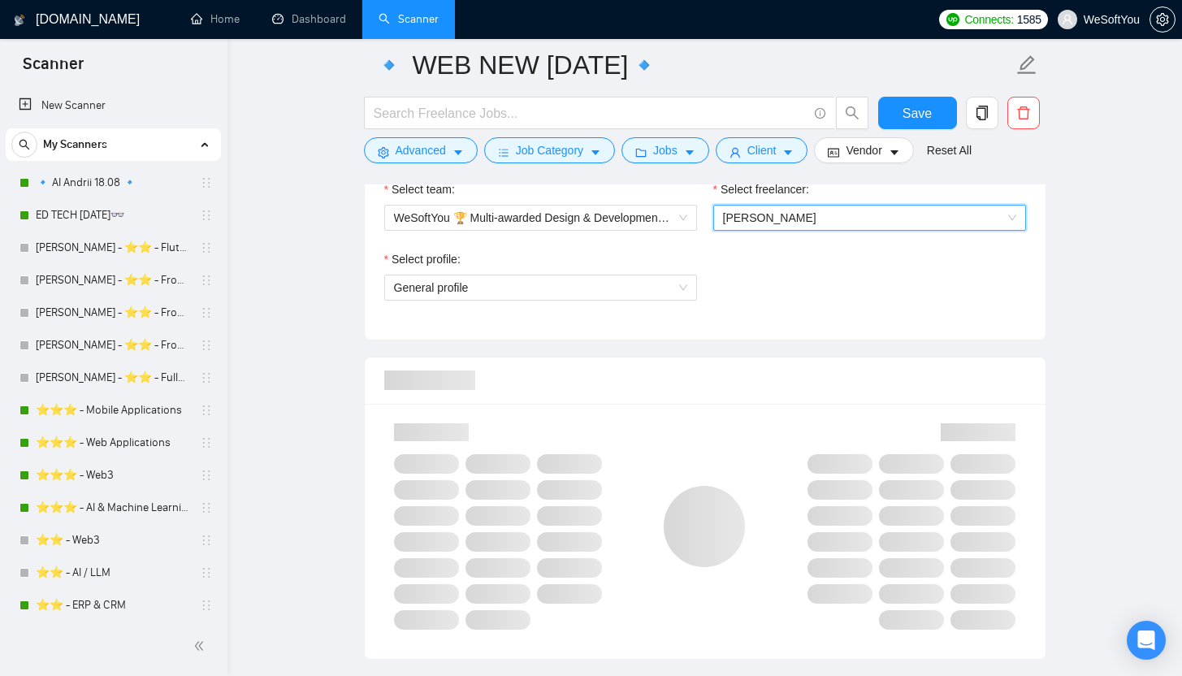
scroll to position [871, 0]
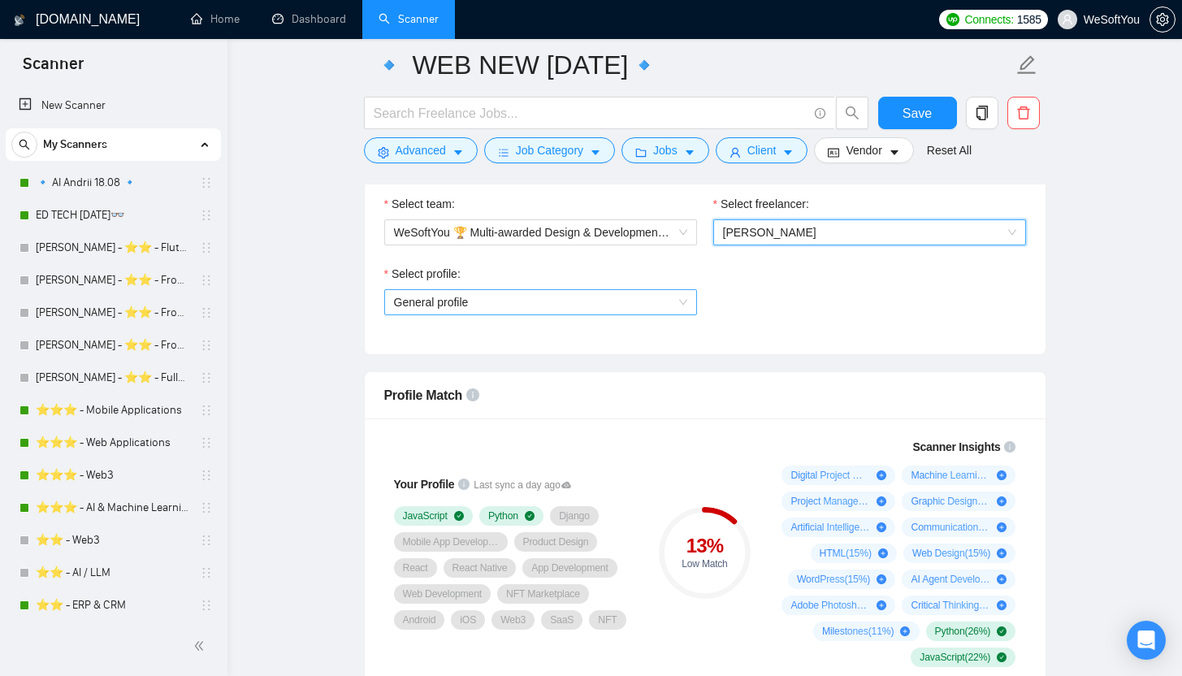
click at [526, 296] on span "General profile" at bounding box center [540, 302] width 293 height 24
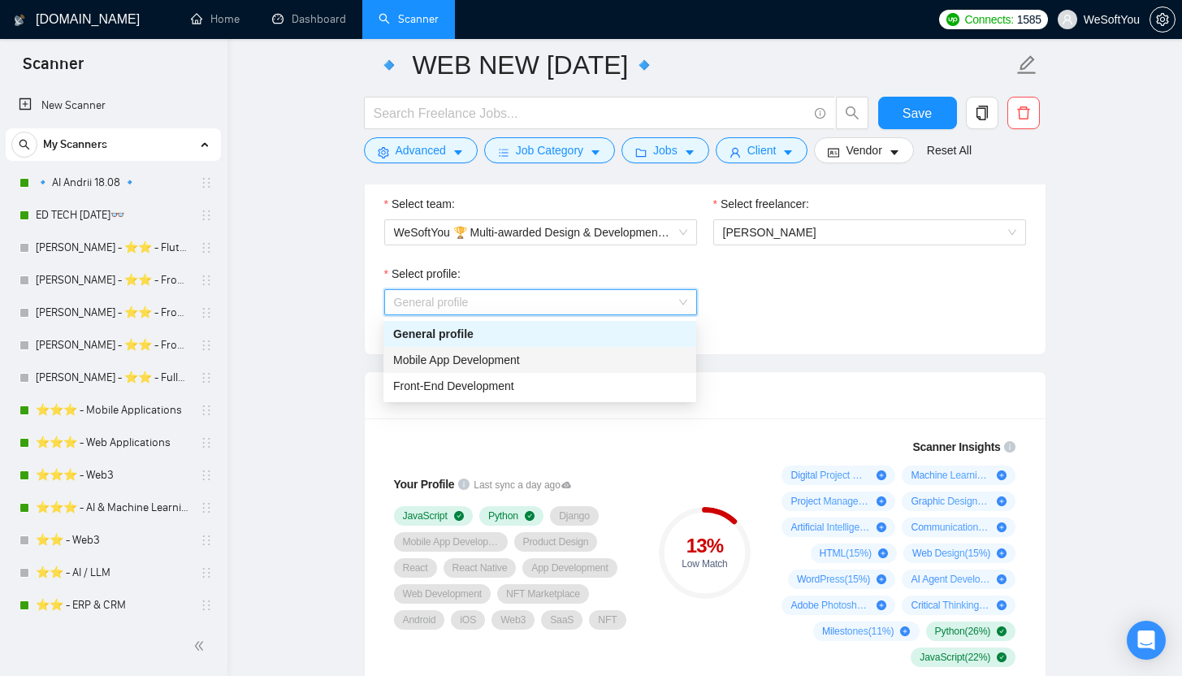
click at [482, 361] on span "Mobile App Development" at bounding box center [456, 359] width 127 height 13
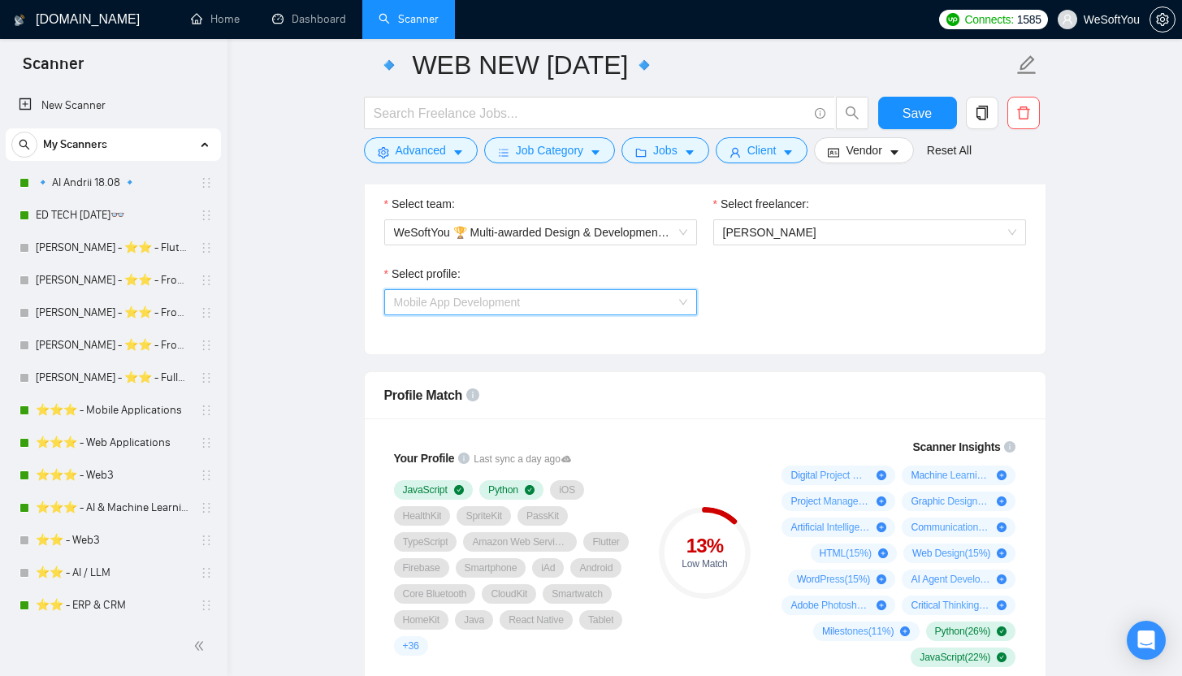
click at [531, 298] on span "Mobile App Development" at bounding box center [540, 302] width 293 height 24
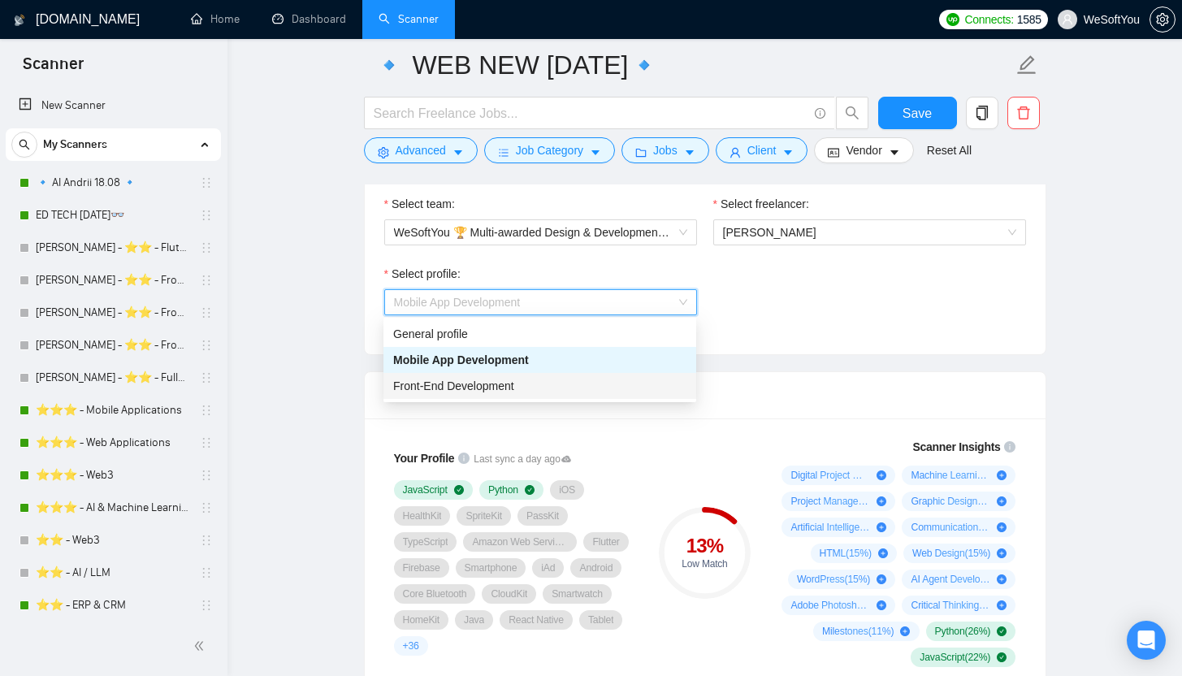
click at [496, 387] on span "Front-End Development" at bounding box center [453, 385] width 121 height 13
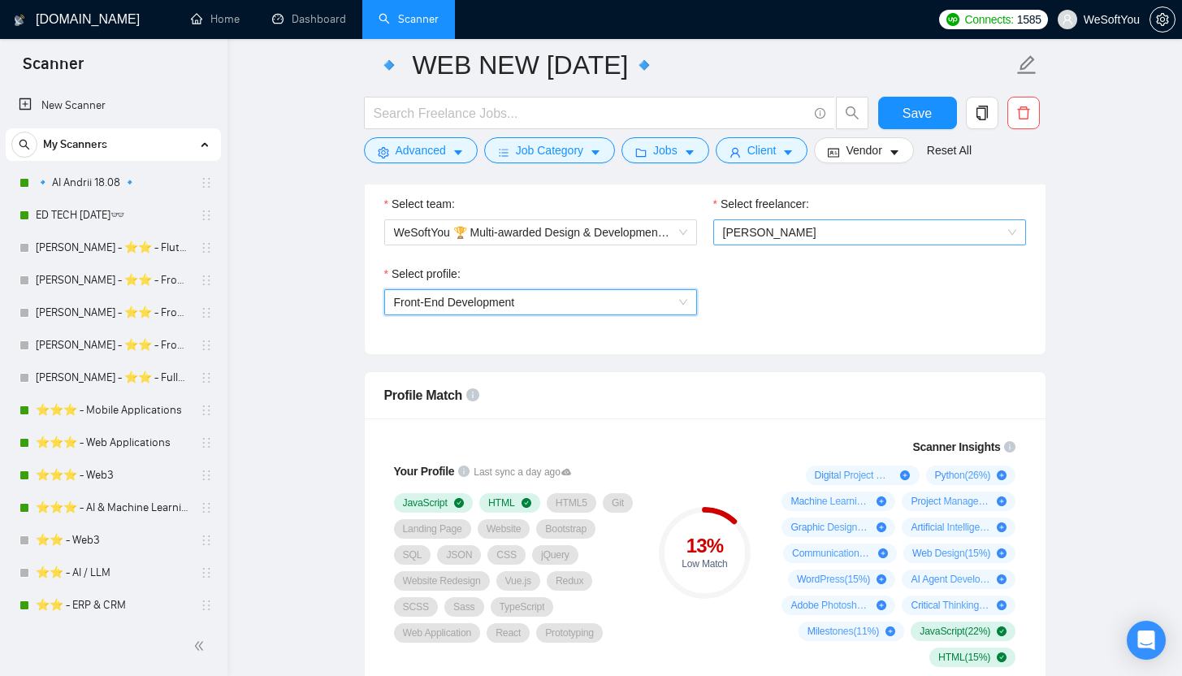
click at [794, 232] on span "Maksym Petruk" at bounding box center [769, 232] width 93 height 13
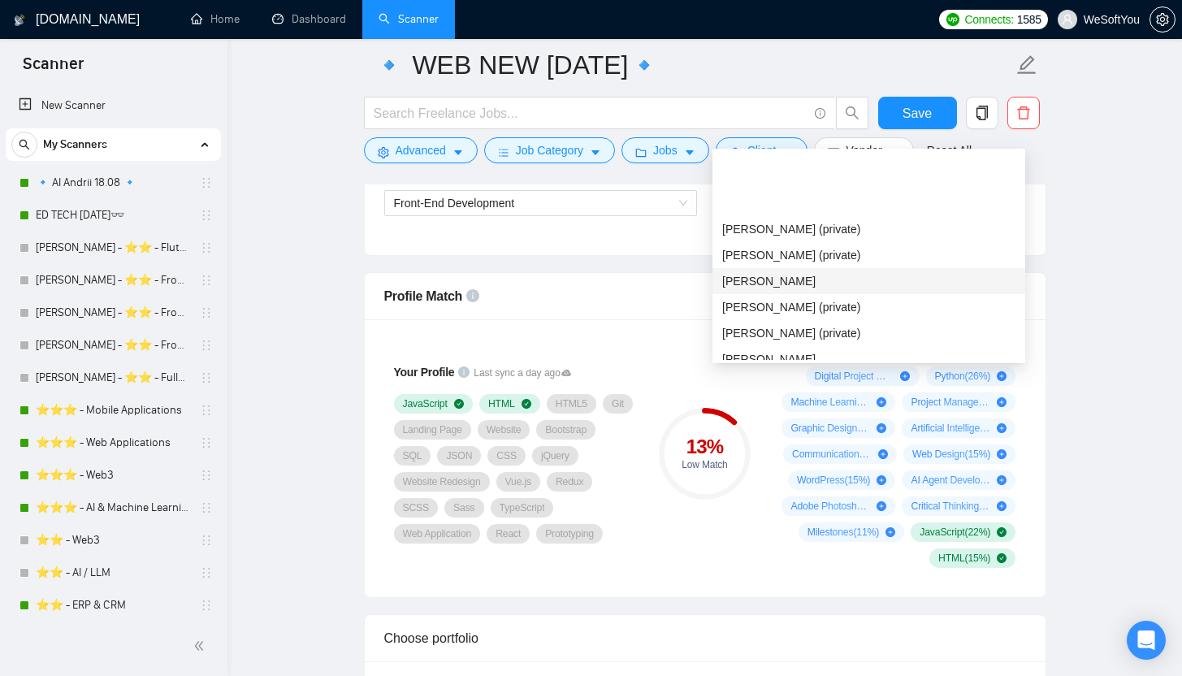
scroll to position [546, 0]
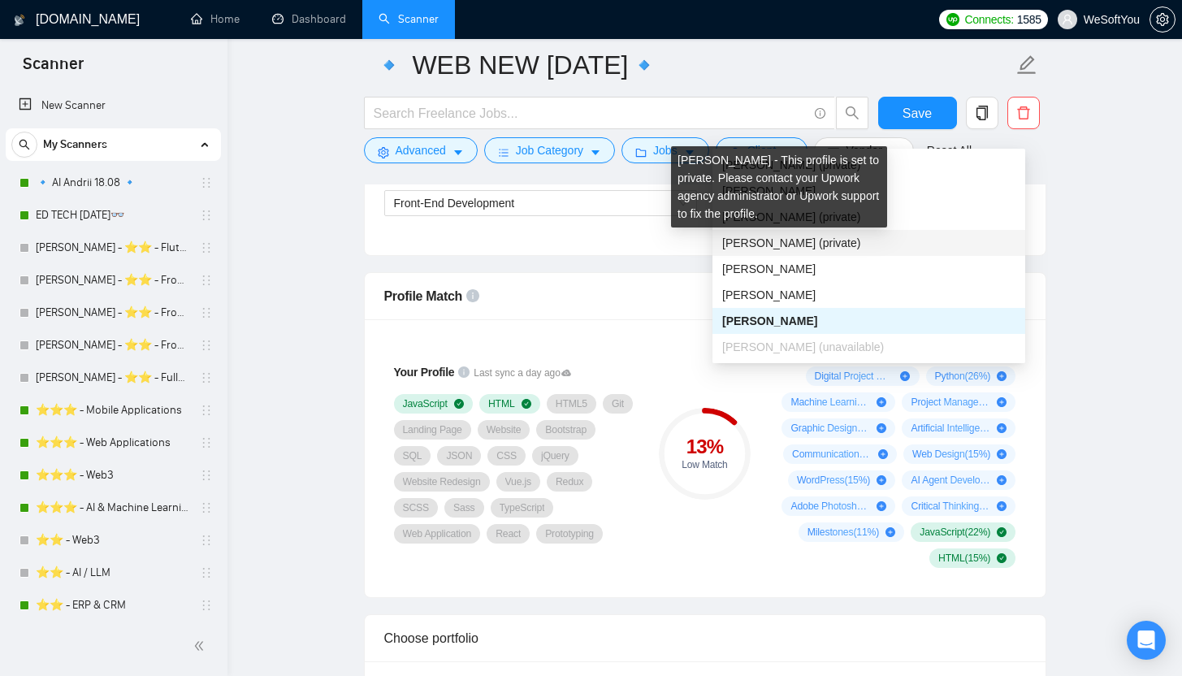
click at [794, 245] on span "Ihor Holovko (private)" at bounding box center [791, 242] width 138 height 13
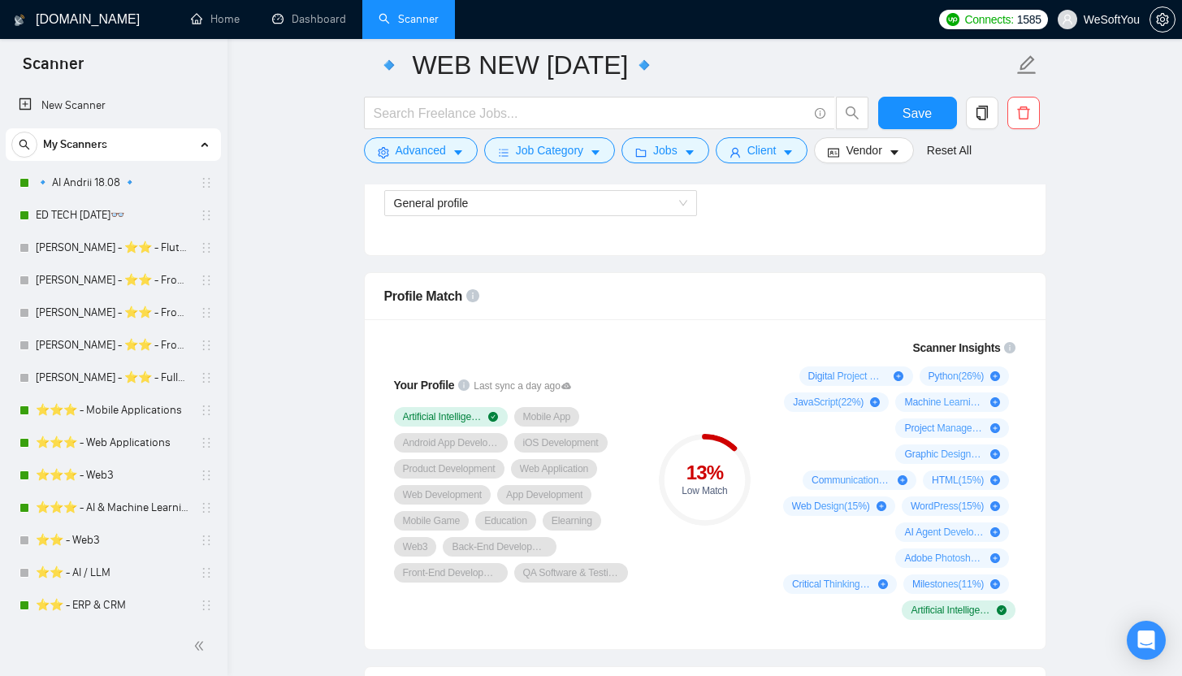
scroll to position [888, 0]
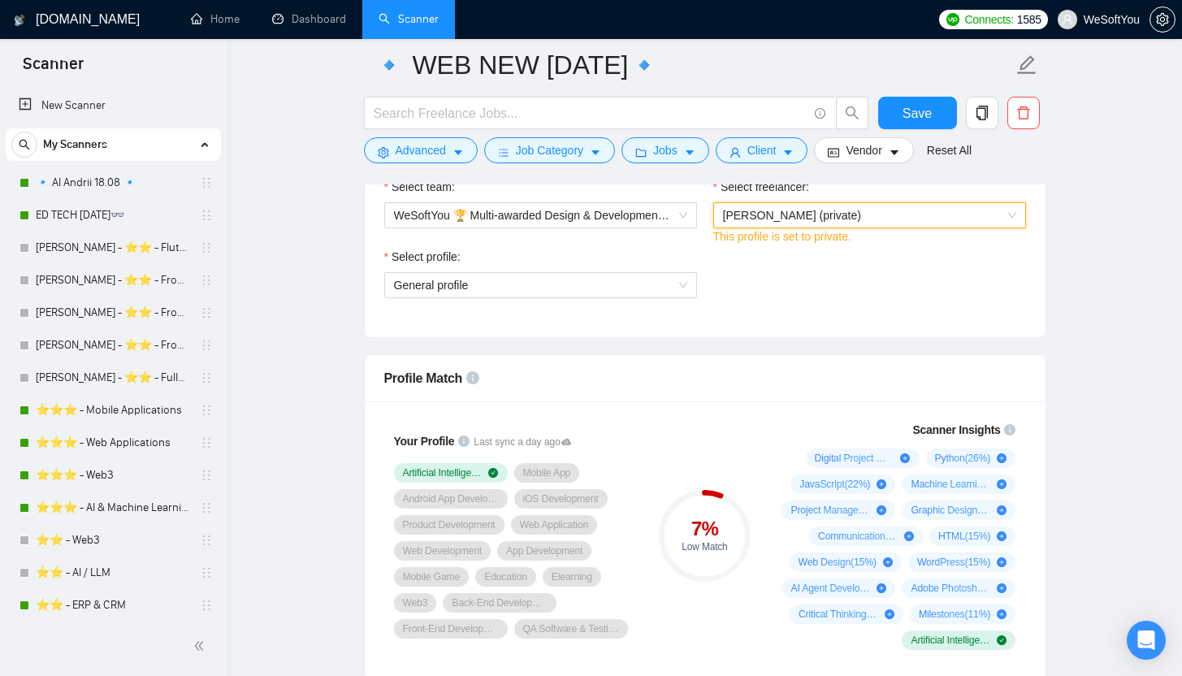
click at [826, 209] on span "Ihor Holovko (private)" at bounding box center [792, 215] width 138 height 13
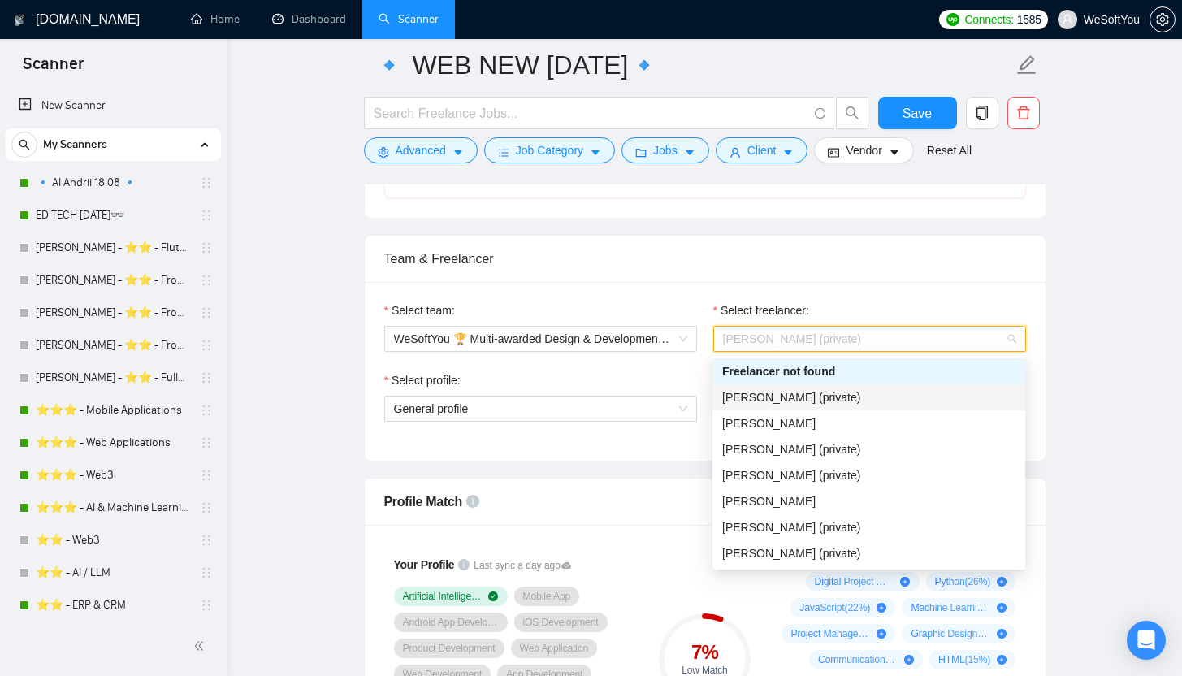
scroll to position [763, 0]
click at [828, 416] on div "[PERSON_NAME]" at bounding box center [868, 425] width 293 height 18
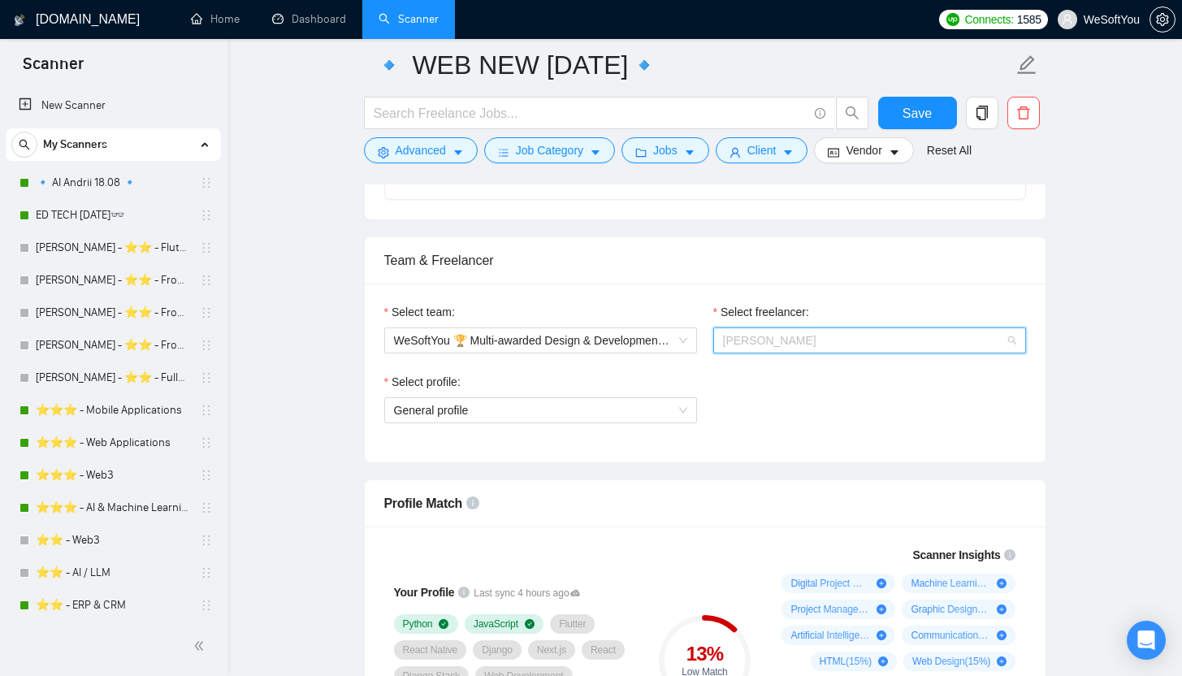
click at [849, 337] on span "[PERSON_NAME]" at bounding box center [869, 340] width 293 height 24
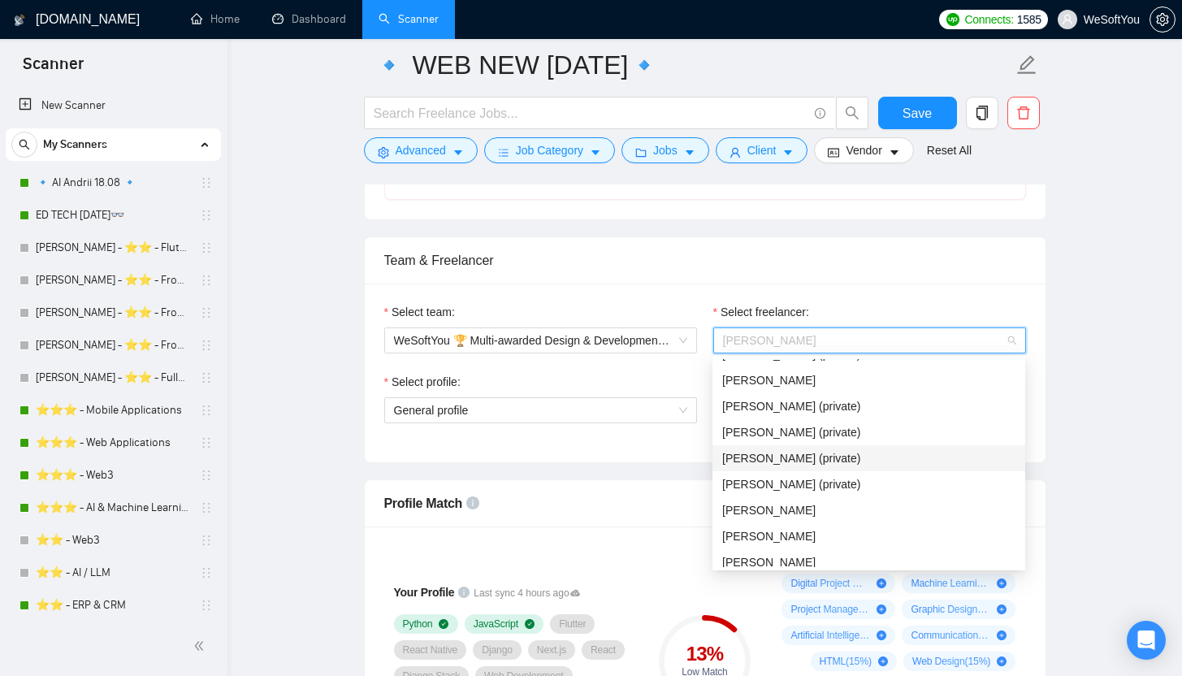
scroll to position [546, 0]
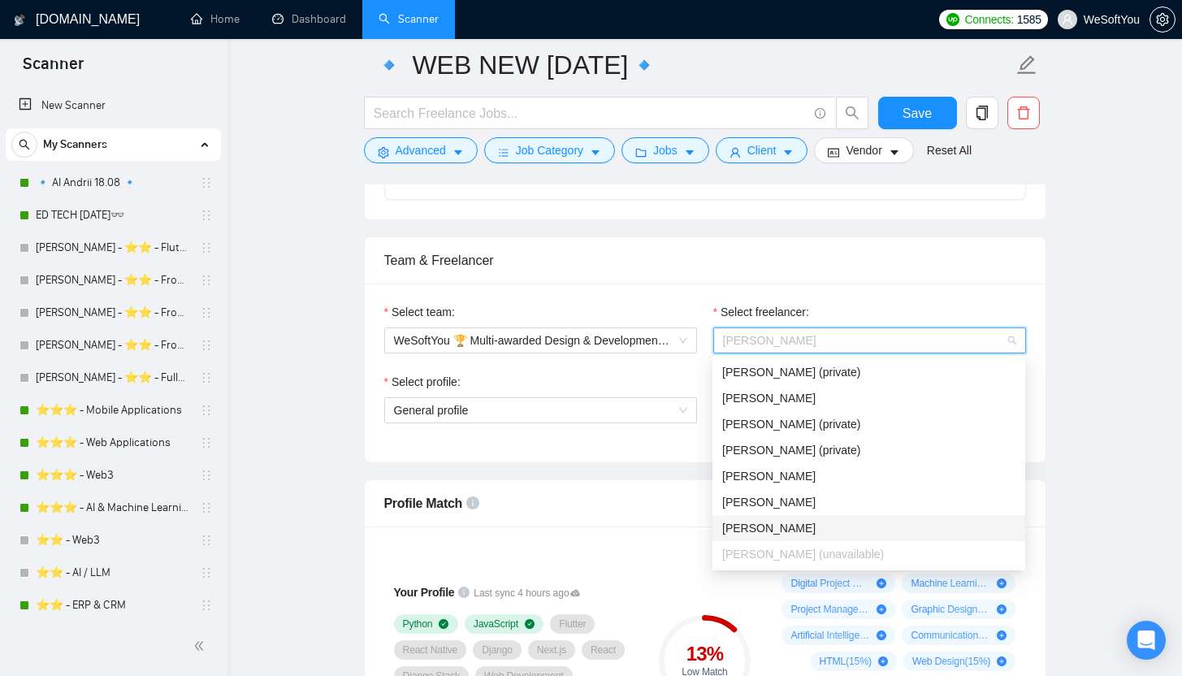
click at [819, 523] on div "Maksym Petruk" at bounding box center [868, 528] width 293 height 18
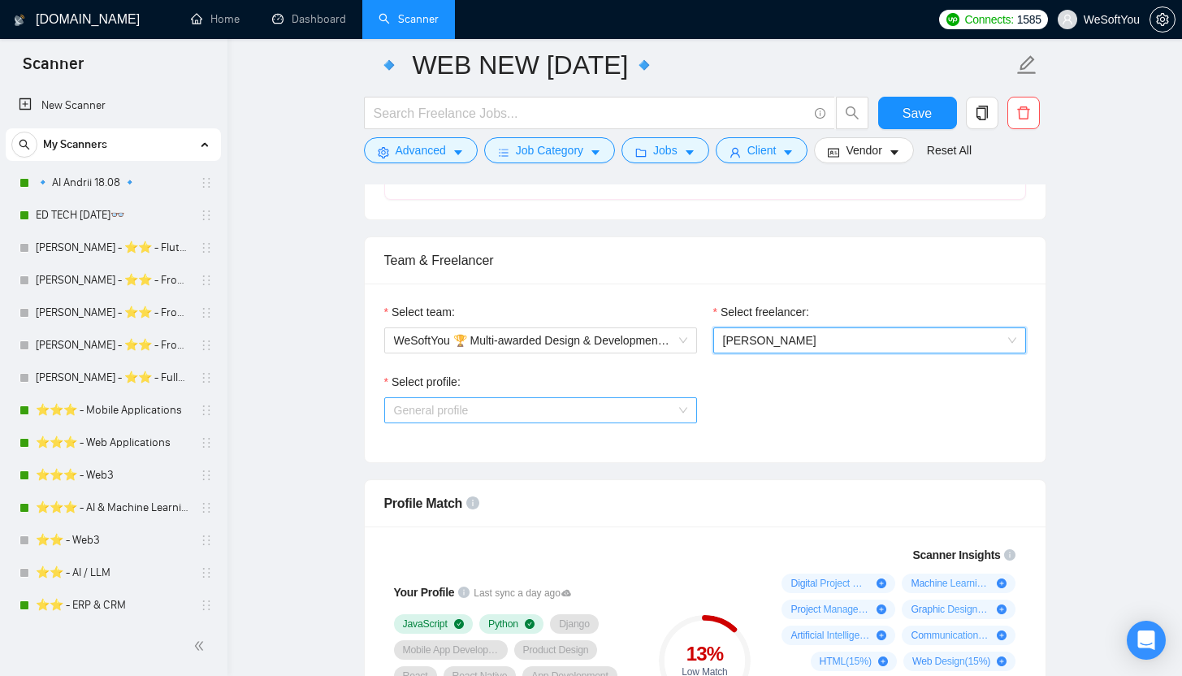
click at [617, 405] on span "General profile" at bounding box center [540, 410] width 293 height 24
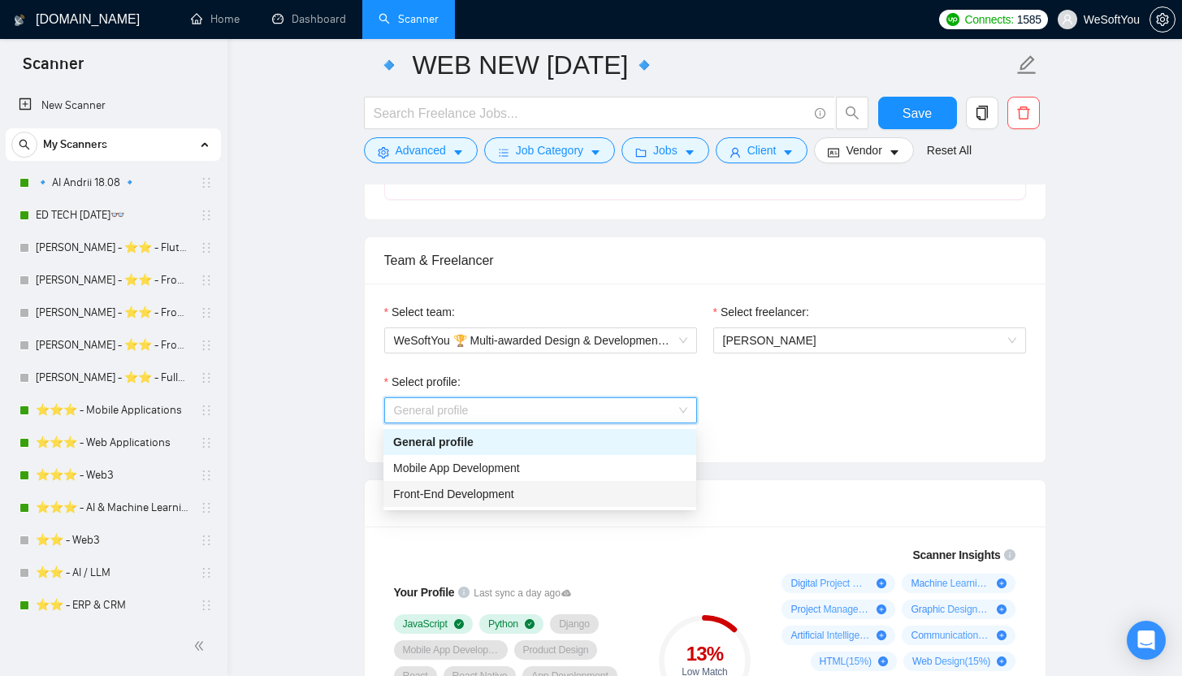
click at [536, 489] on div "Front-End Development" at bounding box center [539, 494] width 293 height 18
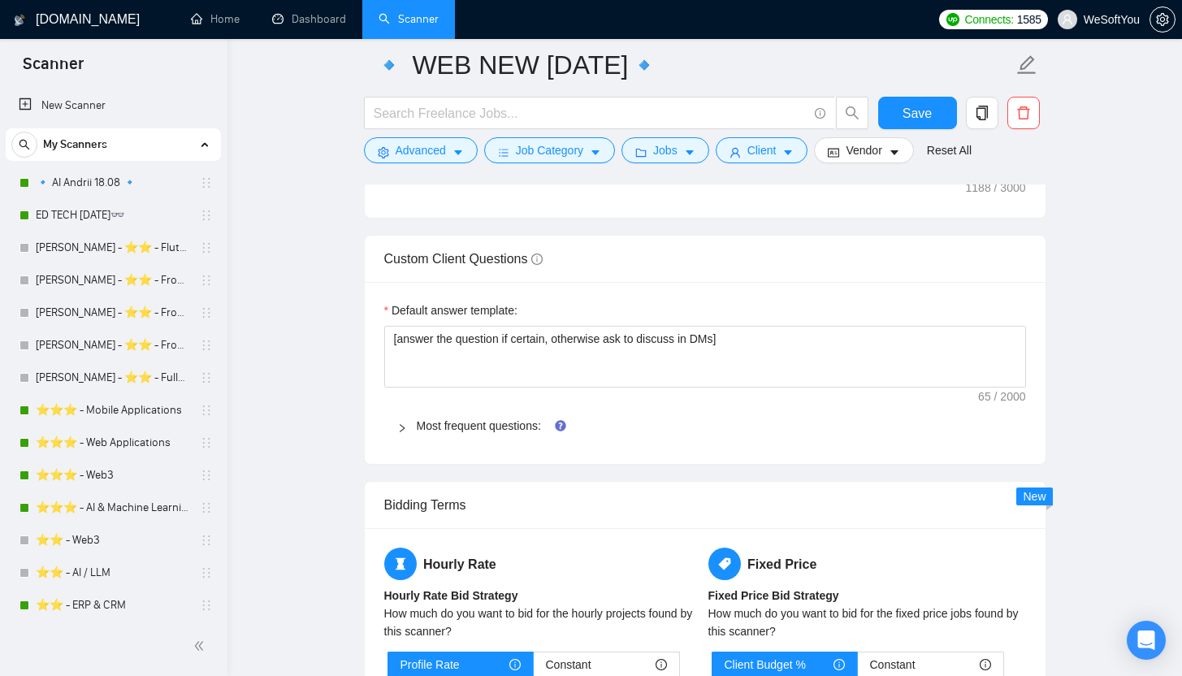
scroll to position [2303, 0]
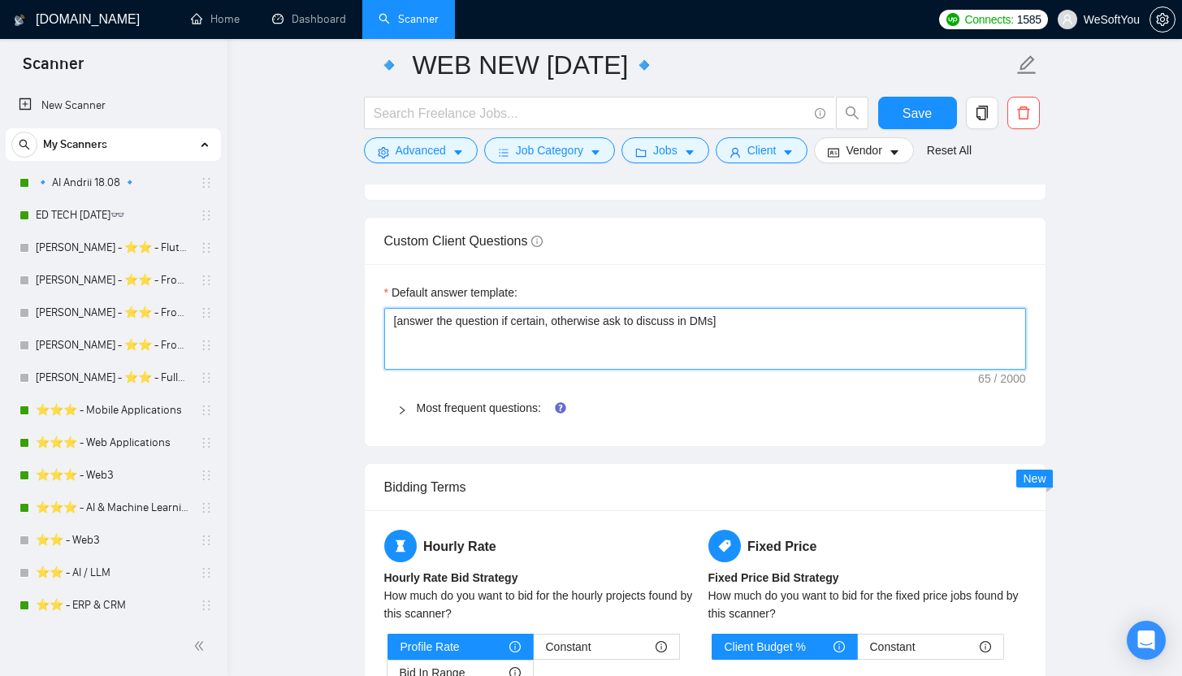
click at [729, 347] on textarea "[answer the question if certain, otherwise ask to discuss in DMs]" at bounding box center [705, 339] width 642 height 62
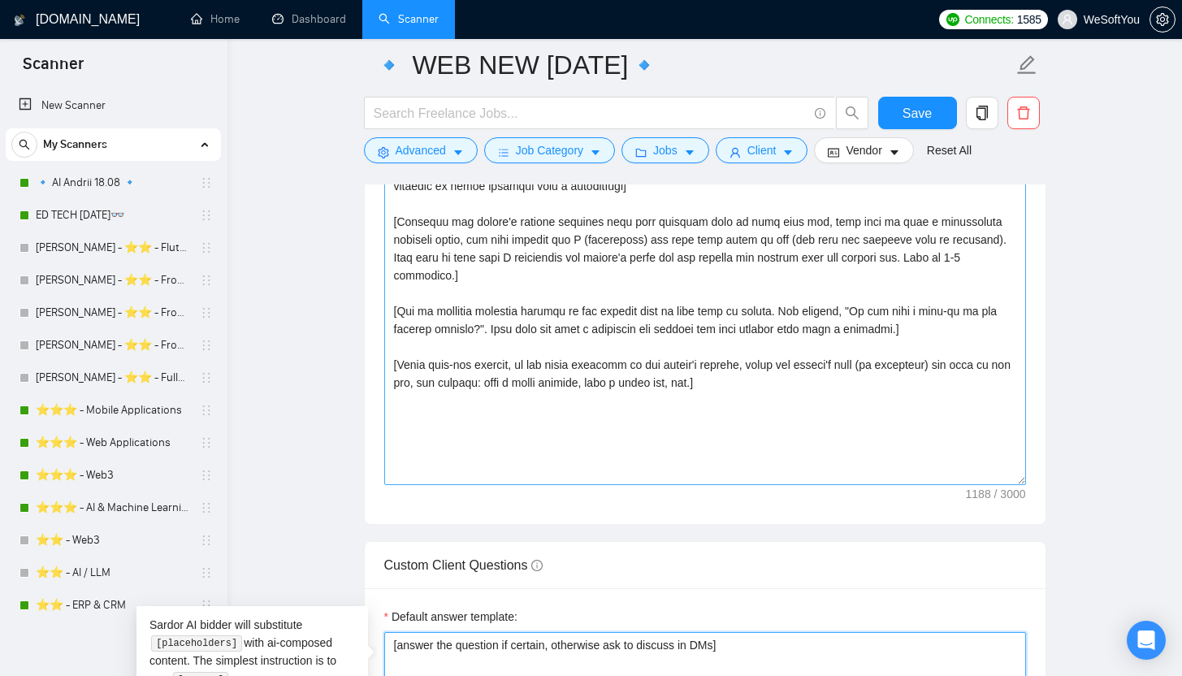
scroll to position [1887, 0]
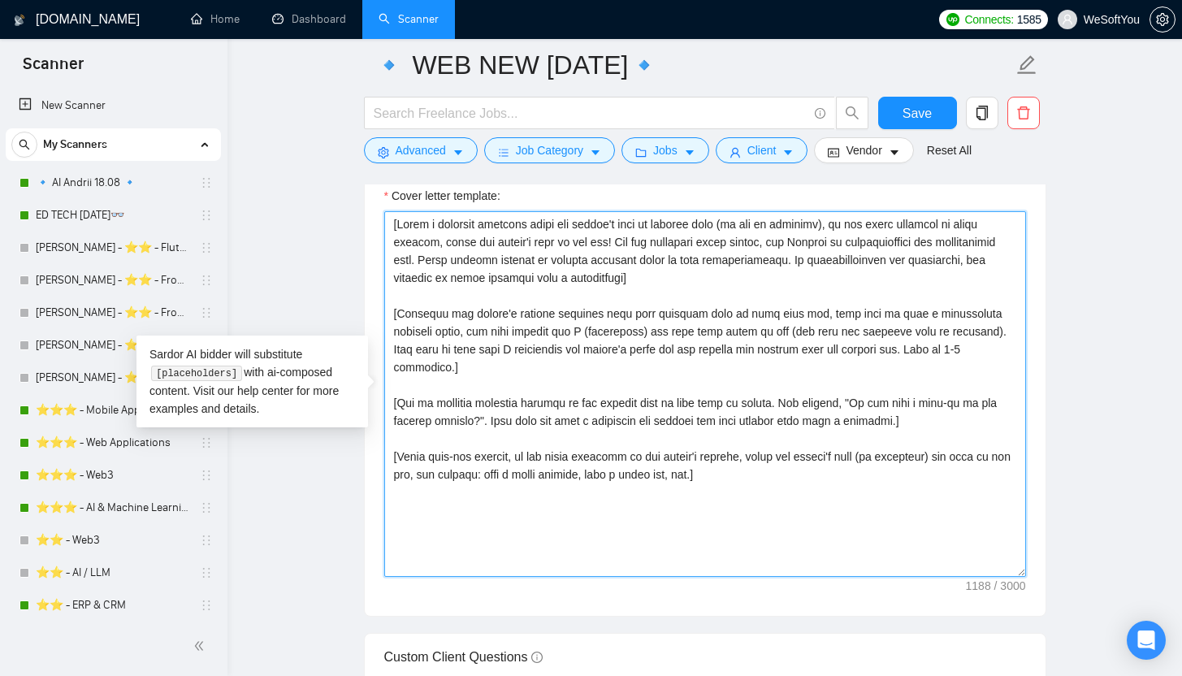
drag, startPoint x: 754, startPoint y: 466, endPoint x: 110, endPoint y: 125, distance: 728.2
click at [110, 125] on section "Scanner New Scanner My Scanners 🔹 AI Andrii 18.08 🔹 ED TECH 29.08.2025👓 Andrii …" at bounding box center [591, 425] width 1182 height 4624
paste textarea "Folder= 1. CLNT: Avo | URL: https://bit.ly/4eDbhRy | Developed a GPT-powered as…"
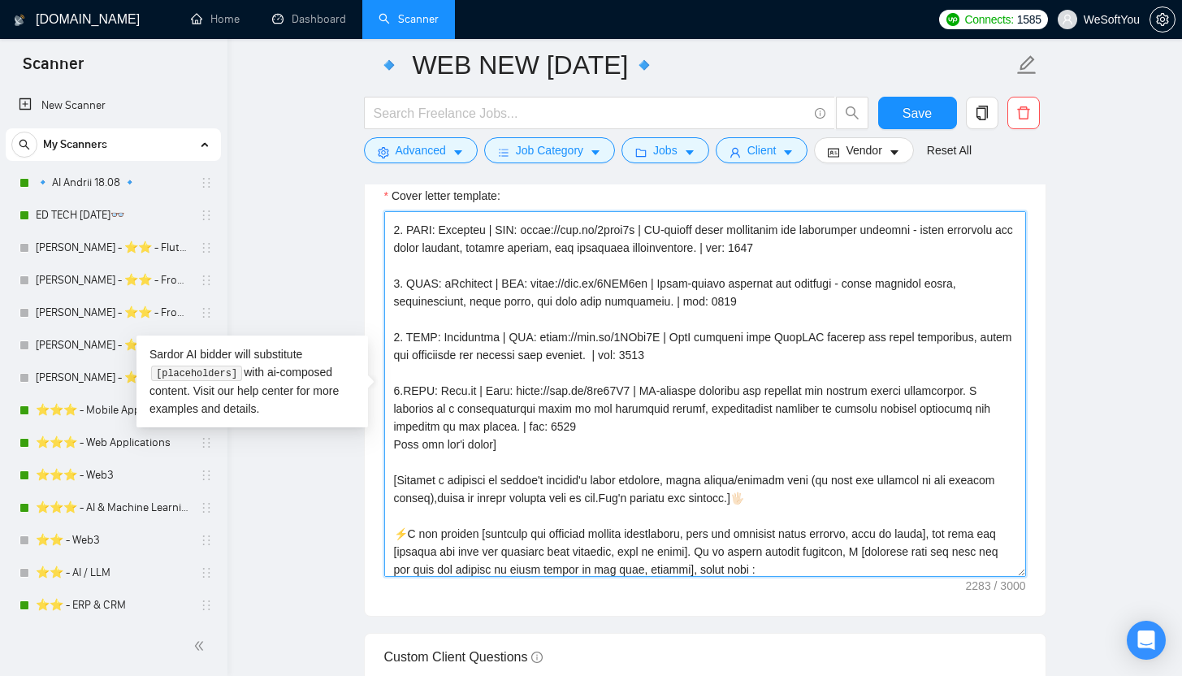
scroll to position [0, 0]
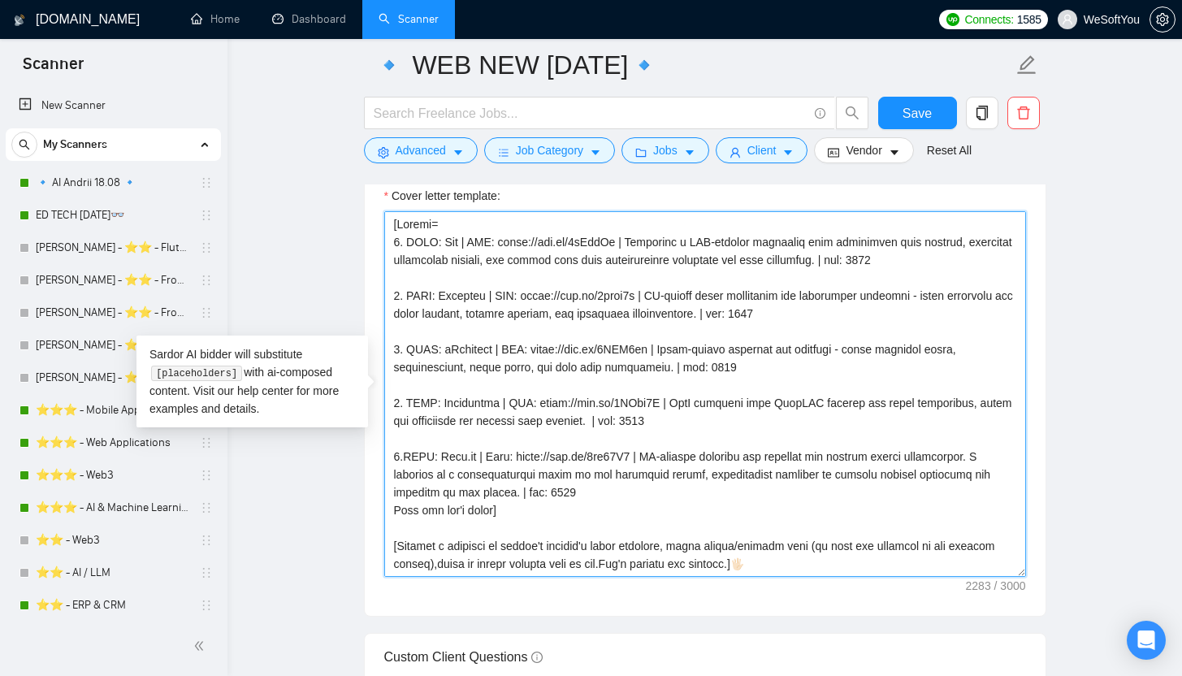
drag, startPoint x: 468, startPoint y: 567, endPoint x: 357, endPoint y: 192, distance: 391.4
click at [357, 192] on main "🔹 WEB NEW 14.08.2025🔹 Save Advanced Job Category Jobs Client Vendor Reset All P…" at bounding box center [704, 395] width 902 height 4434
paste textarea "and don't use greetings without name of company or name"
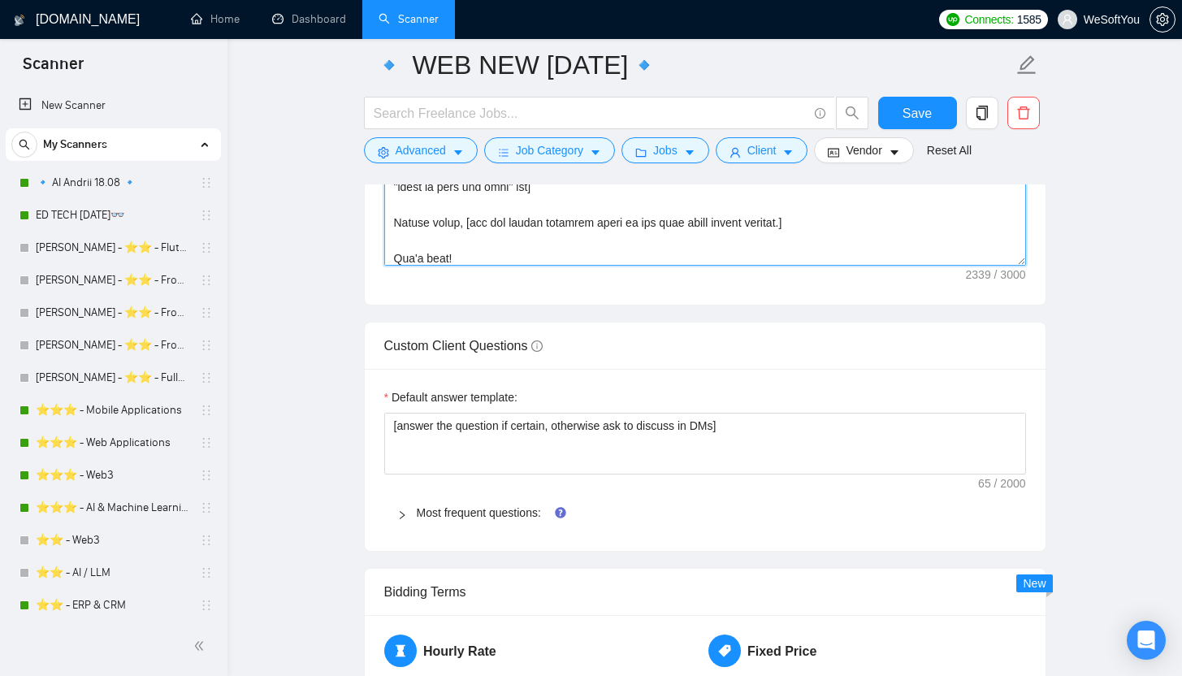
scroll to position [2201, 0]
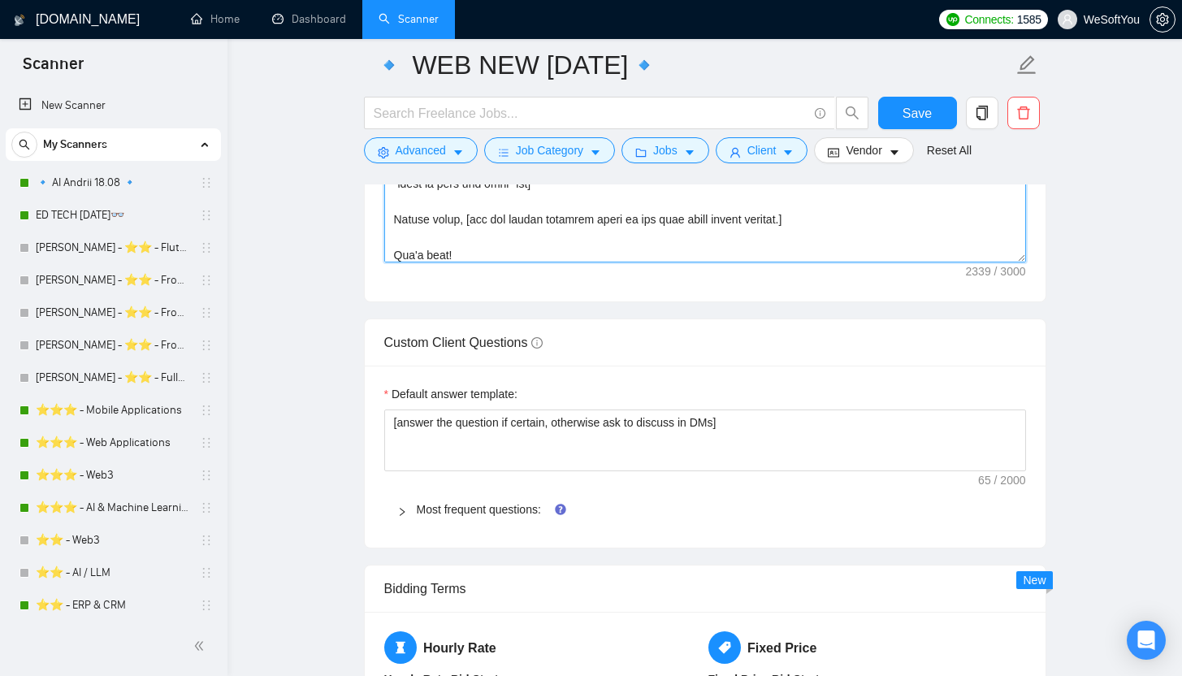
type textarea "[Folder= 1. CLNT: Avo | URL: [URL][DOMAIN_NAME] | Developed a GPT-powered assis…"
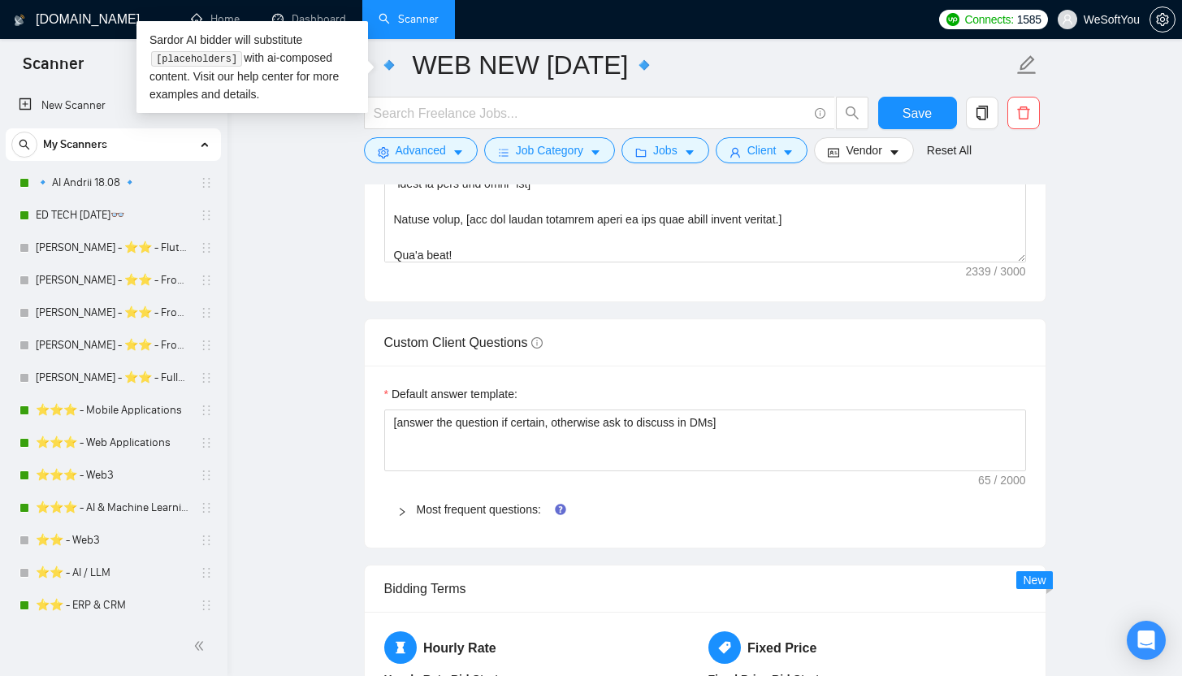
click at [493, 501] on span "Most frequent questions:" at bounding box center [715, 509] width 596 height 18
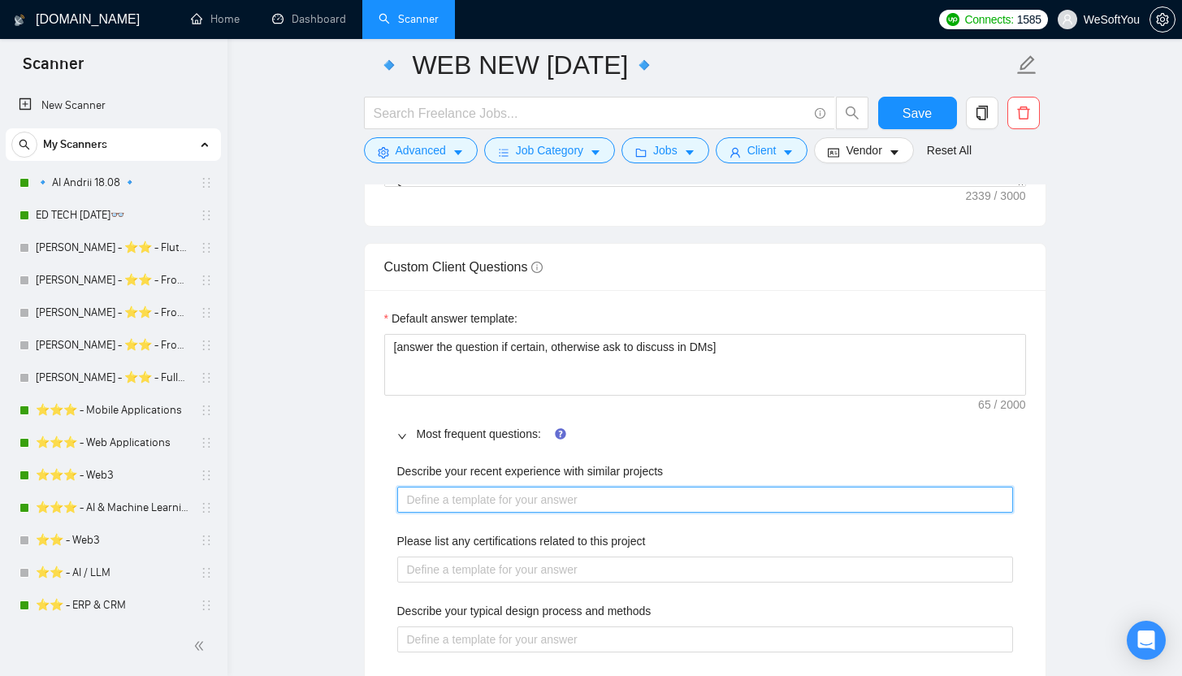
click at [553, 499] on projects "Describe your recent experience with similar projects" at bounding box center [705, 500] width 616 height 26
paste projects "💥 Loremi.do - s Ametconsecte adipisc eli sedd eiusmodtem incididun utlabore et …"
type projects "💥 Loremi.do - s Ametconsecte adipisc eli sedd eiusmodtem incididun utlabore et …"
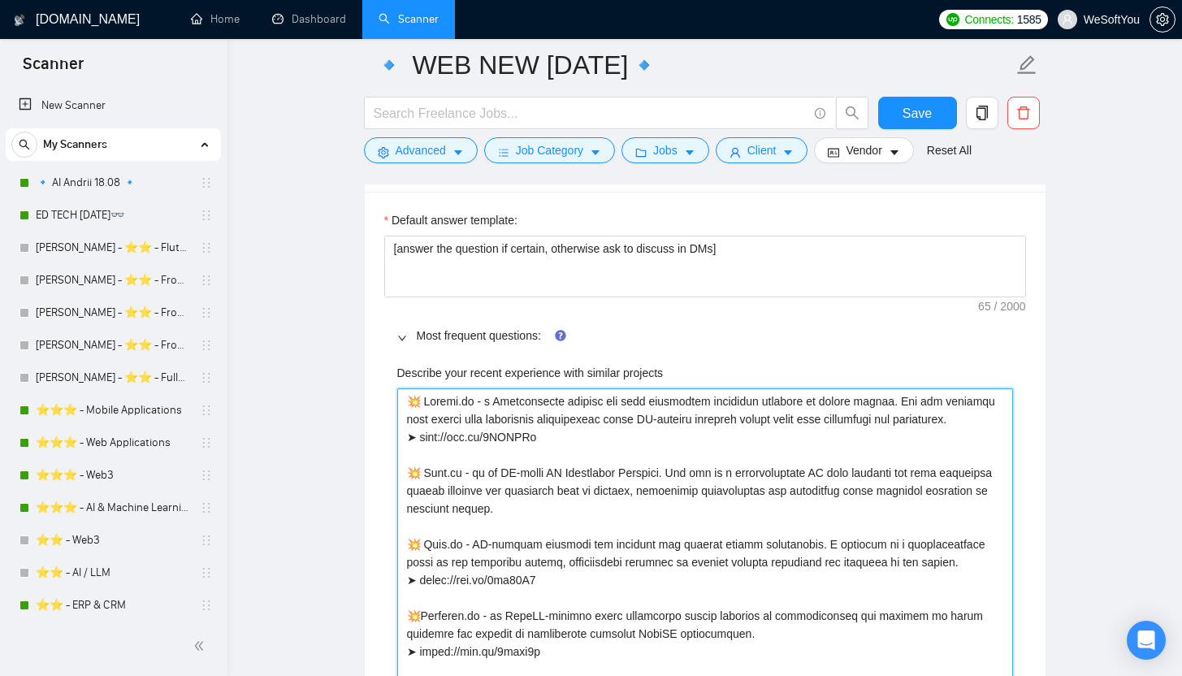
type projects "💥 Loremi.do - s Ametconsecte adipisc eli sedd eiusmodtem incididun utlabore et …"
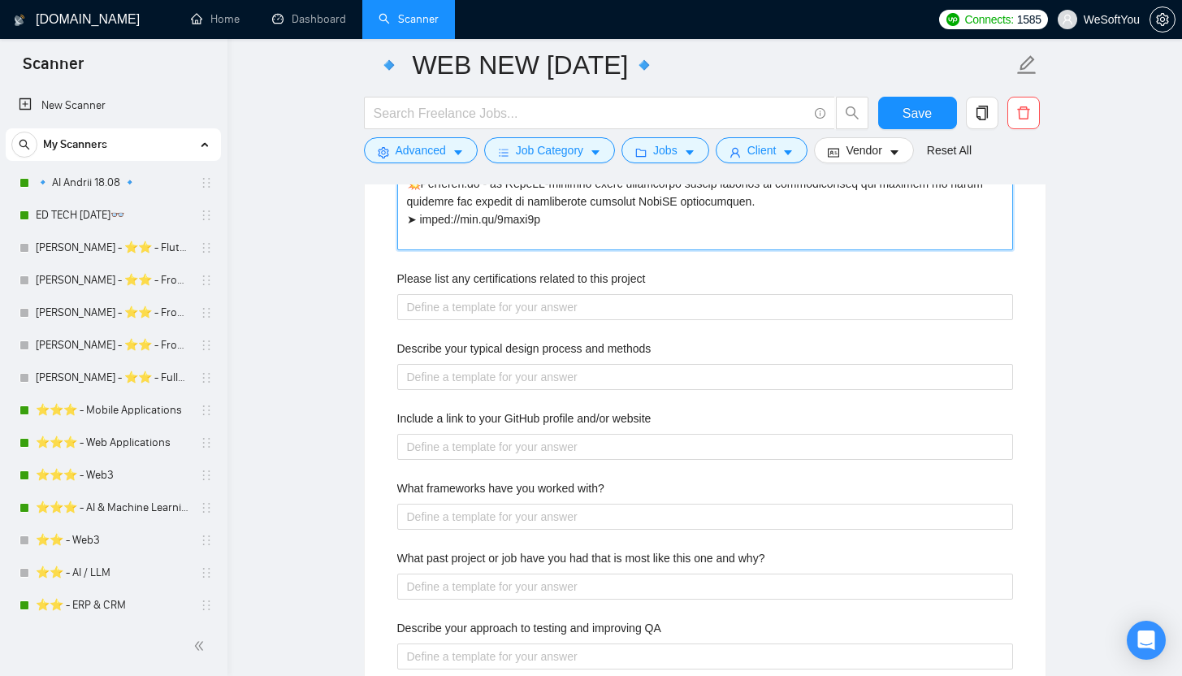
scroll to position [2809, 0]
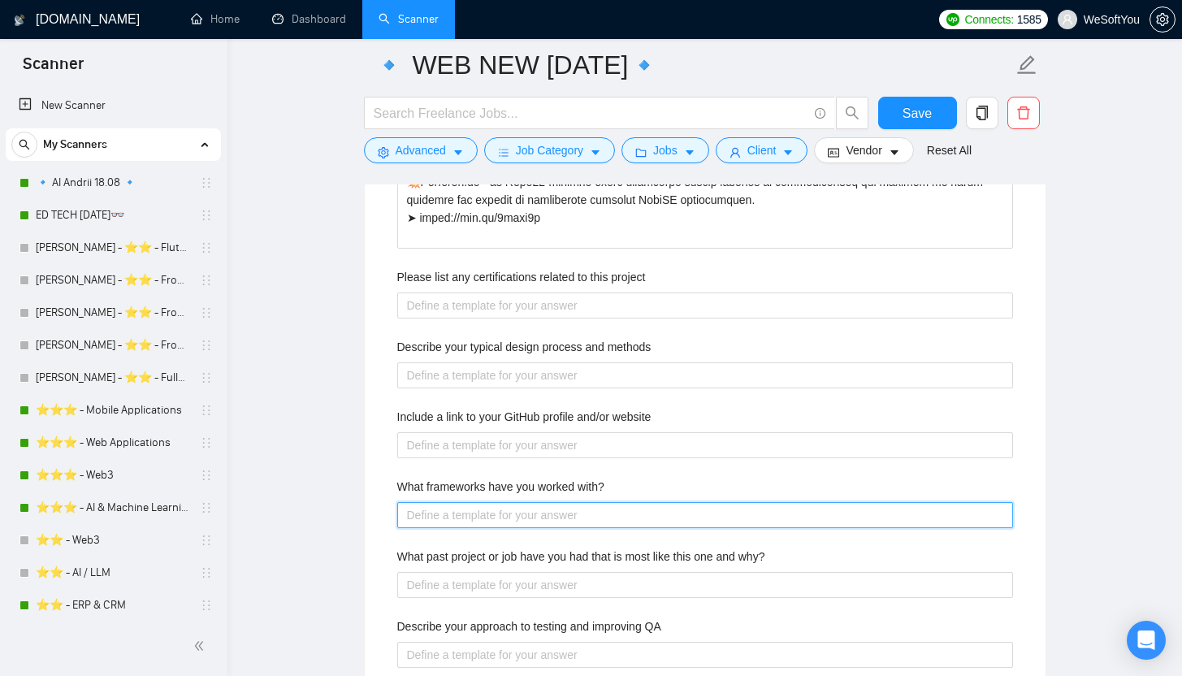
click at [595, 507] on with\? "What frameworks have you worked with?" at bounding box center [705, 515] width 616 height 26
paste with\? "🖥 Front-End: JavaScript, React.js, React Native, Vue.js, Next.js, Nuxt,js ⌨️ Ba…"
type with\? "🖥 Front-End: JavaScript, React.js, React Native, Vue.js, Next.js, Nuxt,js ⌨️ Ba…"
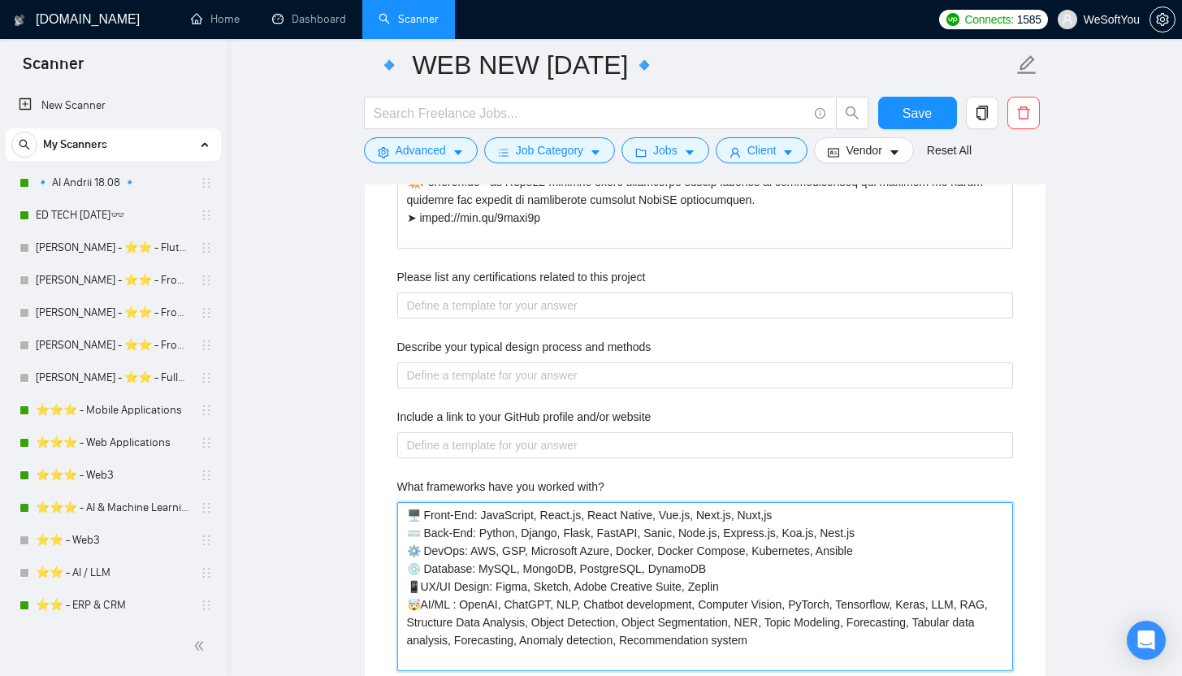
type with\? "🖥 Front-End: JavaScript, React.js, React Native, Vue.js, Next.js, Nuxt,js ⌨️ Ba…"
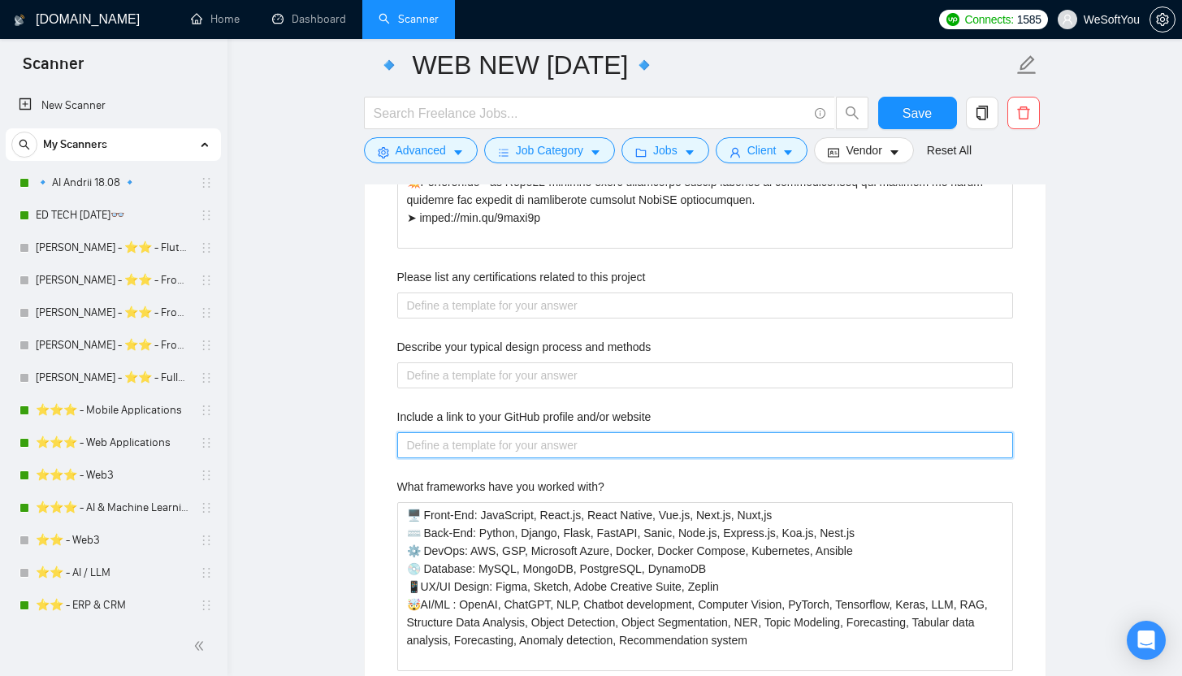
click at [587, 442] on website "Include a link to your GitHub profile and/or website" at bounding box center [705, 445] width 616 height 26
paste website "[URL][DOMAIN_NAME]"
type website "[URL][DOMAIN_NAME]"
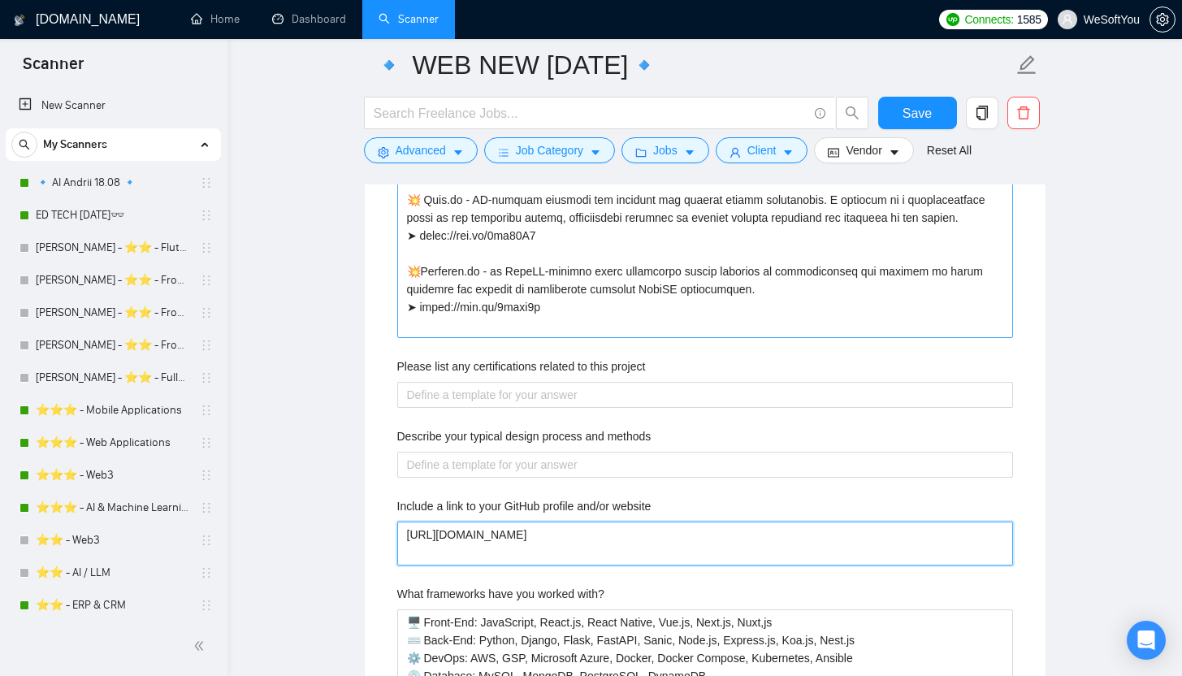
scroll to position [2553, 0]
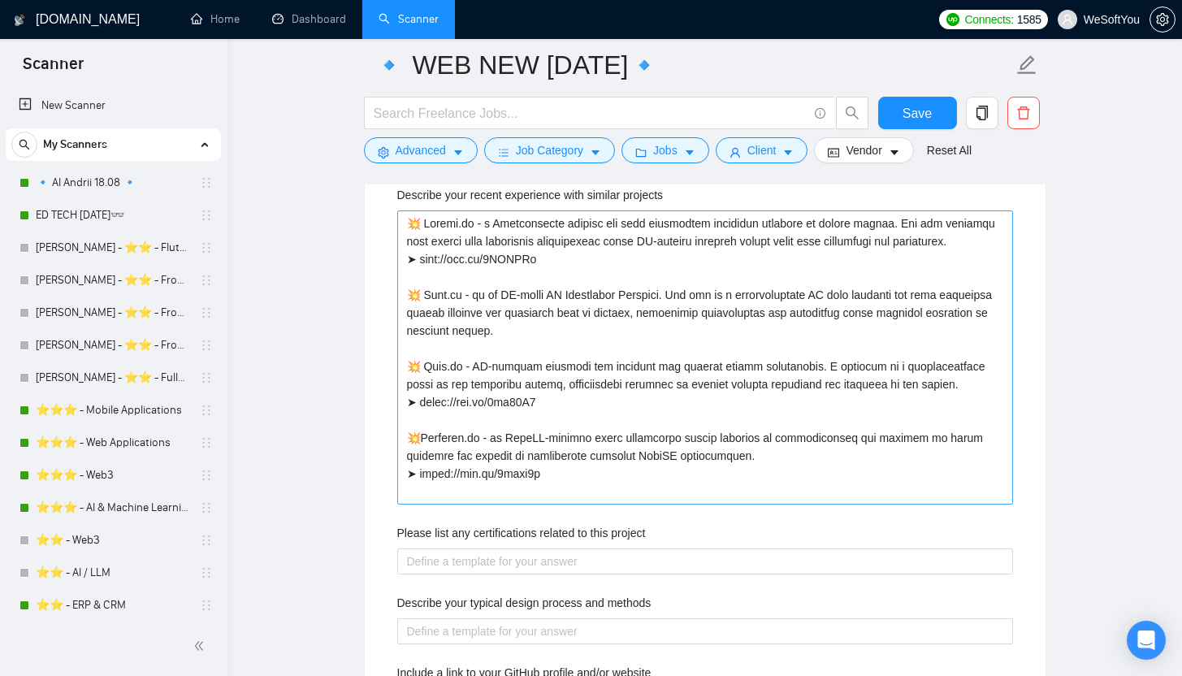
type website "[URL][DOMAIN_NAME]"
drag, startPoint x: 552, startPoint y: 408, endPoint x: 373, endPoint y: 224, distance: 256.2
click at [372, 224] on div "Default answer template: [answer the question if certain, otherwise ask to disc…" at bounding box center [705, 678] width 681 height 1329
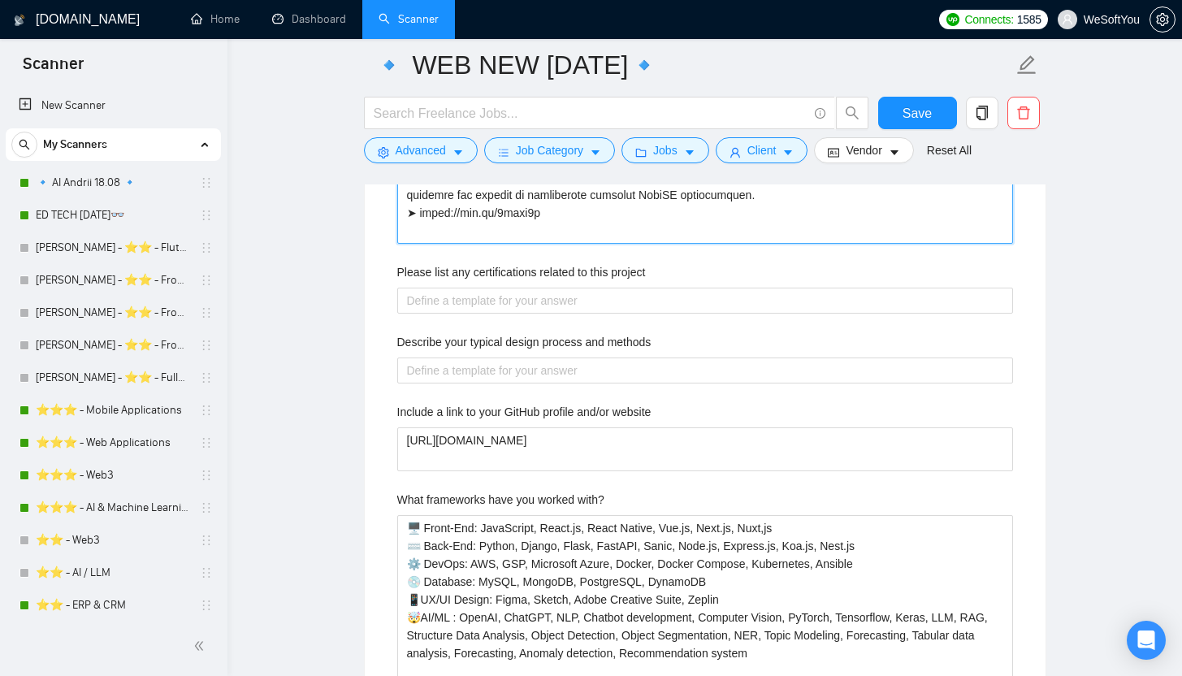
scroll to position [3067, 0]
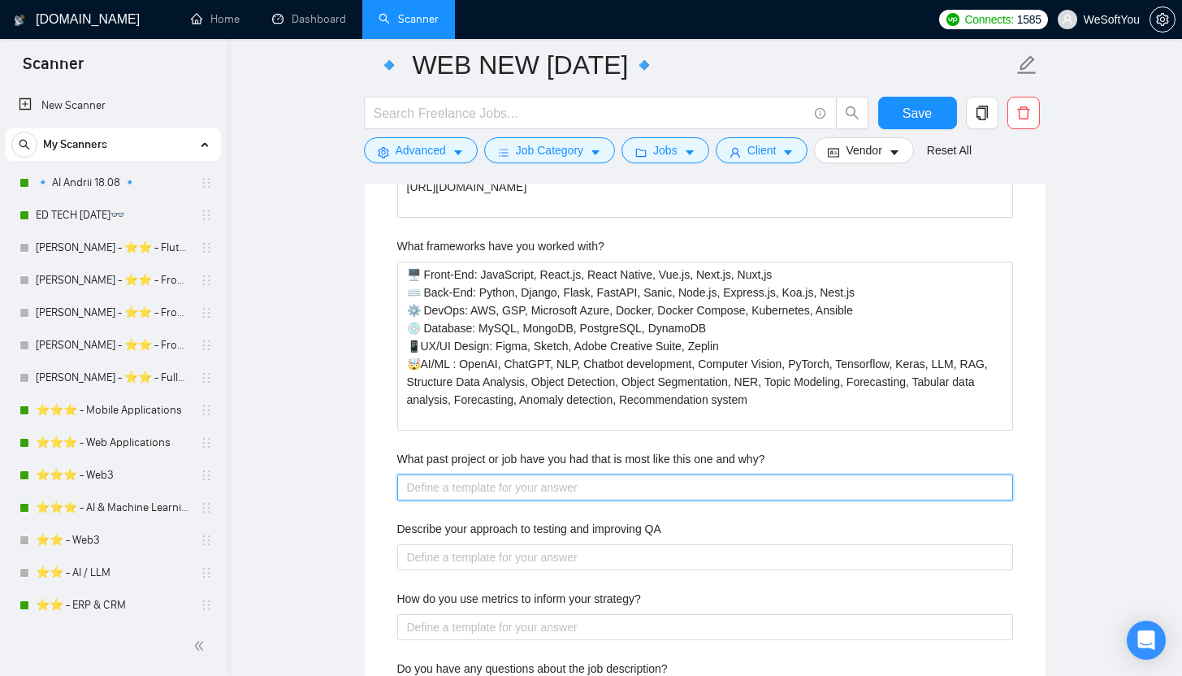
click at [619, 491] on why\? "What past project or job have you had that is most like this one and why?" at bounding box center [705, 487] width 616 height 26
paste why\? "✅ Qonto – A top-tier neobank offering seamless business finance management 💳. 🔗…"
type why\? "✅ Qonto – A top-tier neobank offering seamless business finance management 💳. 🔗…"
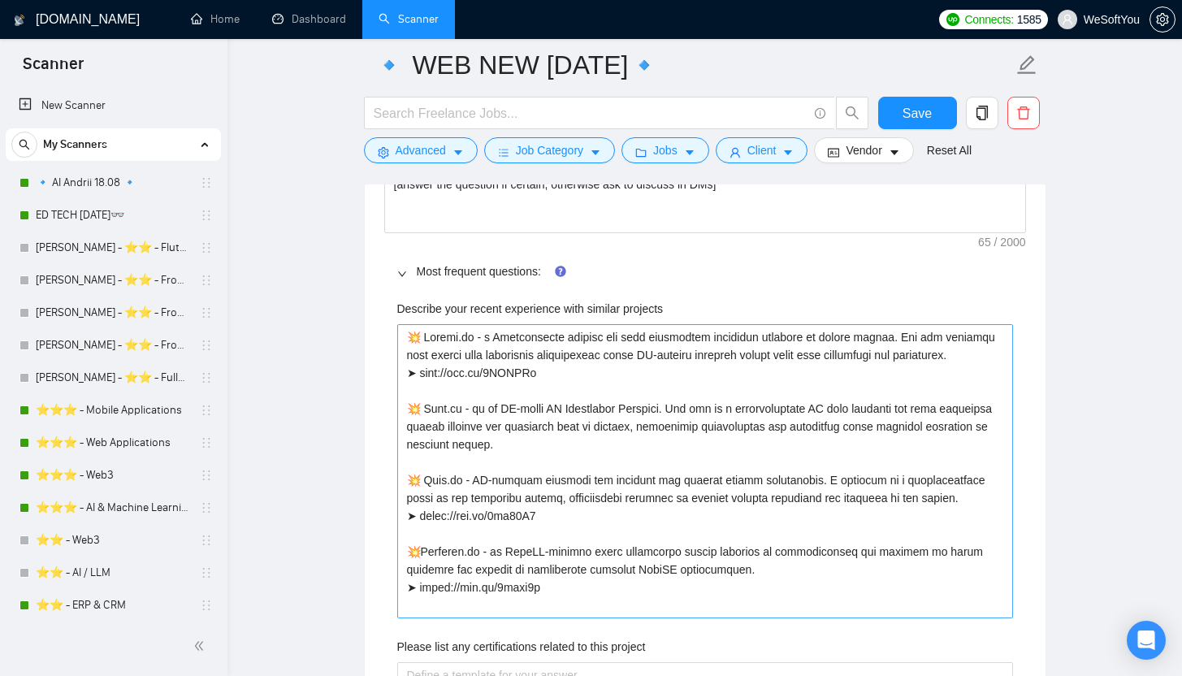
scroll to position [2456, 0]
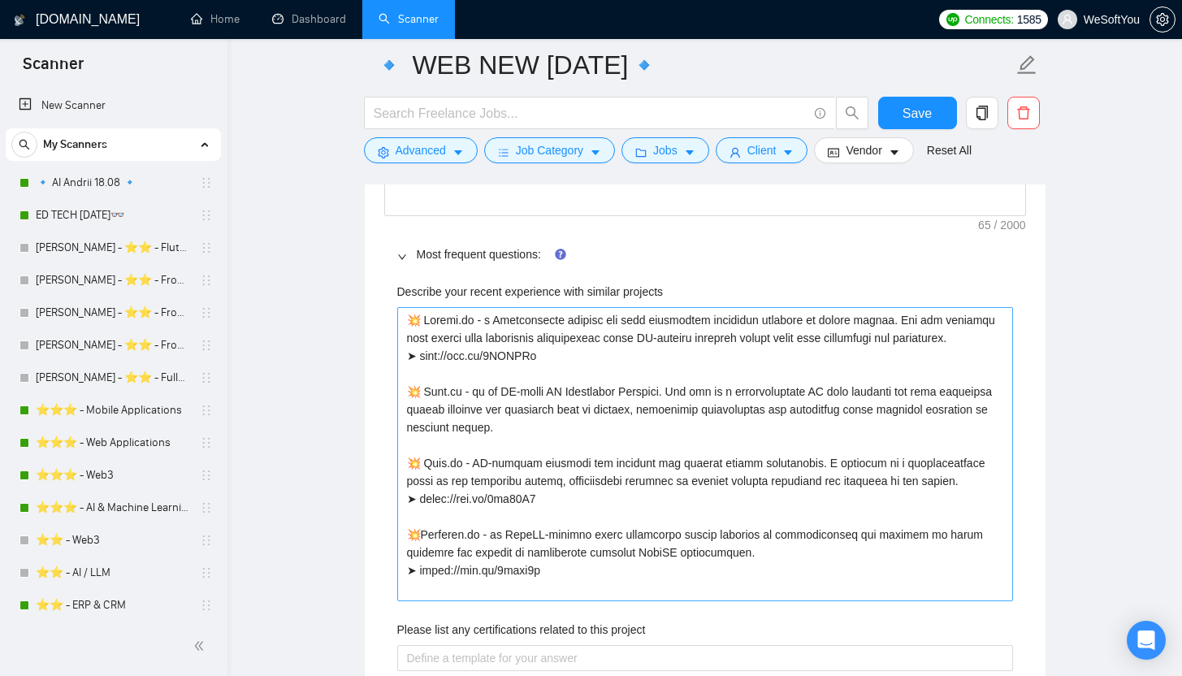
type why\? "✅ Qonto – A top-tier neobank offering seamless business finance management 💳. 🔗…"
drag, startPoint x: 537, startPoint y: 560, endPoint x: 262, endPoint y: 203, distance: 451.2
click at [262, 203] on main "🔹 WEB NEW 14.08.2025🔹 Save Advanced Job Category Jobs Client Vendor Reset All P…" at bounding box center [704, 470] width 902 height 5723
paste projects "✅ Qonto – A top-tier neobank offering seamless business finance management 💳. 🔗…"
type projects "✅ Qonto – A top-tier neobank offering seamless business finance management 💳. 🔗…"
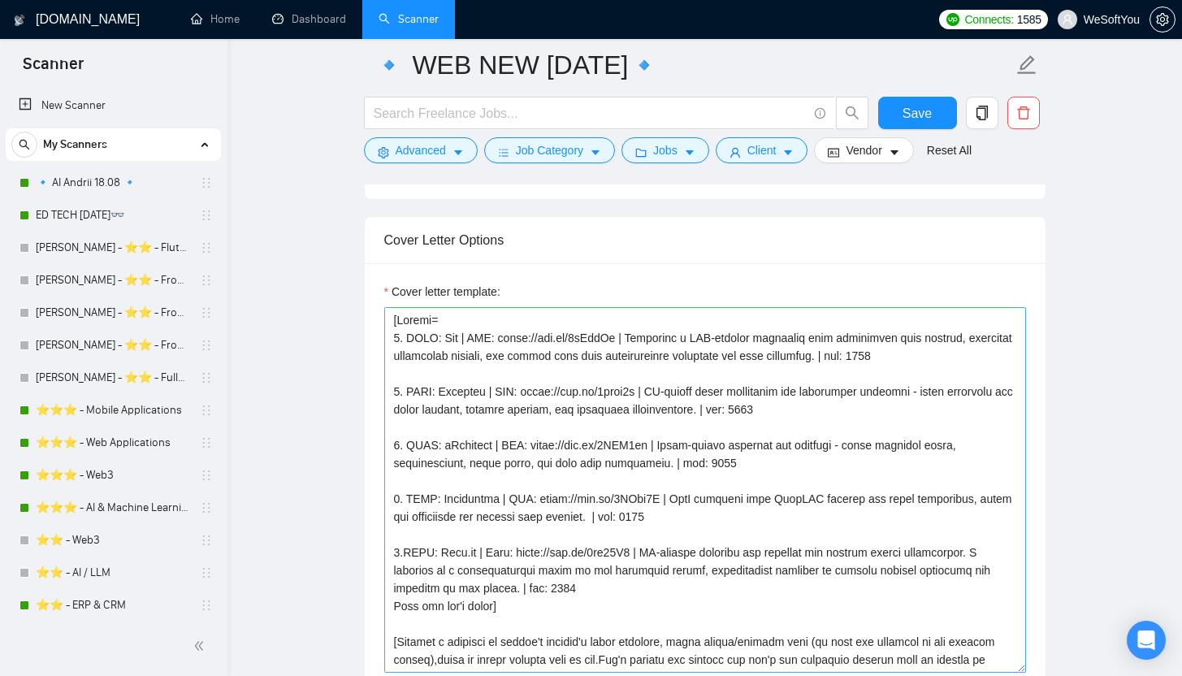
scroll to position [1764, 0]
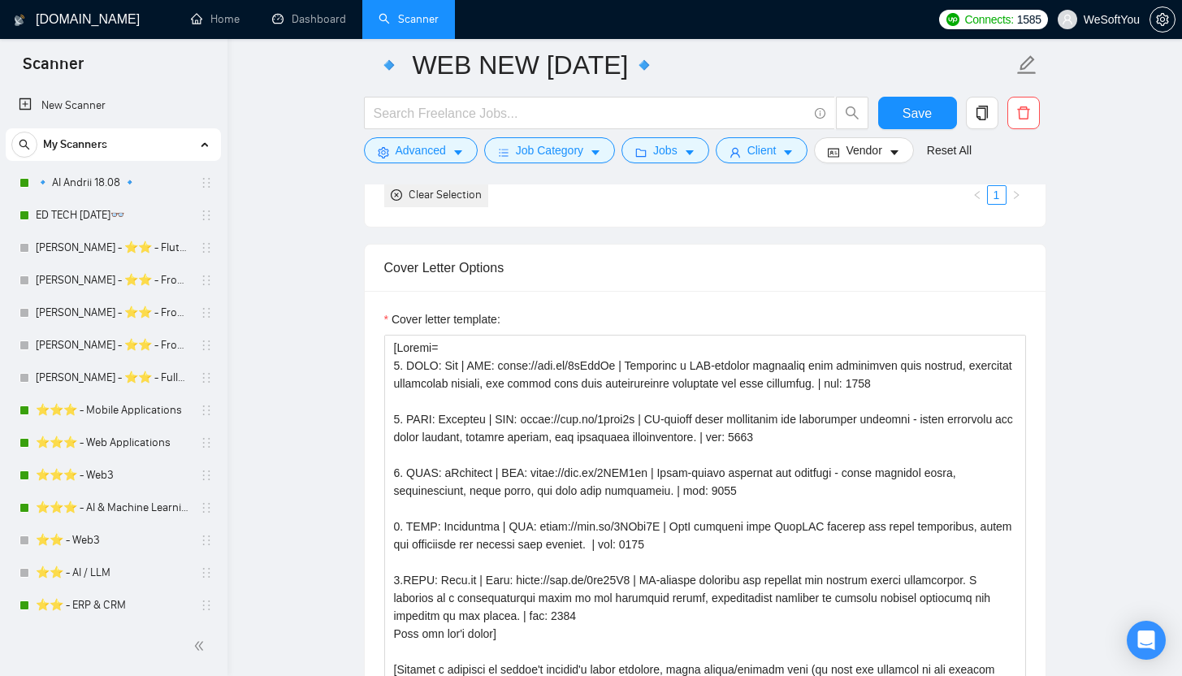
type projects "✅ Qonto – A top-tier neobank offering seamless business finance management 💳. 🔗…"
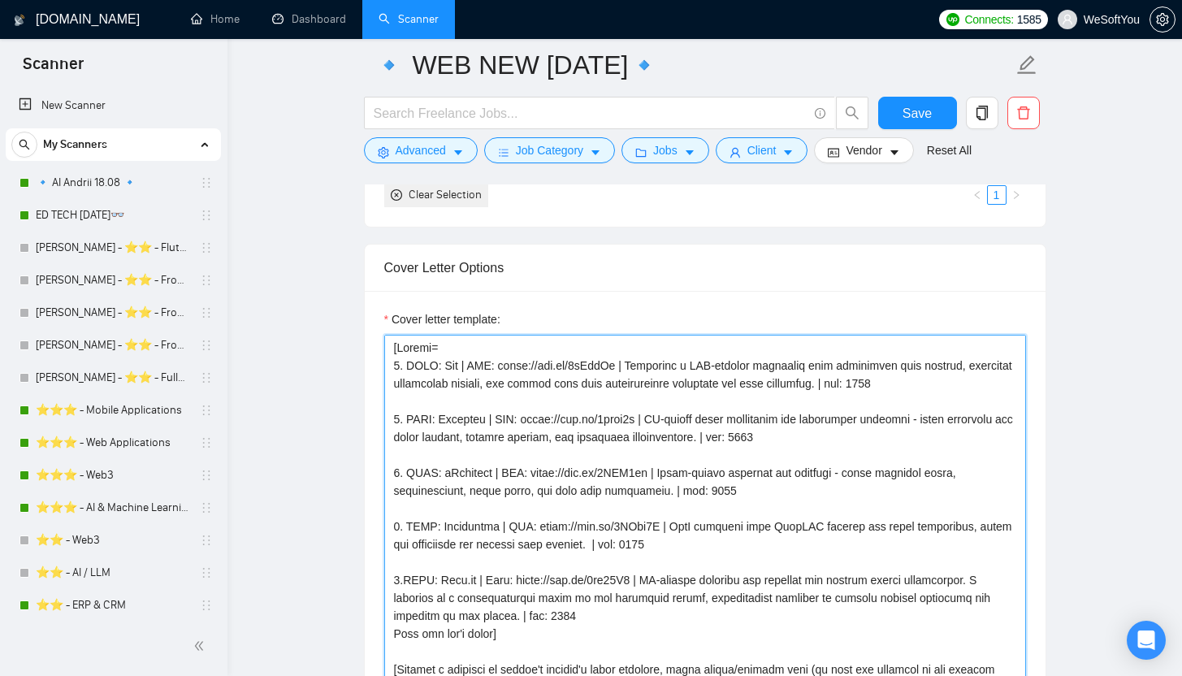
click at [448, 366] on textarea "Cover letter template:" at bounding box center [705, 518] width 642 height 366
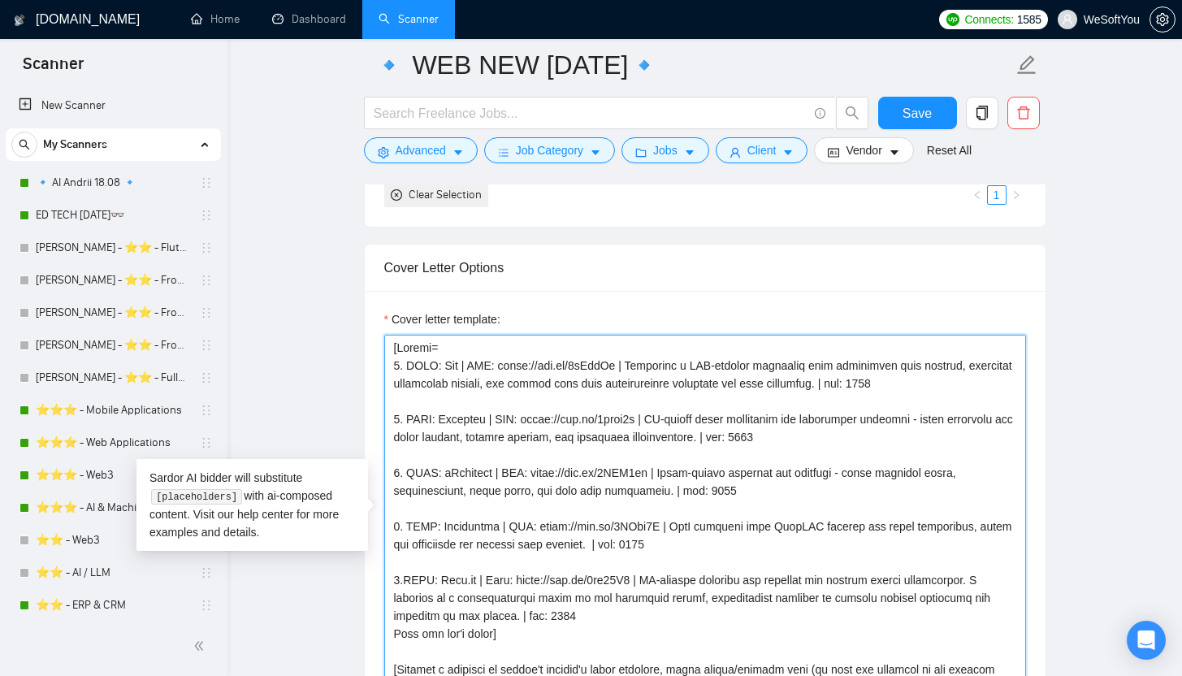
paste textarea "Qont"
drag, startPoint x: 513, startPoint y: 365, endPoint x: 629, endPoint y: 372, distance: 115.6
click at [629, 372] on textarea "Cover letter template:" at bounding box center [705, 518] width 642 height 366
paste textarea "3xw80T9"
drag, startPoint x: 638, startPoint y: 364, endPoint x: 889, endPoint y: 389, distance: 252.3
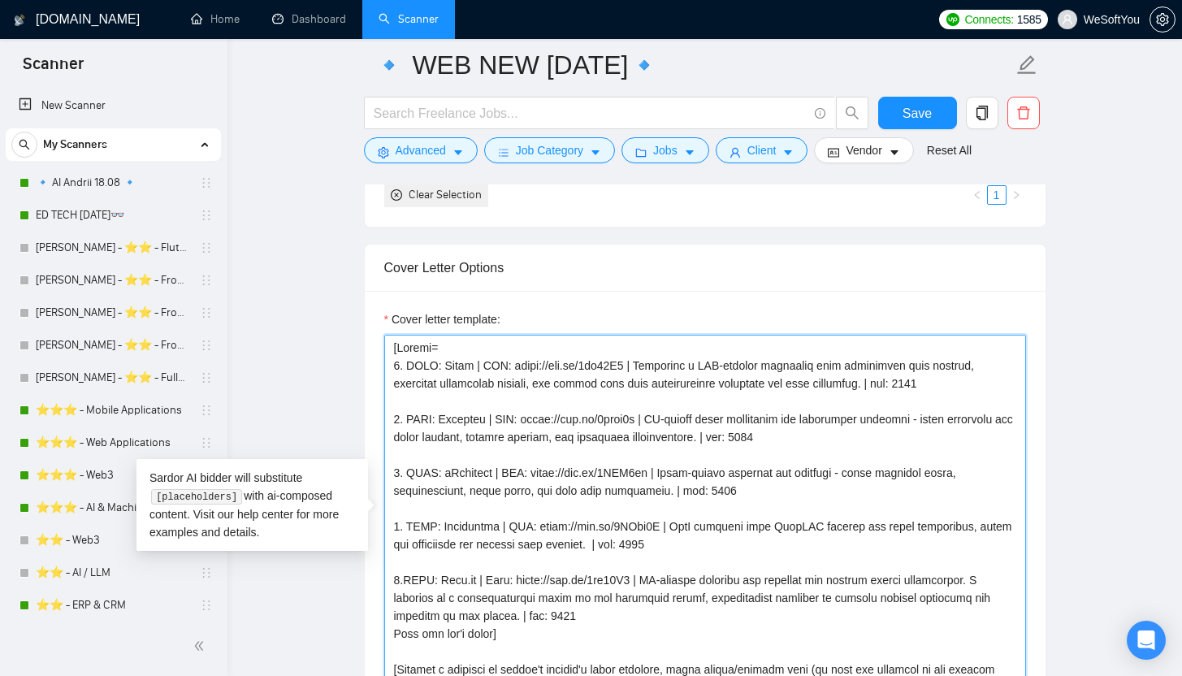
click at [889, 389] on textarea "Cover letter template:" at bounding box center [705, 518] width 642 height 366
paste textarea "A top-tier neobank offering seamless business finance management 💳"
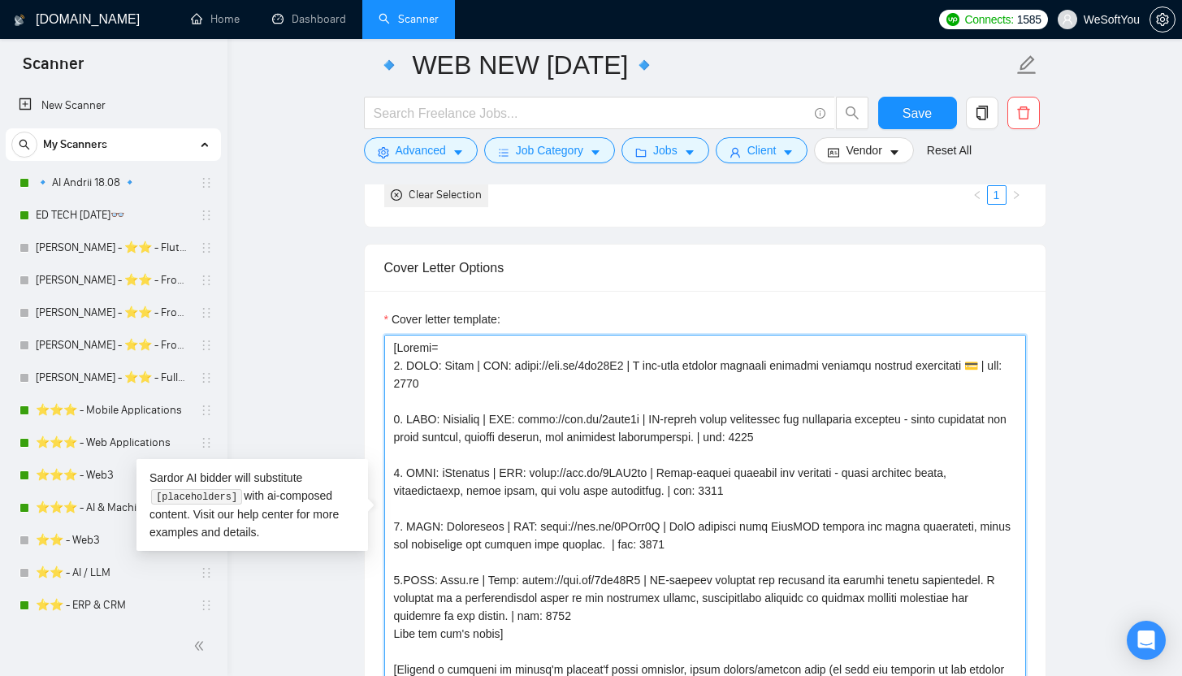
drag, startPoint x: 626, startPoint y: 367, endPoint x: 513, endPoint y: 373, distance: 113.9
click at [513, 373] on textarea "Cover letter template:" at bounding box center [705, 518] width 642 height 366
paste textarea "VVtjqG"
click at [464, 419] on textarea "Cover letter template:" at bounding box center [705, 518] width 642 height 366
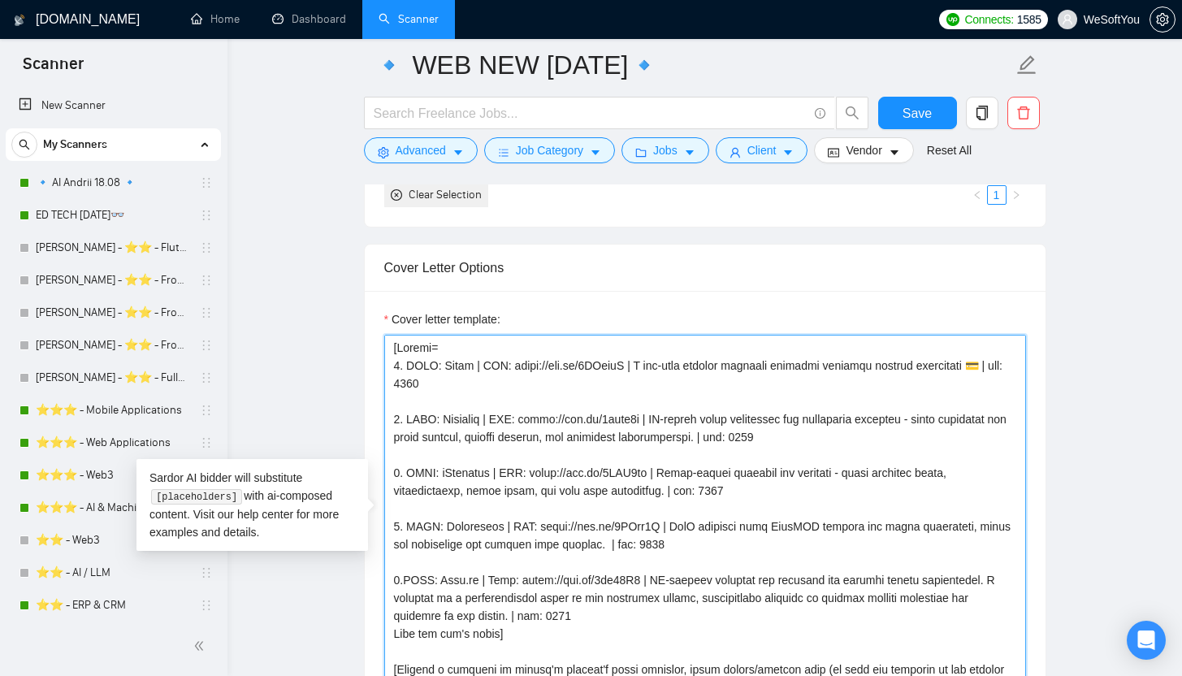
paste textarea "Sanasearch"
drag, startPoint x: 542, startPoint y: 418, endPoint x: 647, endPoint y: 422, distance: 104.9
click at [647, 422] on textarea "Cover letter template:" at bounding box center [705, 518] width 642 height 366
paste textarea "VTAqQt"
paste textarea "The #1 online therapy platform in Switzerland, connecting patients"
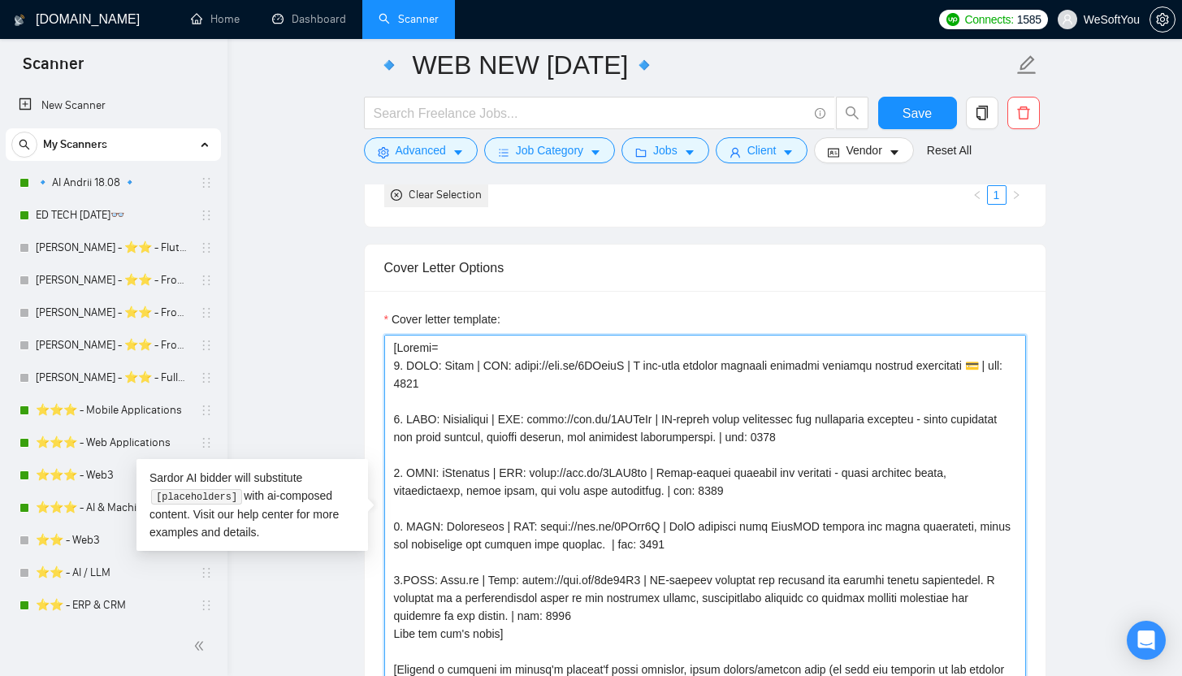
drag, startPoint x: 665, startPoint y: 418, endPoint x: 787, endPoint y: 437, distance: 123.3
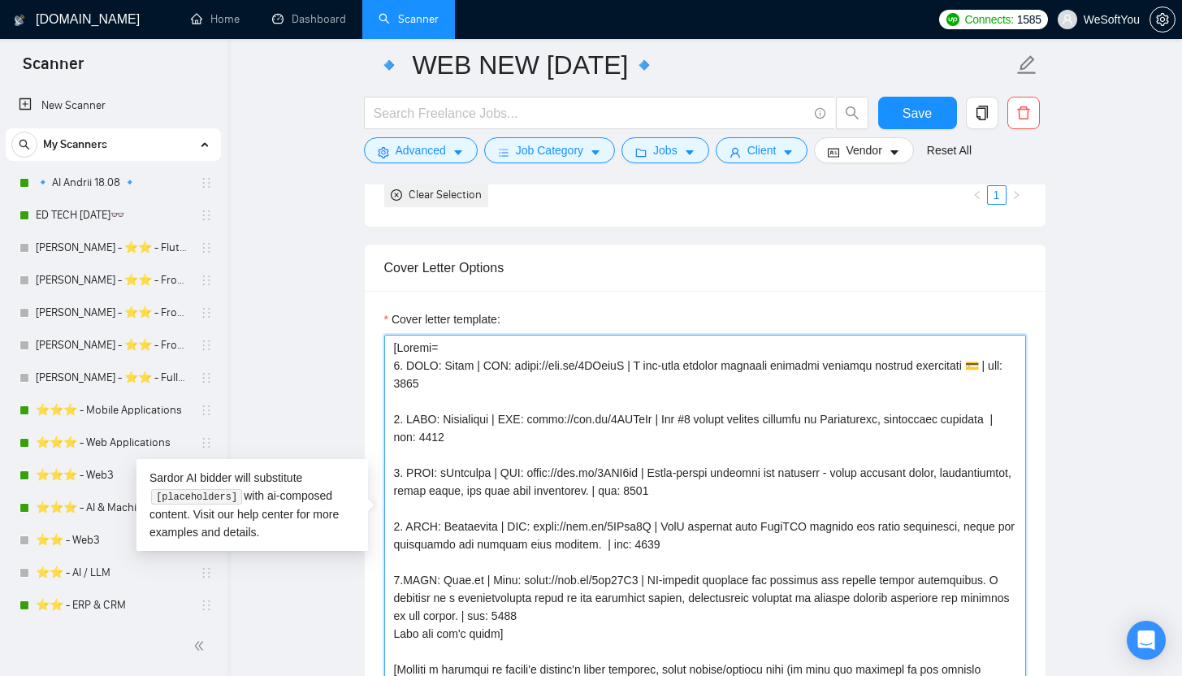
click at [458, 468] on textarea "Cover letter template:" at bounding box center [705, 518] width 642 height 366
paste textarea "http://ndax.io/"
drag, startPoint x: 554, startPoint y: 470, endPoint x: 663, endPoint y: 475, distance: 109.0
click at [663, 475] on textarea "Cover letter template:" at bounding box center [705, 518] width 642 height 366
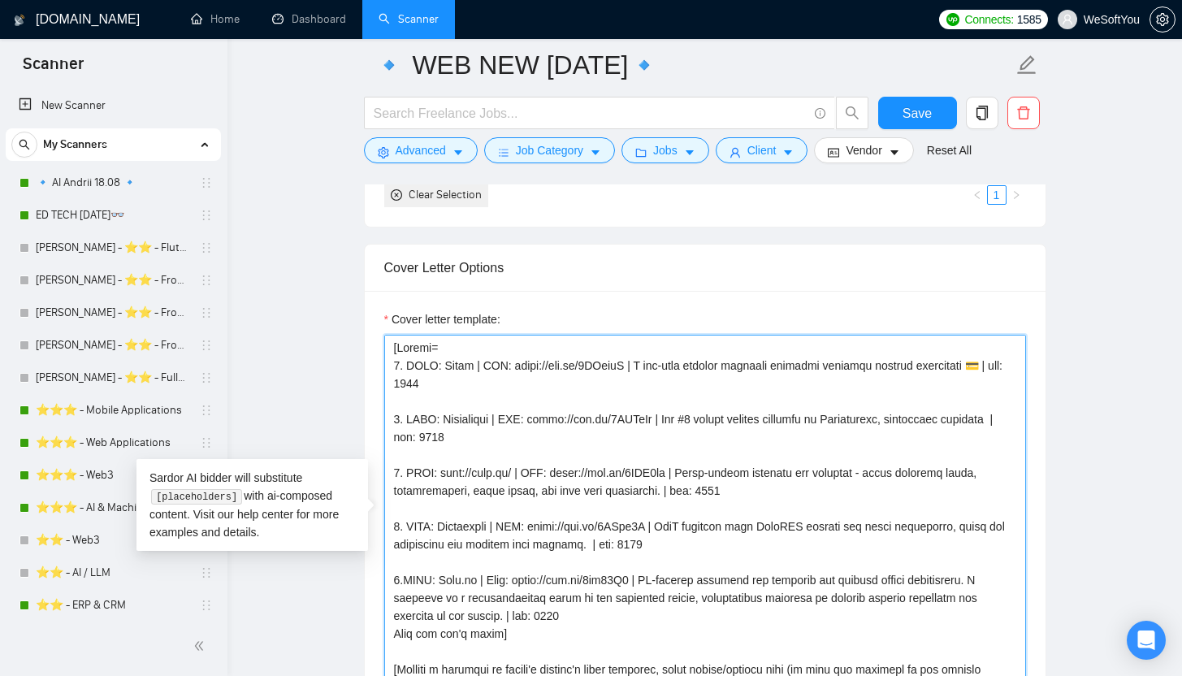
paste textarea "://ndax.io/"
drag, startPoint x: 478, startPoint y: 475, endPoint x: 444, endPoint y: 478, distance: 35.0
click at [444, 478] on textarea "Cover letter template:" at bounding box center [705, 518] width 642 height 366
click at [484, 473] on textarea "Cover letter template:" at bounding box center [705, 518] width 642 height 366
drag, startPoint x: 601, startPoint y: 470, endPoint x: 600, endPoint y: 496, distance: 26.0
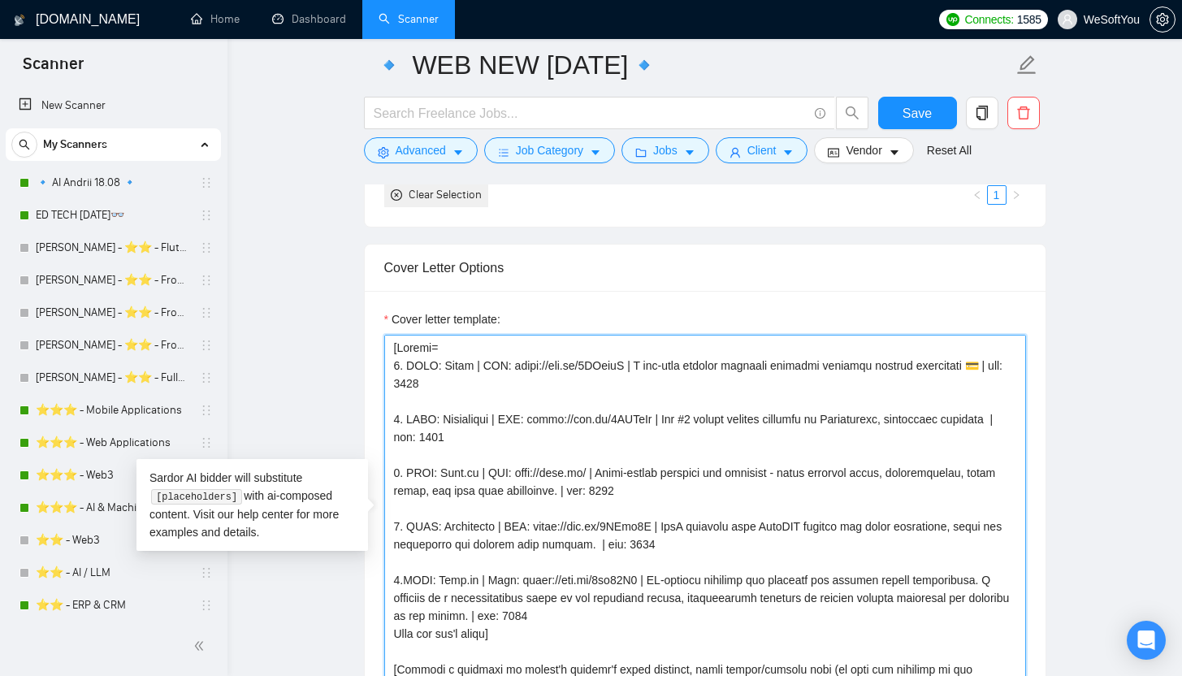
click at [600, 496] on textarea "Cover letter template:" at bounding box center [705, 518] width 642 height 366
paste textarea "Canada's biggest cryptocurrency exchange mobile app which is fully integrated i…"
drag, startPoint x: 591, startPoint y: 476, endPoint x: 521, endPoint y: 478, distance: 69.1
click at [521, 478] on textarea "Cover letter template:" at bounding box center [705, 518] width 642 height 366
paste textarea "s://bit.ly/3zbgvn4"
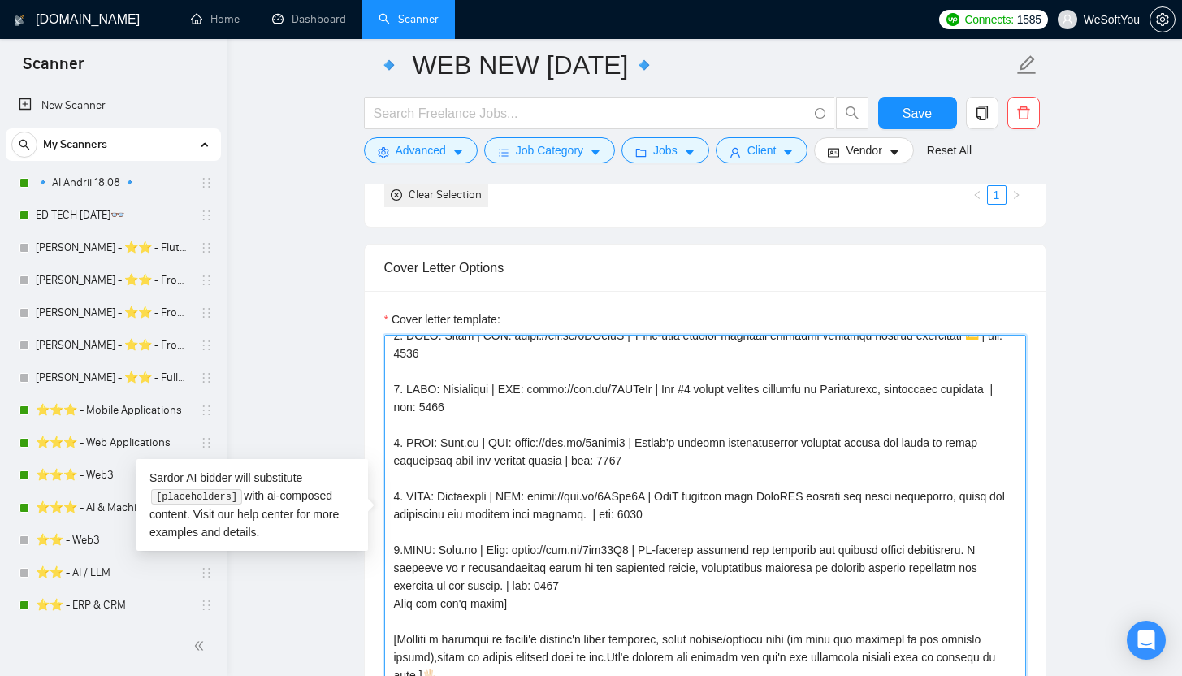
scroll to position [31, 0]
drag, startPoint x: 518, startPoint y: 598, endPoint x: 383, endPoint y: 500, distance: 167.0
click at [383, 500] on div "Cover letter template:" at bounding box center [705, 515] width 681 height 448
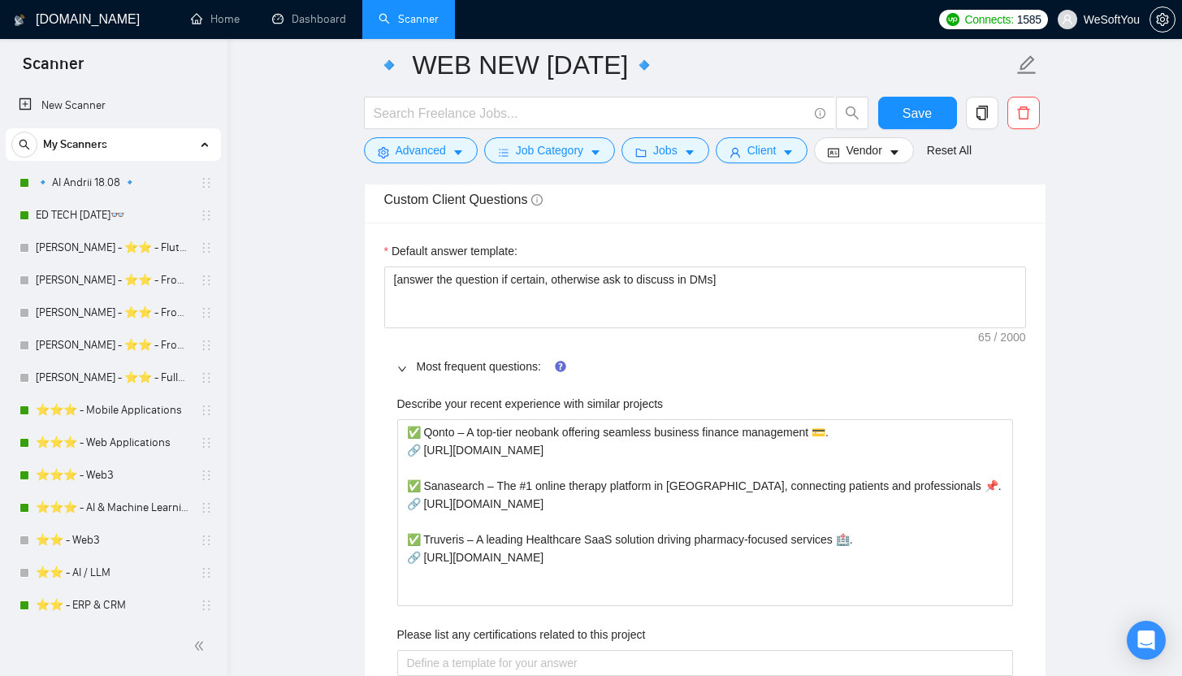
scroll to position [2392, 0]
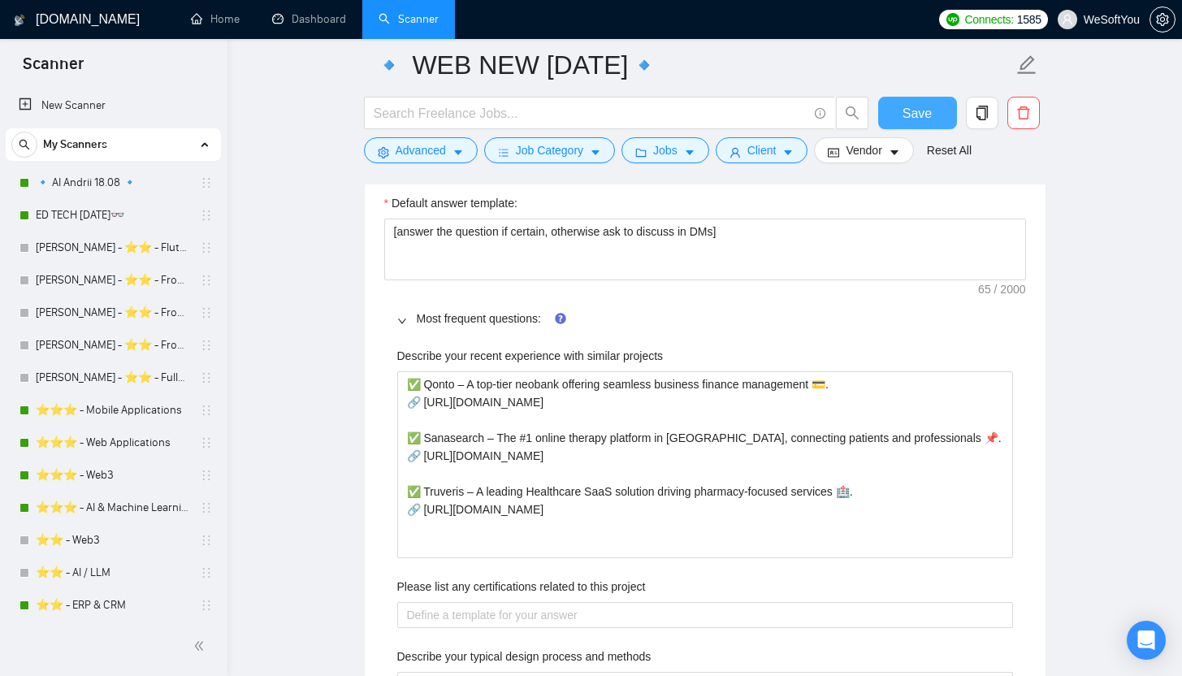
type textarea "[Folder= 1. CLNT: Qonto | URL: https://bit.ly/3VVtjqG | A top-tier neobank offe…"
click at [930, 102] on button "Save" at bounding box center [917, 113] width 79 height 32
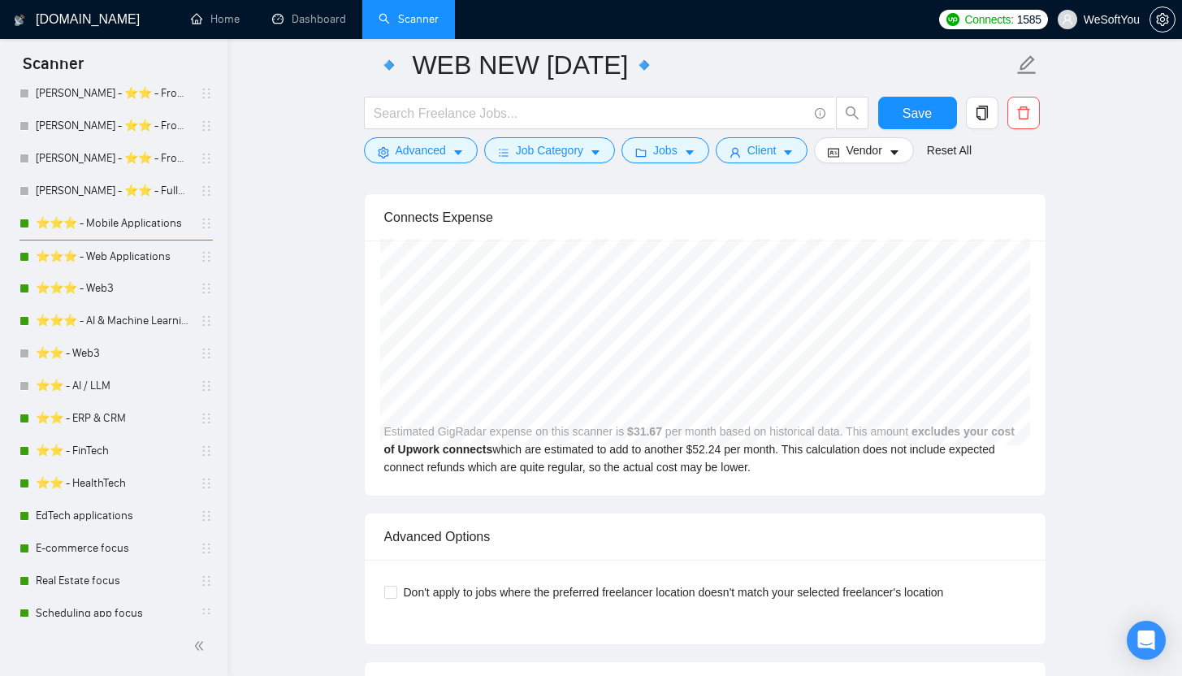
scroll to position [0, 0]
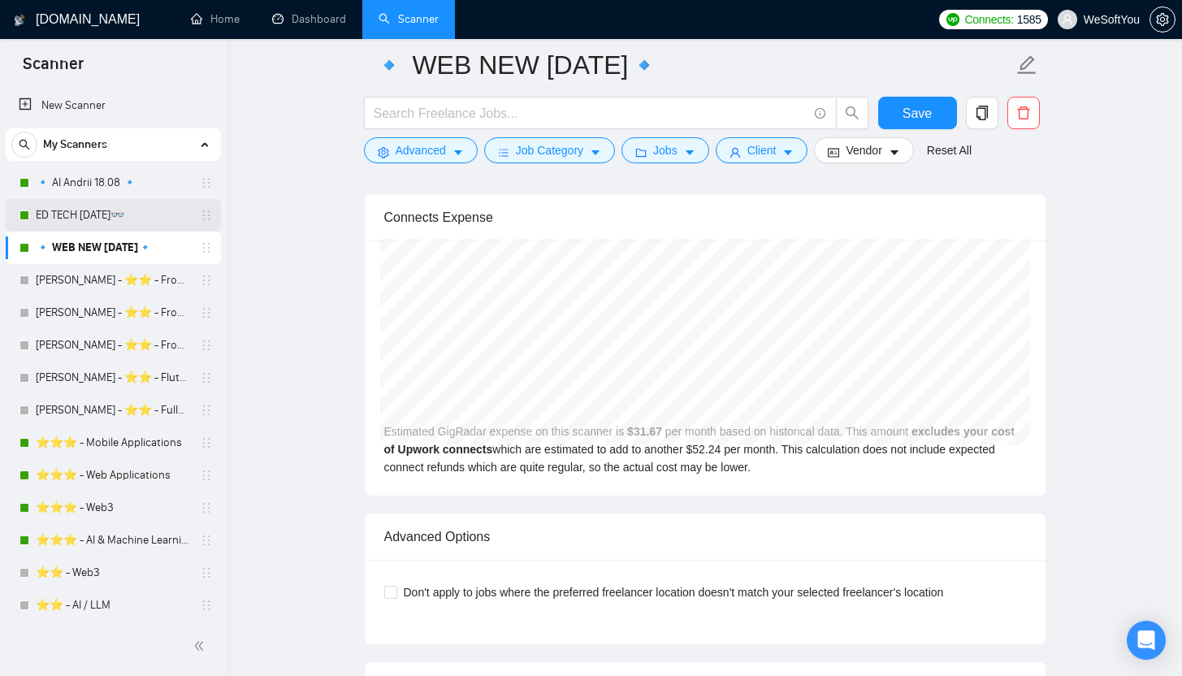
click at [95, 219] on link "ED TECH [DATE]👓" at bounding box center [113, 215] width 154 height 32
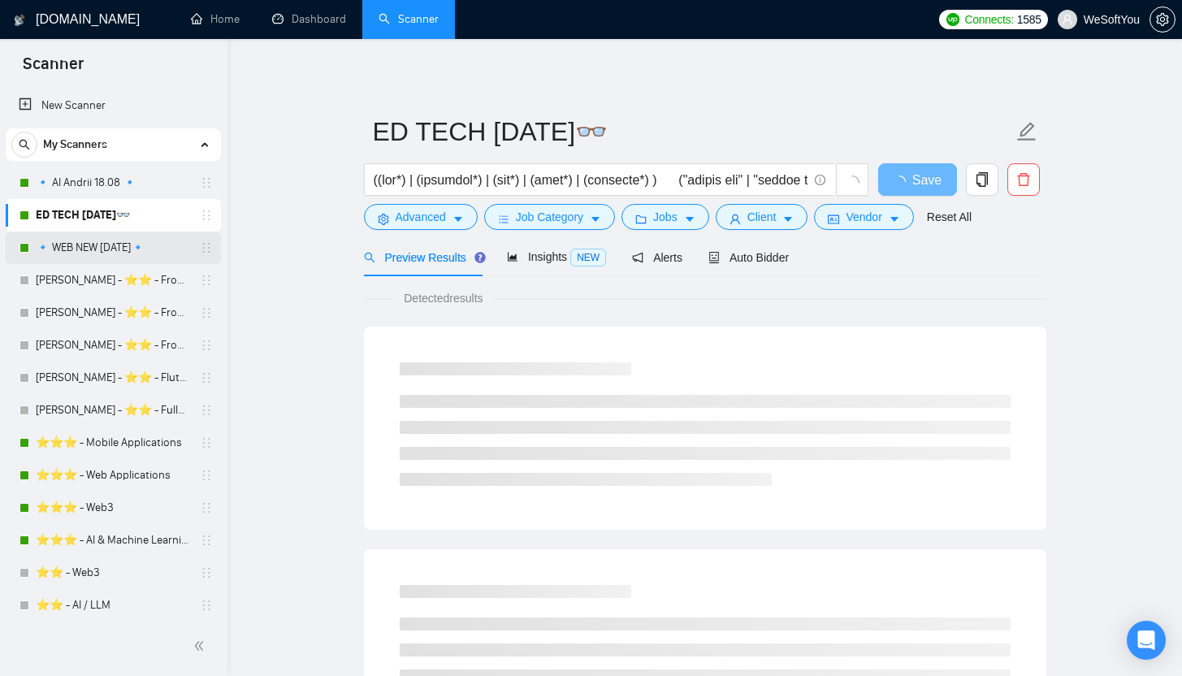
click at [114, 240] on link "🔹 WEB NEW [DATE]🔹" at bounding box center [113, 248] width 154 height 32
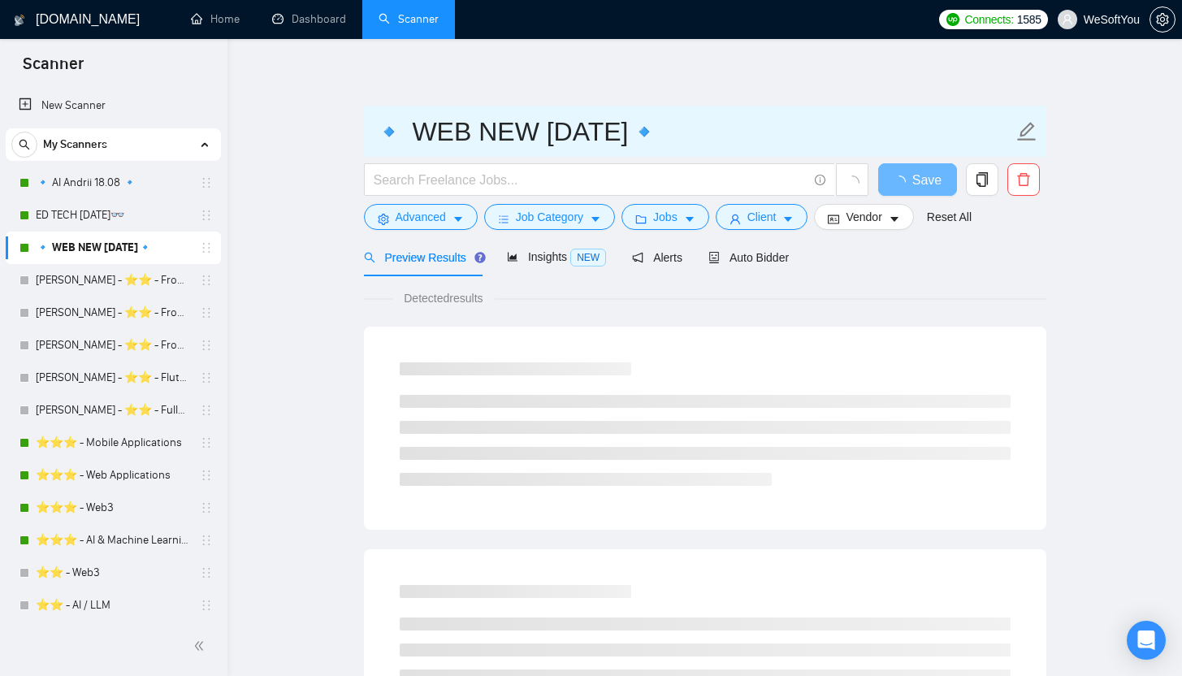
drag, startPoint x: 396, startPoint y: 126, endPoint x: 372, endPoint y: 127, distance: 23.6
click at [373, 127] on input "🔹 WEB NEW [DATE]🔹" at bounding box center [693, 131] width 640 height 41
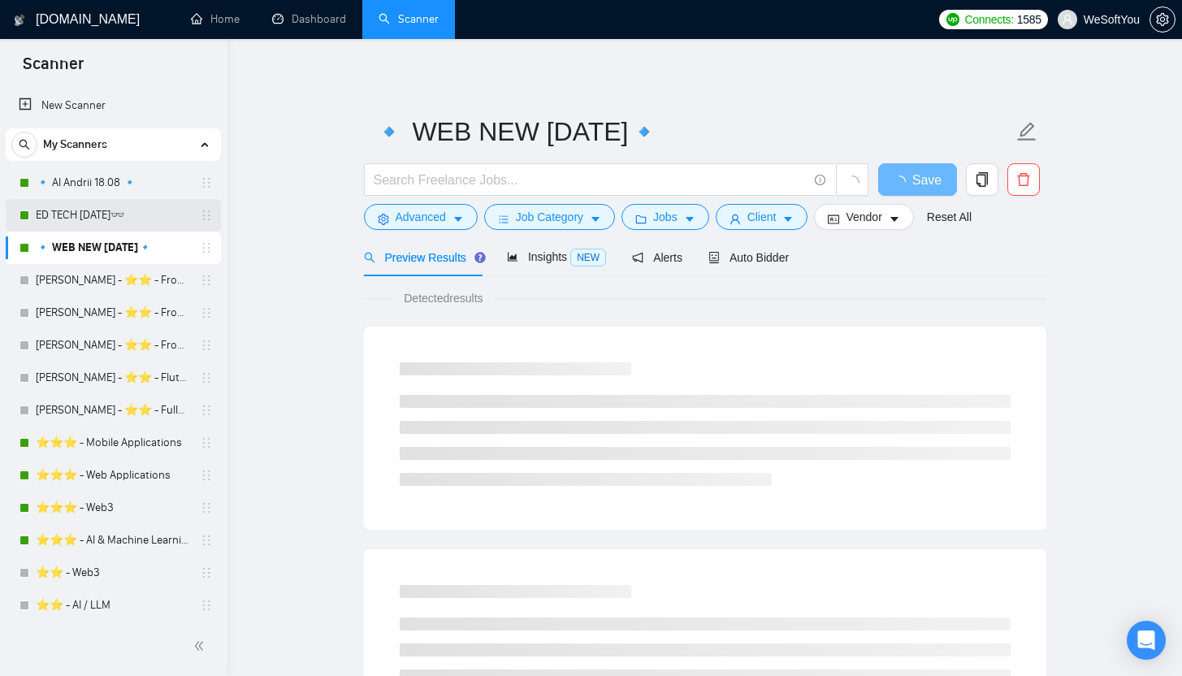
click at [85, 210] on link "ED TECH [DATE]👓" at bounding box center [113, 215] width 154 height 32
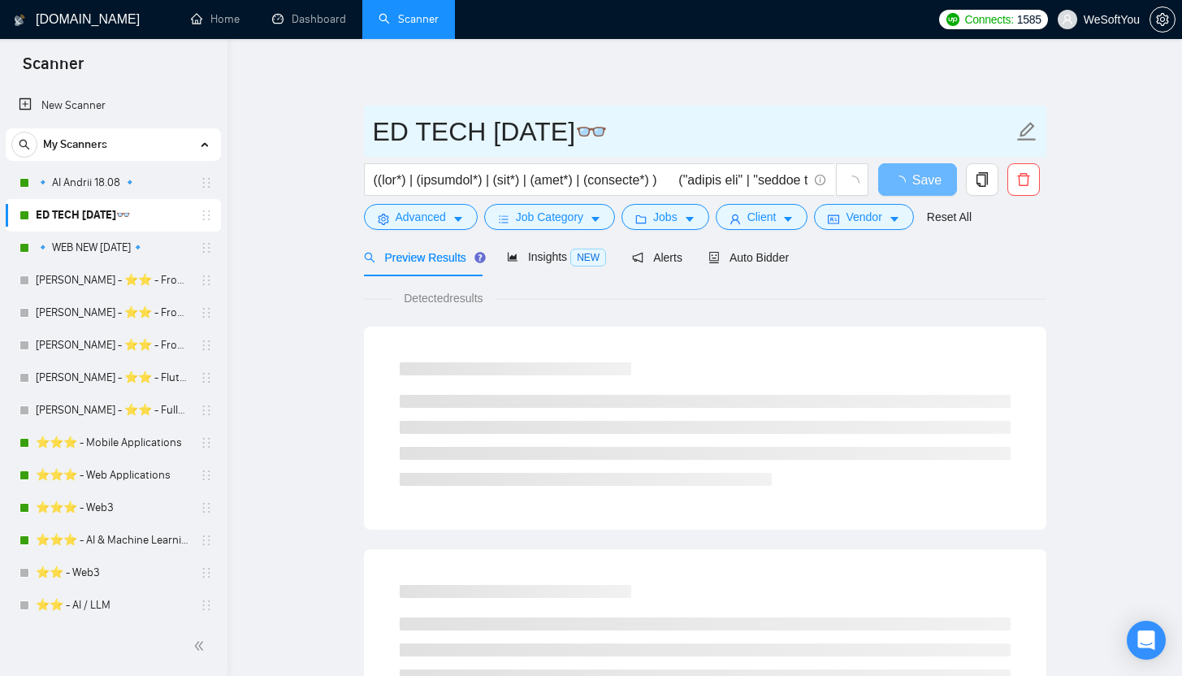
click at [376, 128] on input "ED TECH [DATE]👓" at bounding box center [693, 131] width 640 height 41
paste input "🔹"
click at [660, 129] on input "🔹 ED TECH 29.08.2025👓" at bounding box center [693, 131] width 640 height 41
paste input "text"
type input "🔹 ED TECH 29.08.2025 🔹 👓"
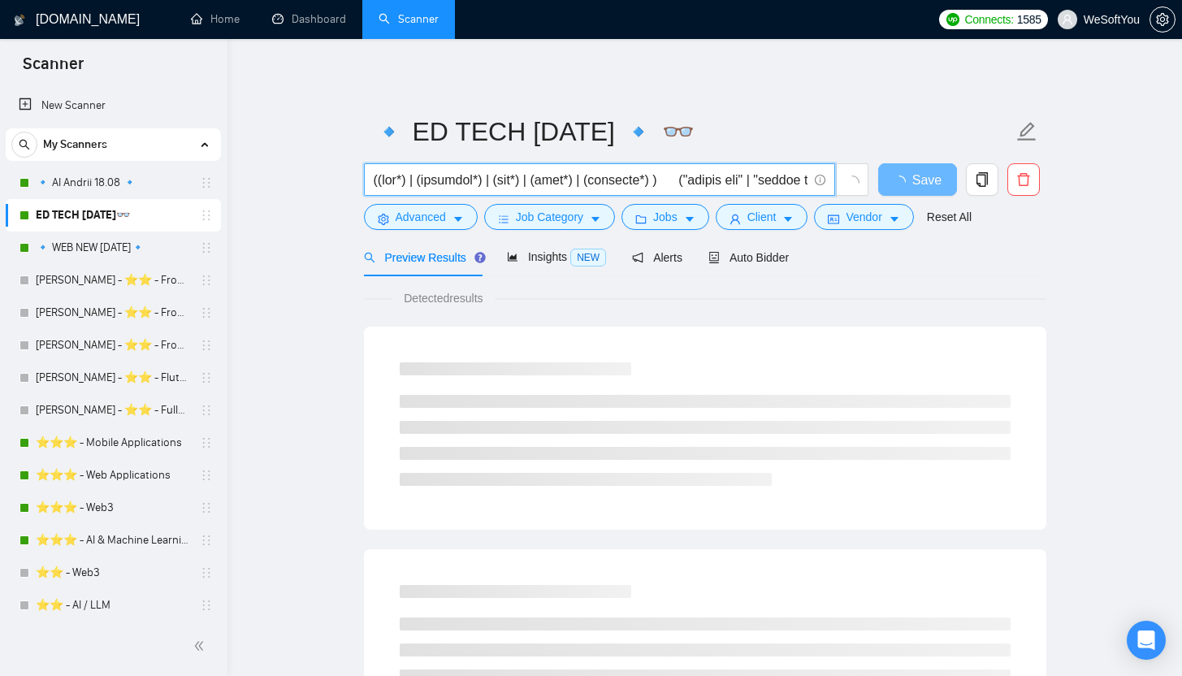
click at [677, 185] on input "text" at bounding box center [591, 180] width 434 height 20
type input "((app*) | (platform*) | (web*) | (site*) | (solution*) ) ("school app" | "schoo…"
click at [904, 181] on icon "loading" at bounding box center [899, 181] width 13 height 13
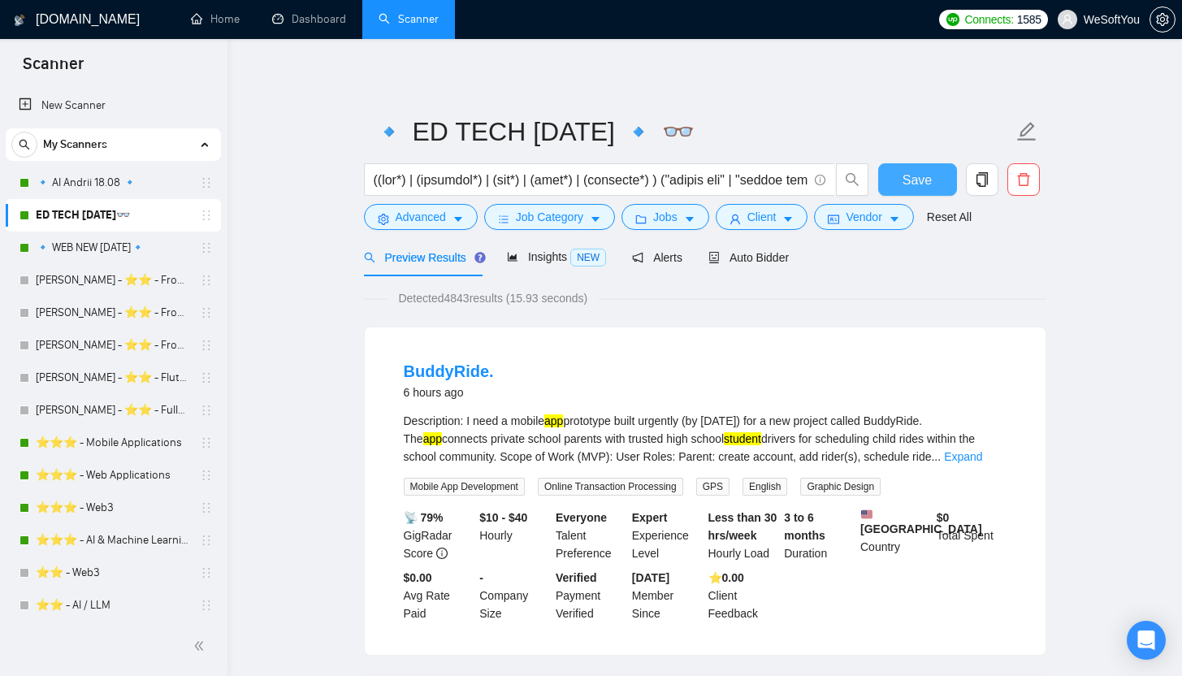
click at [887, 188] on button "Save" at bounding box center [917, 179] width 79 height 32
click at [767, 258] on span "Auto Bidder" at bounding box center [748, 257] width 80 height 13
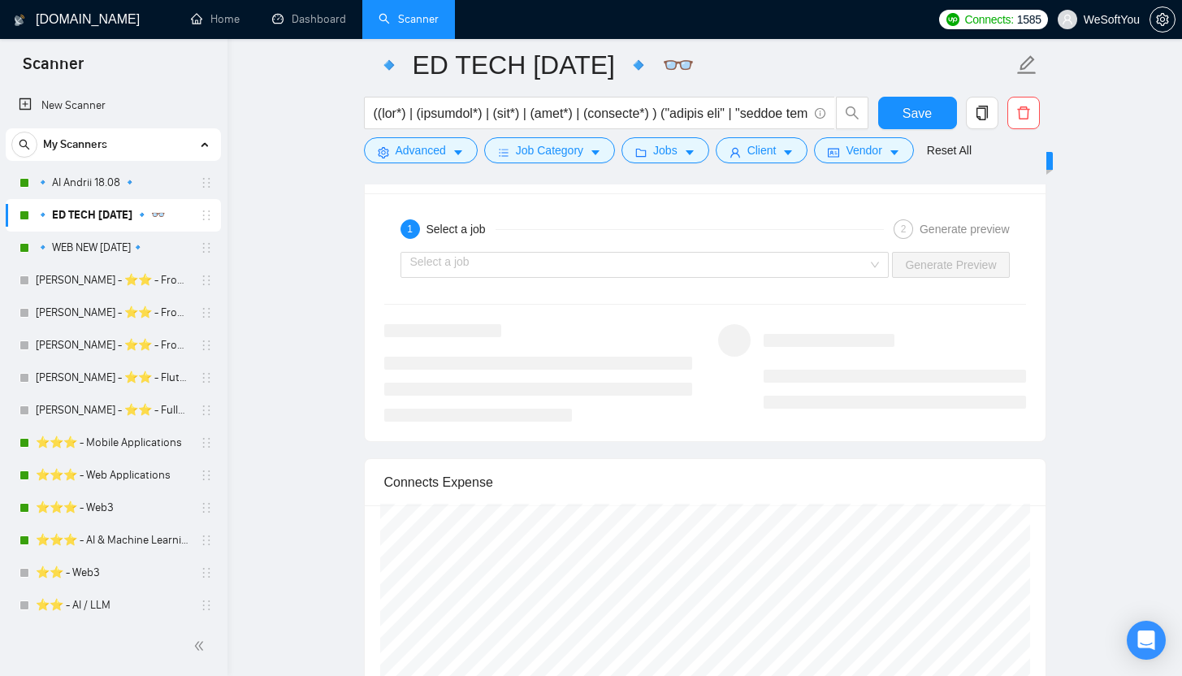
scroll to position [3460, 0]
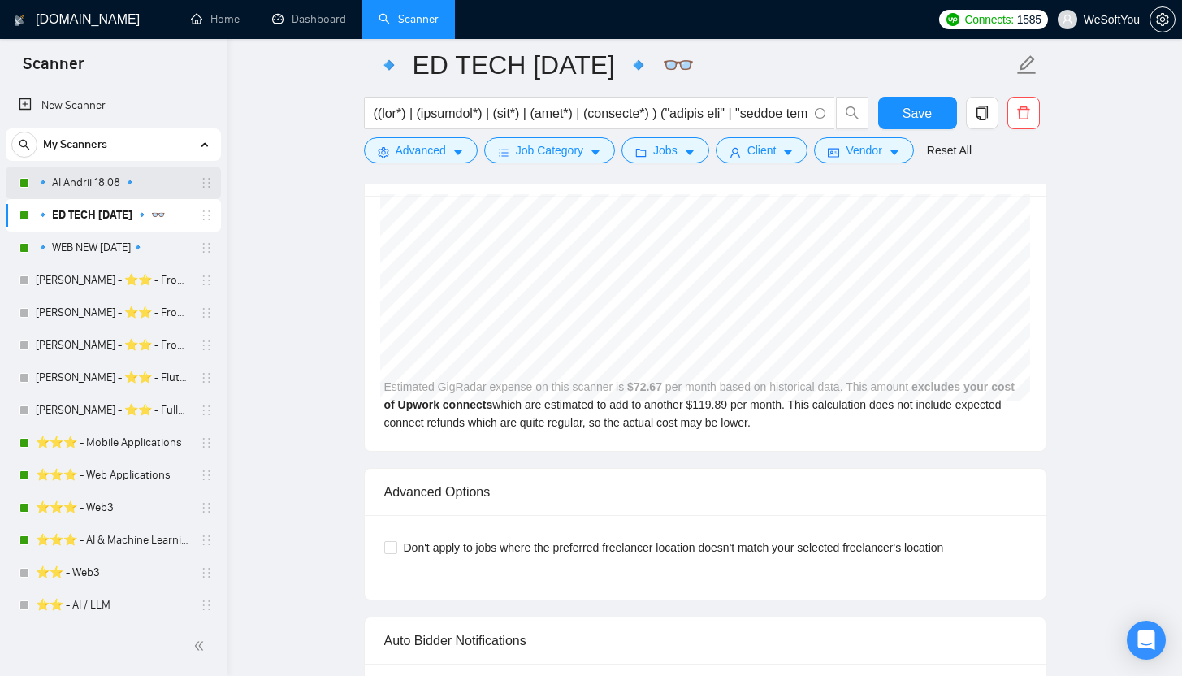
click at [97, 184] on link "🔹 AI Andrii 18.08 🔹" at bounding box center [113, 183] width 154 height 32
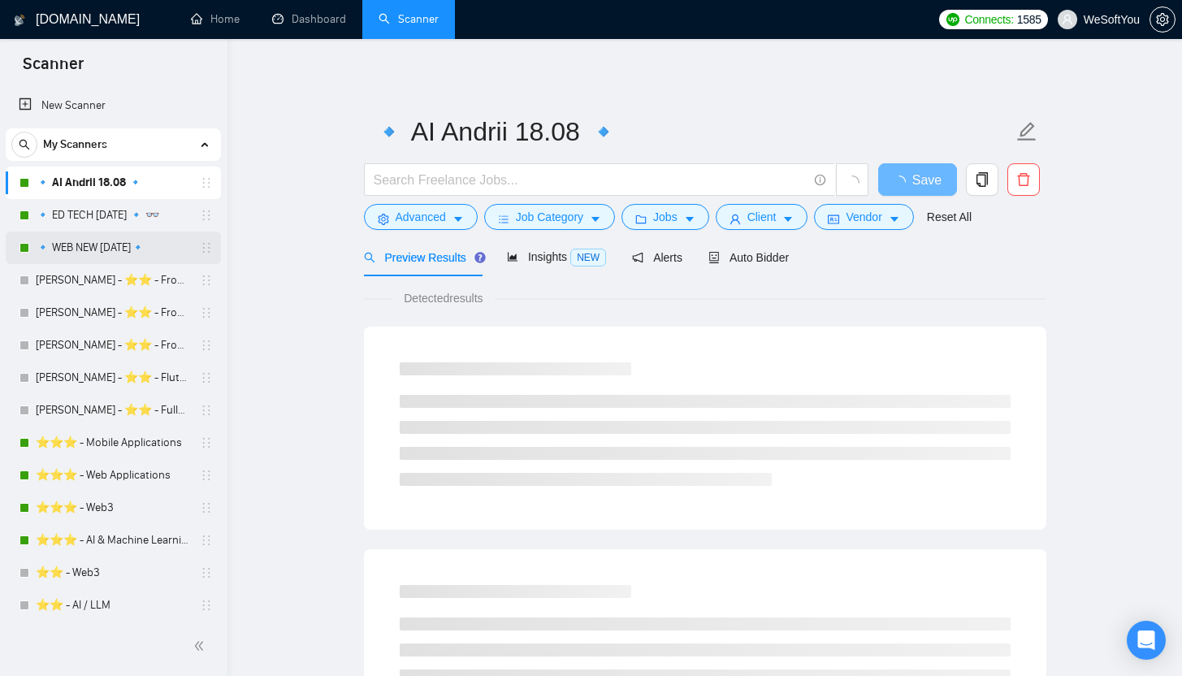
click at [105, 248] on link "🔹 WEB NEW [DATE]🔹" at bounding box center [113, 248] width 154 height 32
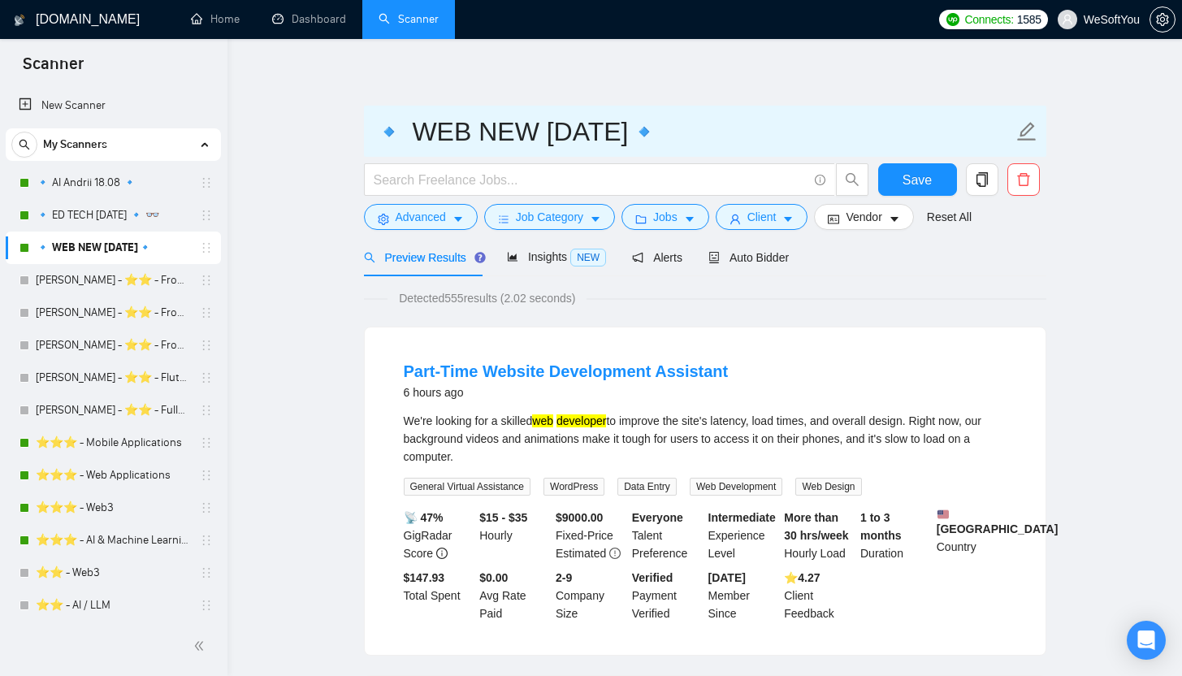
click at [600, 144] on input "🔹 WEB NEW [DATE]🔹" at bounding box center [693, 131] width 640 height 41
type input "🔹 WEB NEW 14.09.2025🔹"
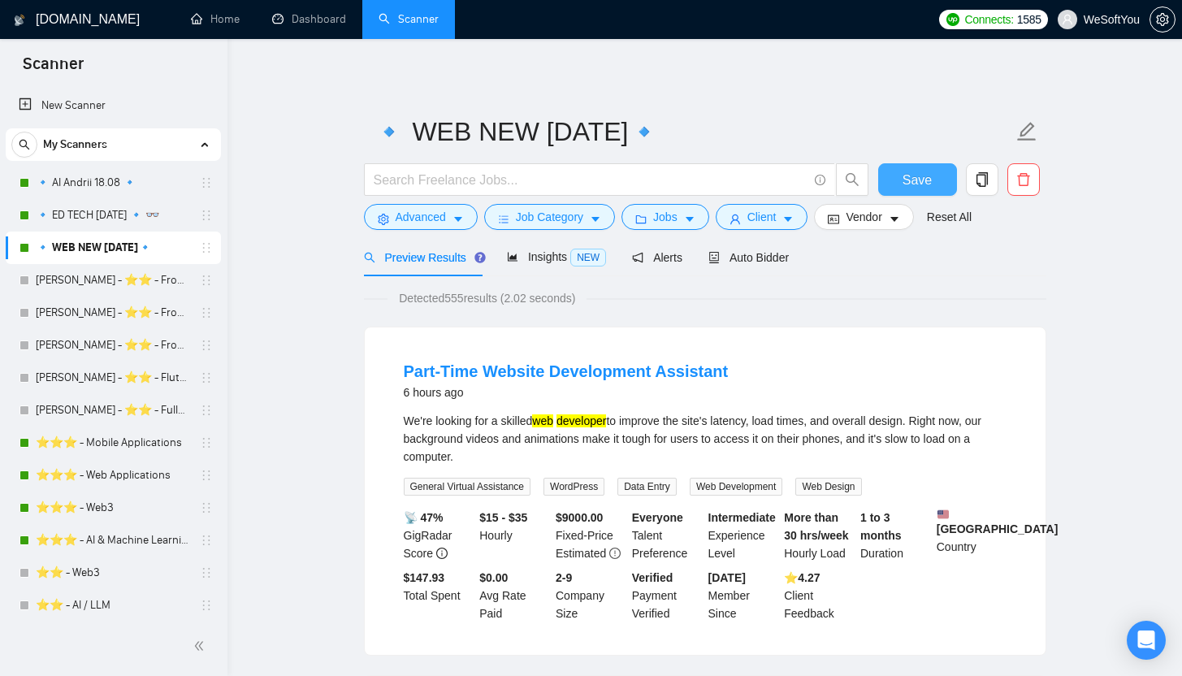
click at [924, 188] on span "Save" at bounding box center [916, 180] width 29 height 20
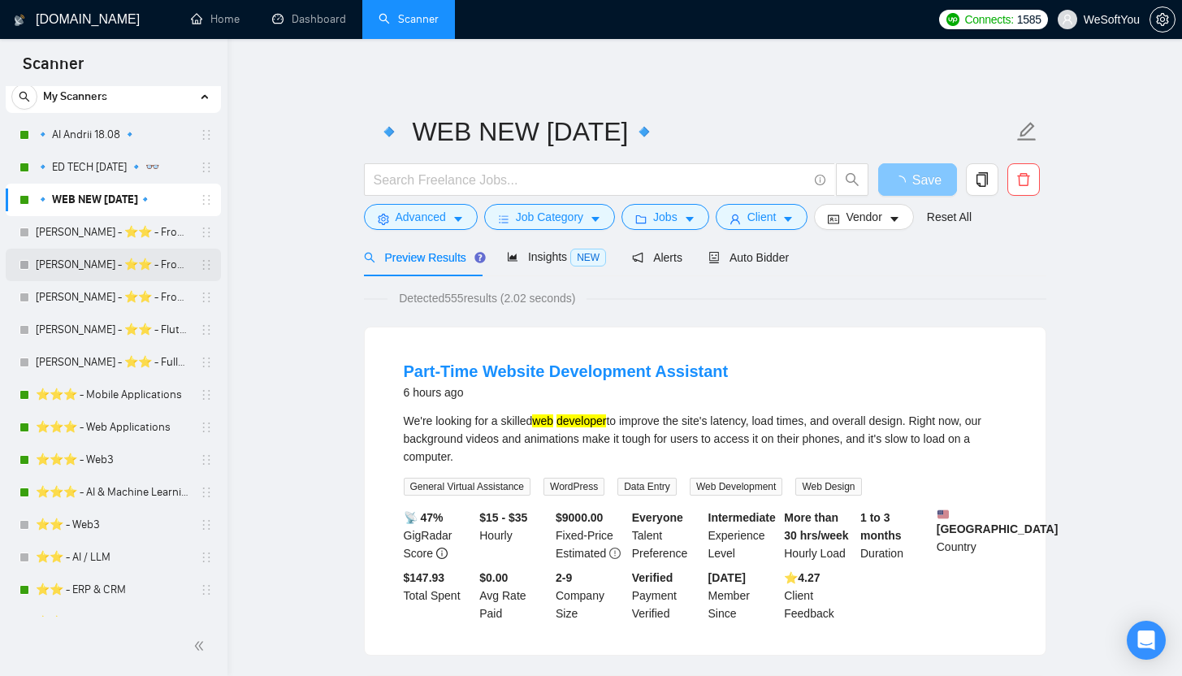
scroll to position [63, 0]
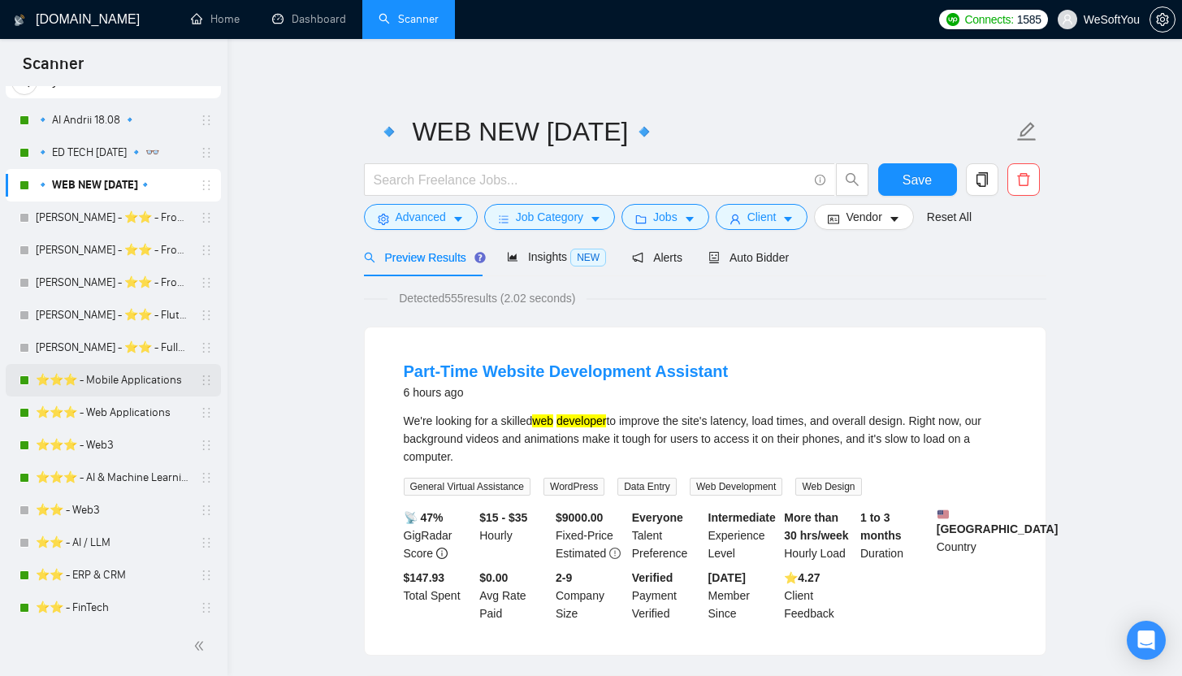
click at [138, 379] on link "⭐️⭐️⭐️ - Mobile Applications" at bounding box center [113, 380] width 154 height 32
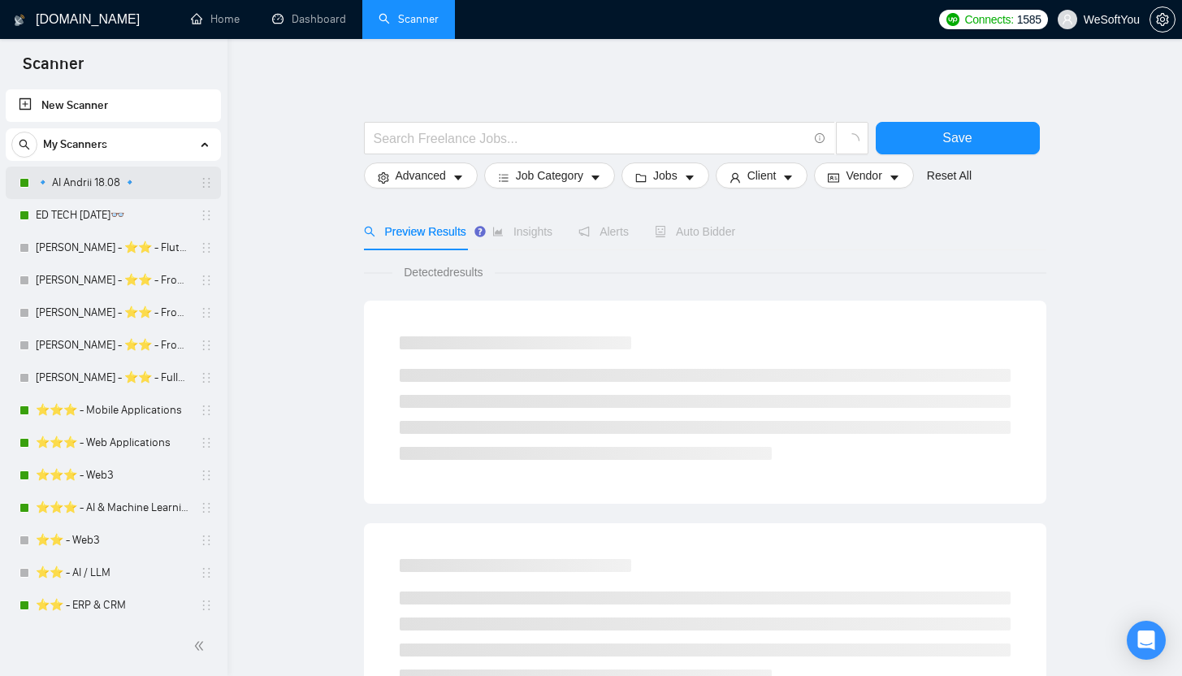
click at [97, 188] on link "🔹 AI Andrii 18.08 🔹" at bounding box center [113, 183] width 154 height 32
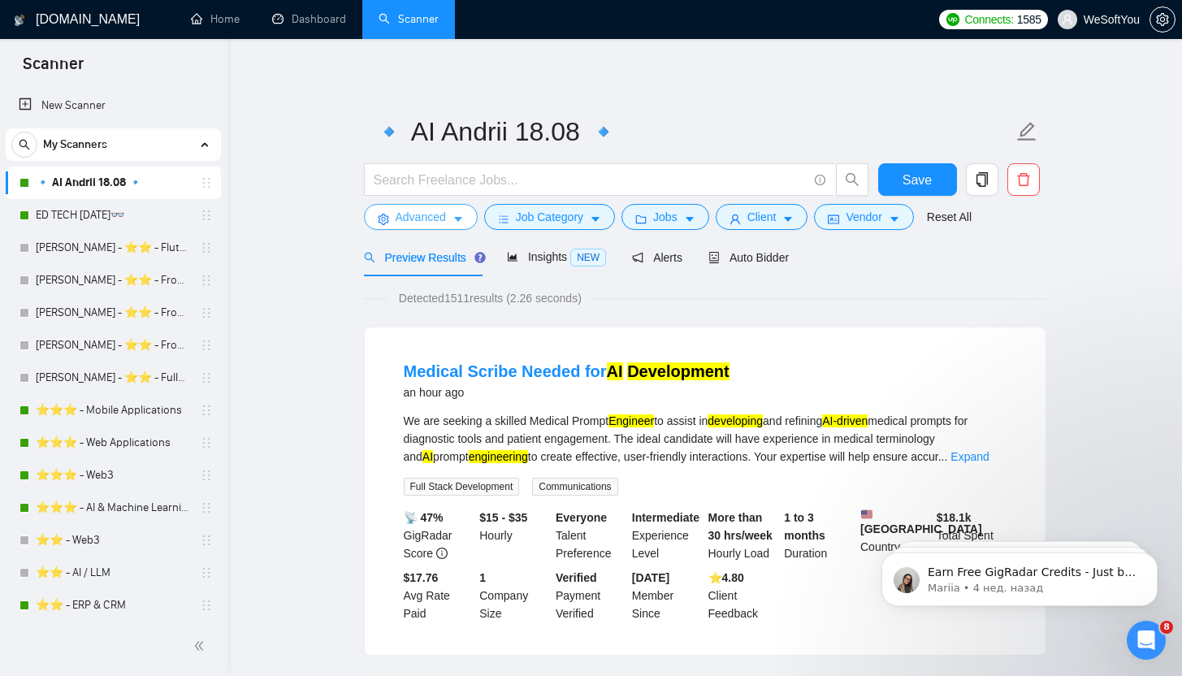
click at [426, 226] on span "Advanced" at bounding box center [421, 217] width 50 height 18
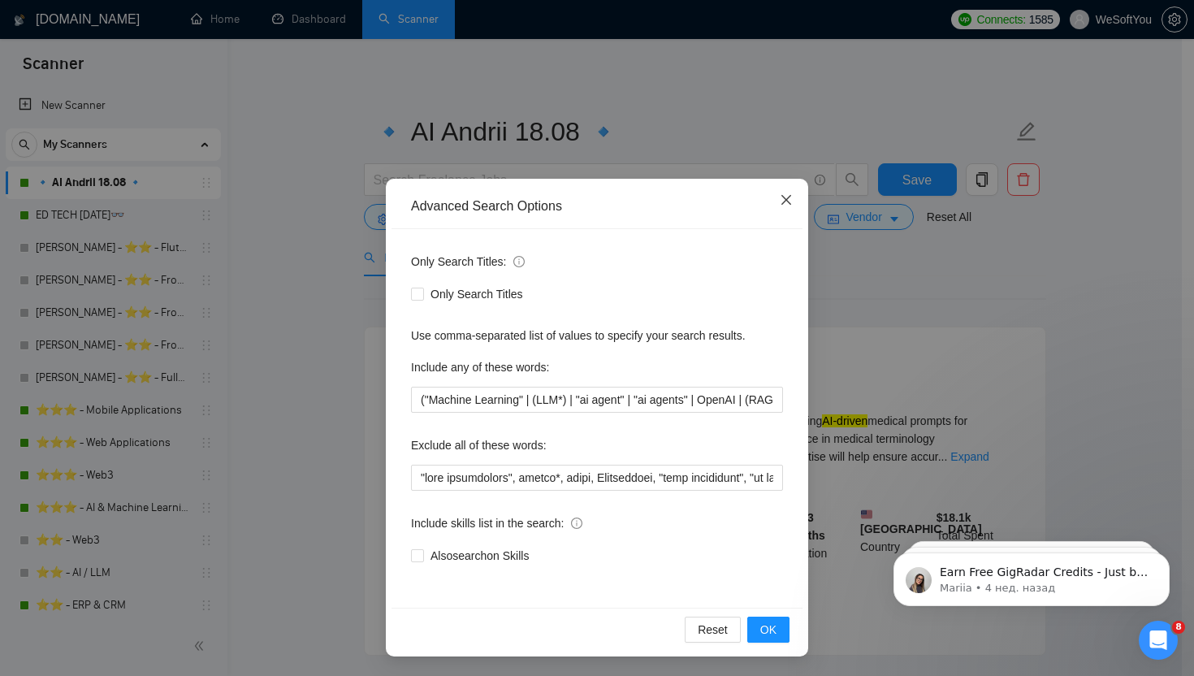
click at [793, 193] on span "Close" at bounding box center [786, 201] width 44 height 44
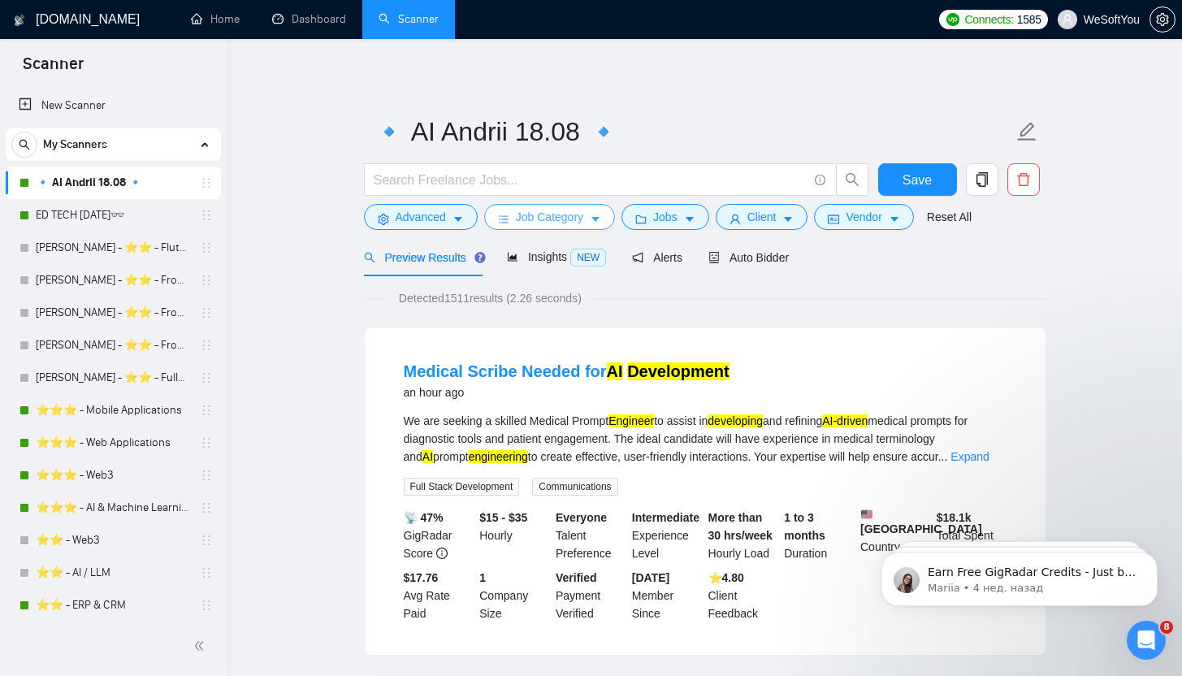
click at [538, 226] on button "Job Category" at bounding box center [549, 217] width 131 height 26
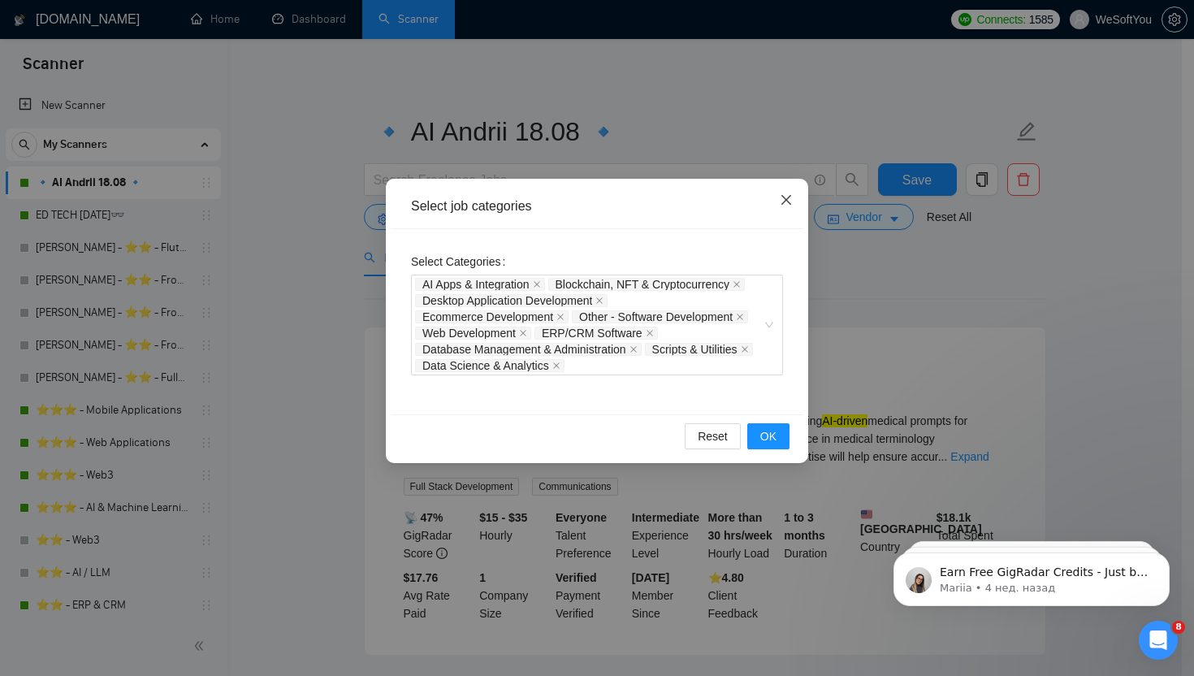
click at [789, 205] on icon "close" at bounding box center [786, 199] width 13 height 13
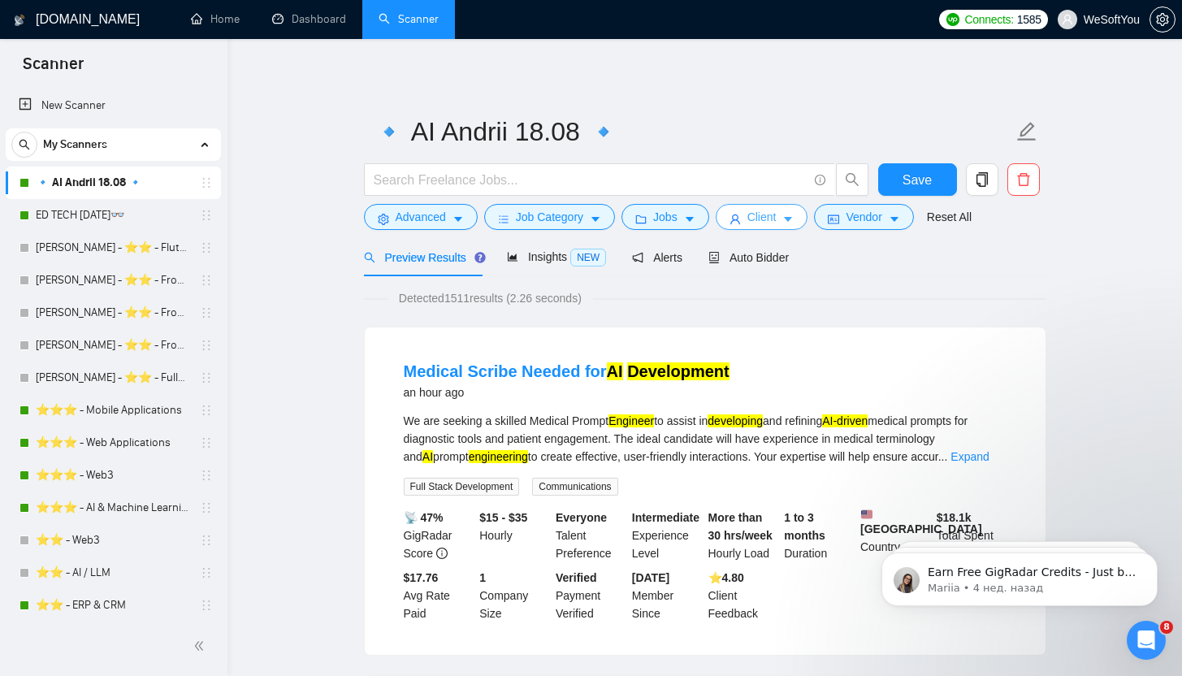
click at [767, 214] on span "Client" at bounding box center [761, 217] width 29 height 18
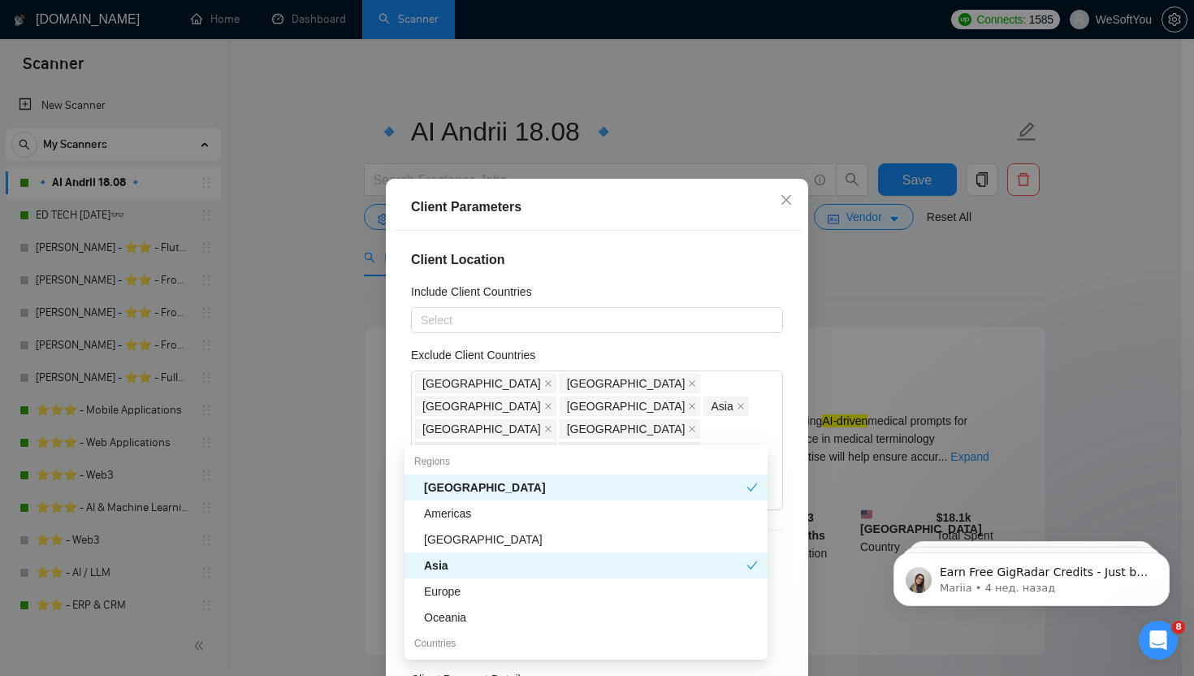
drag, startPoint x: 667, startPoint y: 431, endPoint x: 351, endPoint y: 372, distance: 321.4
click at [351, 372] on div "Client Parameters Client Location Include Client Countries Select Exclude Clien…" at bounding box center [597, 338] width 1194 height 676
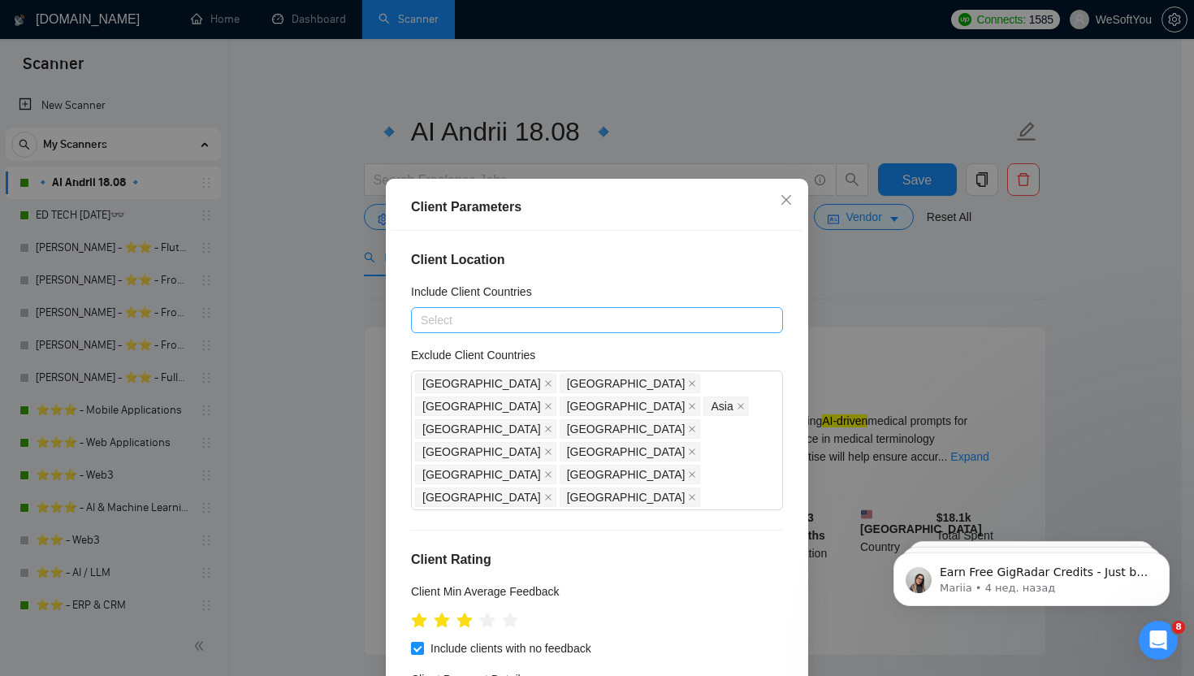
drag, startPoint x: 670, startPoint y: 429, endPoint x: 437, endPoint y: 329, distance: 253.6
click at [409, 343] on div "Client Location Include Client Countries Select Exclude Client Countries [GEOGR…" at bounding box center [597, 467] width 411 height 473
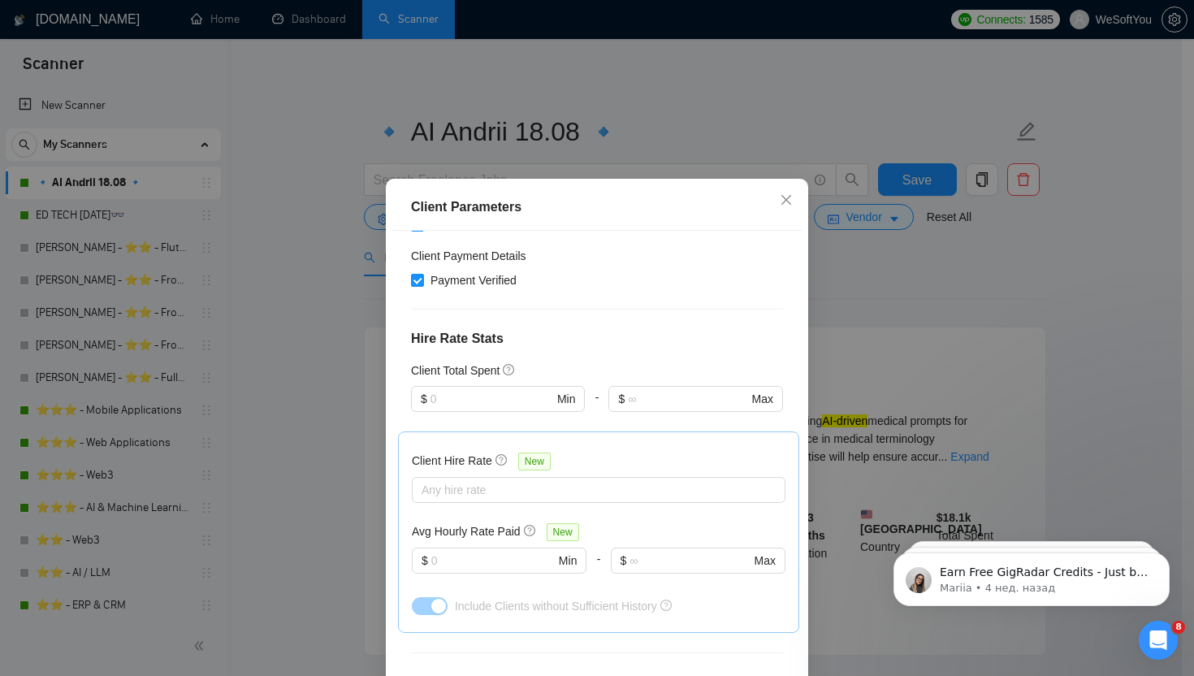
scroll to position [585, 0]
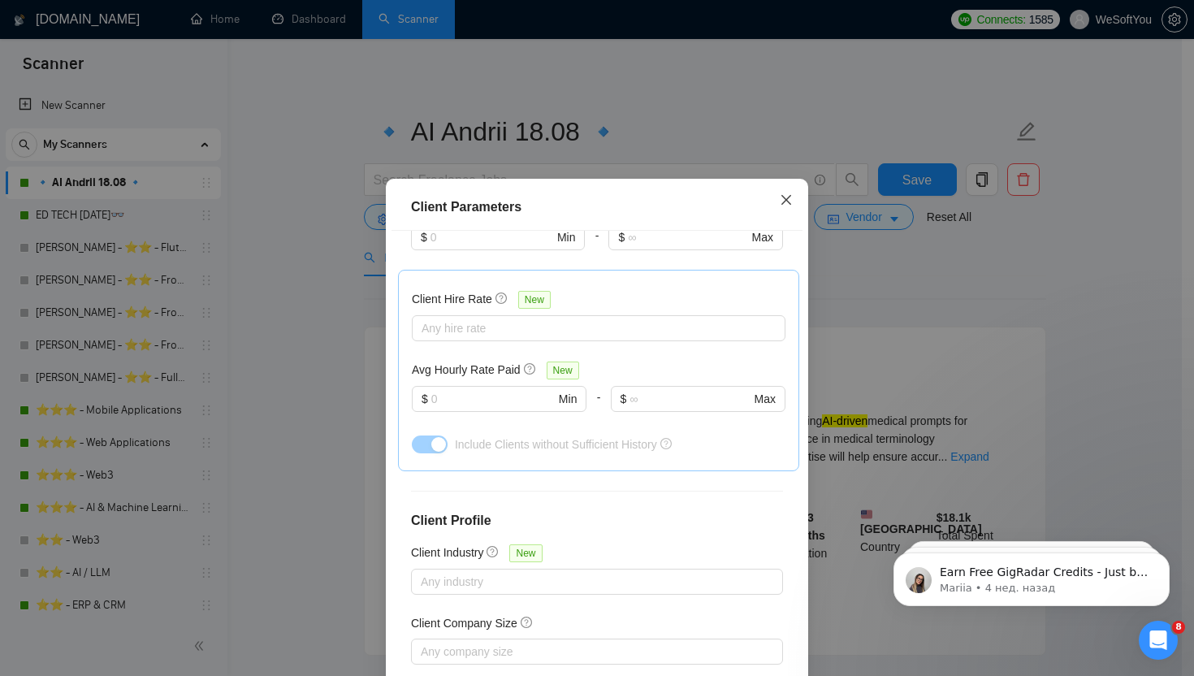
click at [781, 204] on icon "close" at bounding box center [786, 200] width 10 height 10
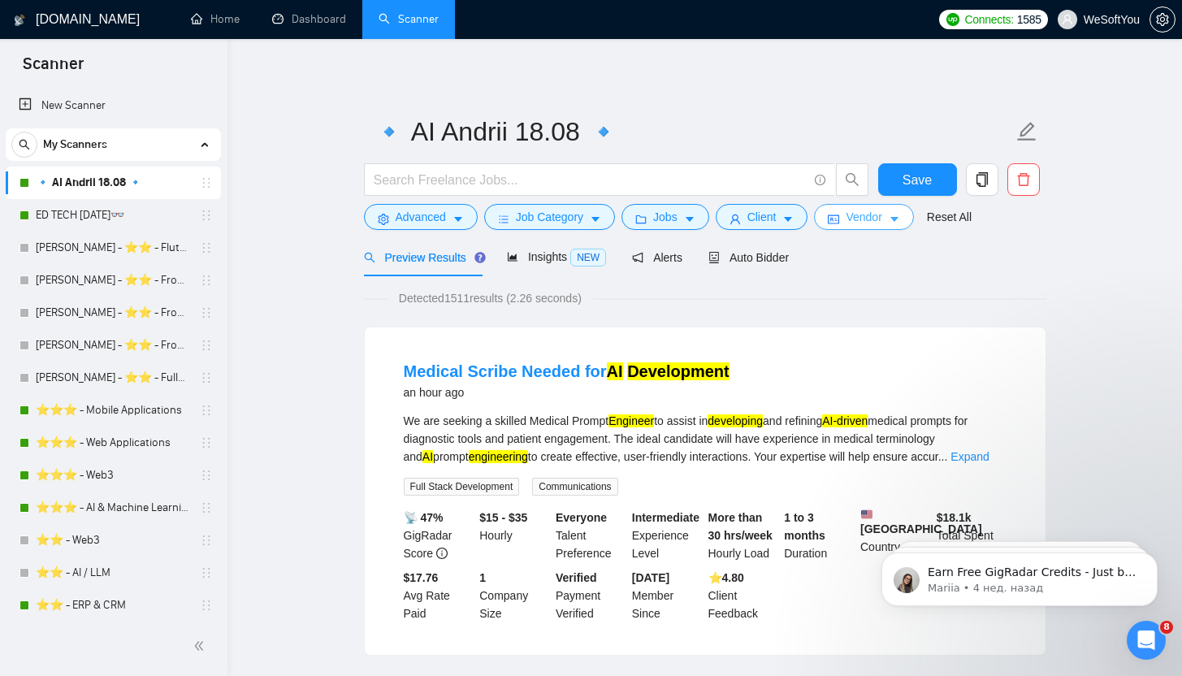
click at [848, 216] on button "Vendor" at bounding box center [863, 217] width 99 height 26
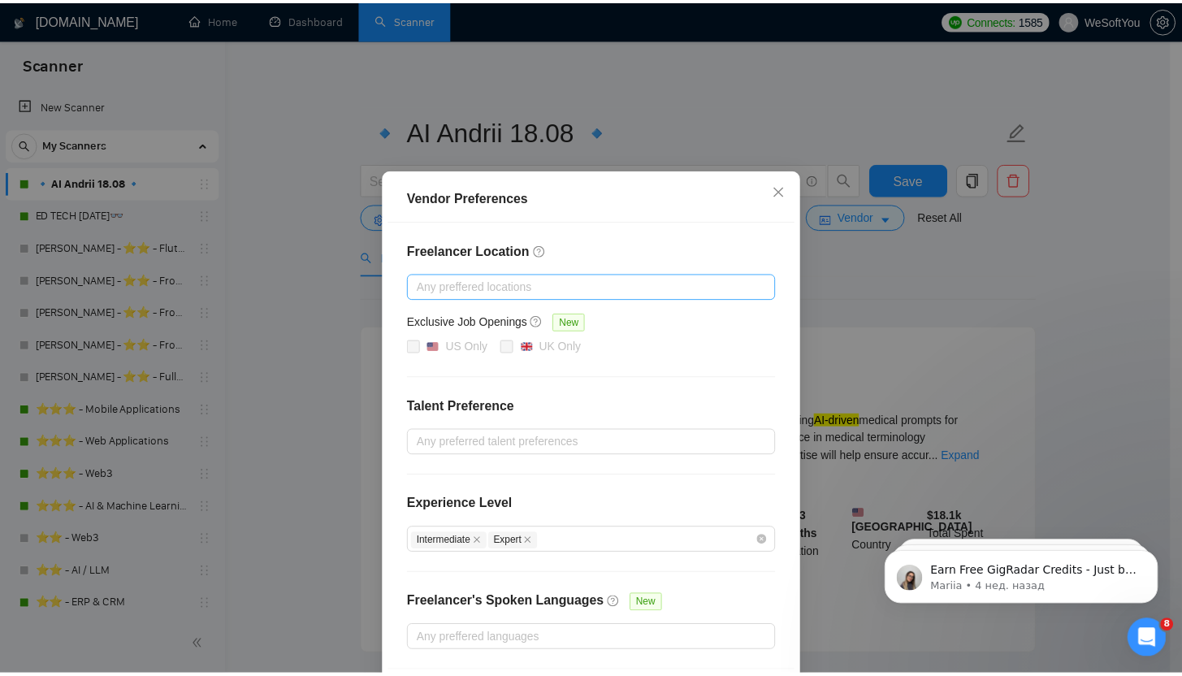
scroll to position [0, 0]
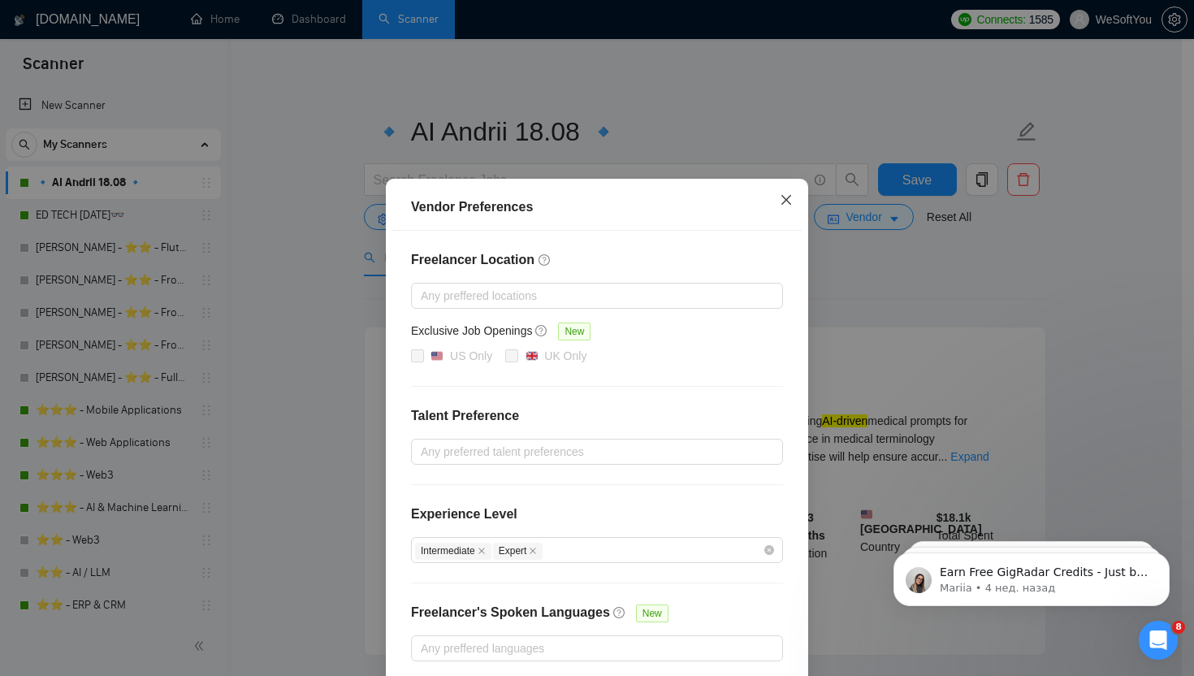
click at [787, 201] on span "Close" at bounding box center [786, 201] width 44 height 44
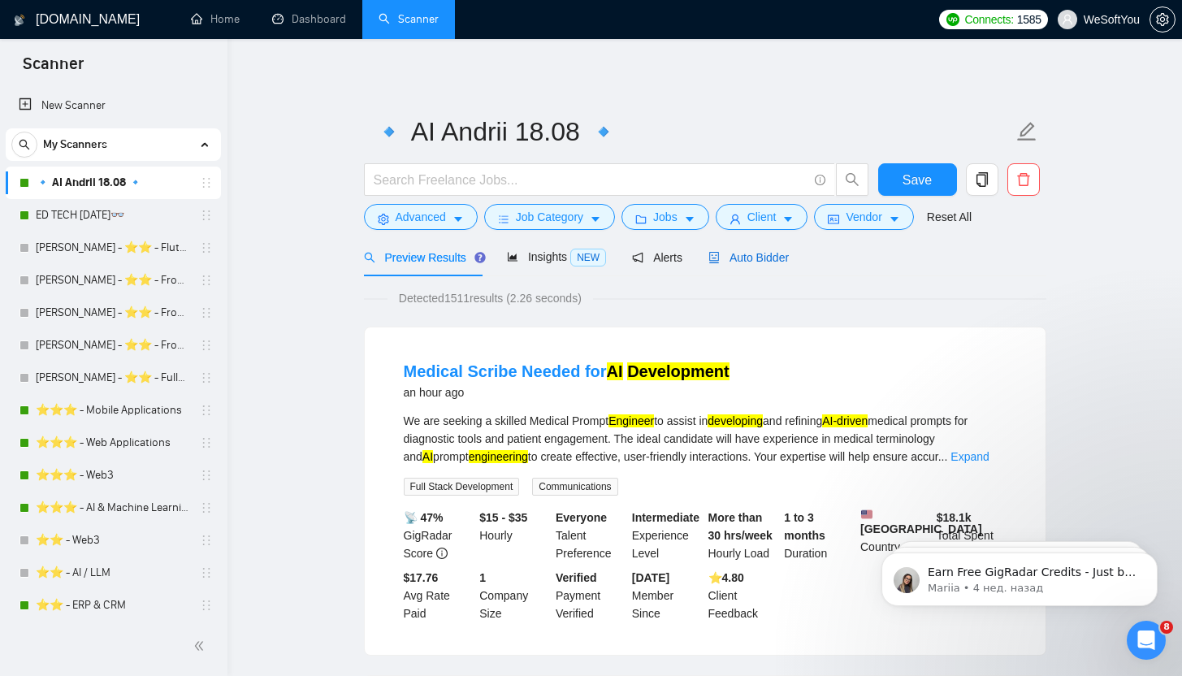
click at [764, 253] on span "Auto Bidder" at bounding box center [748, 257] width 80 height 13
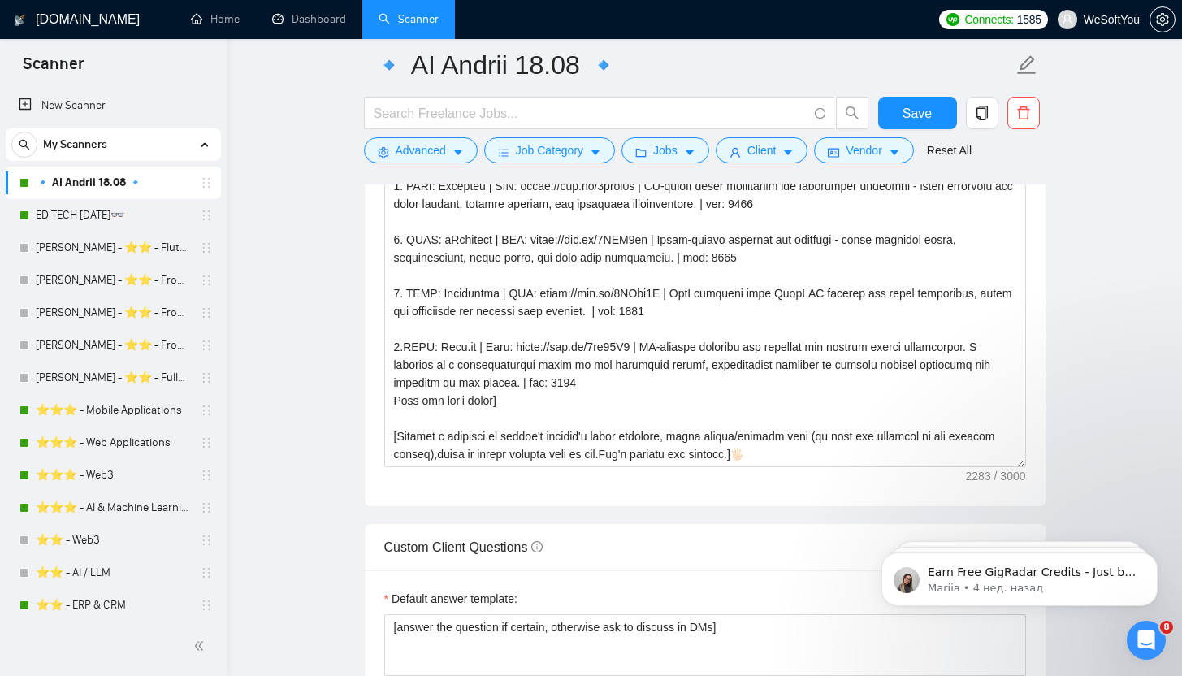
scroll to position [1924, 0]
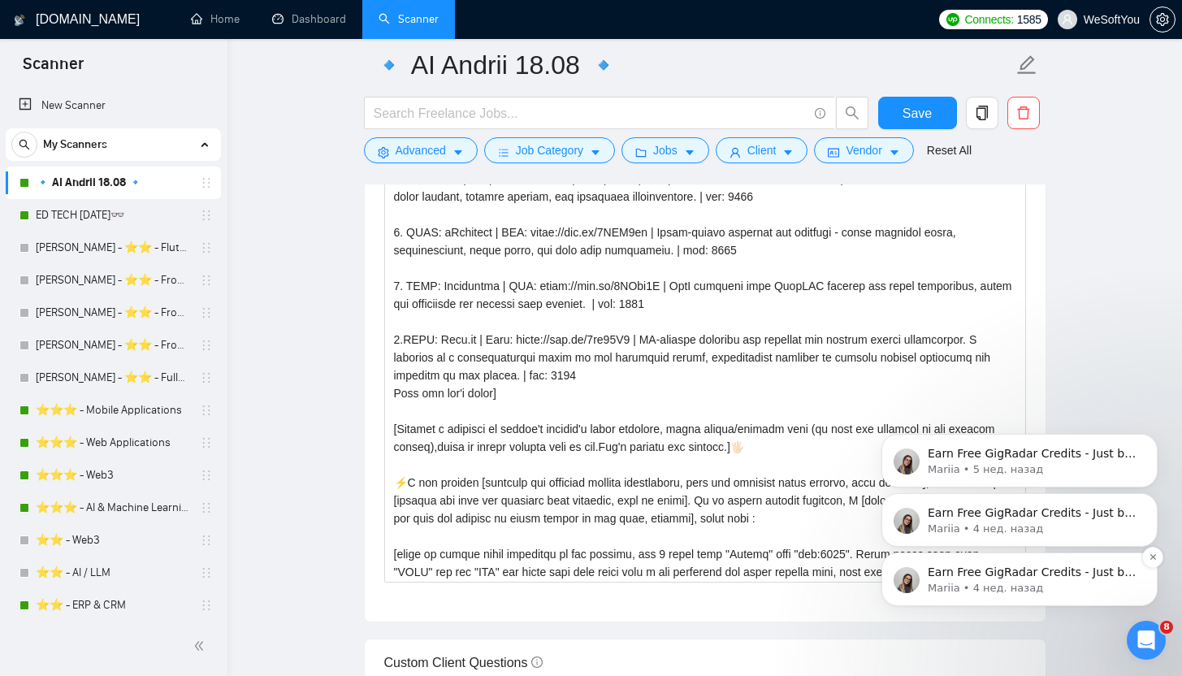
drag, startPoint x: 1876, startPoint y: 781, endPoint x: 972, endPoint y: 574, distance: 926.7
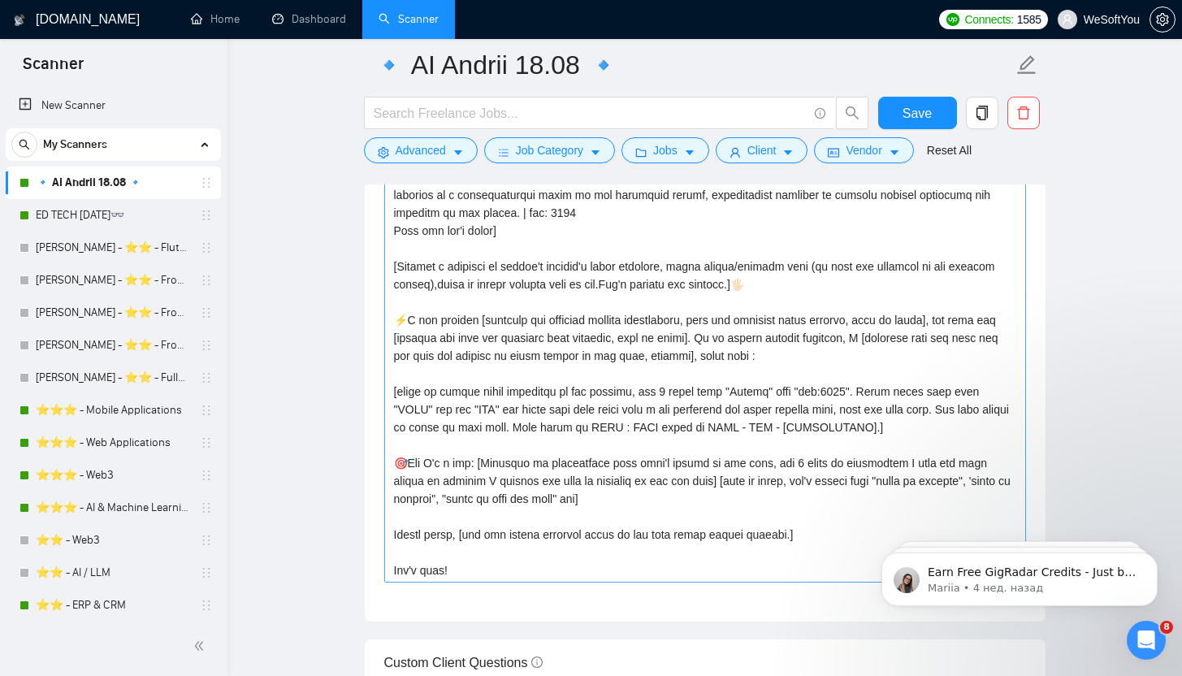
scroll to position [163, 0]
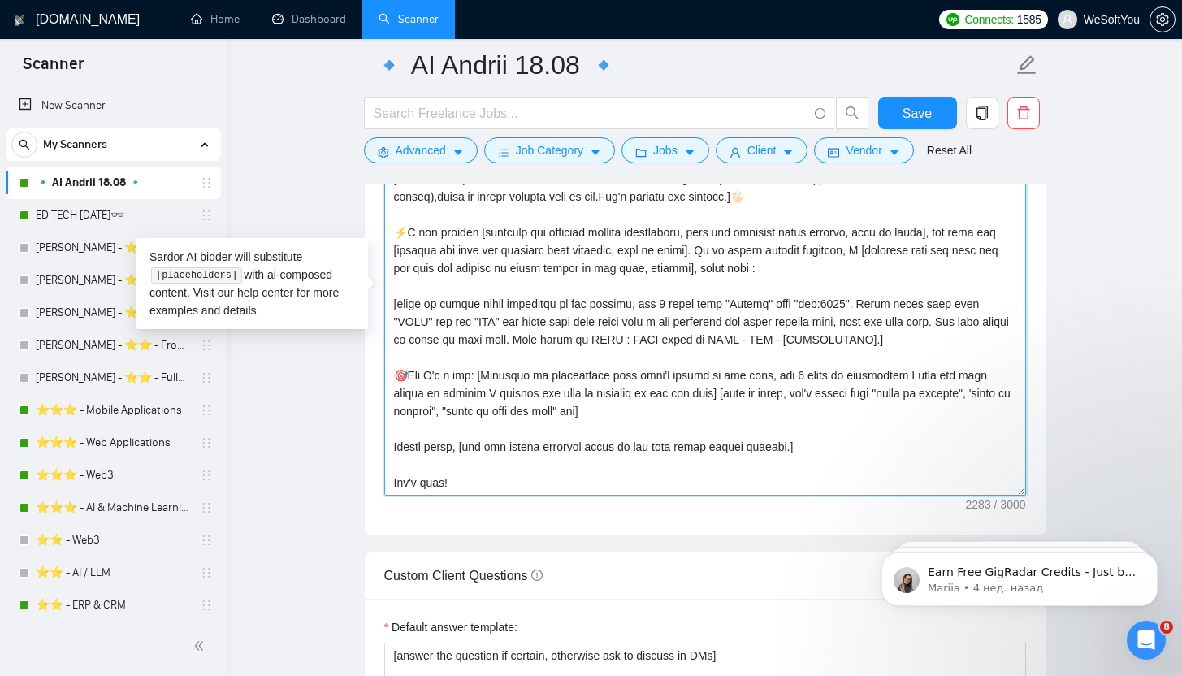
drag, startPoint x: 493, startPoint y: 570, endPoint x: 476, endPoint y: 474, distance: 98.2
click at [477, 473] on textarea "Cover letter template:" at bounding box center [705, 294] width 642 height 401
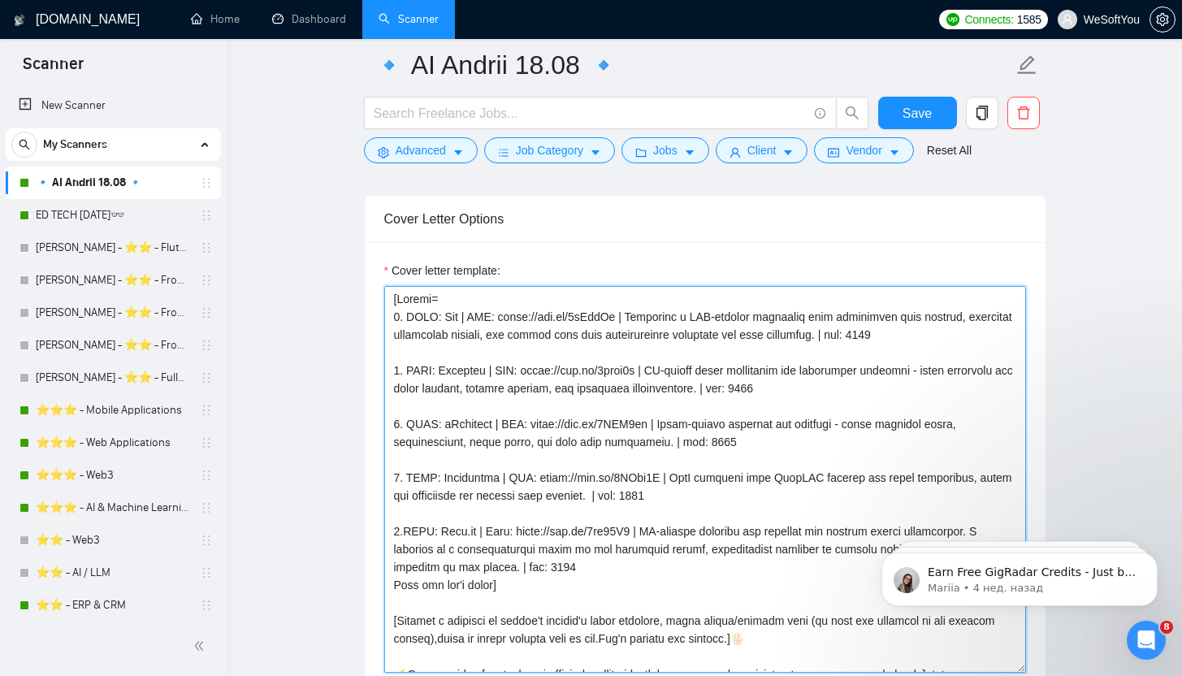
scroll to position [1406, 0]
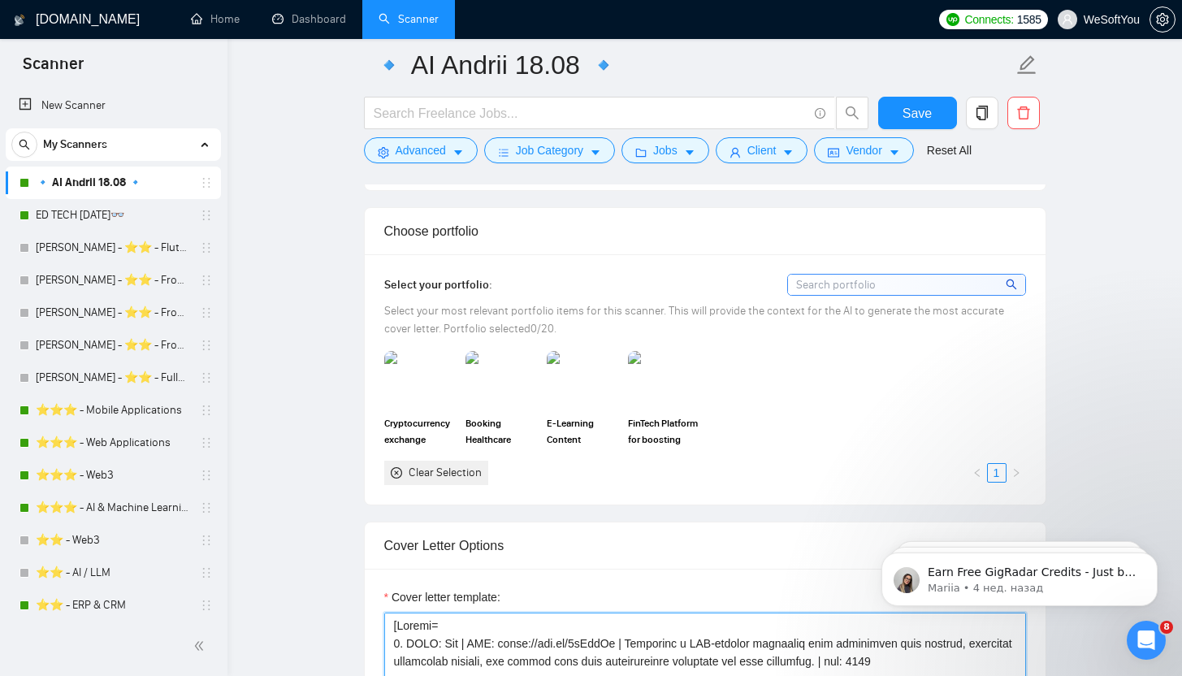
drag, startPoint x: 469, startPoint y: 465, endPoint x: 387, endPoint y: 559, distance: 124.3
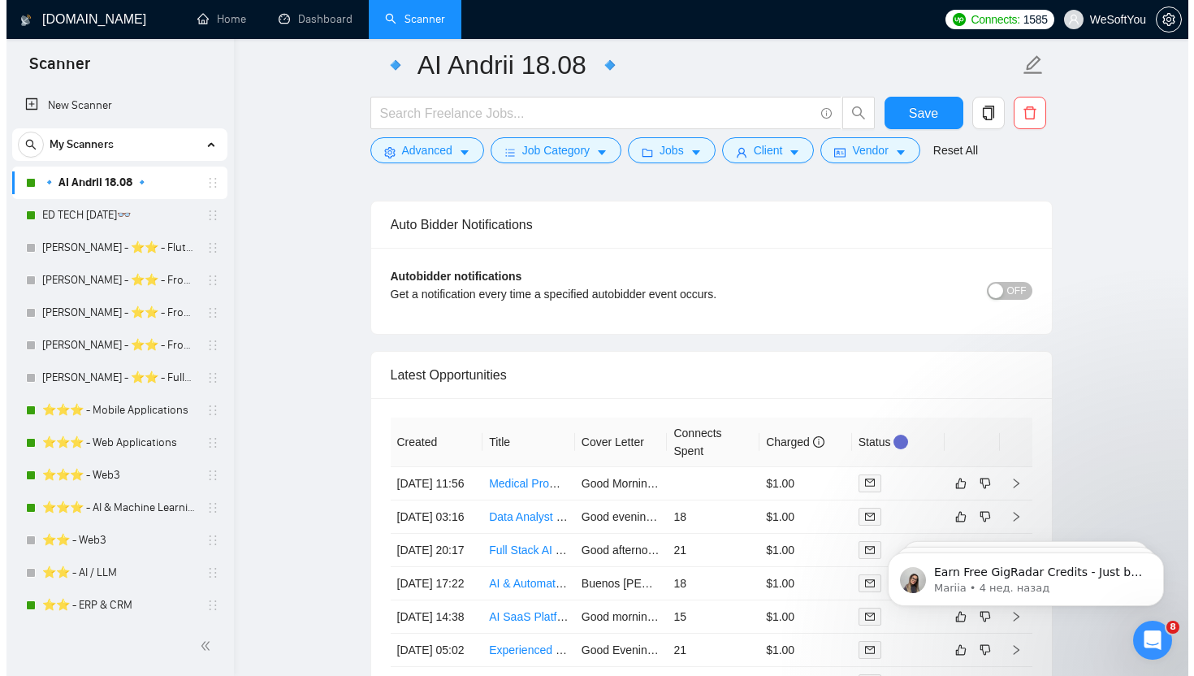
scroll to position [3902, 0]
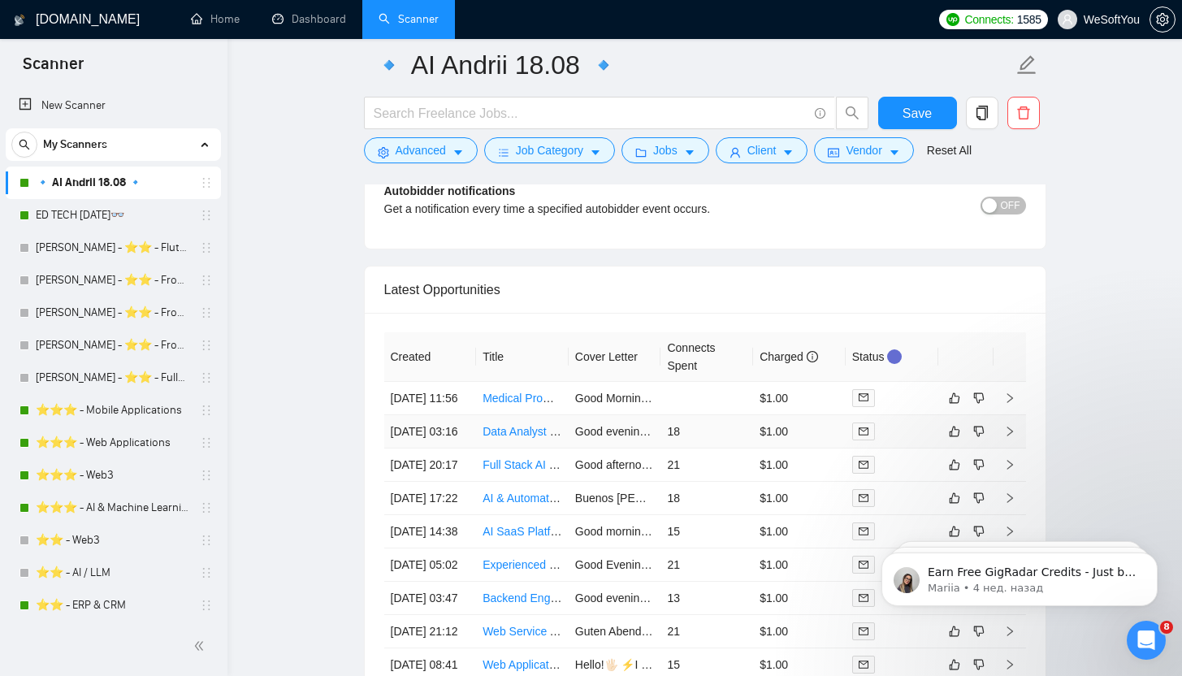
click at [521, 438] on link "Data Analyst SEMrush, SEO, Spyfu Expert, data scrapping and programming" at bounding box center [677, 431] width 389 height 13
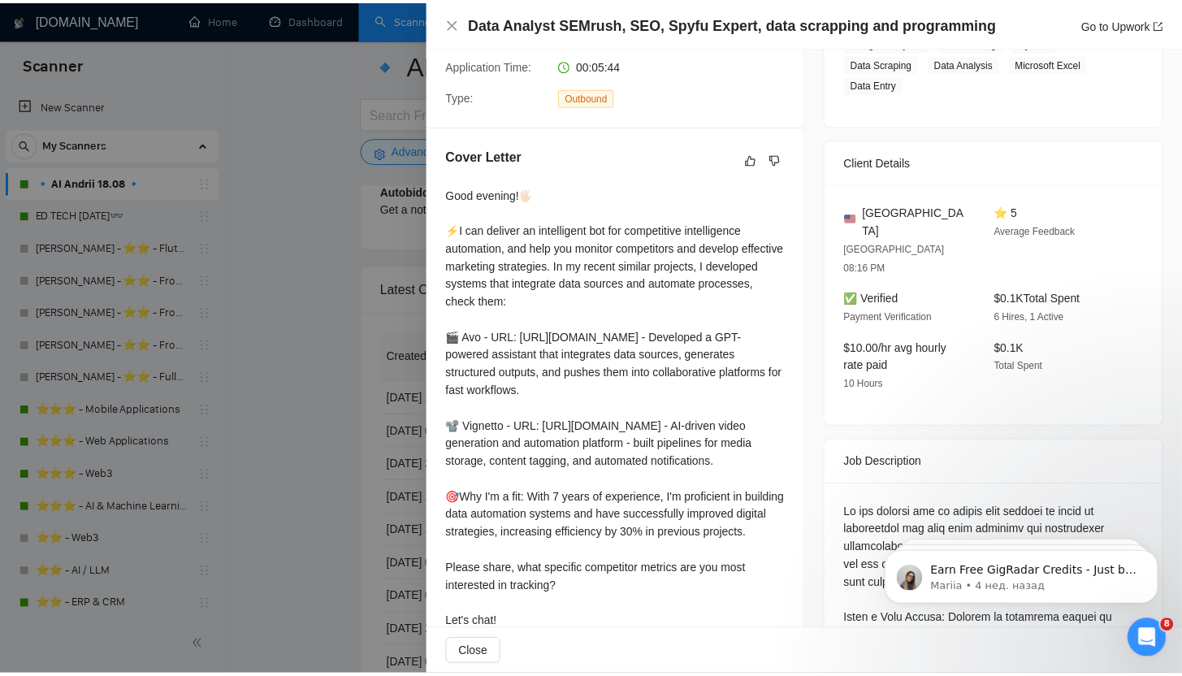
scroll to position [407, 0]
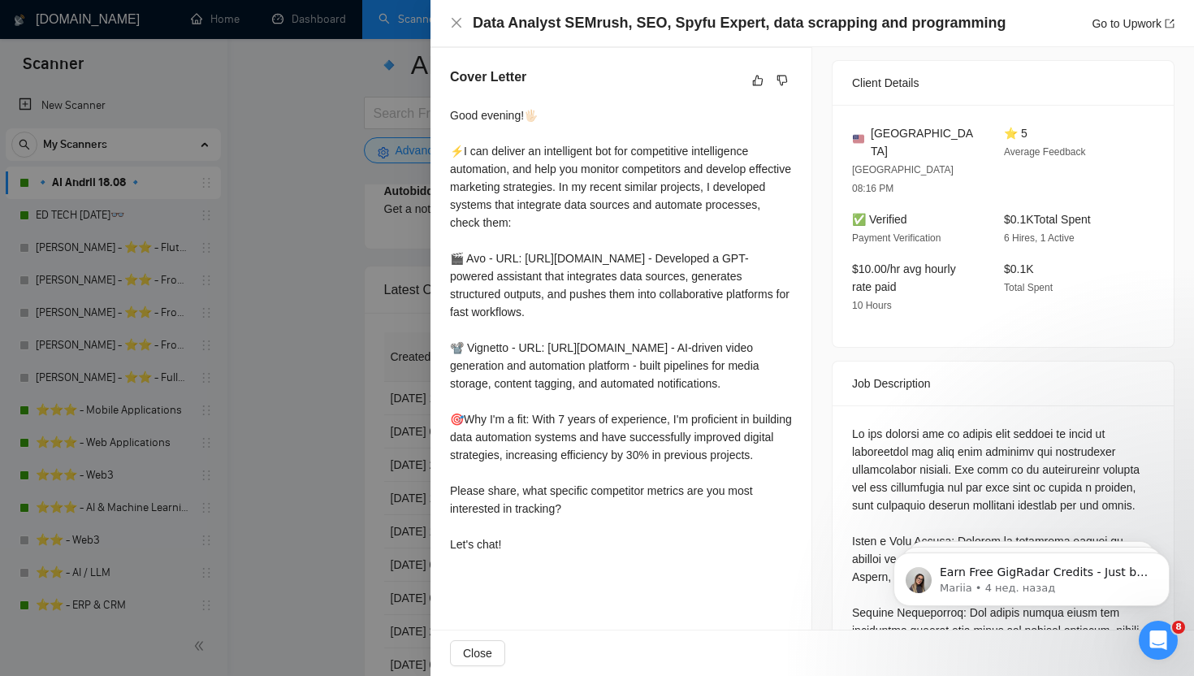
click at [364, 370] on div at bounding box center [597, 338] width 1194 height 676
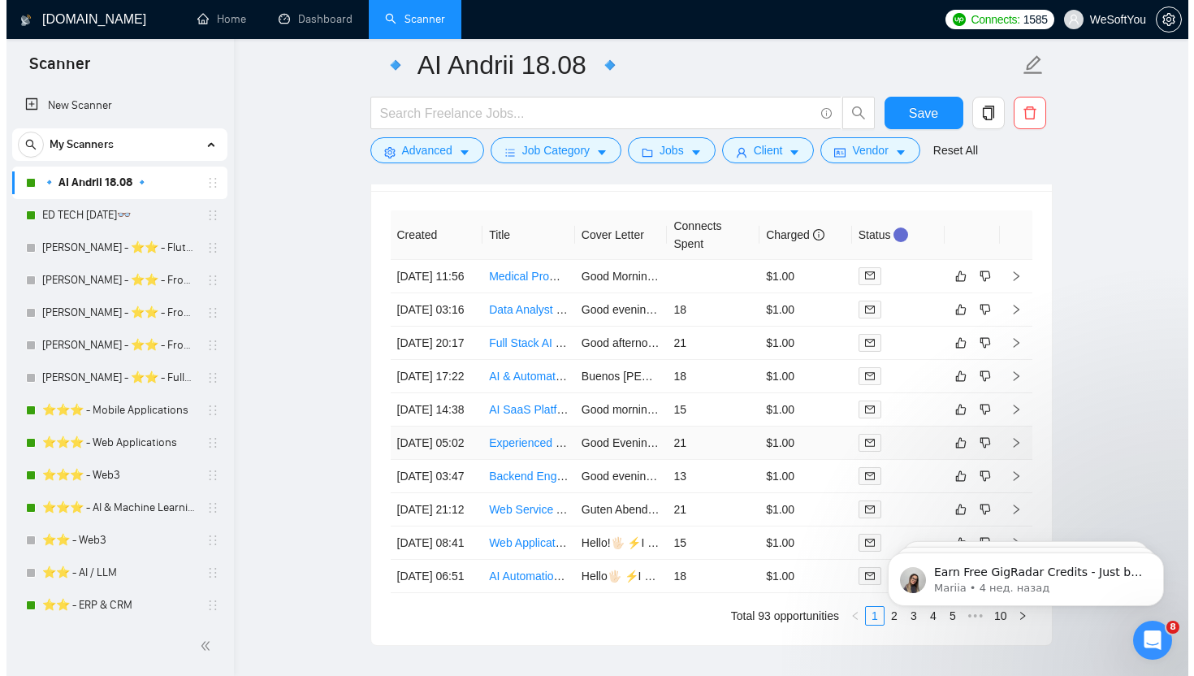
scroll to position [4026, 0]
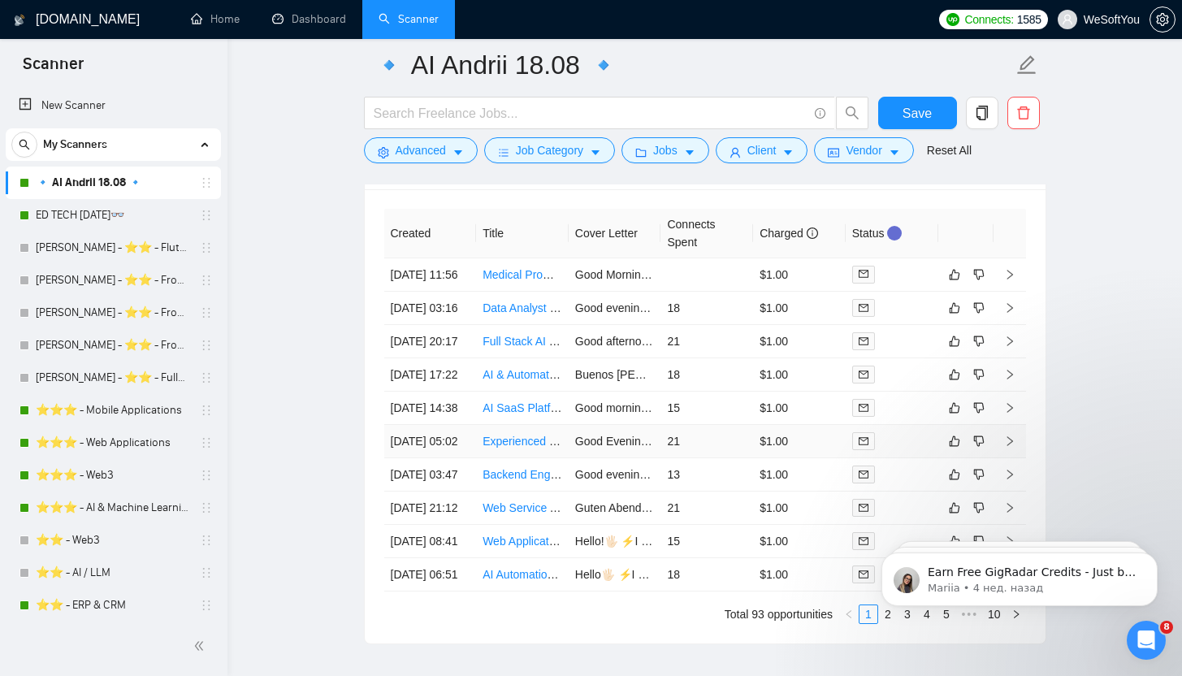
click at [512, 448] on link "Experienced Voice ai DEV needed to build out voice ai platform for restaurants" at bounding box center [680, 441] width 395 height 13
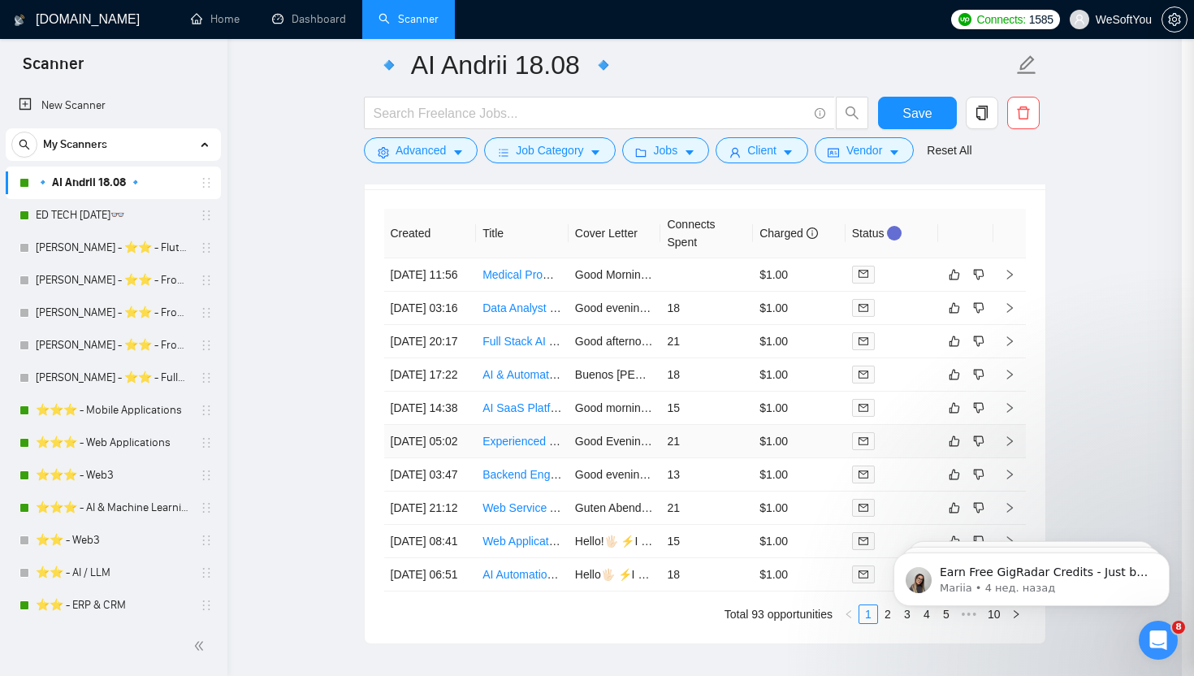
scroll to position [356, 0]
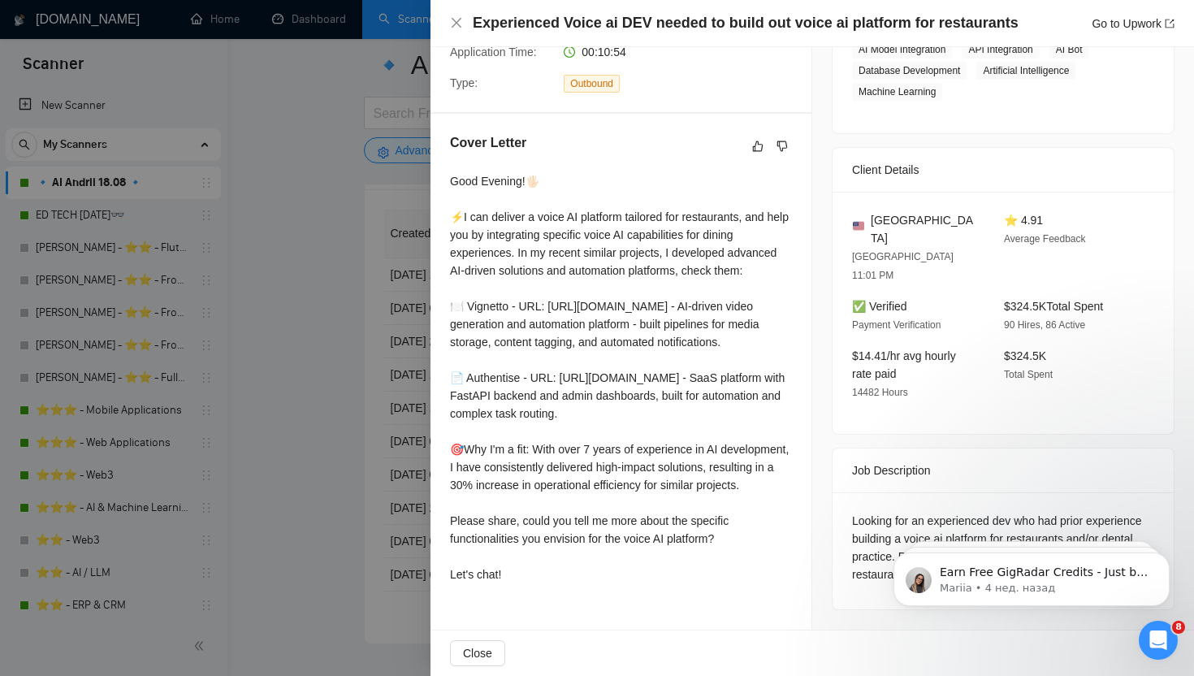
click at [357, 290] on div at bounding box center [597, 338] width 1194 height 676
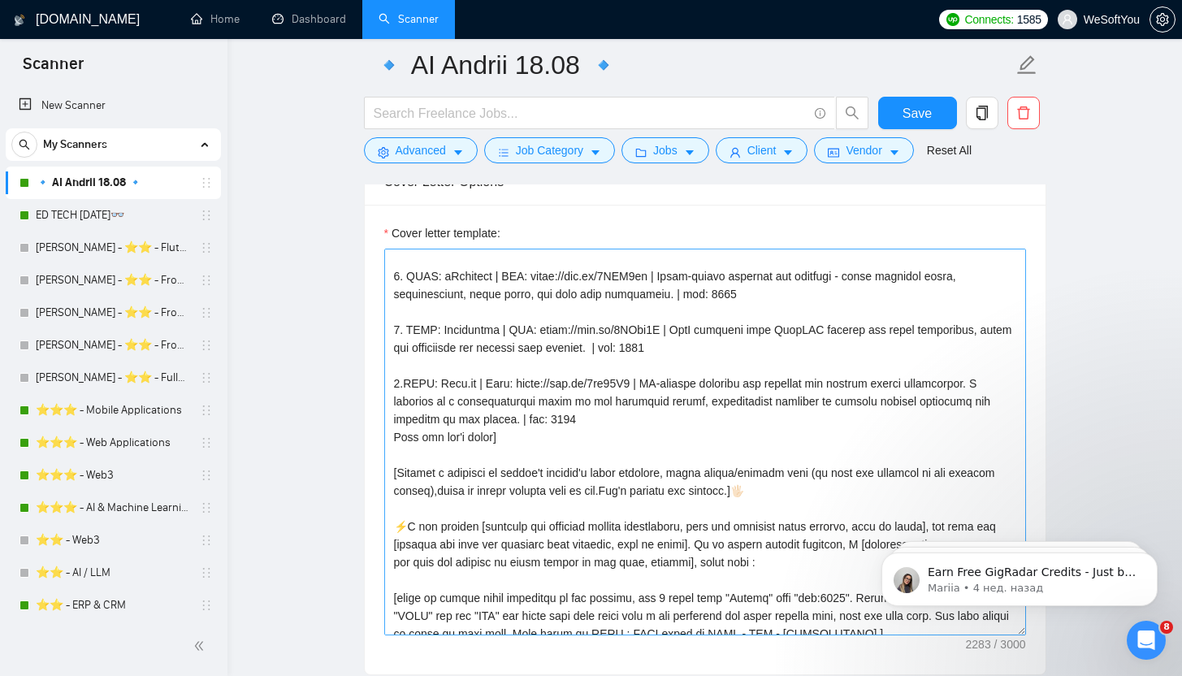
scroll to position [265, 0]
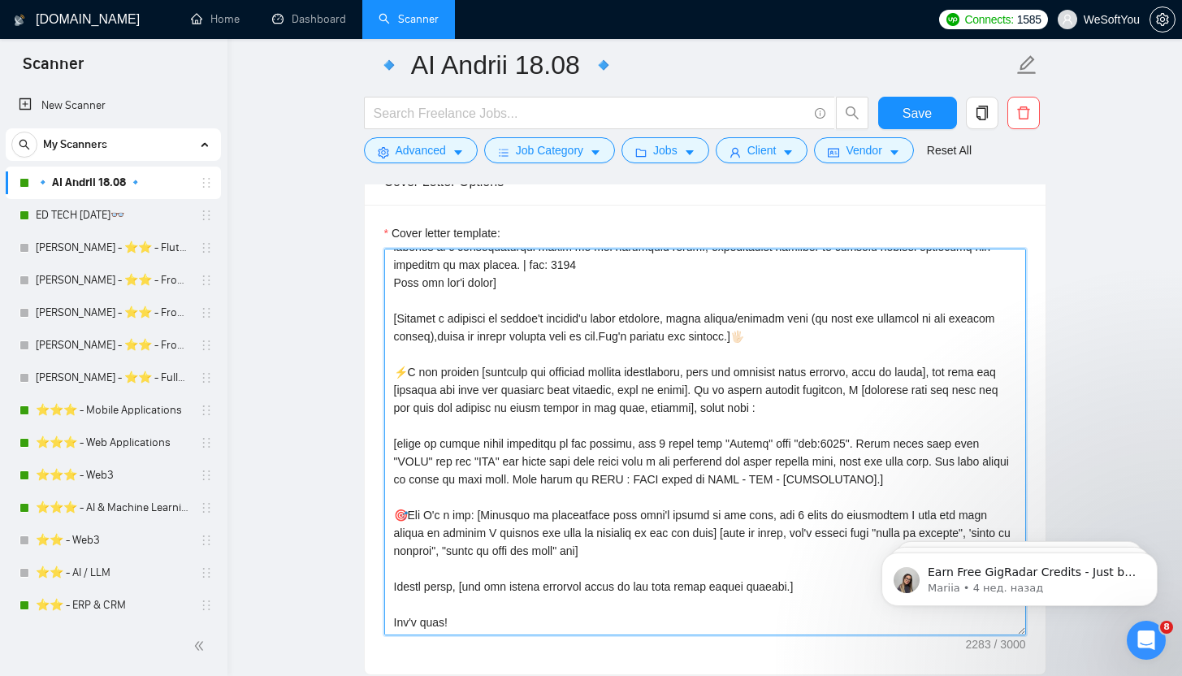
click at [808, 338] on textarea "Cover letter template:" at bounding box center [705, 442] width 642 height 387
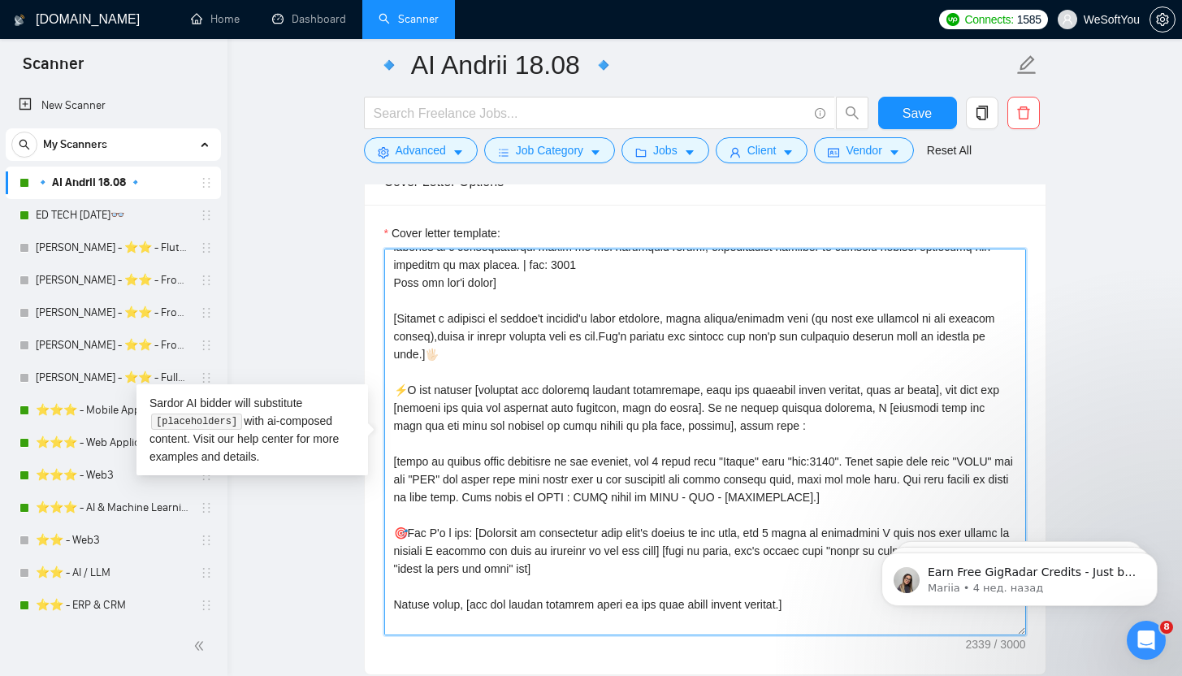
click at [439, 349] on textarea "Cover letter template:" at bounding box center [705, 442] width 642 height 387
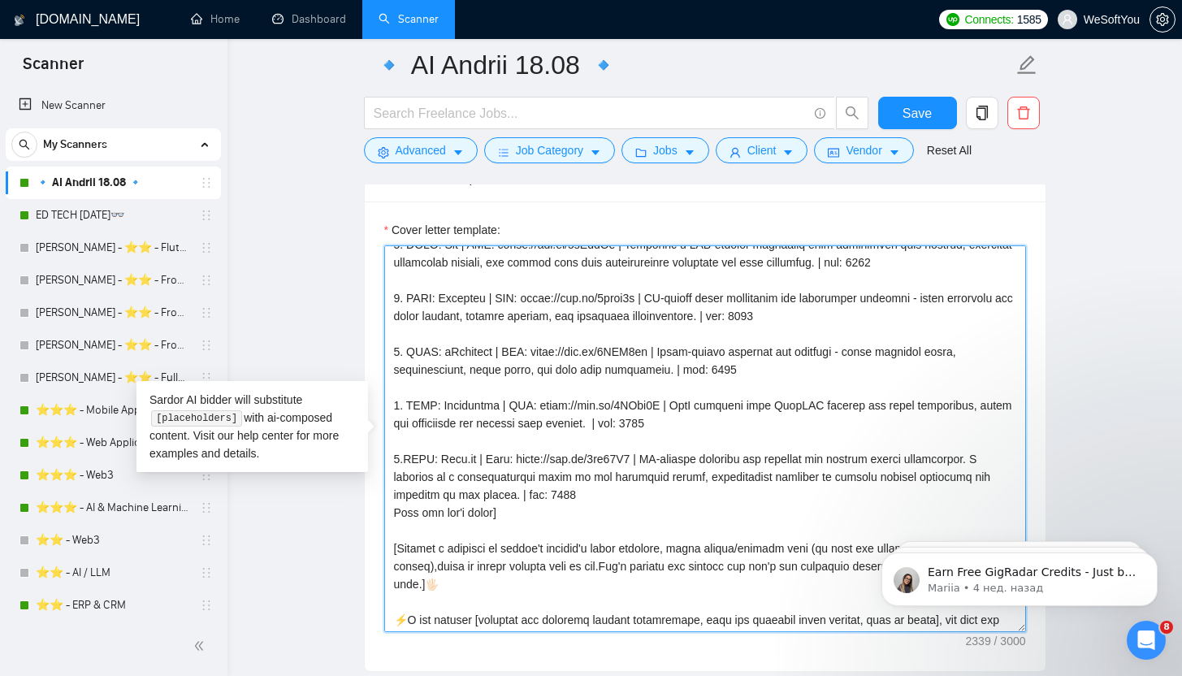
scroll to position [0, 0]
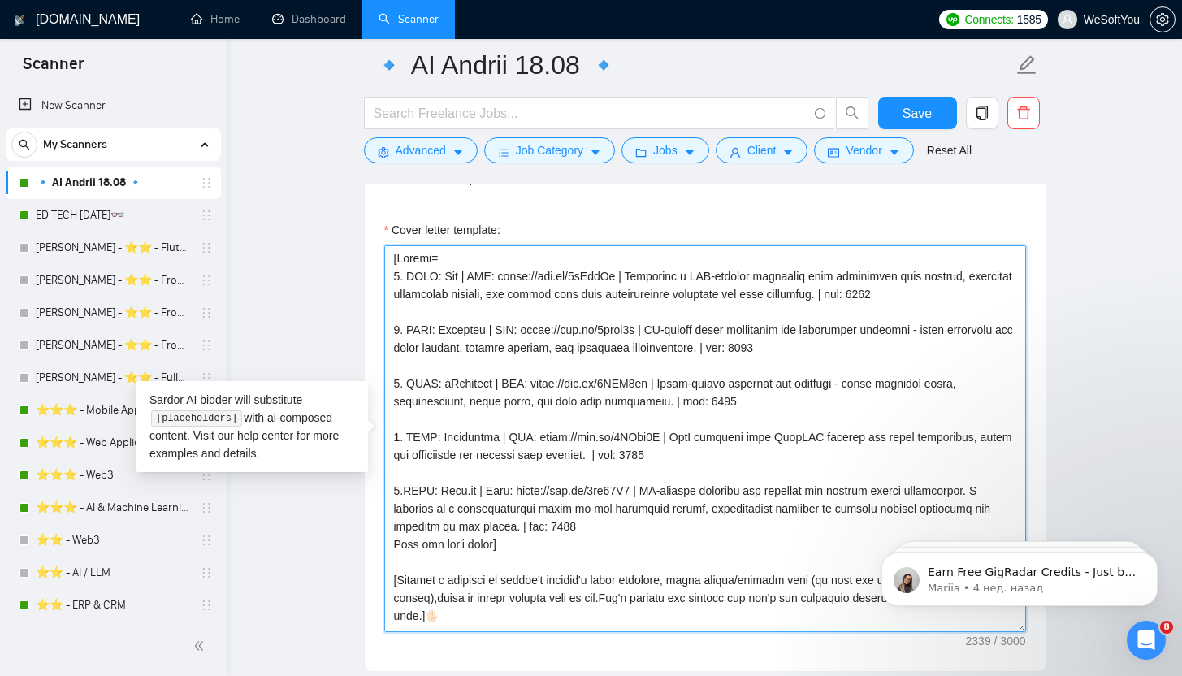
drag, startPoint x: 472, startPoint y: 617, endPoint x: 342, endPoint y: 232, distance: 407.1
click at [342, 232] on main "🔹 AI Andrii 18.08 🔹 Save Advanced Job Category Jobs Client Vendor Reset All Pre…" at bounding box center [704, 594] width 902 height 4605
type textarea "[Folder= 1. CLNT: Avo | URL: [URL][DOMAIN_NAME] | Developed a GPT-powered assis…"
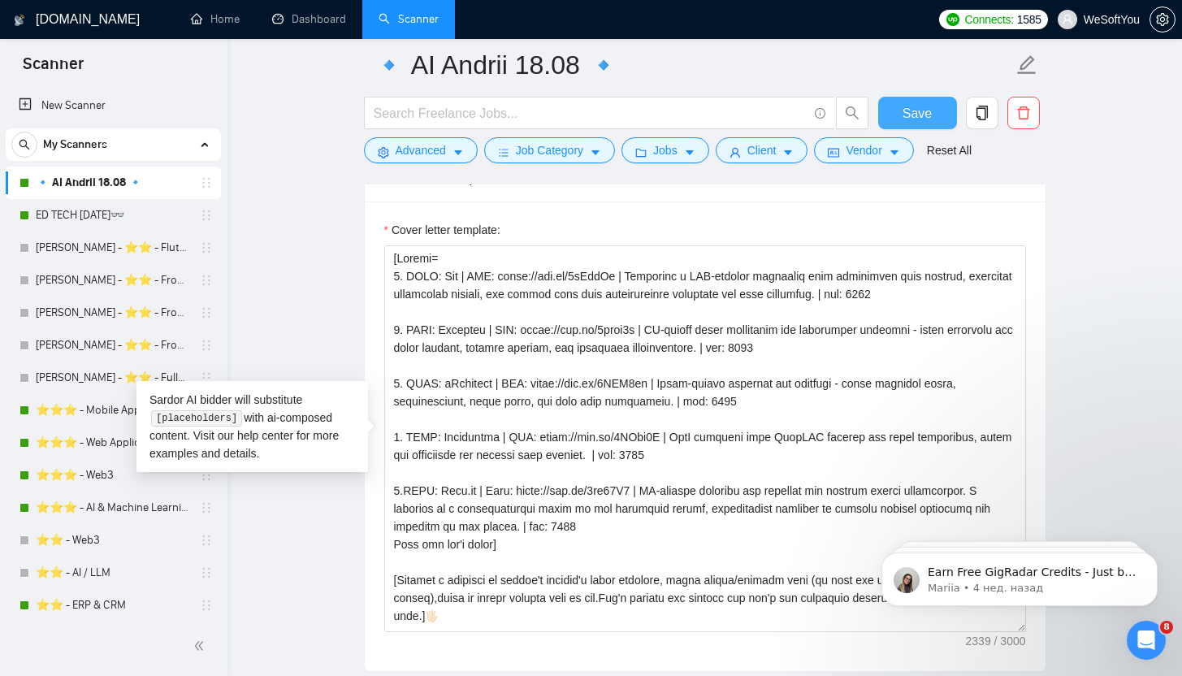
click at [928, 115] on span "Save" at bounding box center [916, 113] width 29 height 20
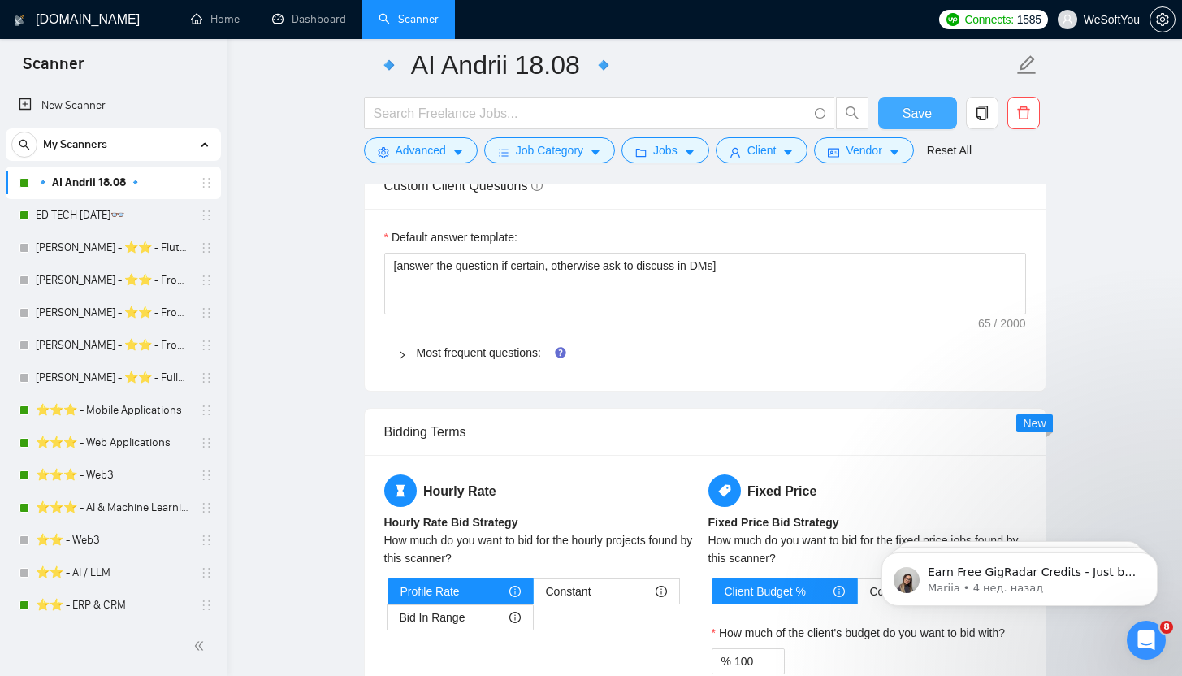
scroll to position [2289, 0]
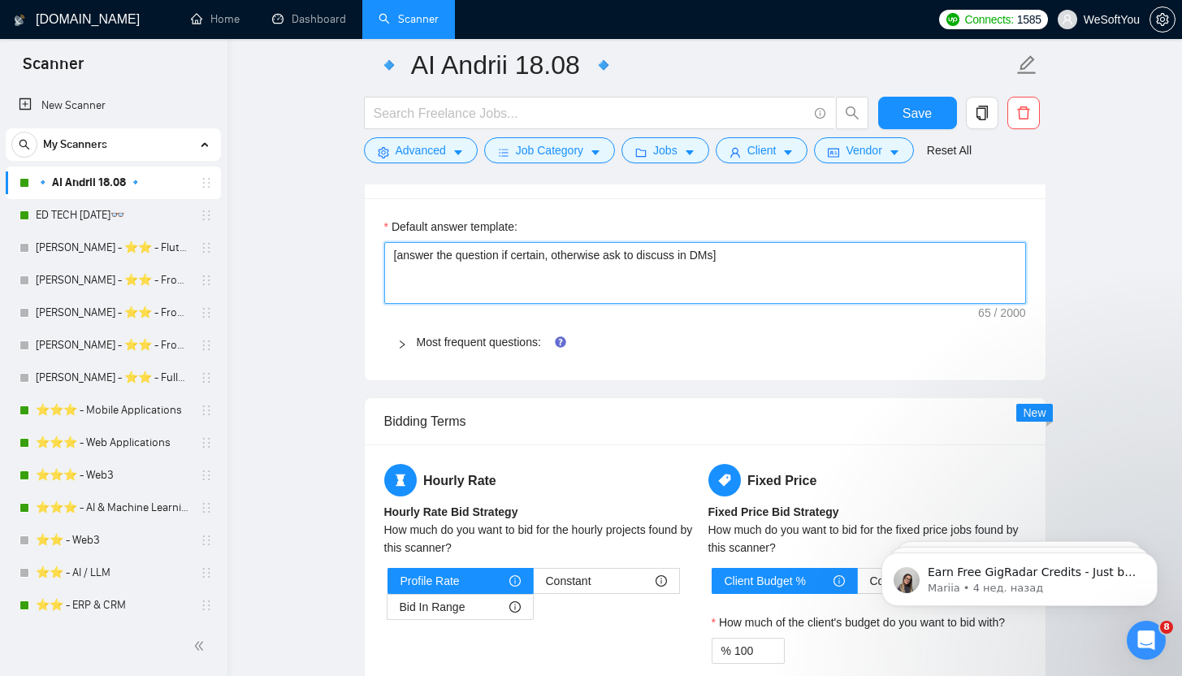
click at [476, 267] on textarea "[answer the question if certain, otherwise ask to discuss in DMs]" at bounding box center [705, 273] width 642 height 62
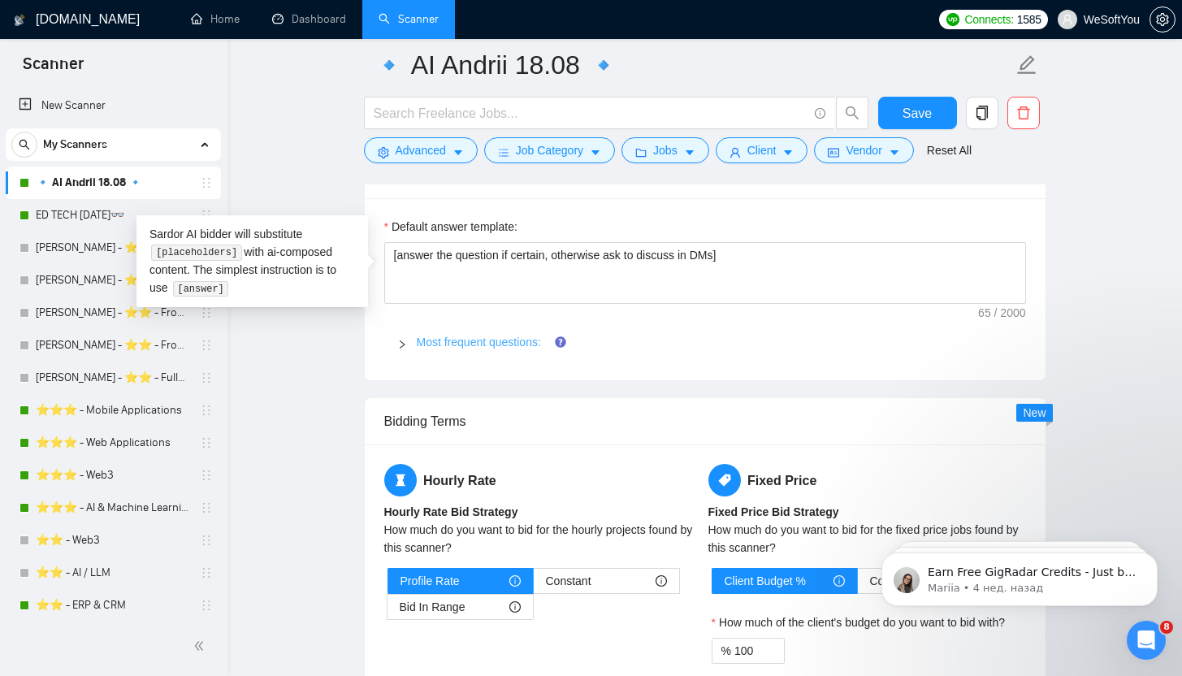
click at [449, 339] on link "Most frequent questions:" at bounding box center [479, 341] width 124 height 13
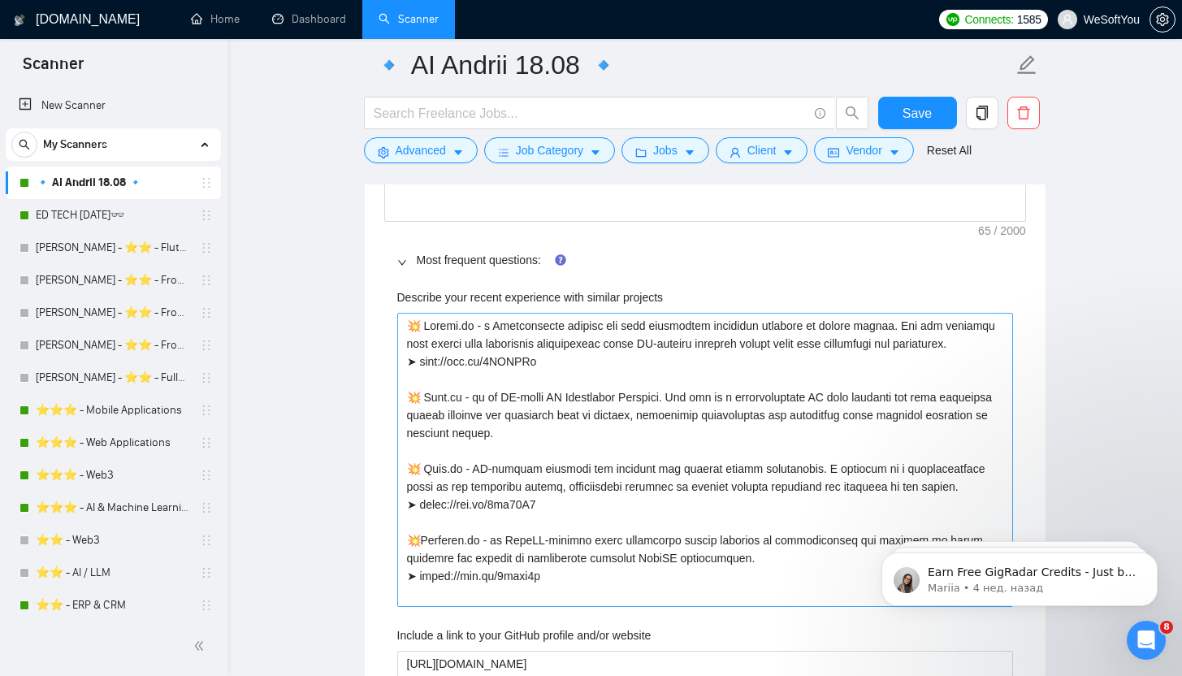
scroll to position [2403, 0]
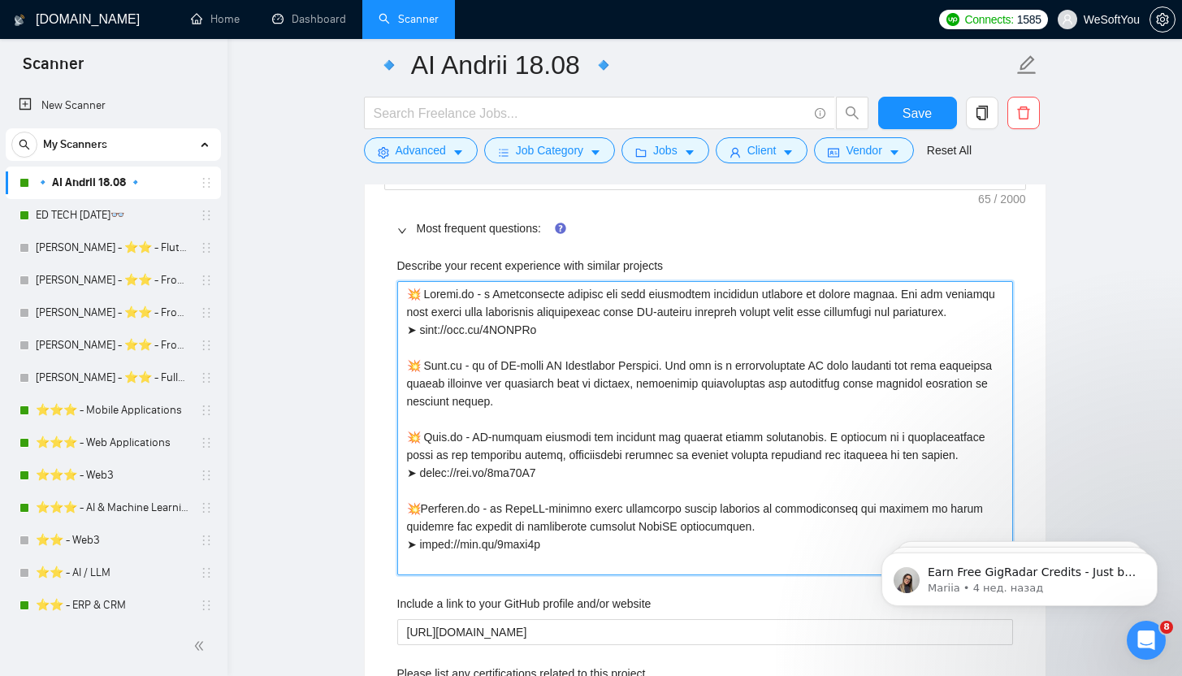
drag, startPoint x: 406, startPoint y: 291, endPoint x: 659, endPoint y: 578, distance: 382.8
click at [659, 578] on div "Describe your recent experience with similar projects Include a link to your Gi…" at bounding box center [705, 688] width 642 height 882
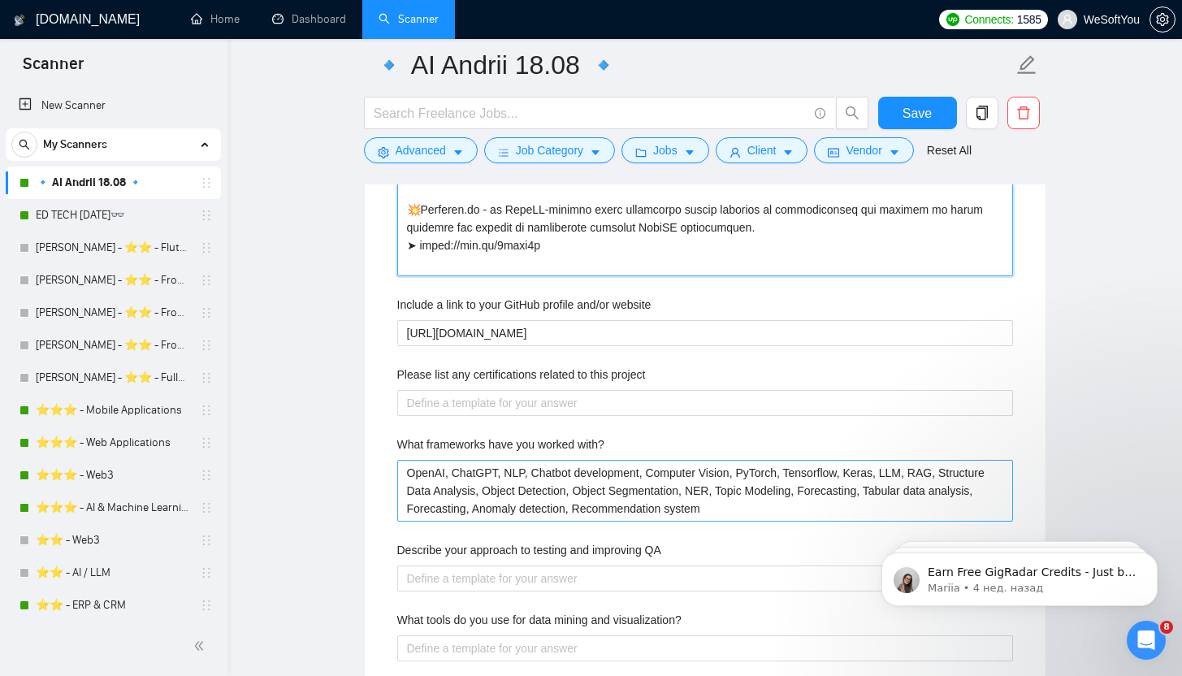
scroll to position [2707, 0]
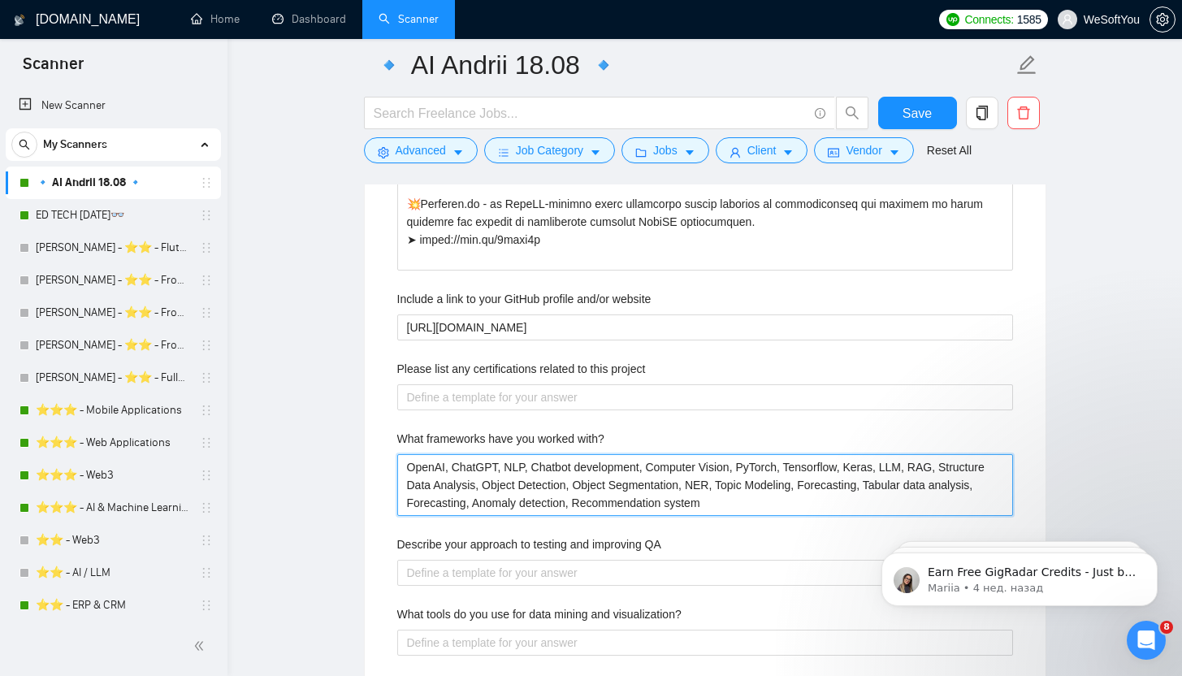
click at [730, 497] on with\? "OpenAI, ChatGPT, NLP, Chatbot development, Computer Vision, PyTorch, Tensorflow…" at bounding box center [705, 485] width 616 height 62
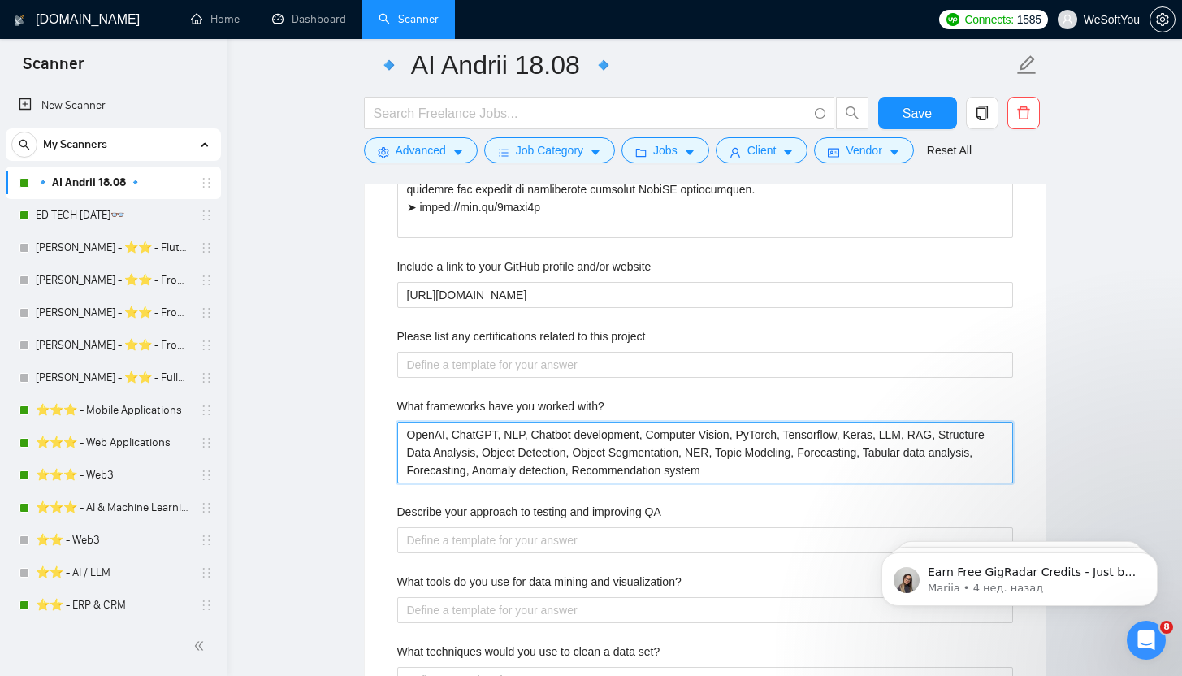
scroll to position [2815, 0]
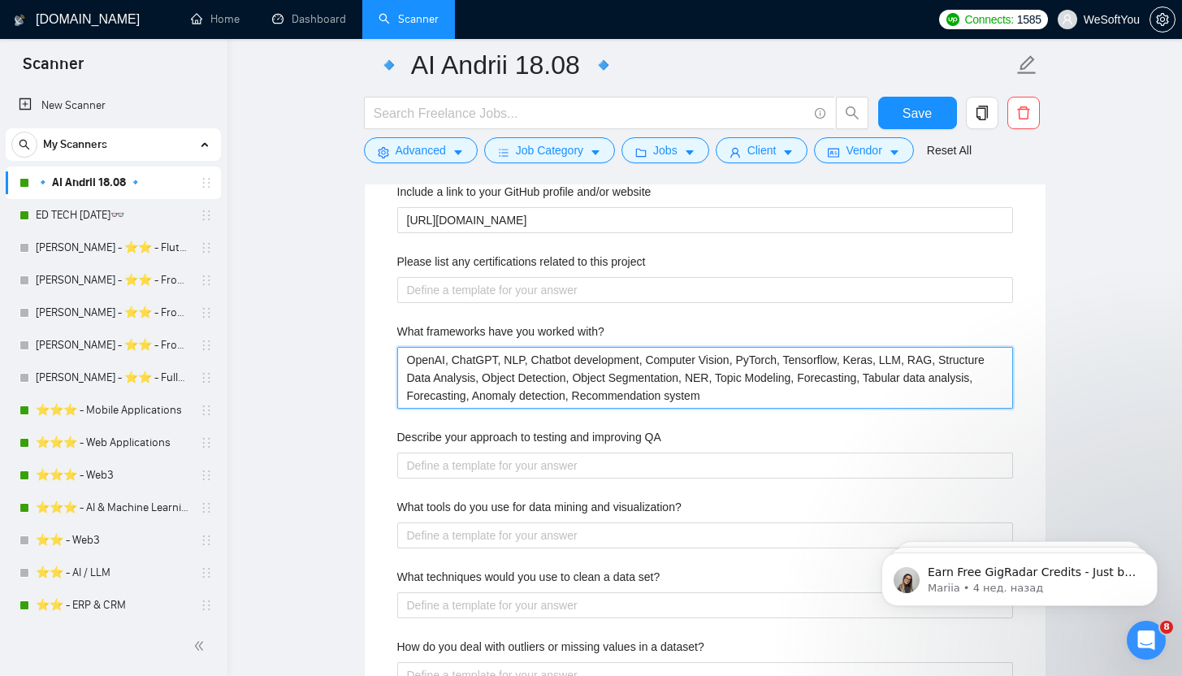
click at [718, 392] on with\? "OpenAI, ChatGPT, NLP, Chatbot development, Computer Vision, PyTorch, Tensorflow…" at bounding box center [705, 378] width 616 height 62
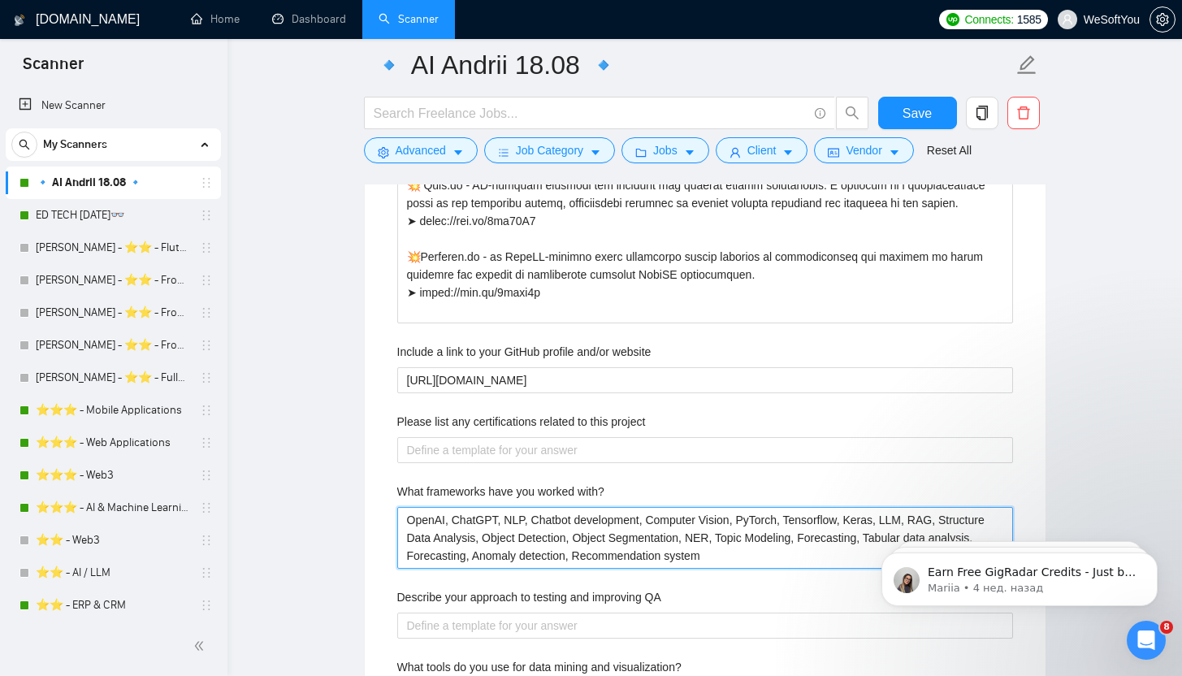
scroll to position [2395, 0]
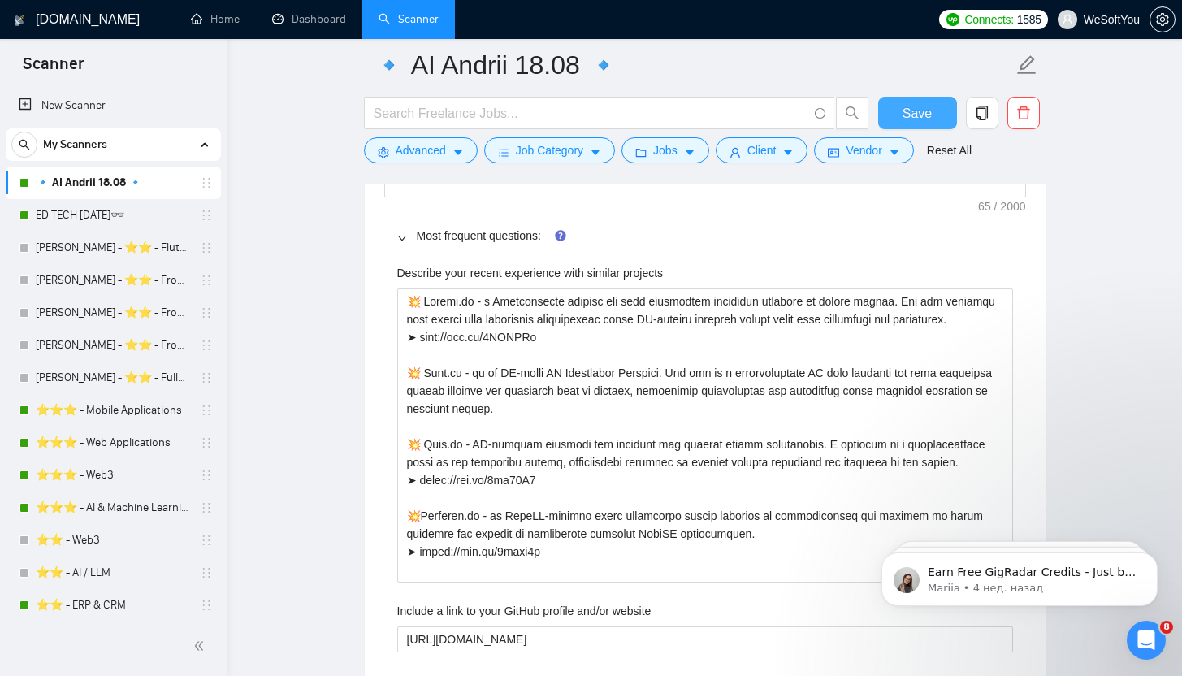
click at [918, 119] on span "Save" at bounding box center [916, 113] width 29 height 20
